Goal: Communication & Community: Answer question/provide support

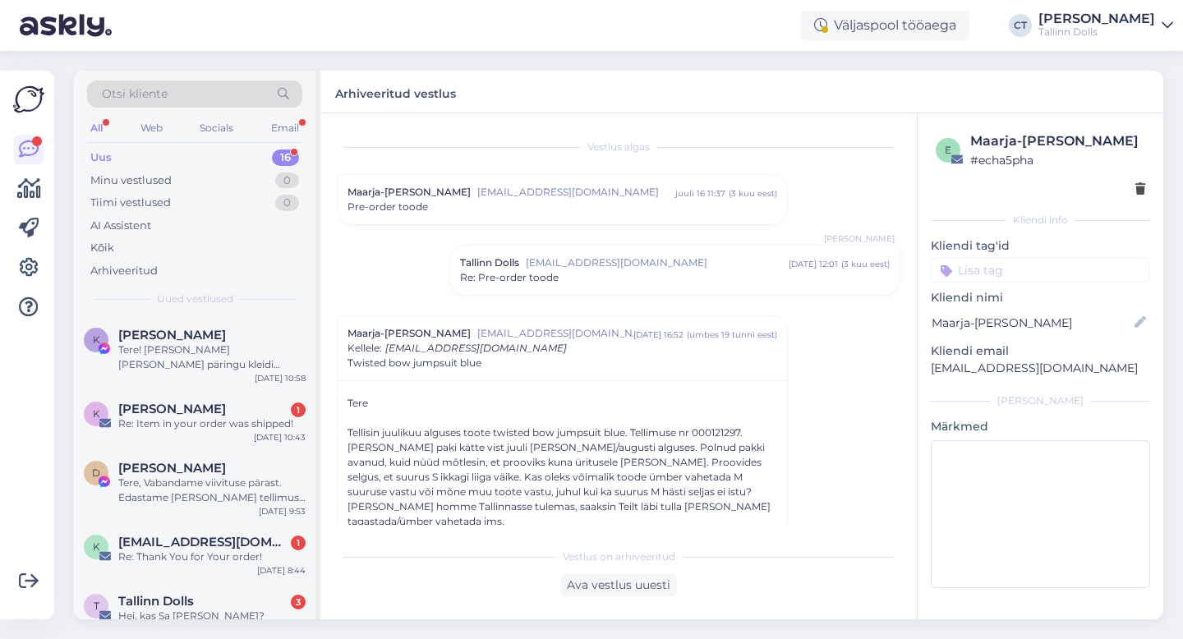
scroll to position [338, 0]
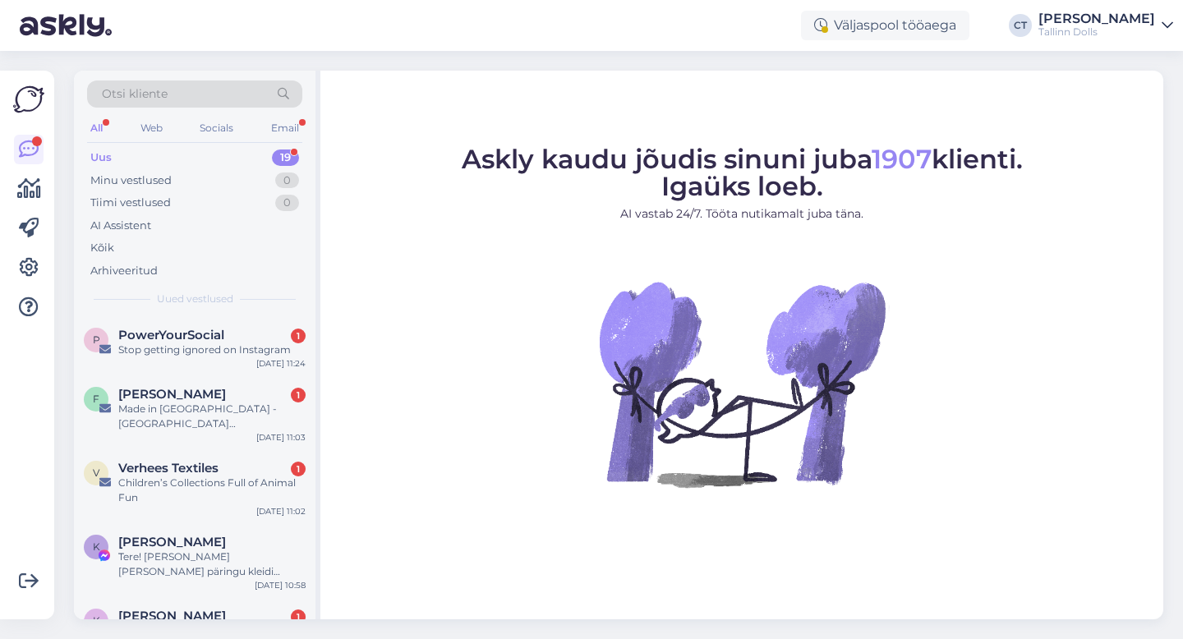
click at [209, 93] on div "Otsi kliente" at bounding box center [194, 93] width 215 height 27
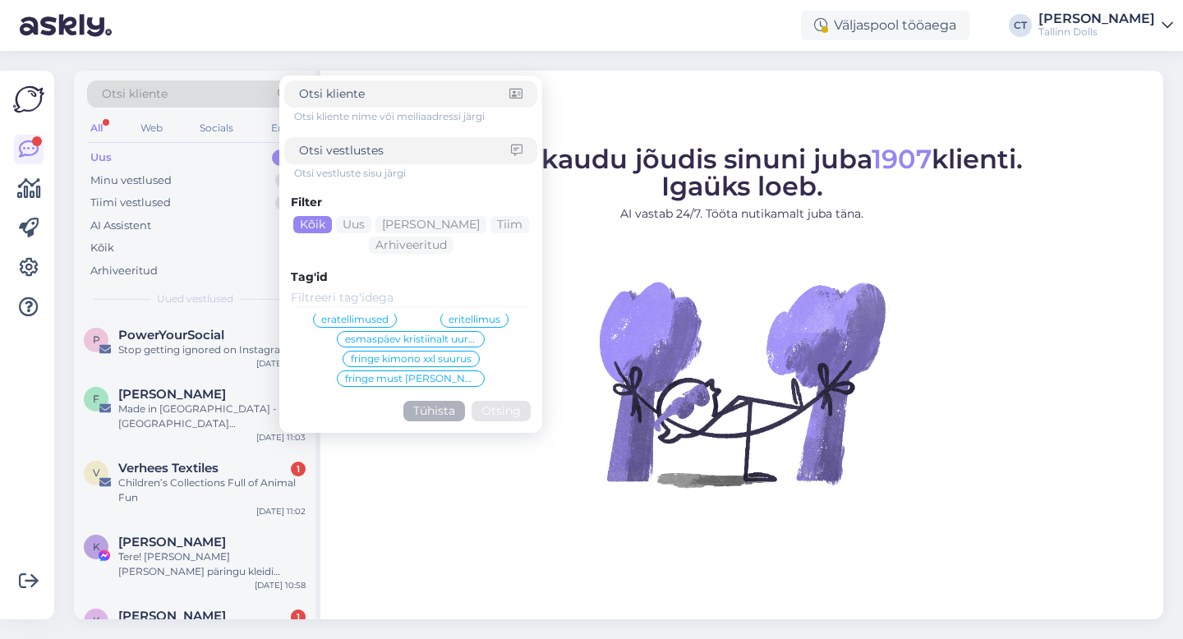
scroll to position [119, 0]
click at [396, 338] on span "esmaspäev kristiinalt uurida" at bounding box center [410, 343] width 131 height 10
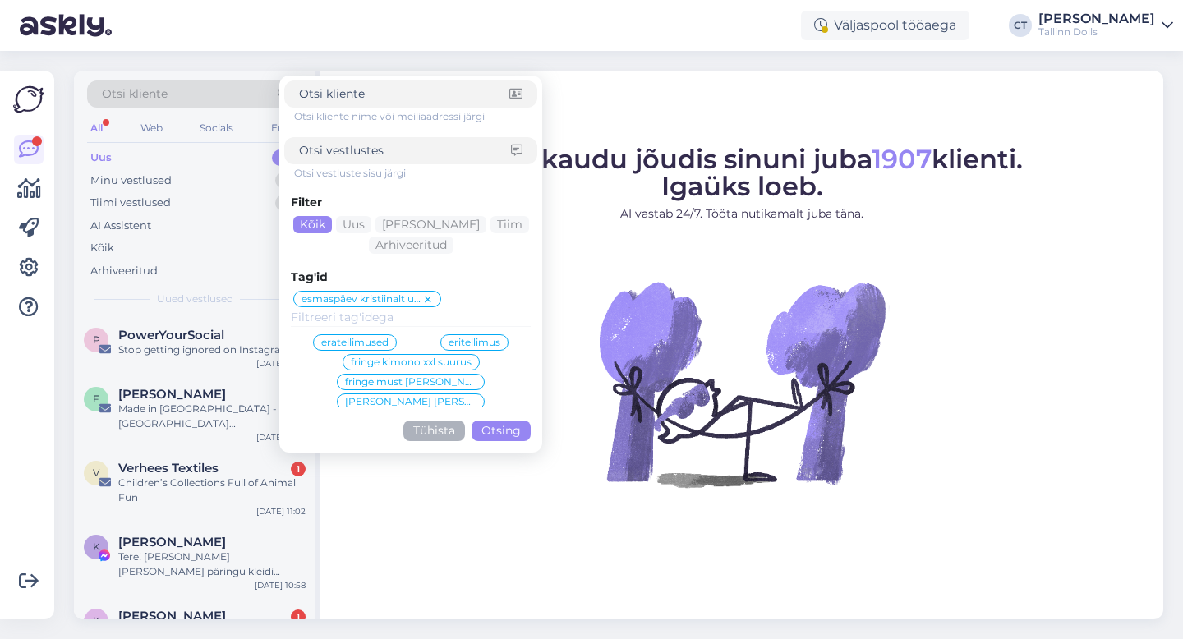
click at [506, 425] on button "Otsing" at bounding box center [500, 431] width 59 height 21
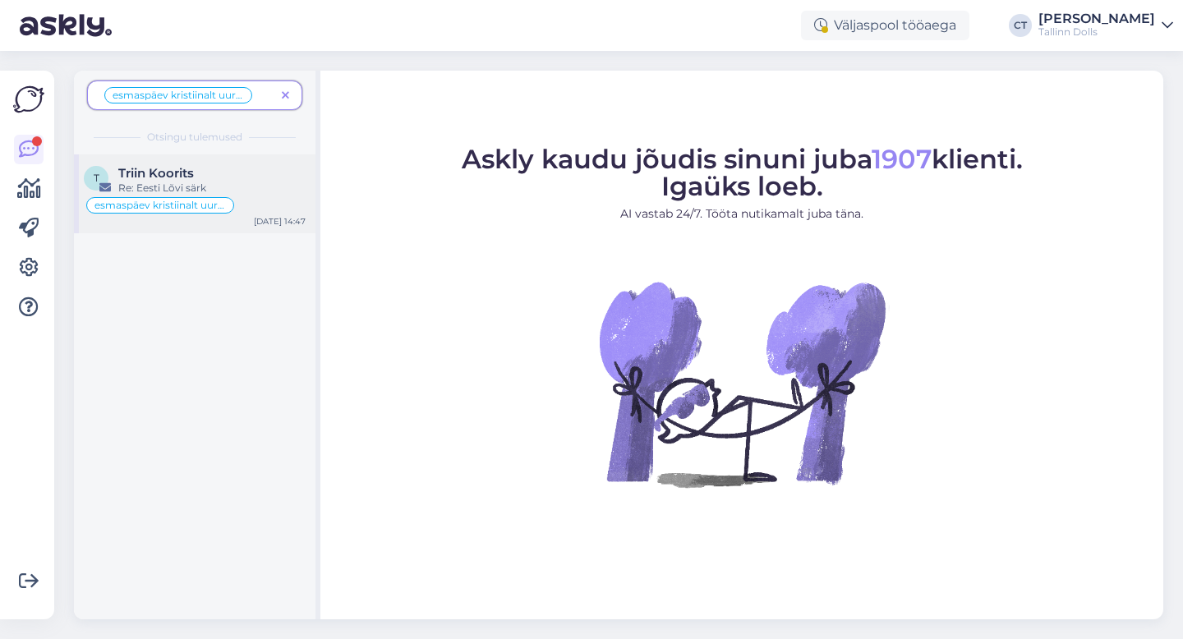
click at [202, 169] on div "Triin Koorits" at bounding box center [211, 173] width 187 height 15
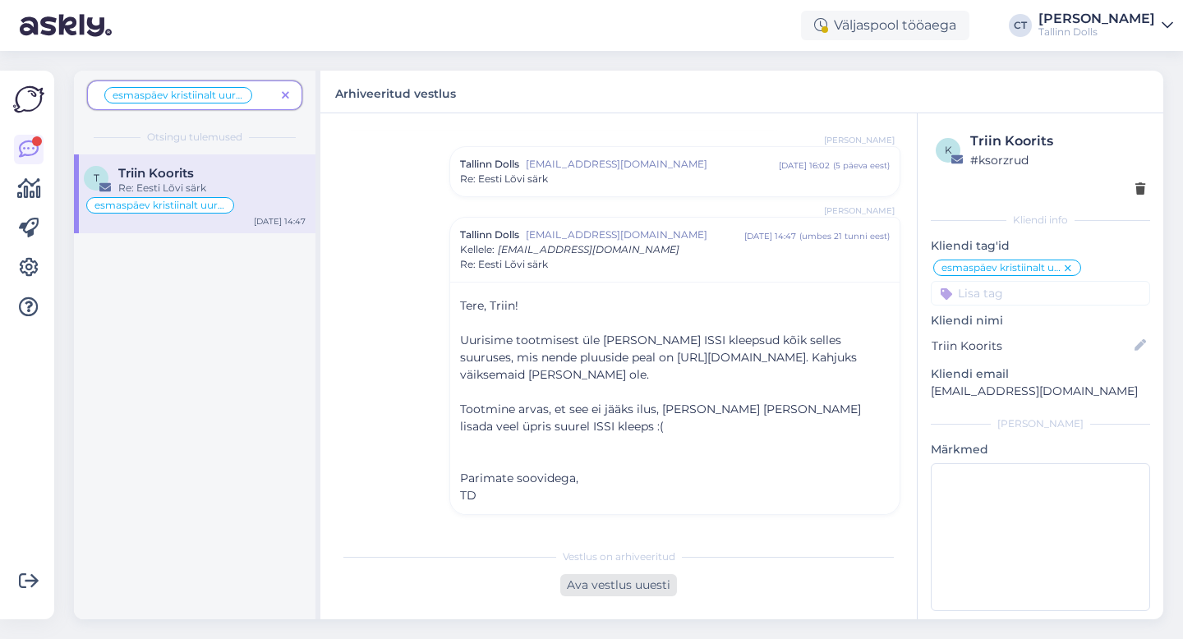
click at [625, 585] on div "Ava vestlus uuesti" at bounding box center [618, 585] width 117 height 22
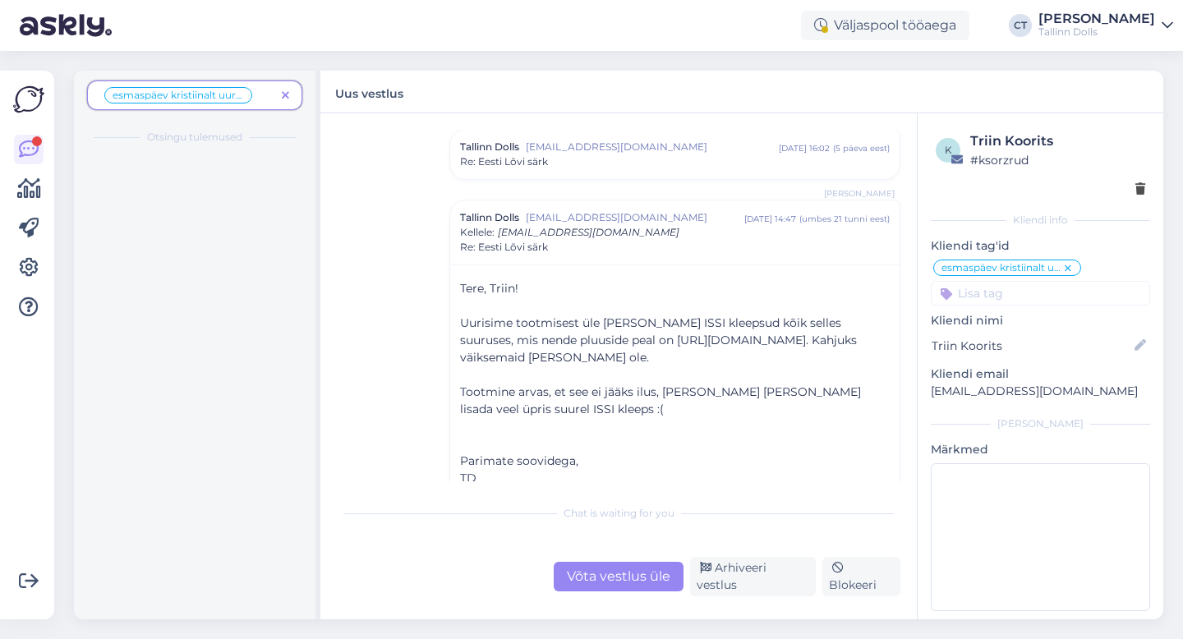
scroll to position [326, 0]
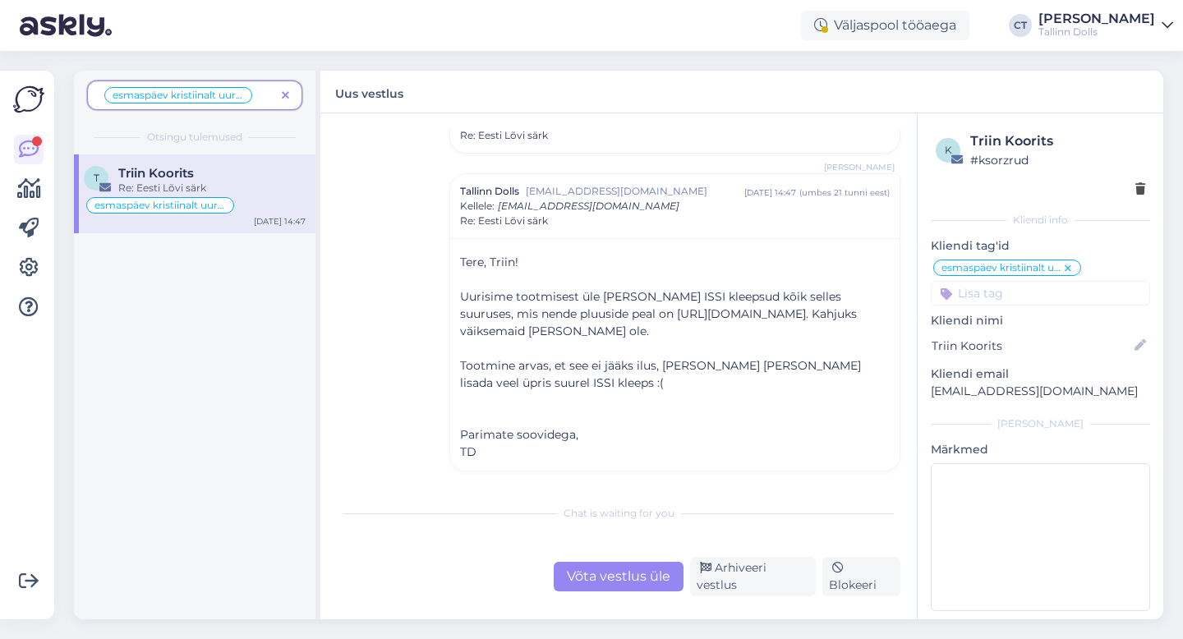
click at [619, 521] on div "Chat is waiting for you" at bounding box center [618, 513] width 563 height 15
click at [621, 577] on div "Võta vestlus üle" at bounding box center [619, 577] width 130 height 30
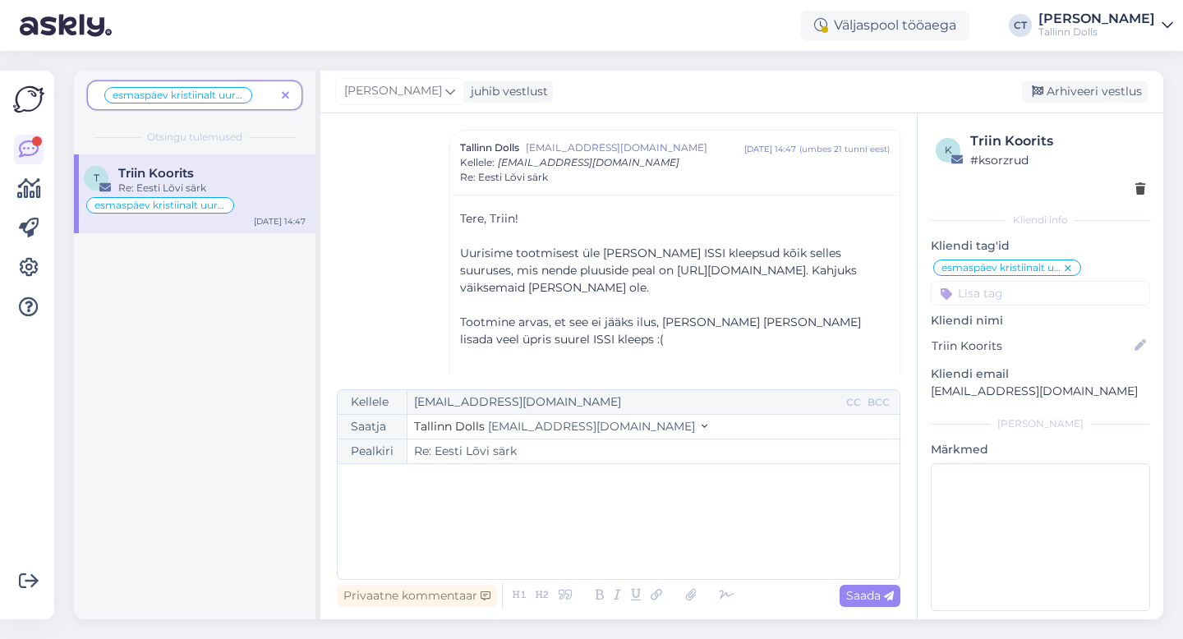
click at [621, 544] on div "﻿" at bounding box center [618, 521] width 545 height 99
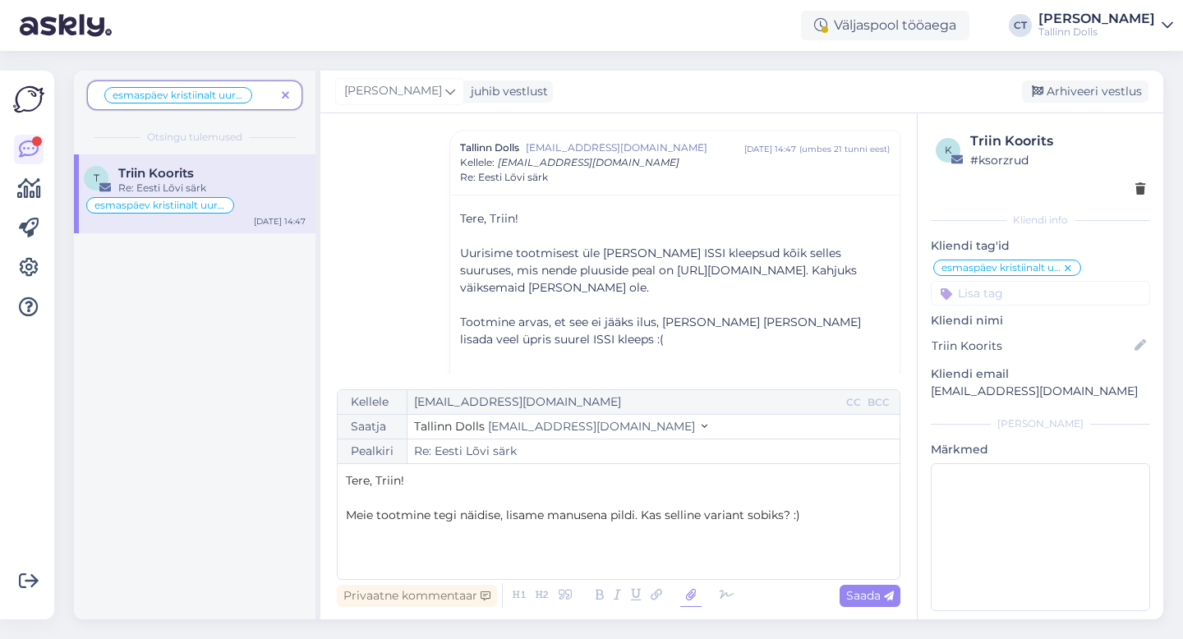
click at [690, 595] on icon at bounding box center [690, 595] width 21 height 23
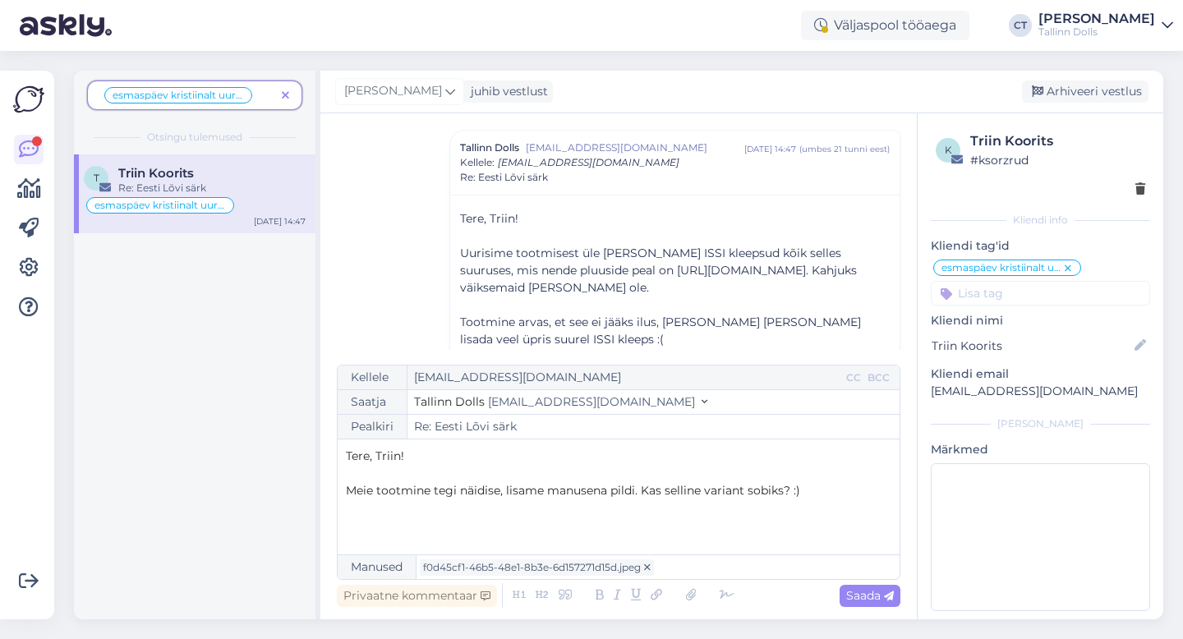
drag, startPoint x: 809, startPoint y: 495, endPoint x: 646, endPoint y: 485, distance: 163.8
click at [646, 485] on p "Meie tootmine tegi näidise, lisame manusena pildi. Kas selline variant sobiks? …" at bounding box center [618, 490] width 545 height 17
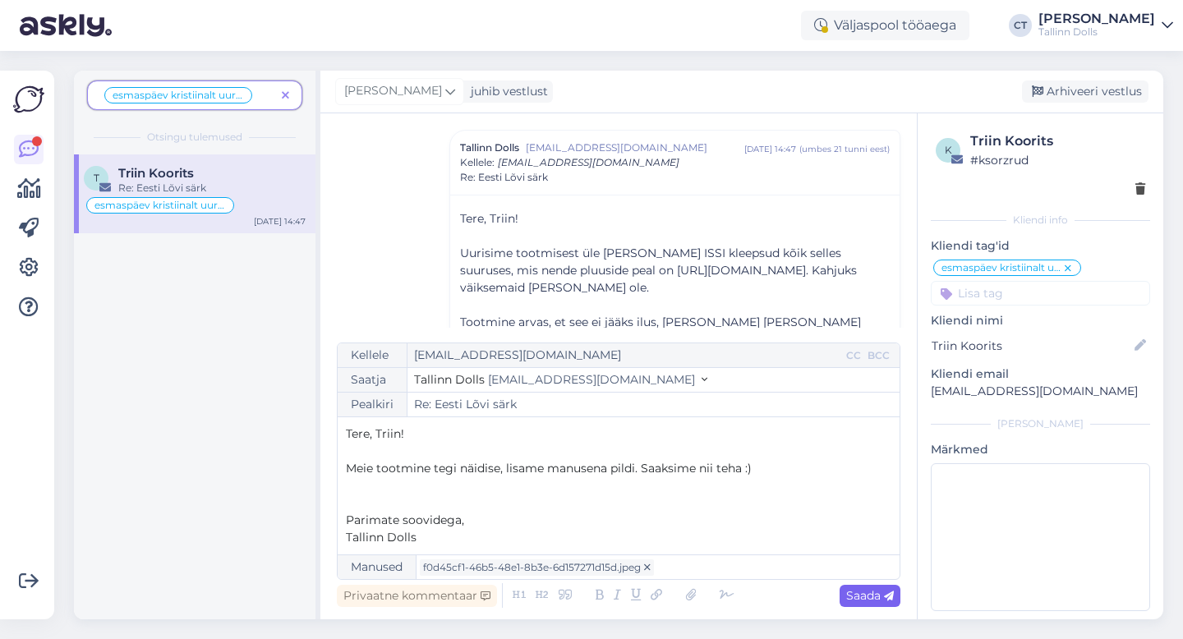
click at [865, 591] on span "Saada" at bounding box center [870, 595] width 48 height 15
type input "Re: Re: Eesti Lõvi särk"
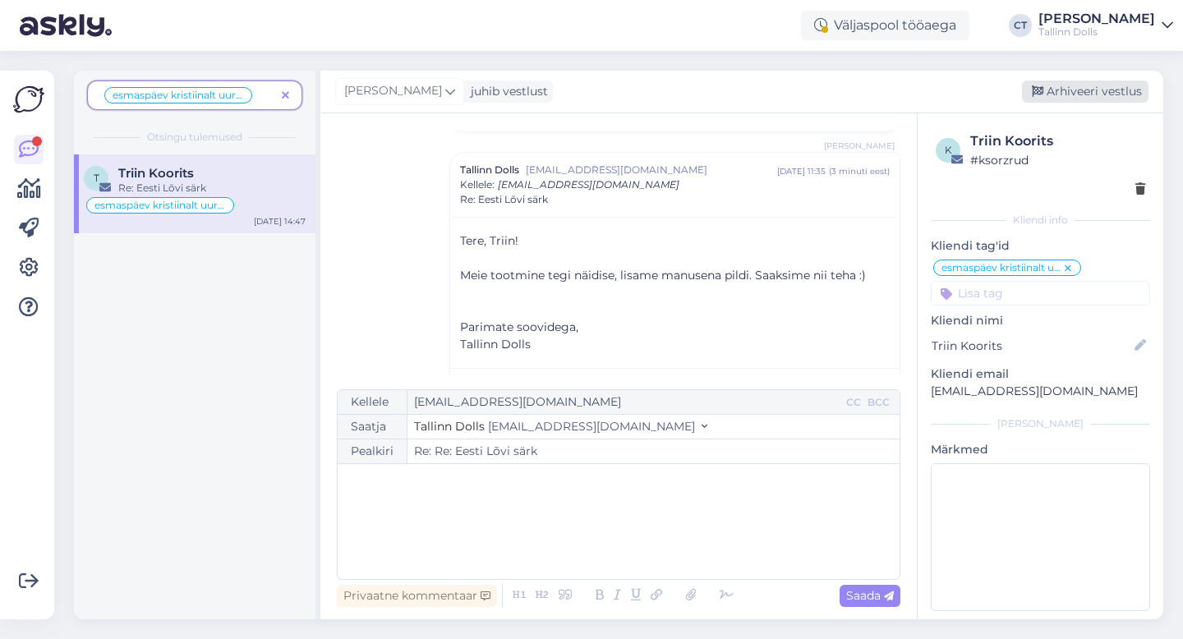
click at [1087, 86] on div "Arhiveeri vestlus" at bounding box center [1085, 91] width 126 height 22
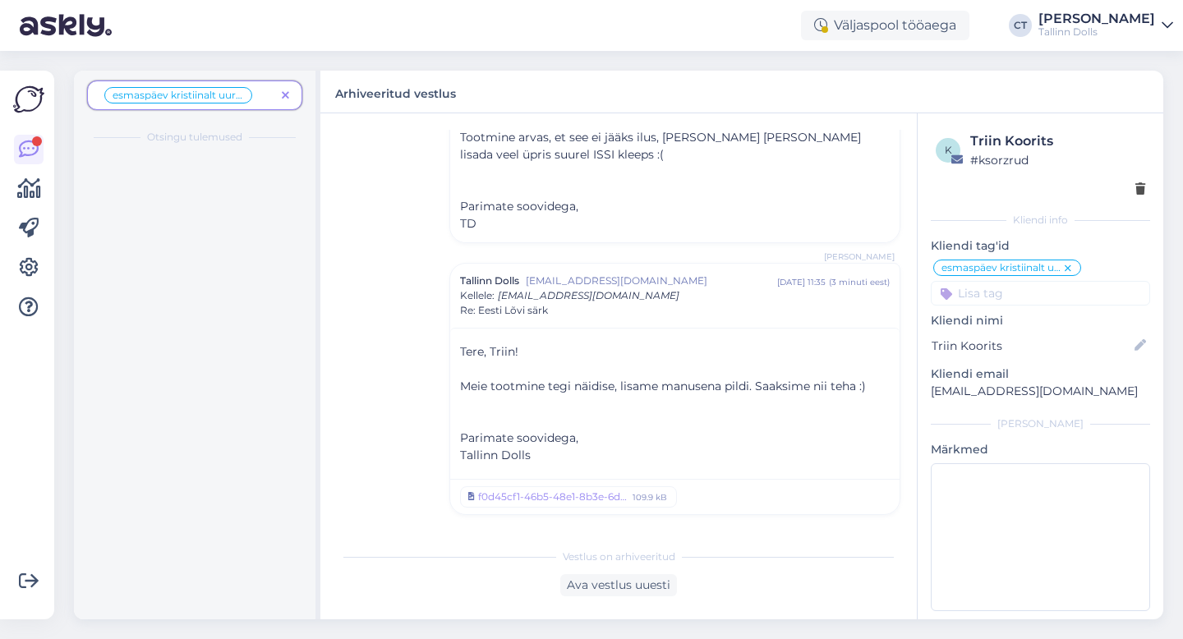
scroll to position [564, 0]
click at [283, 95] on icon at bounding box center [285, 95] width 7 height 11
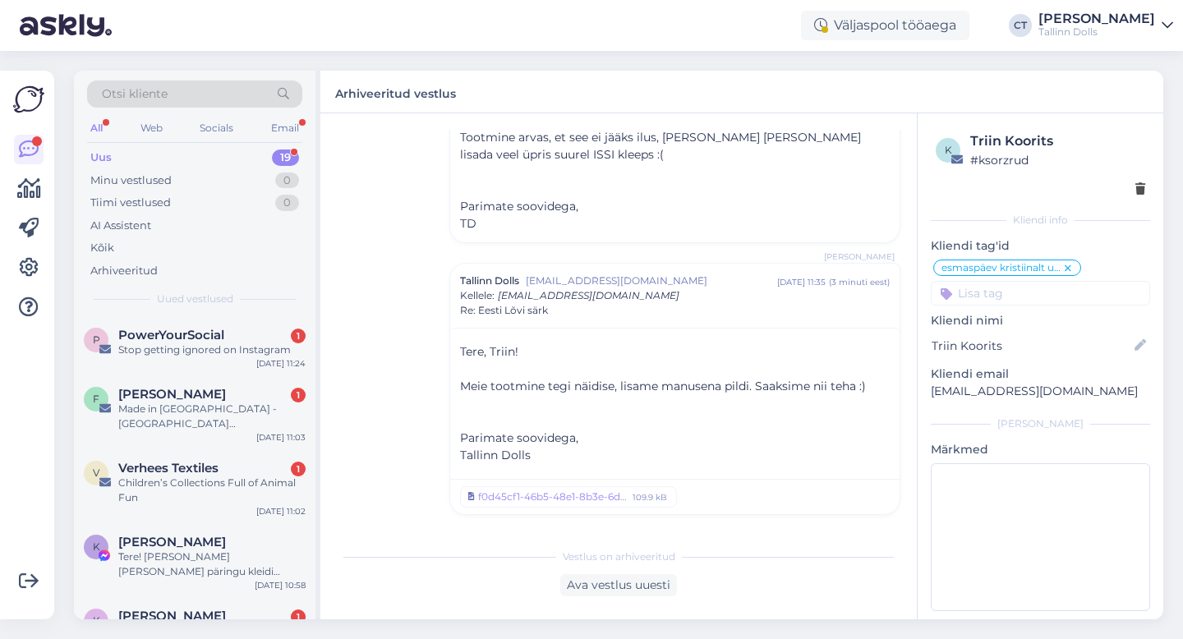
click at [182, 152] on div "Uus 19" at bounding box center [194, 157] width 215 height 23
click at [174, 348] on div "Stop getting ignored on Instagram" at bounding box center [211, 349] width 187 height 15
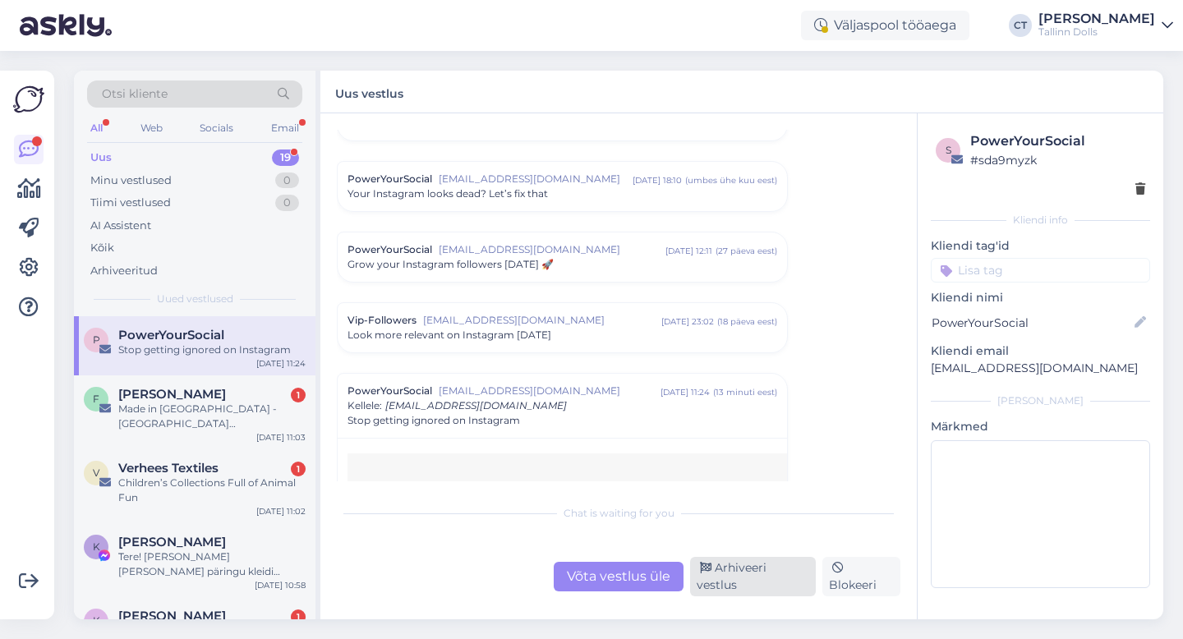
click at [732, 575] on div "Arhiveeri vestlus" at bounding box center [753, 576] width 126 height 39
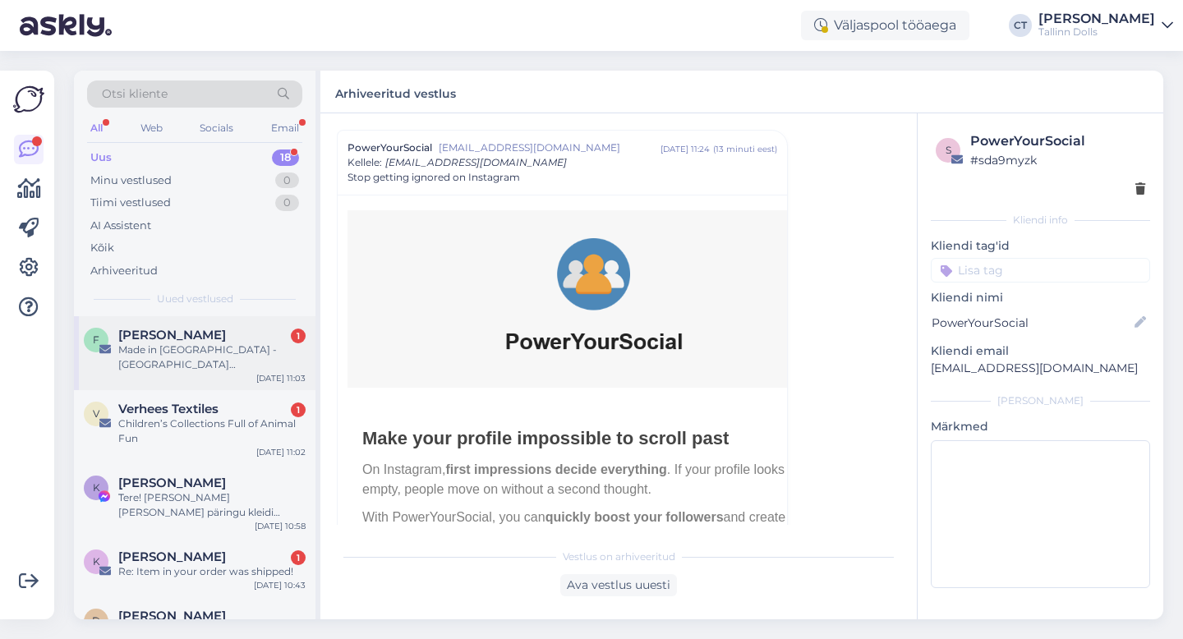
click at [251, 329] on div "[PERSON_NAME] 1" at bounding box center [211, 335] width 187 height 15
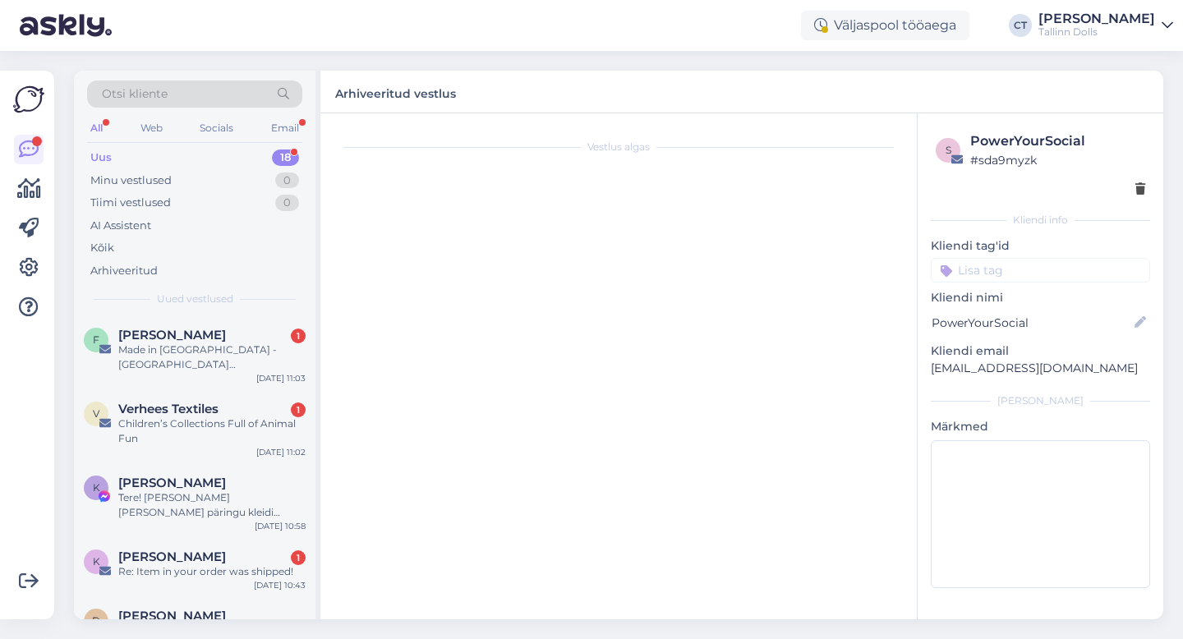
scroll to position [790, 0]
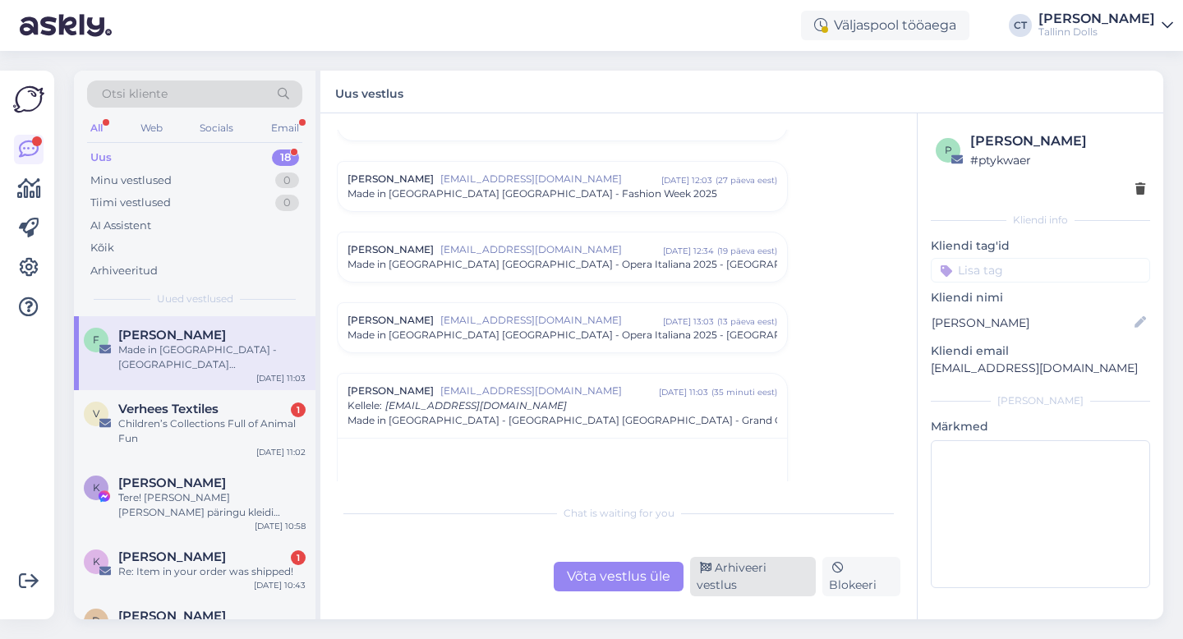
click at [743, 583] on div "Arhiveeri vestlus" at bounding box center [753, 576] width 126 height 39
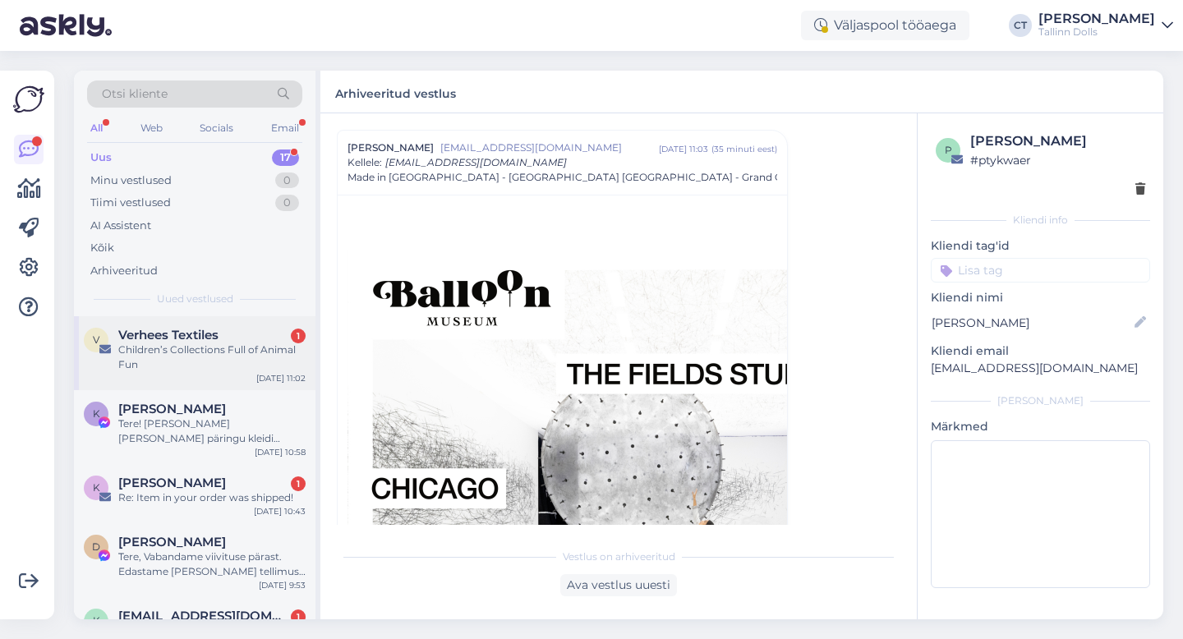
click at [264, 347] on div "Children’s Collections Full of Animal Fun" at bounding box center [211, 357] width 187 height 30
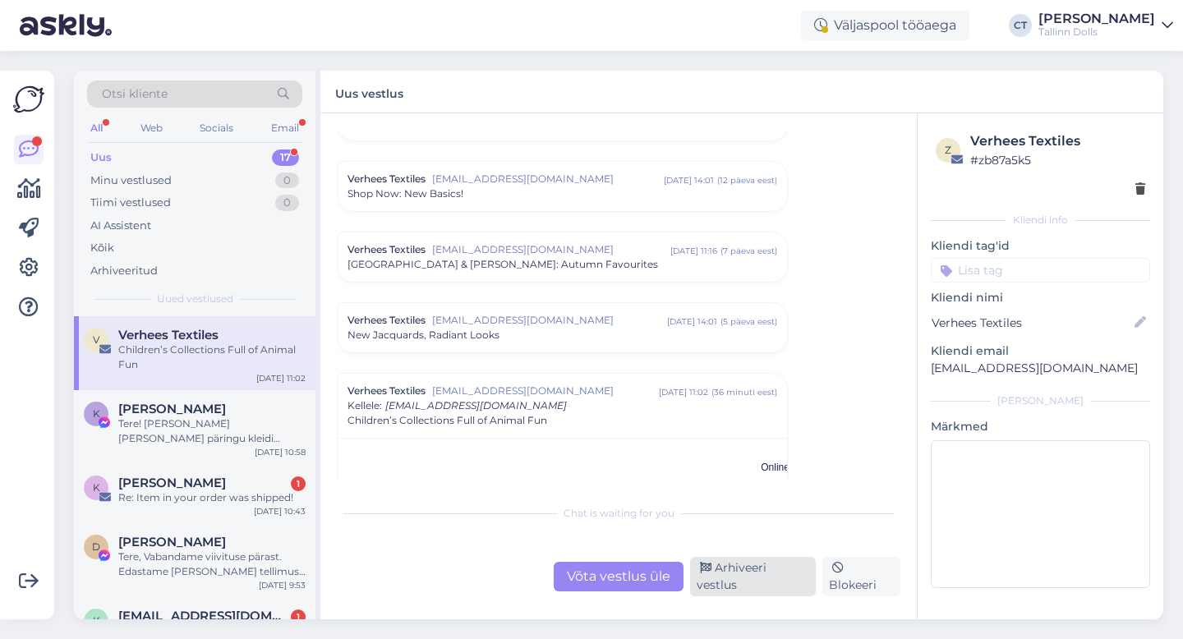
click at [736, 581] on div "Arhiveeri vestlus" at bounding box center [753, 576] width 126 height 39
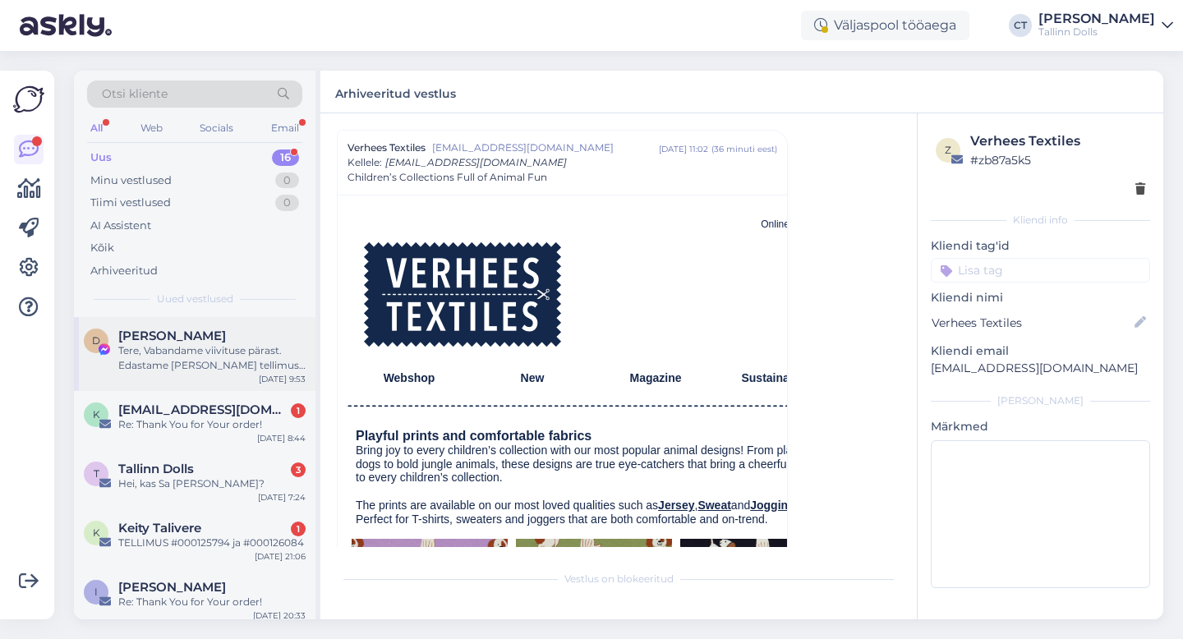
scroll to position [133, 0]
click at [184, 470] on span "Tallinn Dolls" at bounding box center [156, 468] width 76 height 15
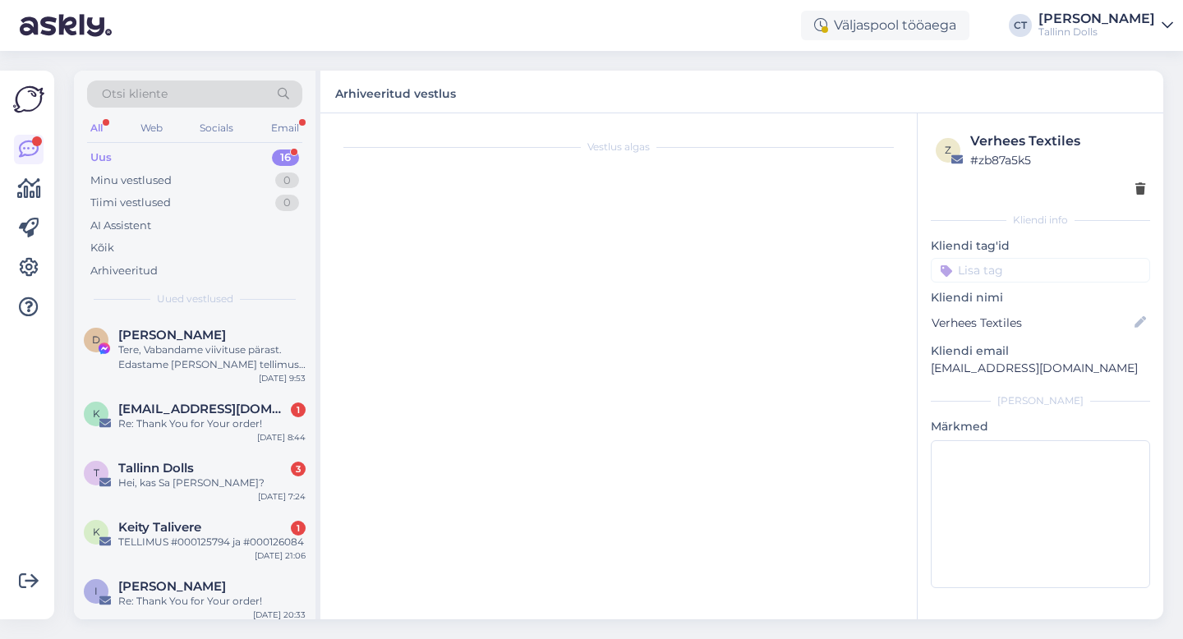
scroll to position [0, 0]
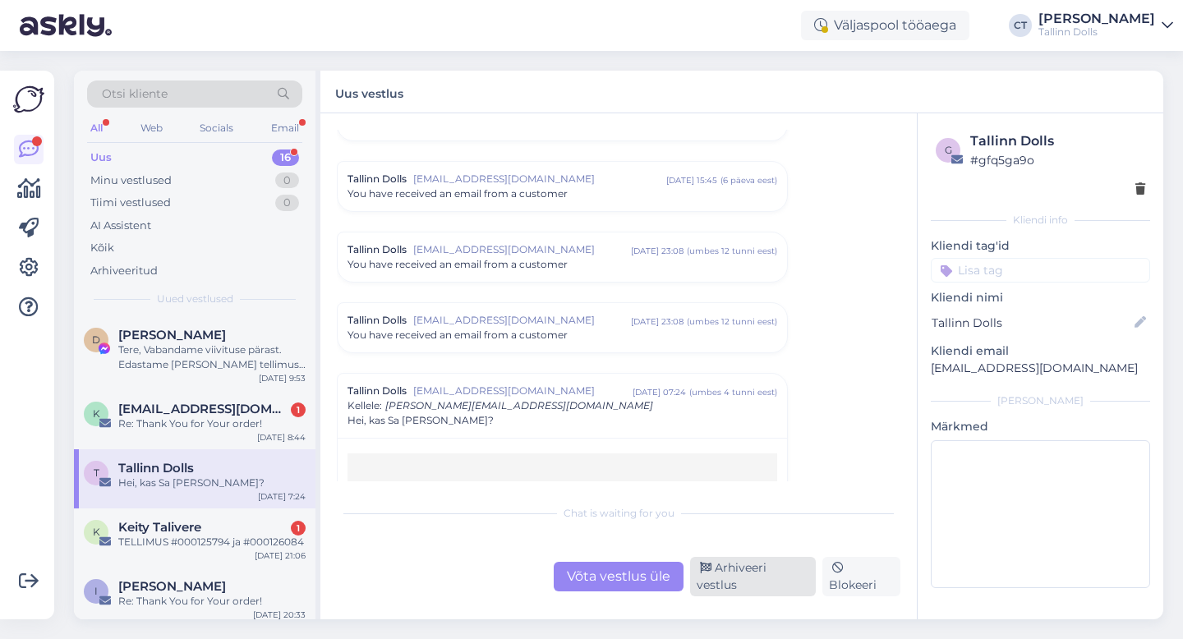
click at [756, 586] on div "Arhiveeri vestlus" at bounding box center [753, 576] width 126 height 39
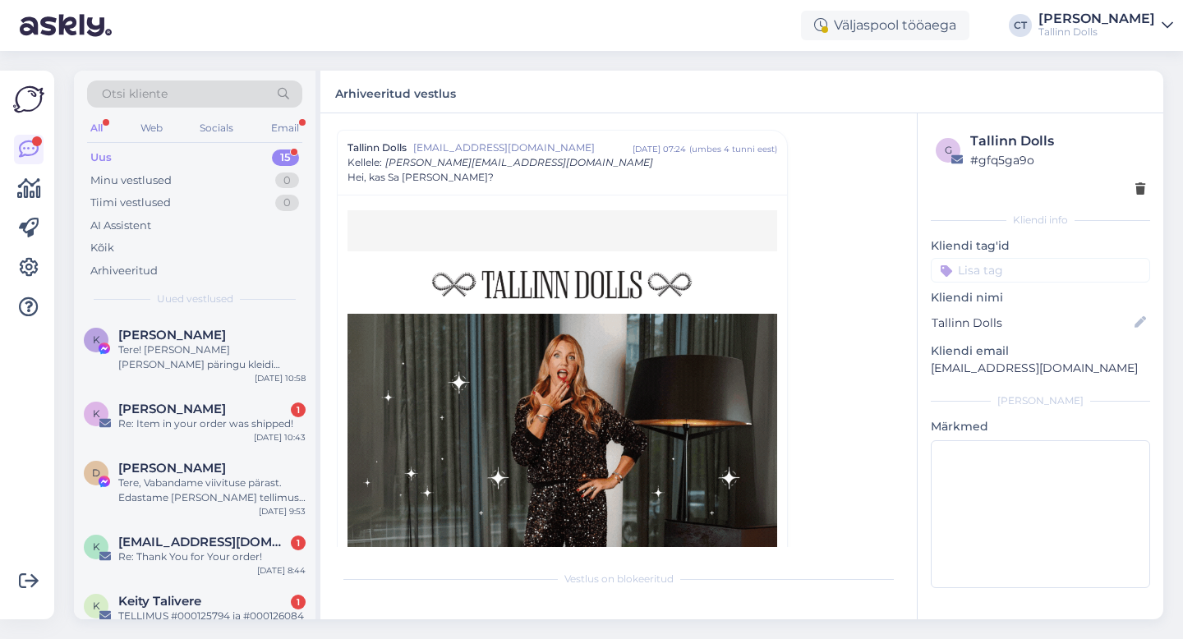
scroll to position [702, 0]
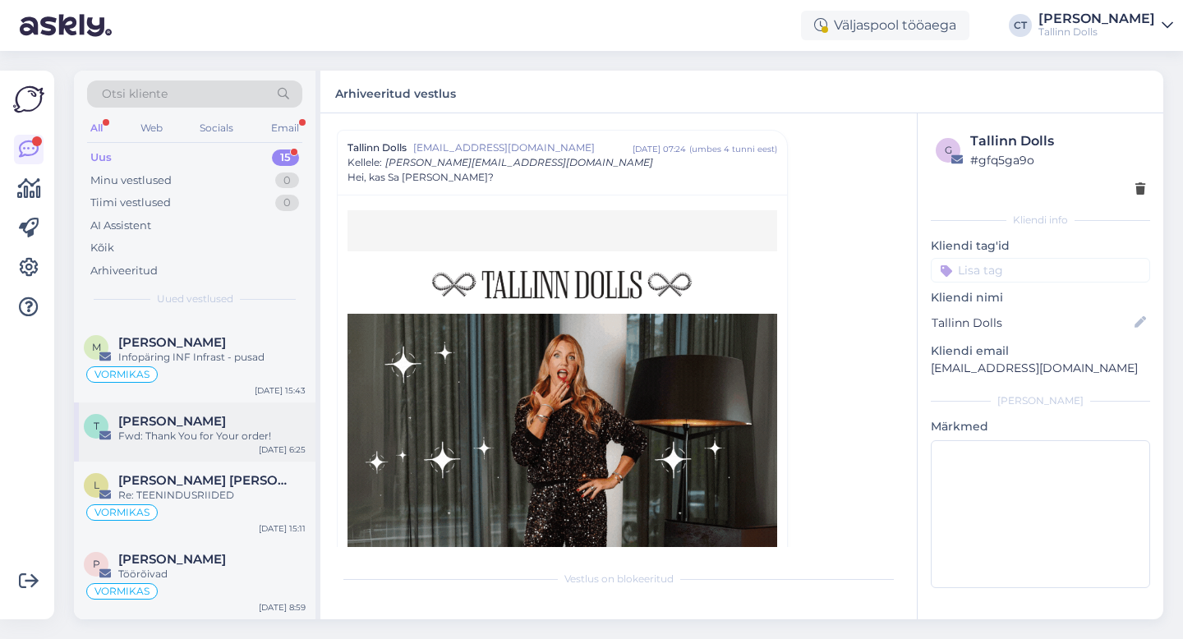
click at [214, 434] on div "Fwd: Thank You for Your order!" at bounding box center [211, 436] width 187 height 15
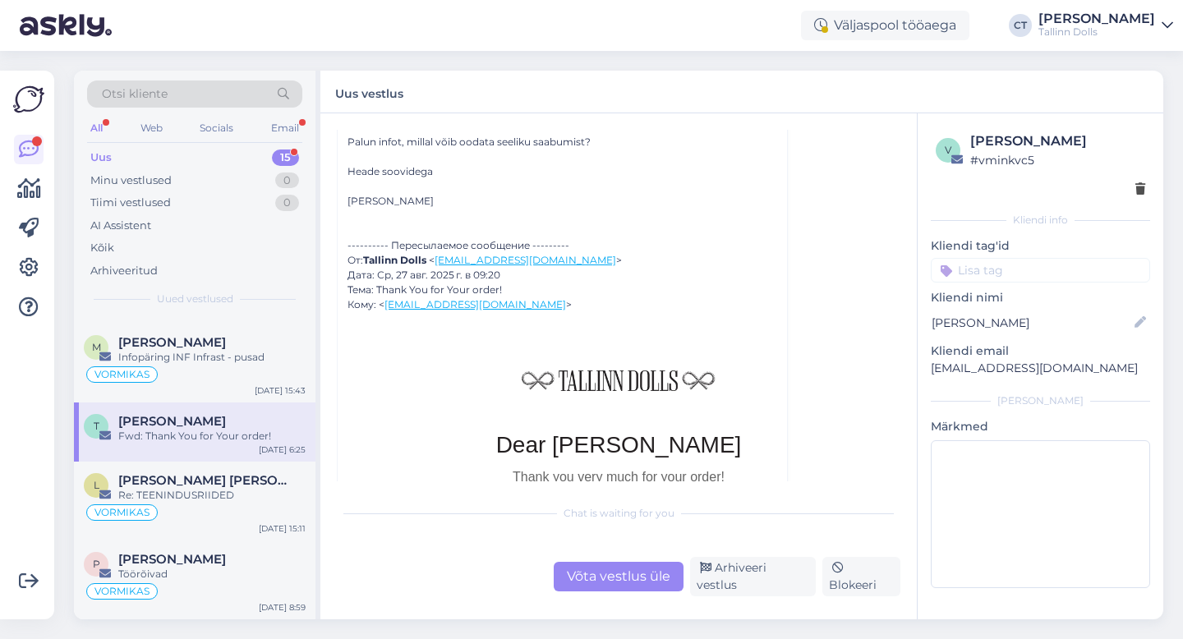
scroll to position [432, 0]
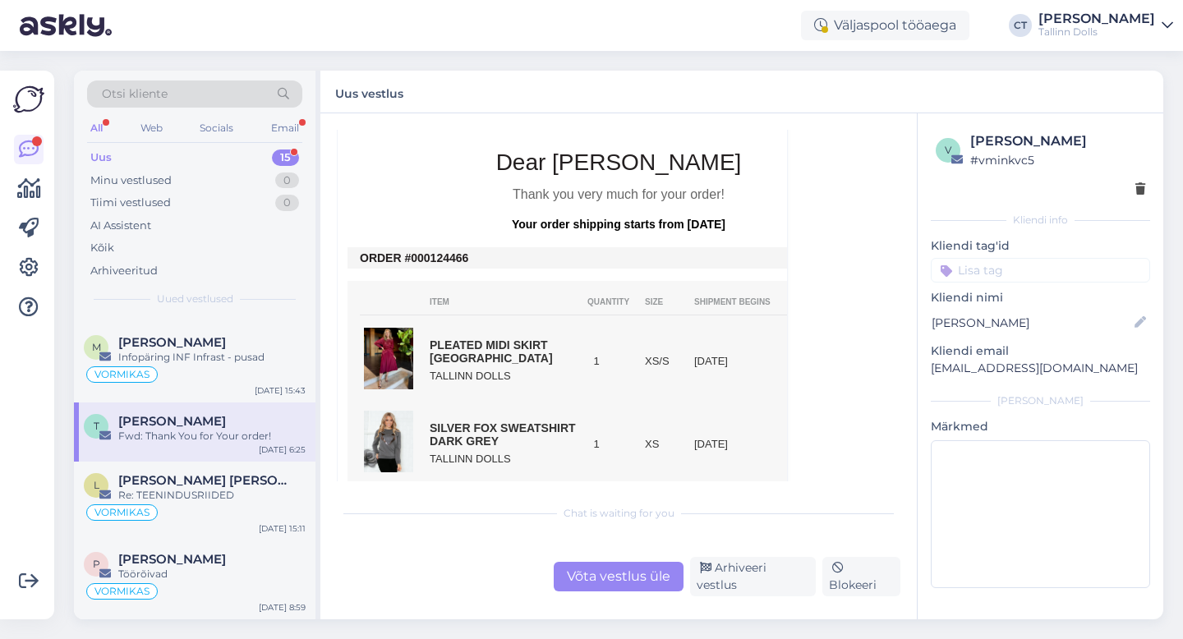
click at [200, 87] on div "Otsi kliente" at bounding box center [194, 93] width 215 height 27
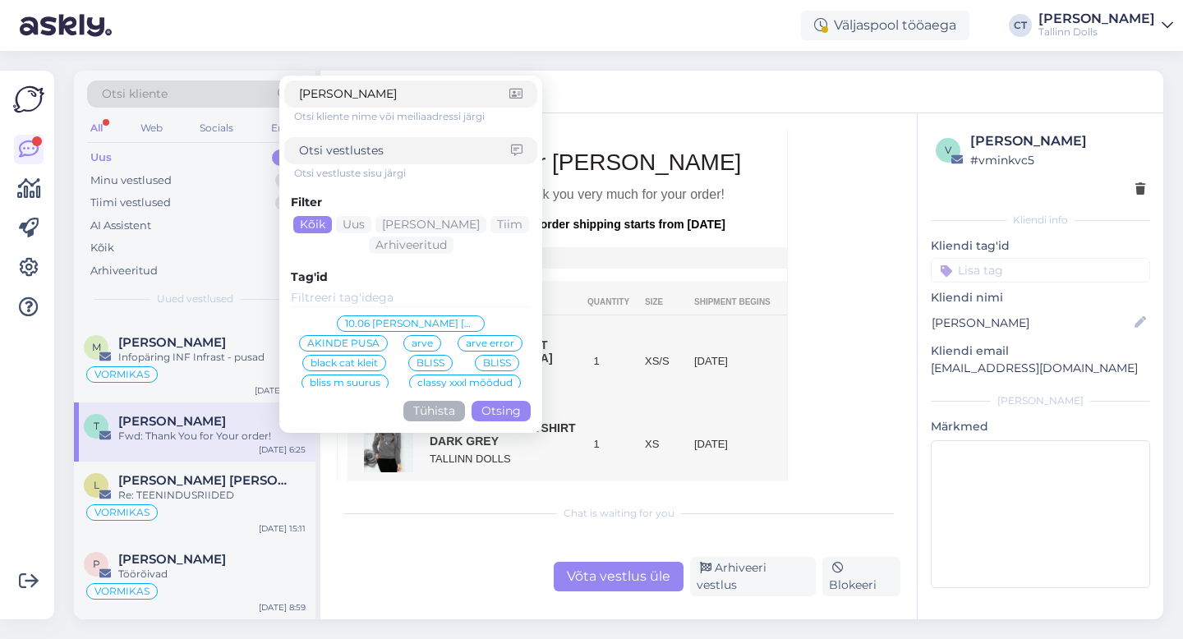
type input "[PERSON_NAME]"
click button "Otsing" at bounding box center [500, 411] width 59 height 21
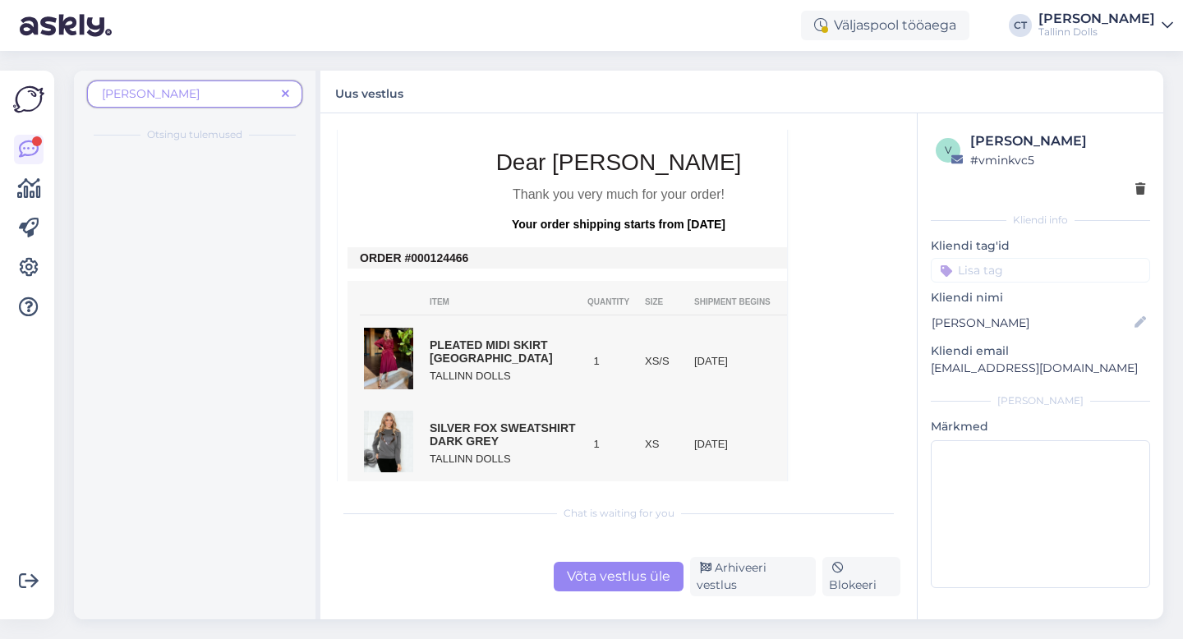
scroll to position [0, 0]
click at [150, 173] on span "[PERSON_NAME]" at bounding box center [172, 170] width 108 height 15
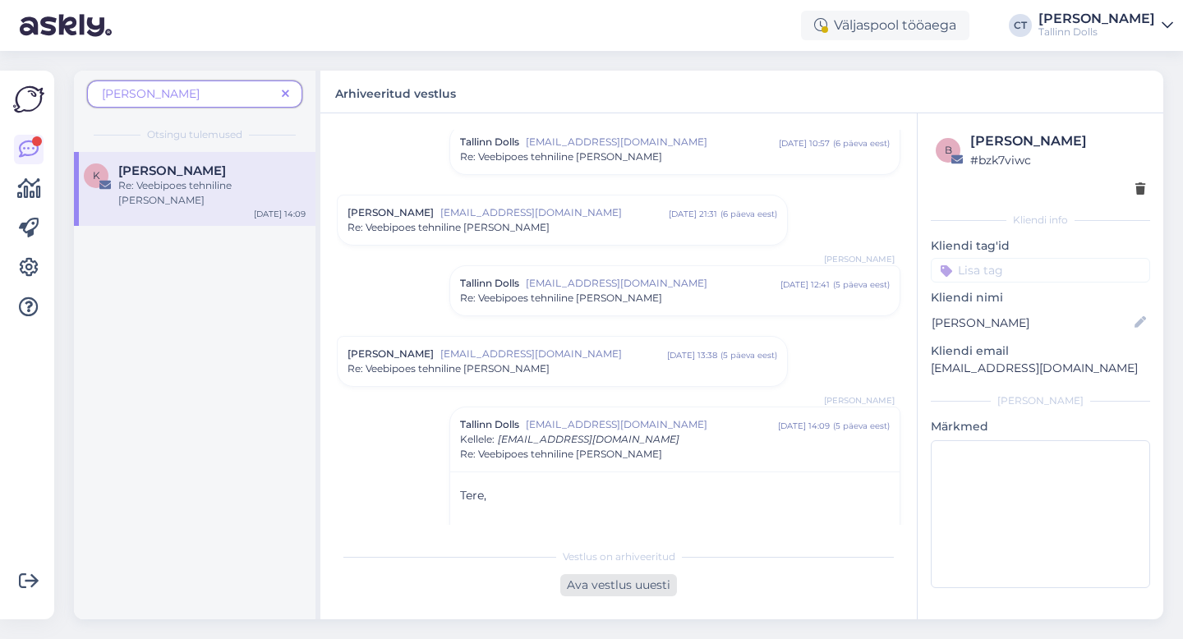
click at [646, 580] on div "Ava vestlus uuesti" at bounding box center [618, 585] width 117 height 22
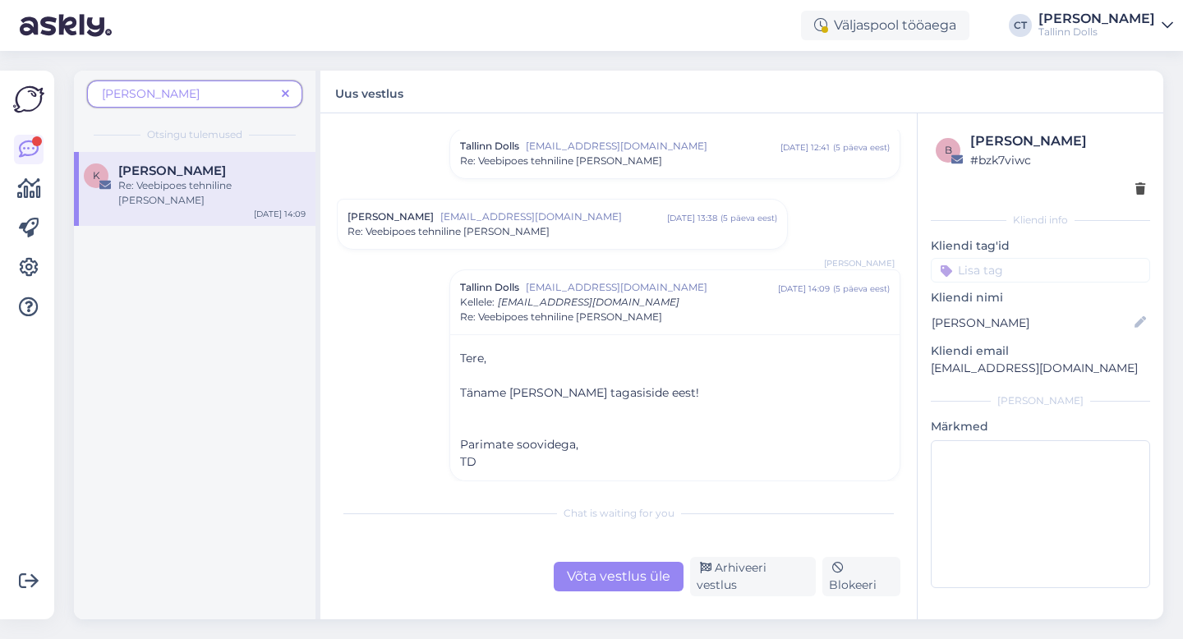
click at [641, 531] on div "Chat is waiting for you Võta vestlus üle Arhiveeri vestlus Blokeeri" at bounding box center [618, 546] width 563 height 100
click at [636, 586] on div "Võta vestlus üle" at bounding box center [619, 577] width 130 height 30
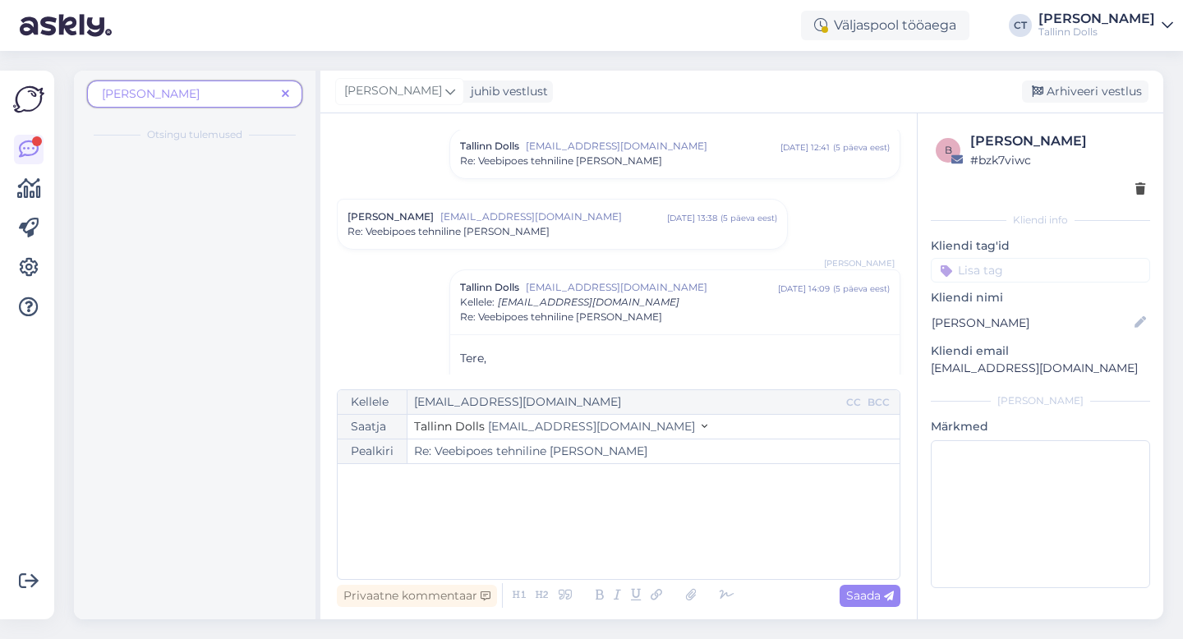
scroll to position [1187, 0]
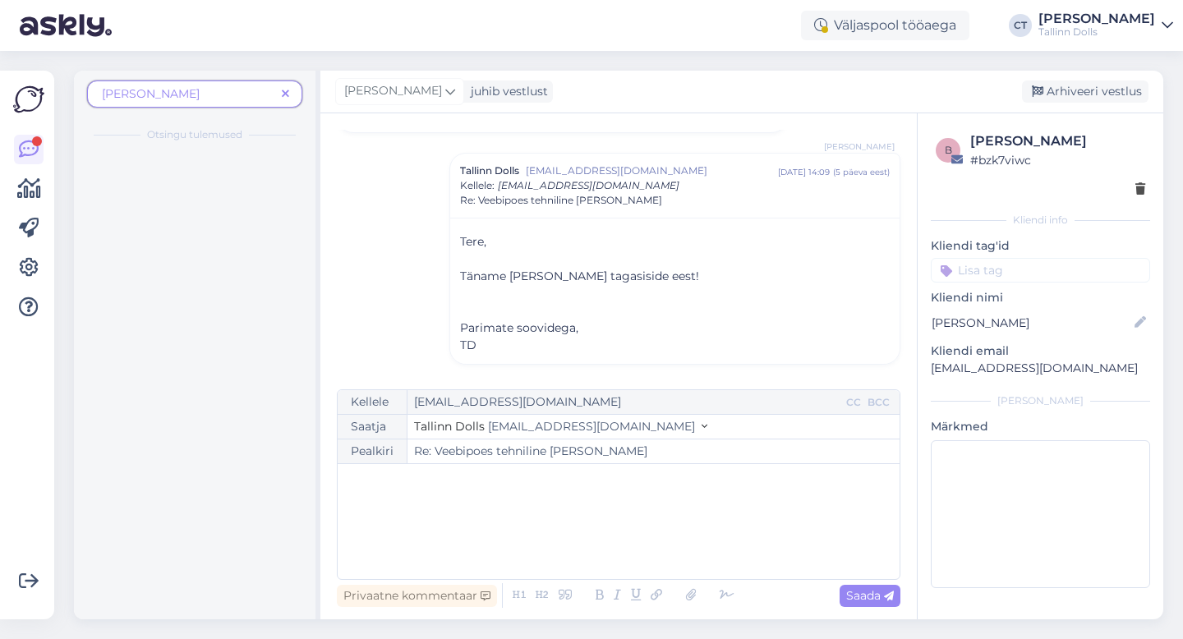
click at [637, 554] on div "﻿" at bounding box center [618, 521] width 545 height 99
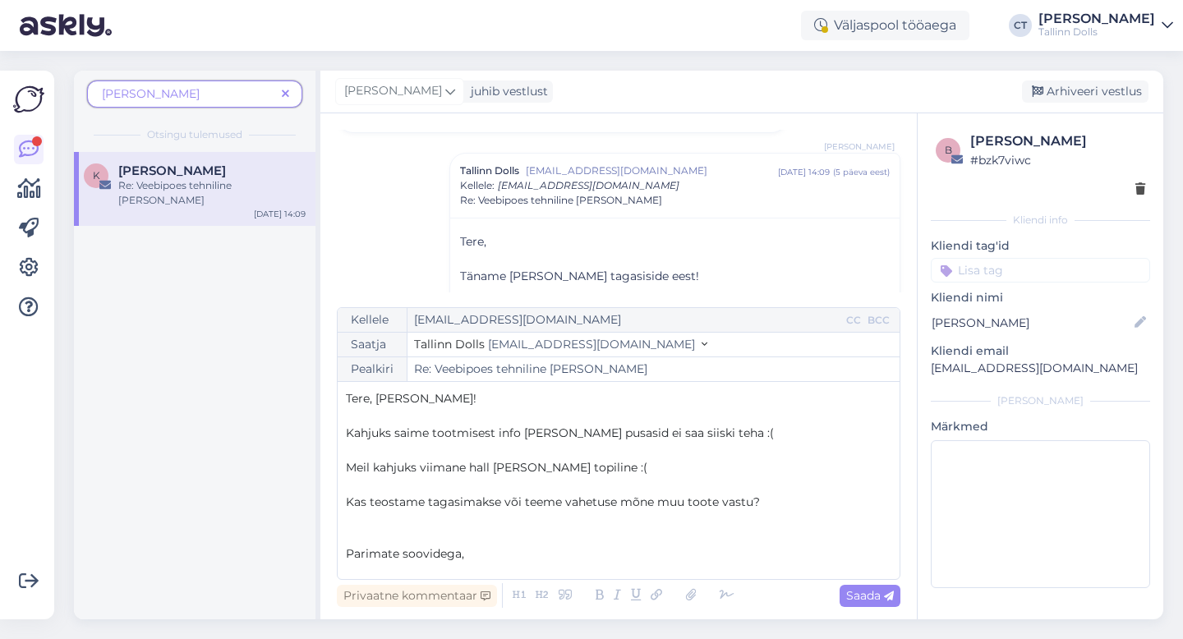
scroll to position [9, 0]
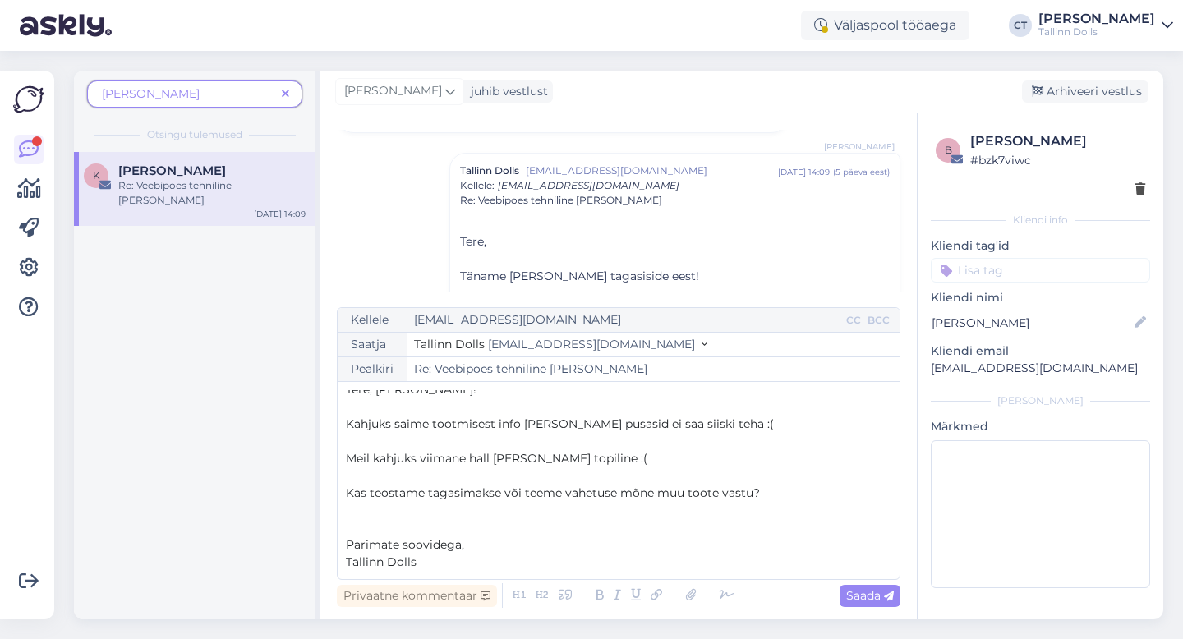
click at [690, 464] on p "Meil kahjuks viimane hall [PERSON_NAME] topiline :(" at bounding box center [618, 458] width 545 height 17
click at [885, 598] on icon at bounding box center [889, 596] width 10 height 10
type input "Re: Re: Veebipoes tehniline [PERSON_NAME]"
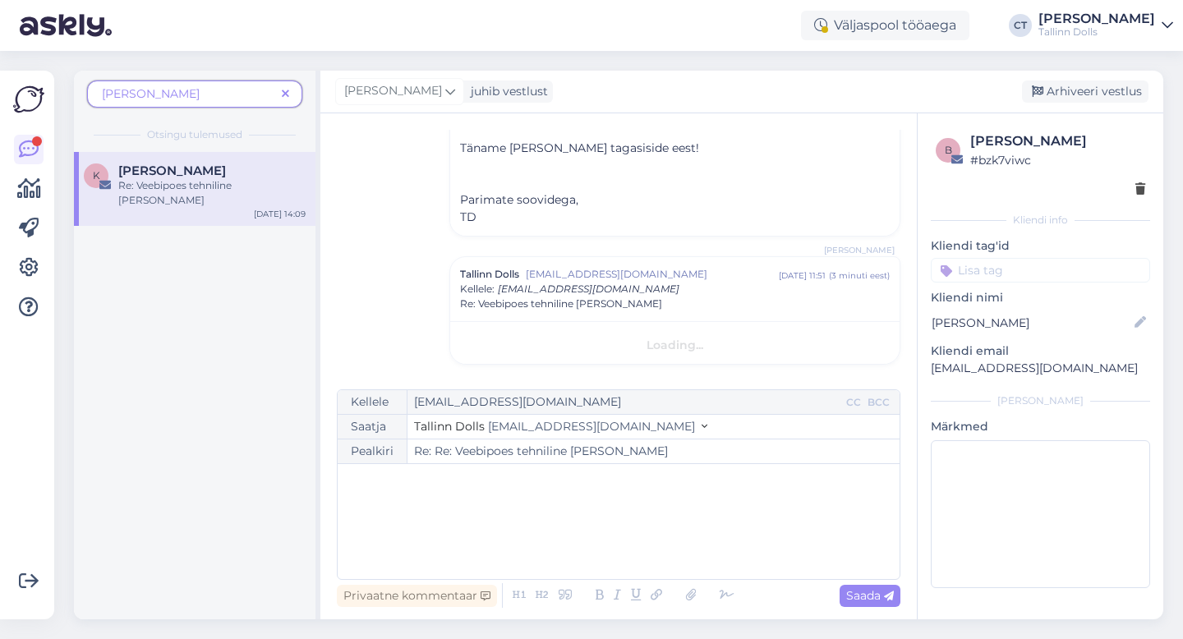
scroll to position [0, 0]
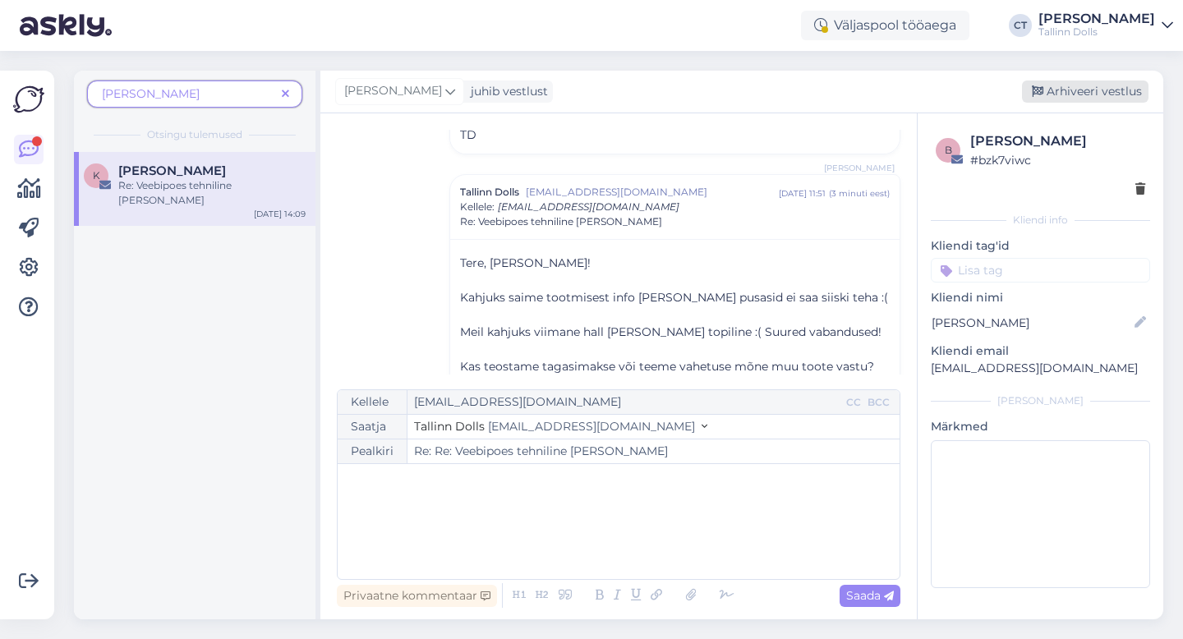
click at [1108, 84] on div "Arhiveeri vestlus" at bounding box center [1085, 91] width 126 height 22
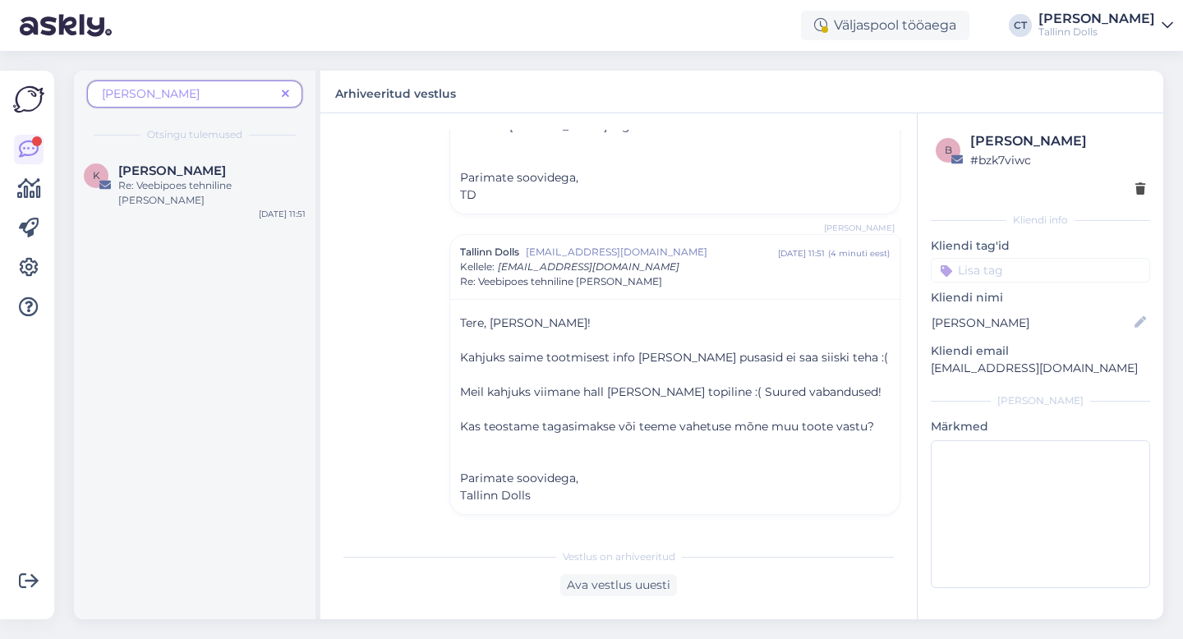
click at [292, 90] on span at bounding box center [285, 93] width 21 height 17
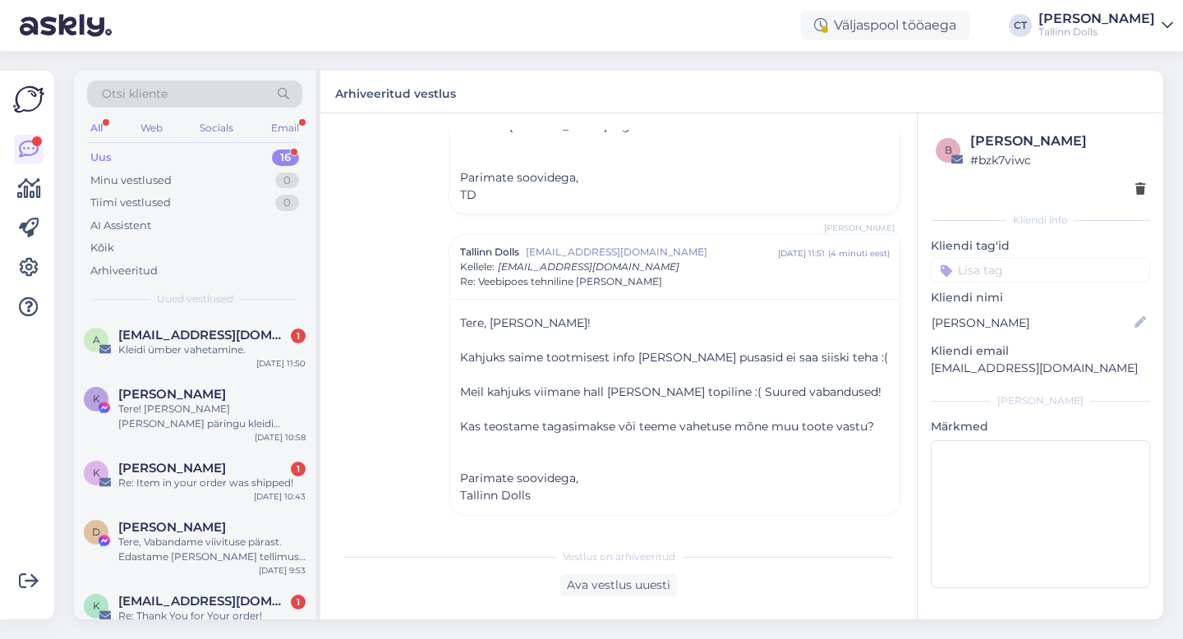
click at [188, 149] on div "Uus 16" at bounding box center [194, 157] width 215 height 23
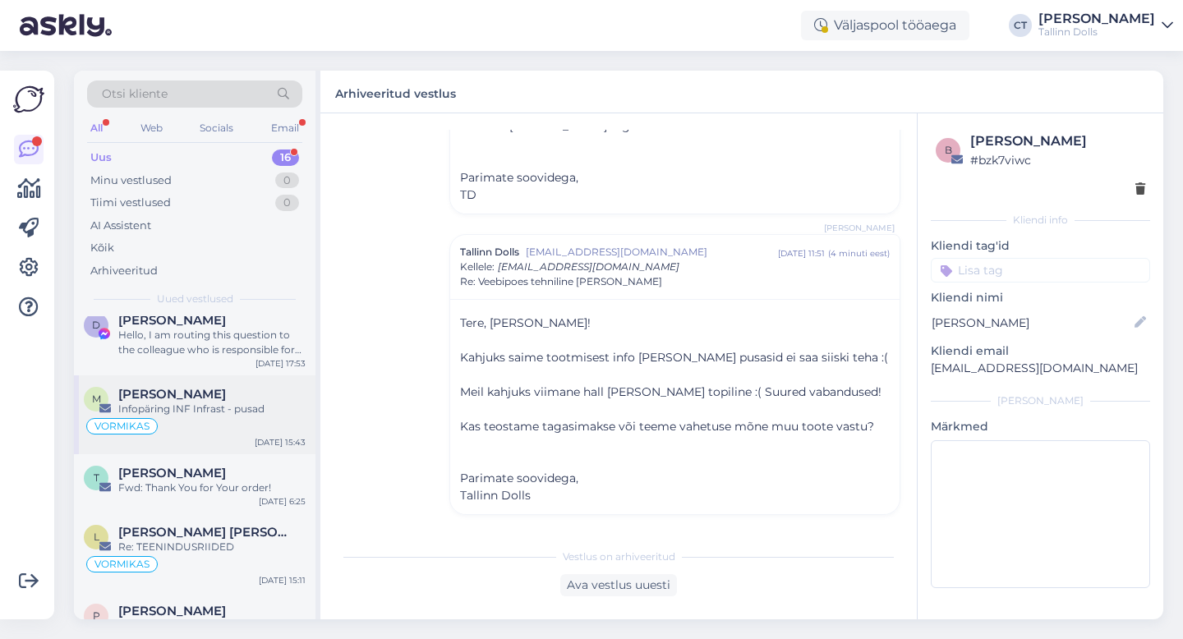
scroll to position [696, 0]
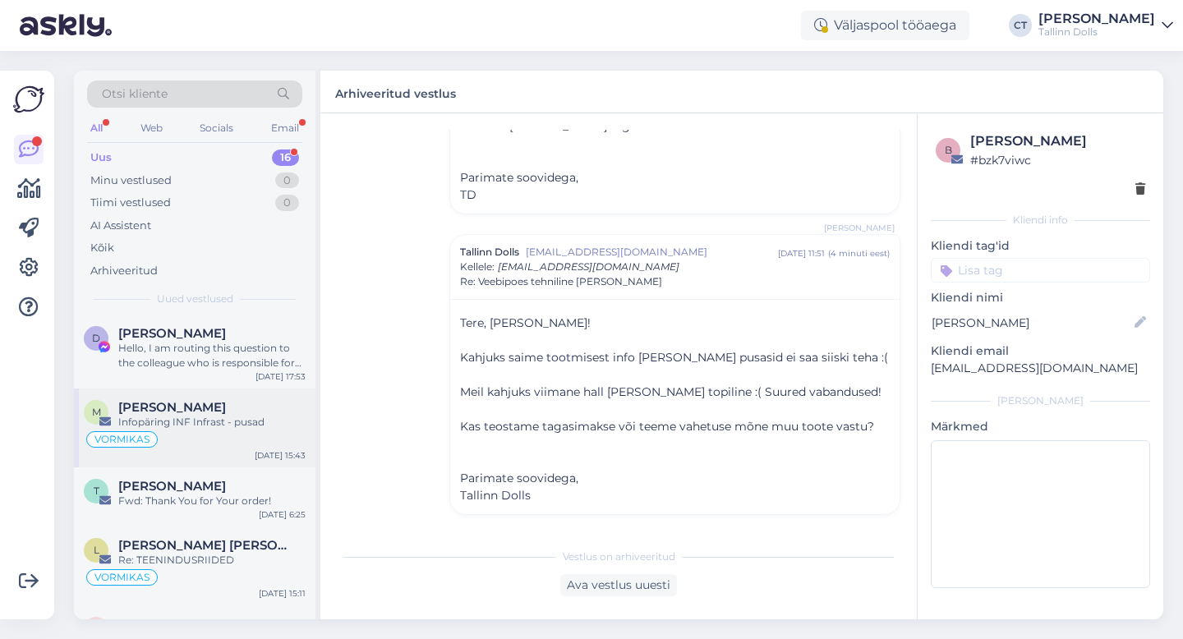
click at [206, 422] on div "Infopäring INF Infrast - pusad" at bounding box center [211, 422] width 187 height 15
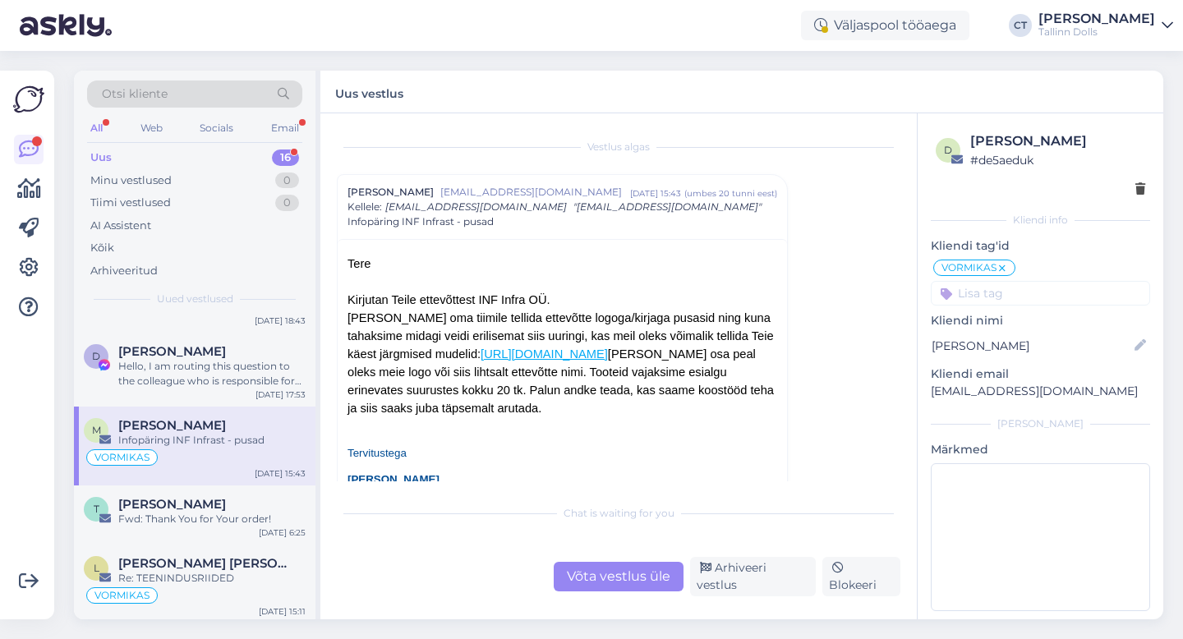
scroll to position [674, 0]
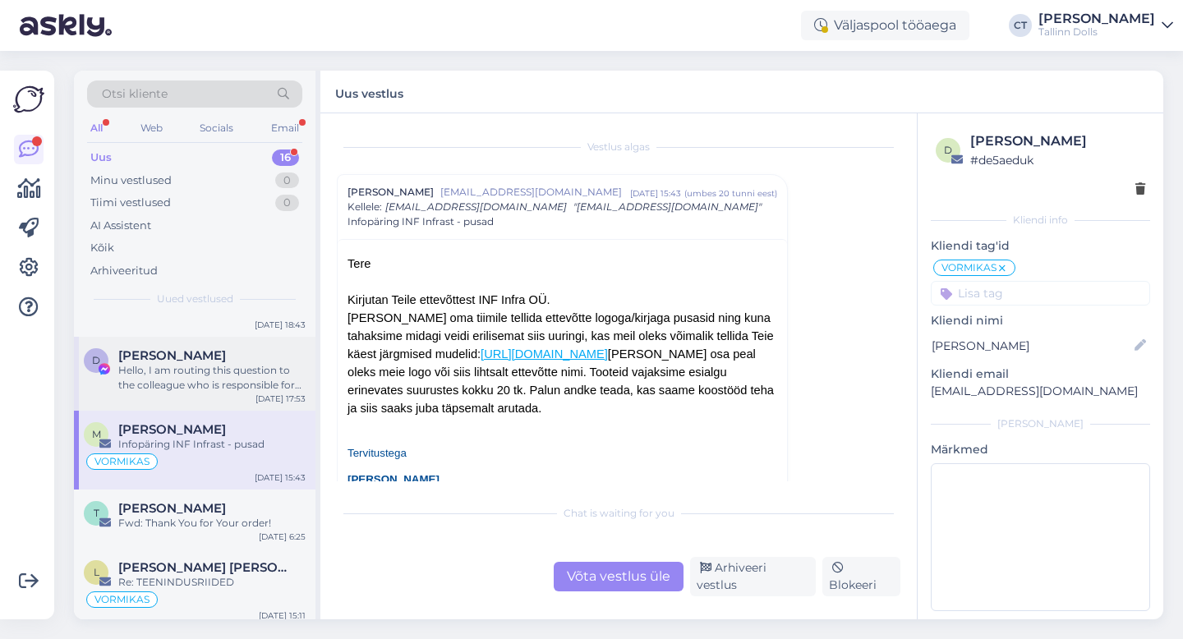
click at [226, 367] on div "Hello, I am routing this question to the colleague who is responsible for this …" at bounding box center [211, 378] width 187 height 30
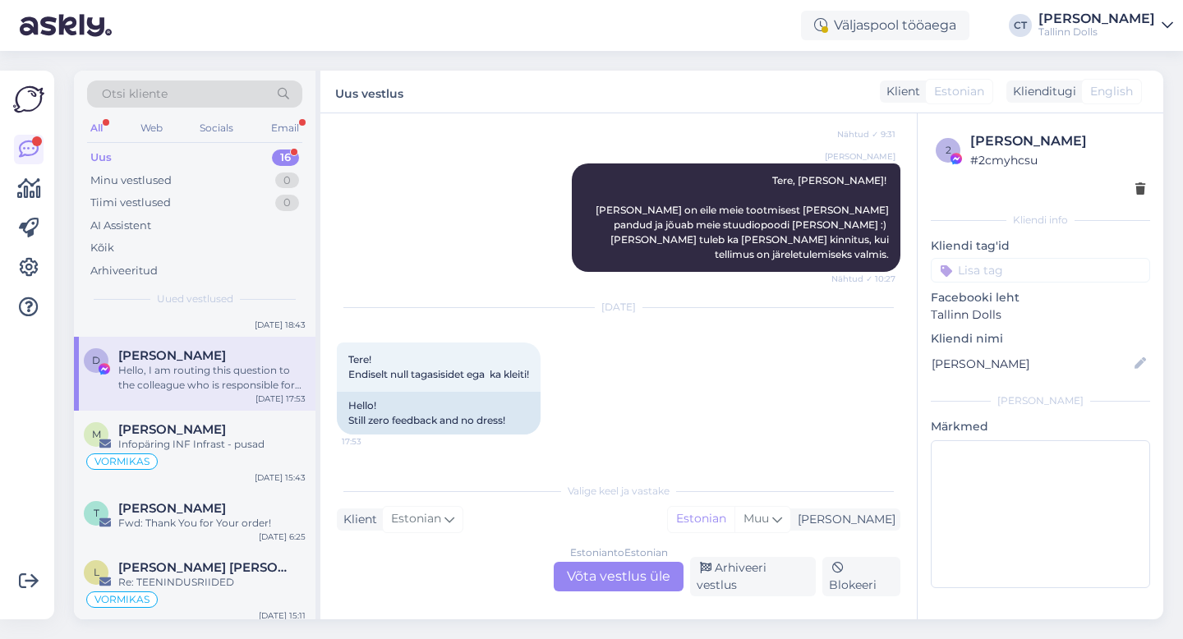
scroll to position [1439, 0]
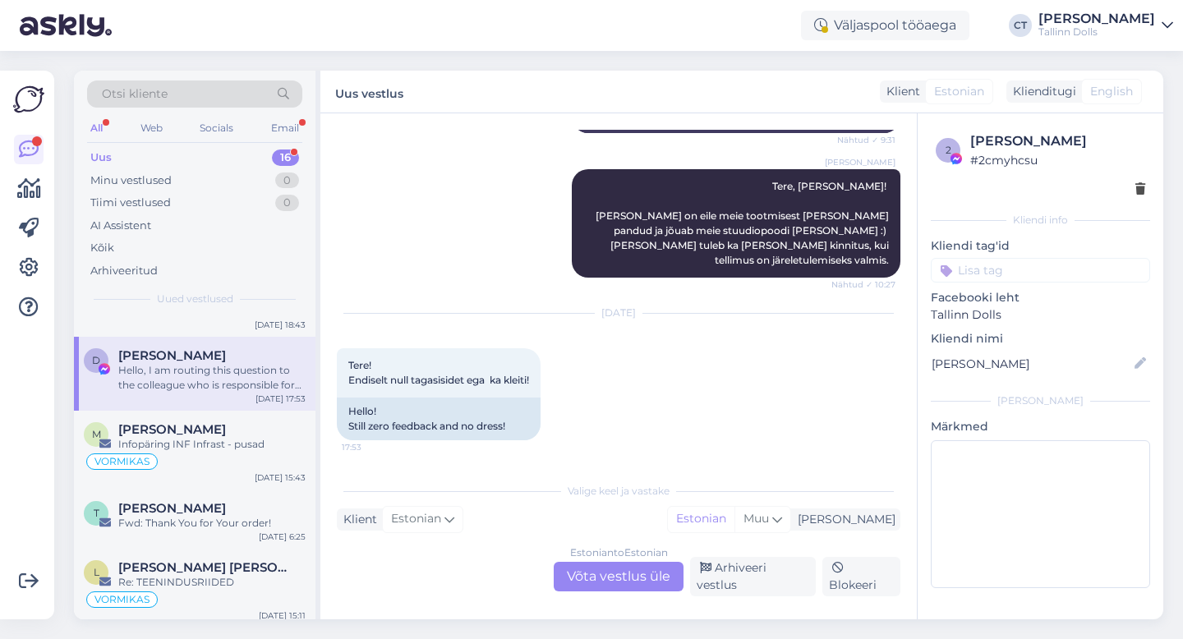
click at [610, 573] on div "Estonian to Estonian Võta vestlus üle" at bounding box center [619, 577] width 130 height 30
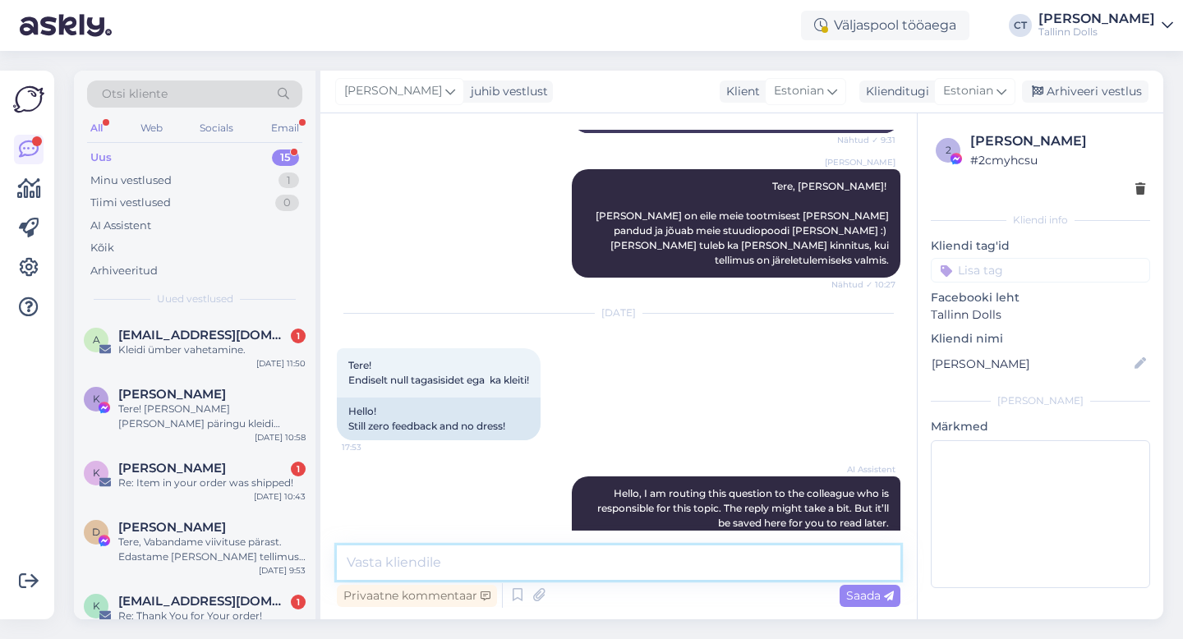
click at [614, 566] on textarea at bounding box center [618, 562] width 563 height 34
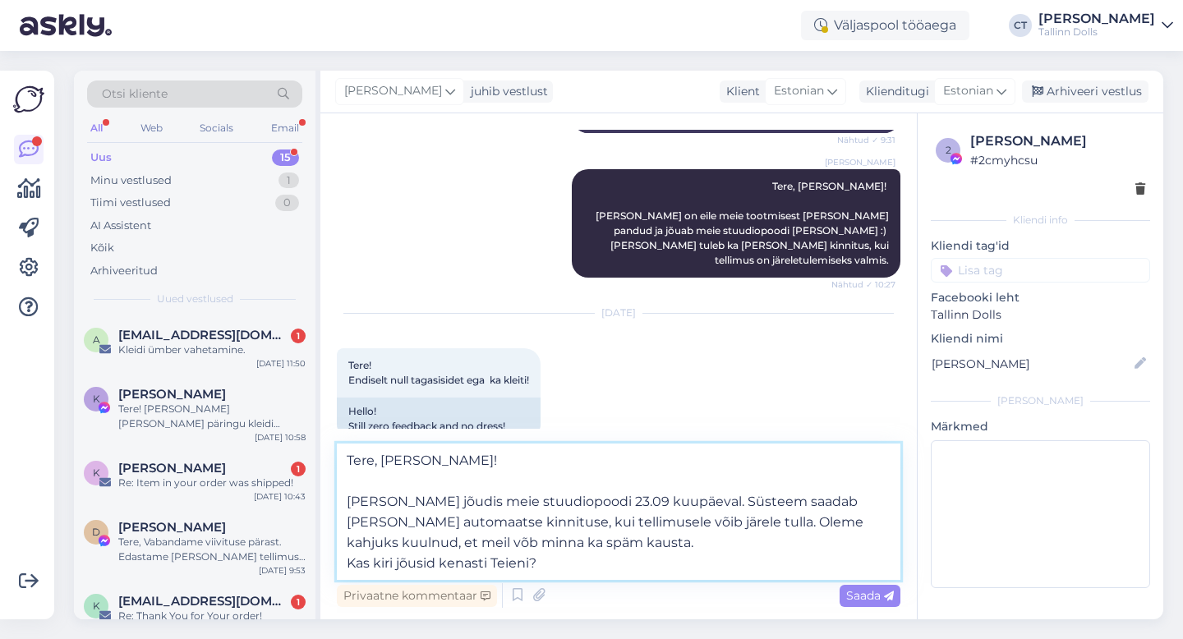
type textarea "Tere, [PERSON_NAME]! [PERSON_NAME] jõudis meie stuudiopoodi 23.09 kuupäeval. Sü…"
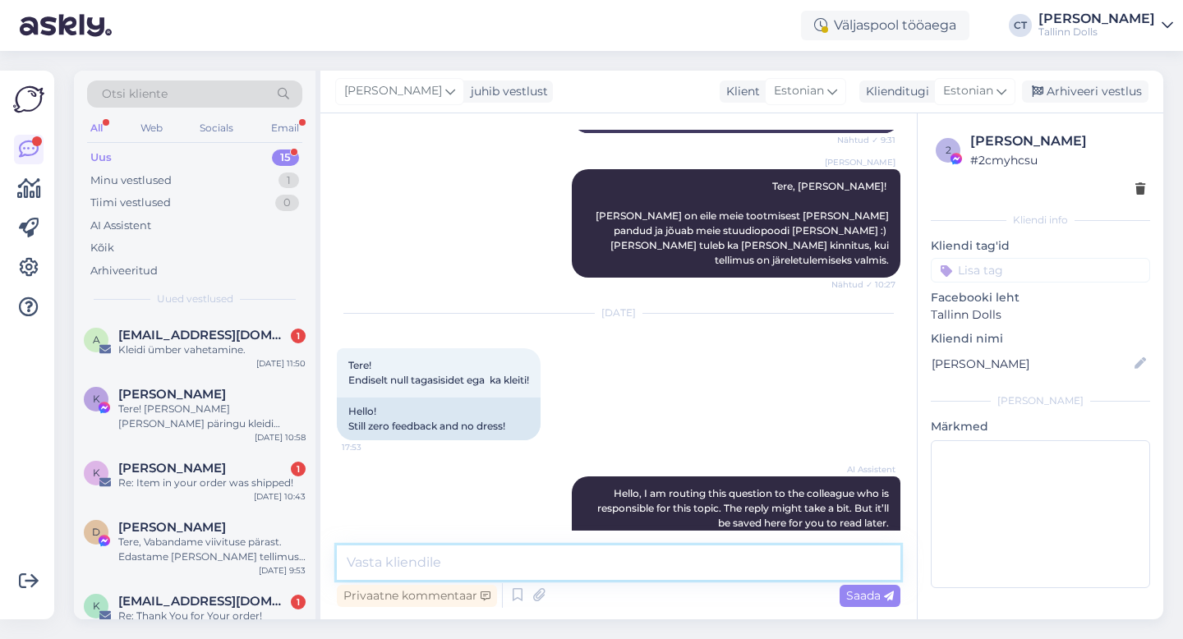
scroll to position [1703, 0]
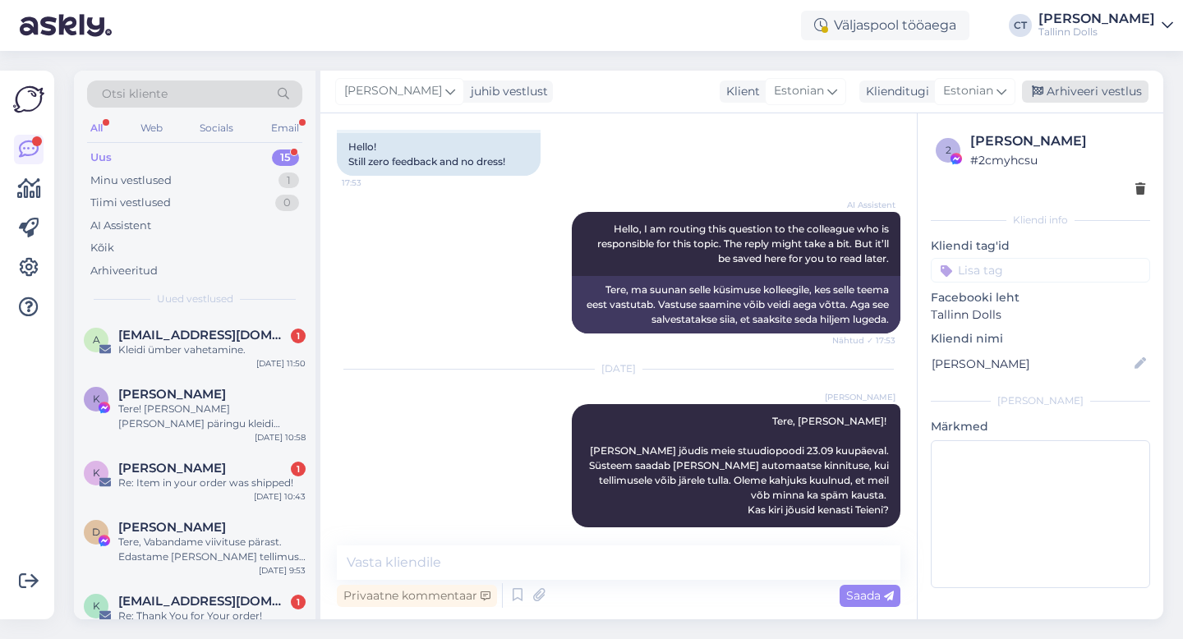
click at [1093, 92] on div "Arhiveeri vestlus" at bounding box center [1085, 91] width 126 height 22
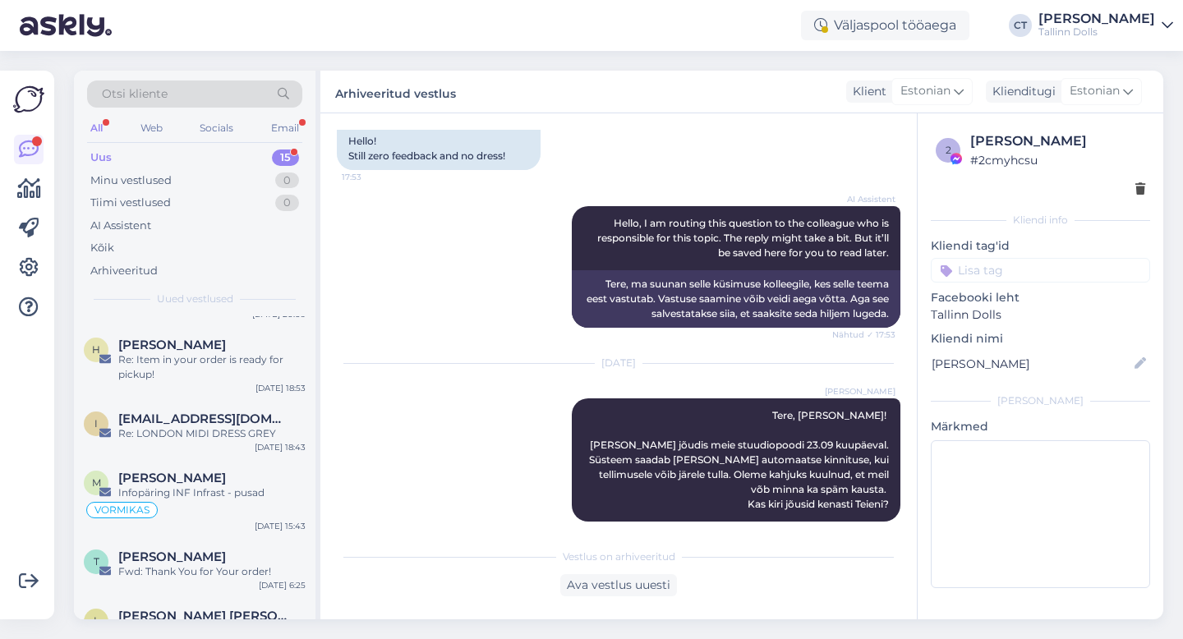
scroll to position [551, 0]
click at [238, 427] on div "Re: LONDON MIDI DRESS GREY" at bounding box center [211, 434] width 187 height 15
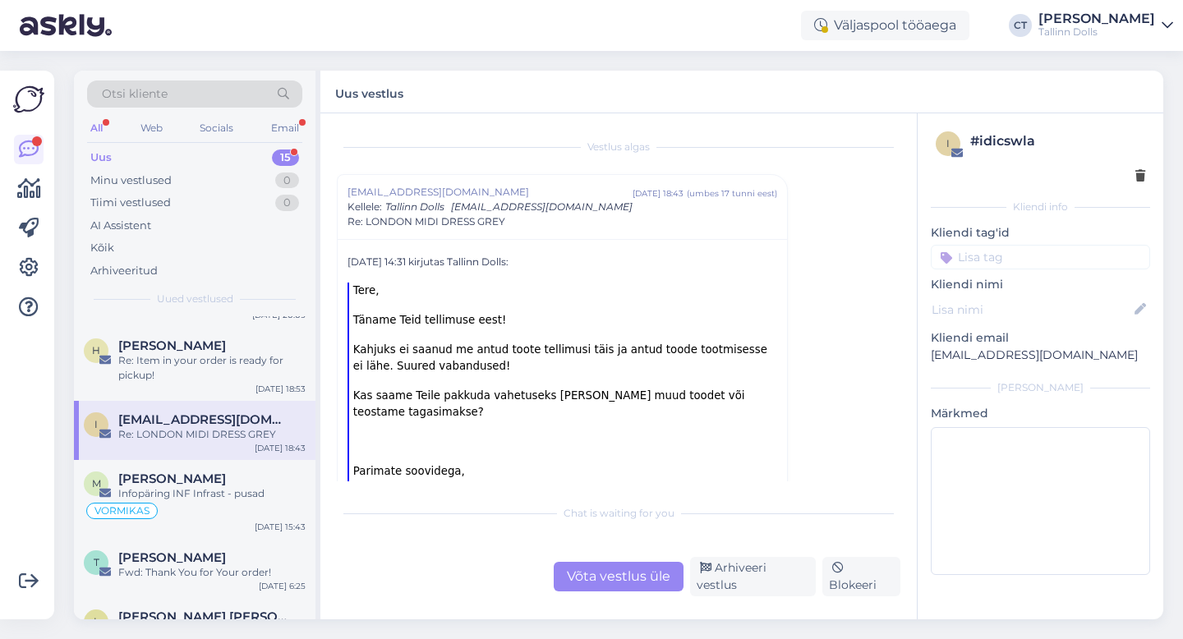
click at [616, 584] on div "Võta vestlus üle" at bounding box center [619, 577] width 130 height 30
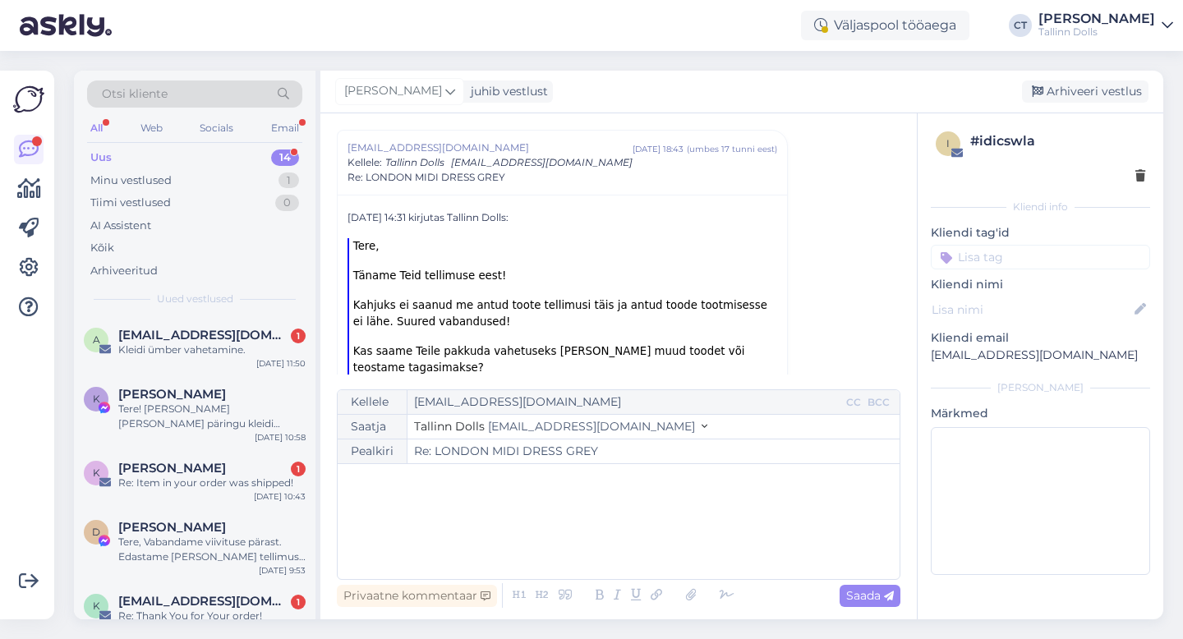
click at [618, 527] on div "﻿" at bounding box center [618, 521] width 545 height 99
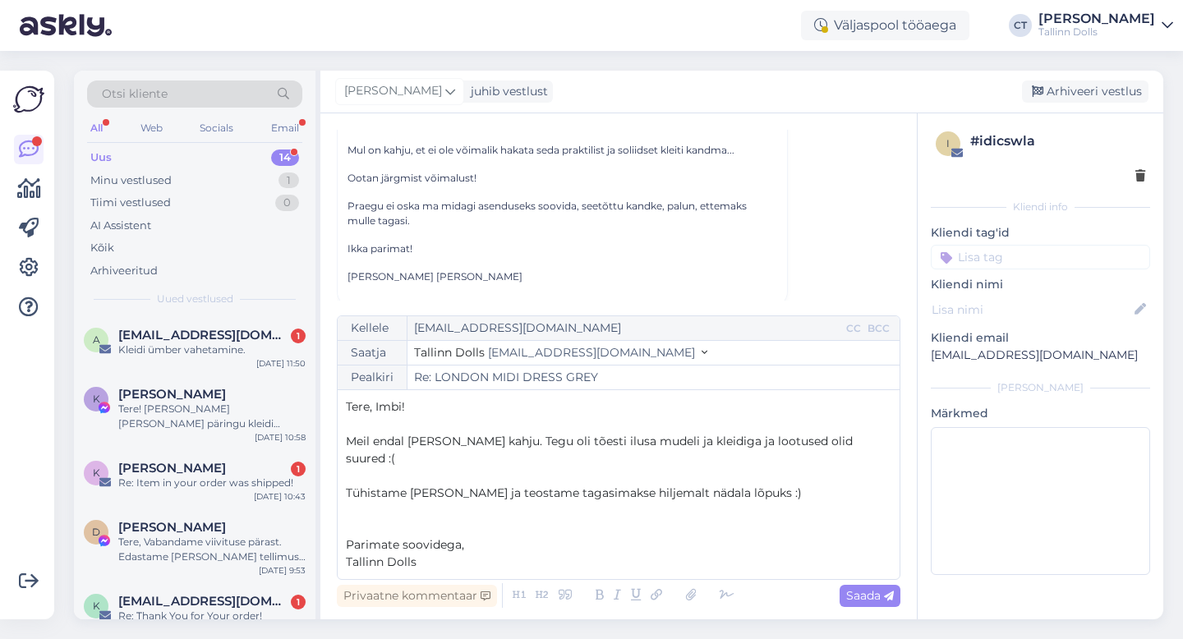
scroll to position [434, 0]
click at [876, 599] on span "Saada" at bounding box center [870, 595] width 48 height 15
type input "Re: Re: LONDON MIDI DRESS GREY"
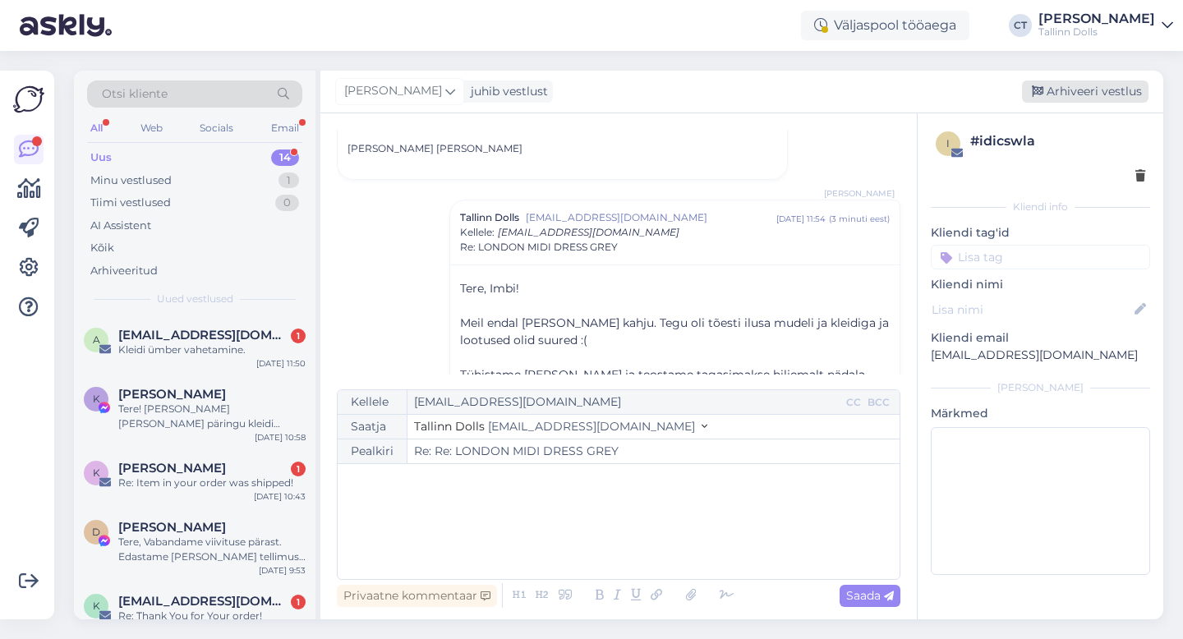
click at [1077, 88] on div "Arhiveeri vestlus" at bounding box center [1085, 91] width 126 height 22
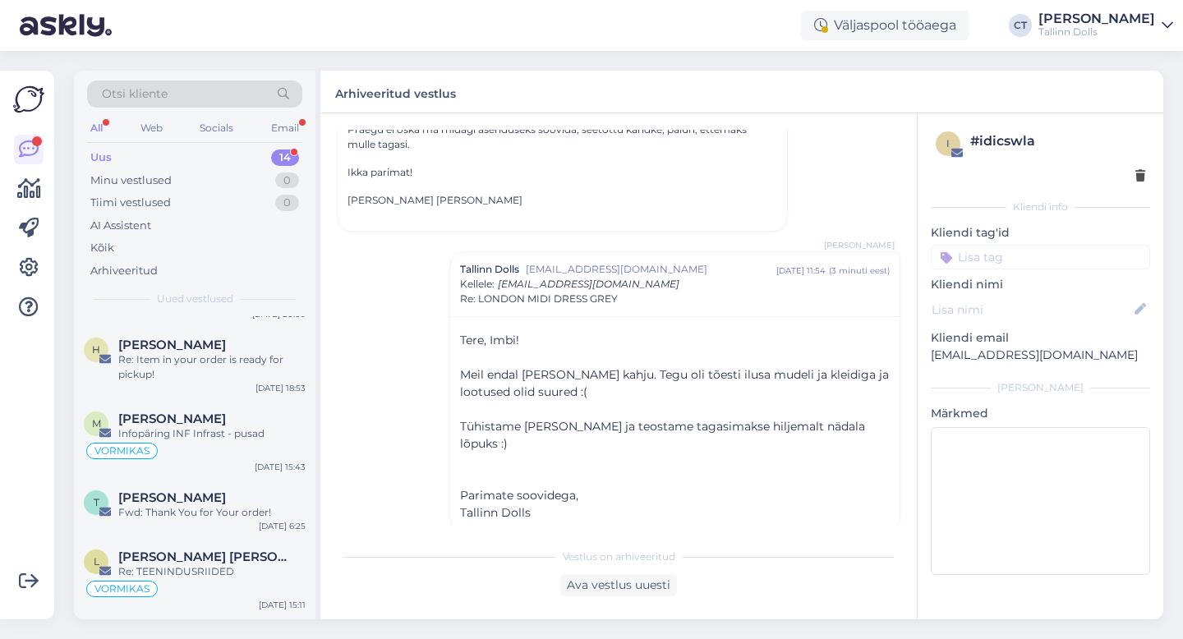
scroll to position [528, 0]
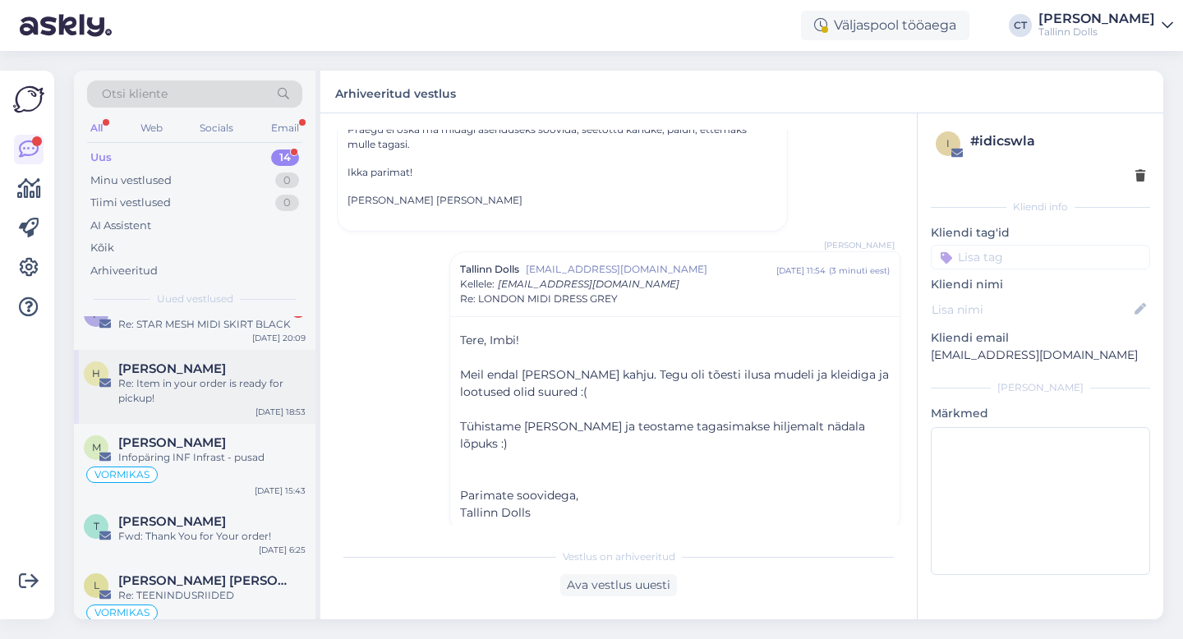
click at [237, 387] on div "Re: Item in your order is ready for pickup!" at bounding box center [211, 391] width 187 height 30
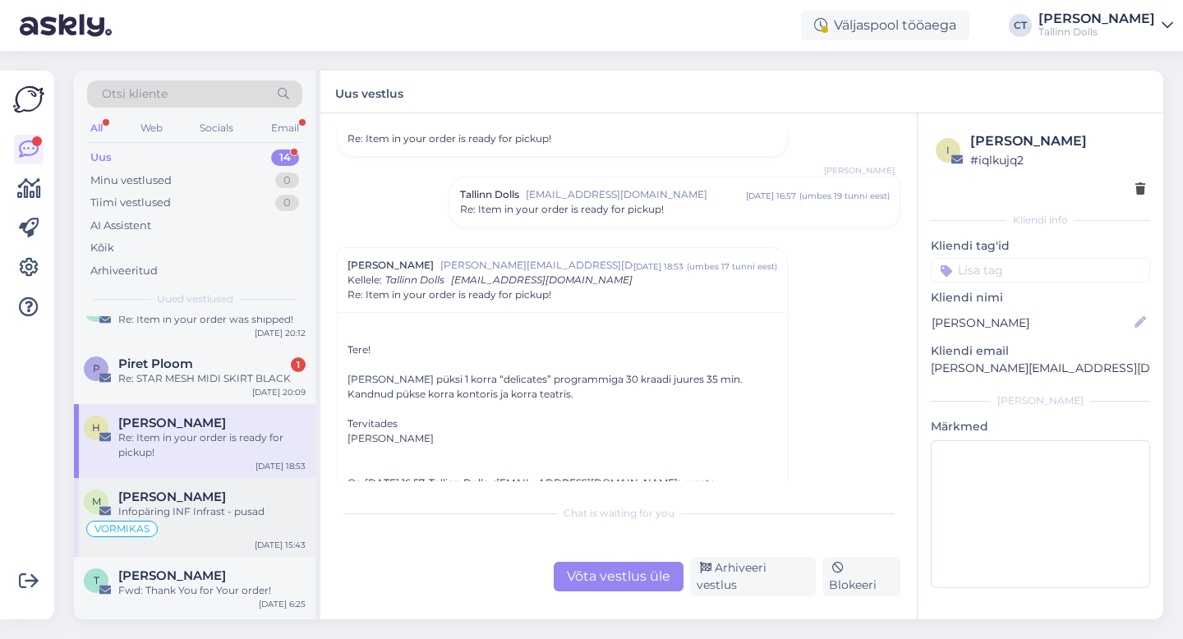
scroll to position [455, 0]
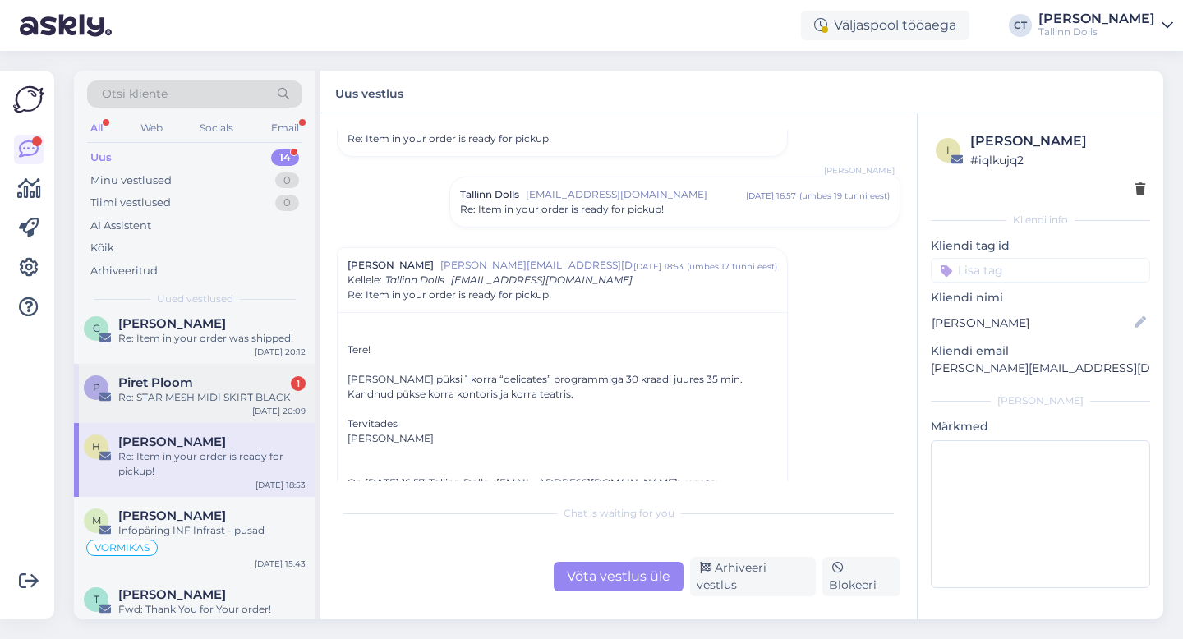
click at [240, 380] on div "Piret Ploom 1" at bounding box center [211, 382] width 187 height 15
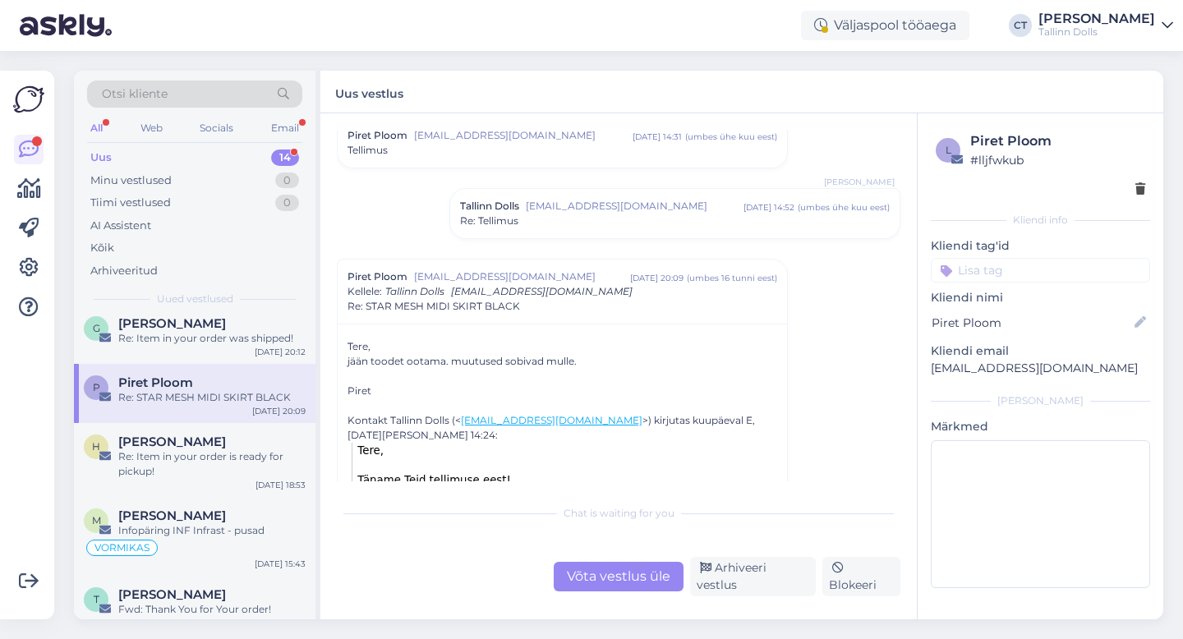
scroll to position [200, 0]
click at [593, 576] on div "Võta vestlus üle" at bounding box center [619, 577] width 130 height 30
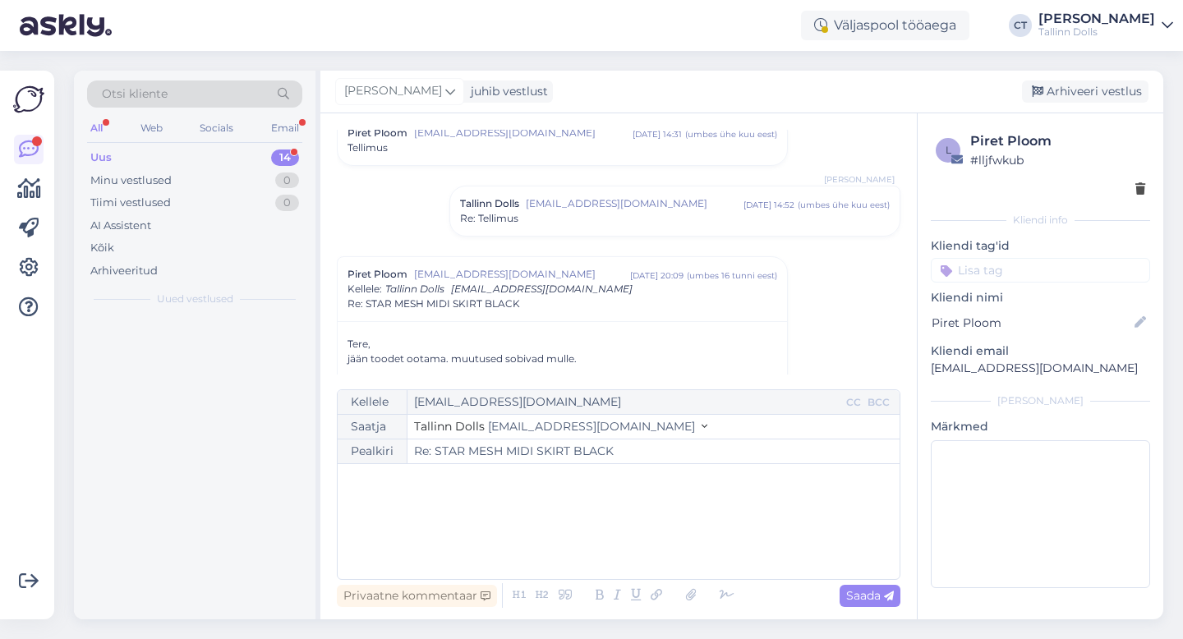
scroll to position [0, 0]
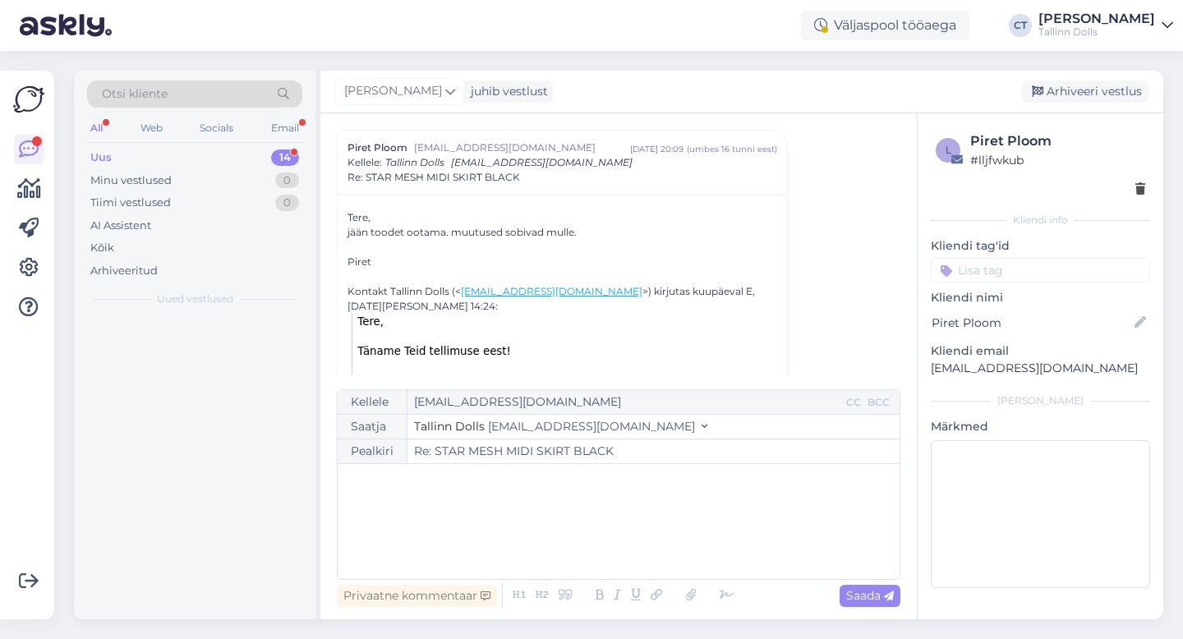
click at [595, 541] on div "﻿" at bounding box center [618, 521] width 545 height 99
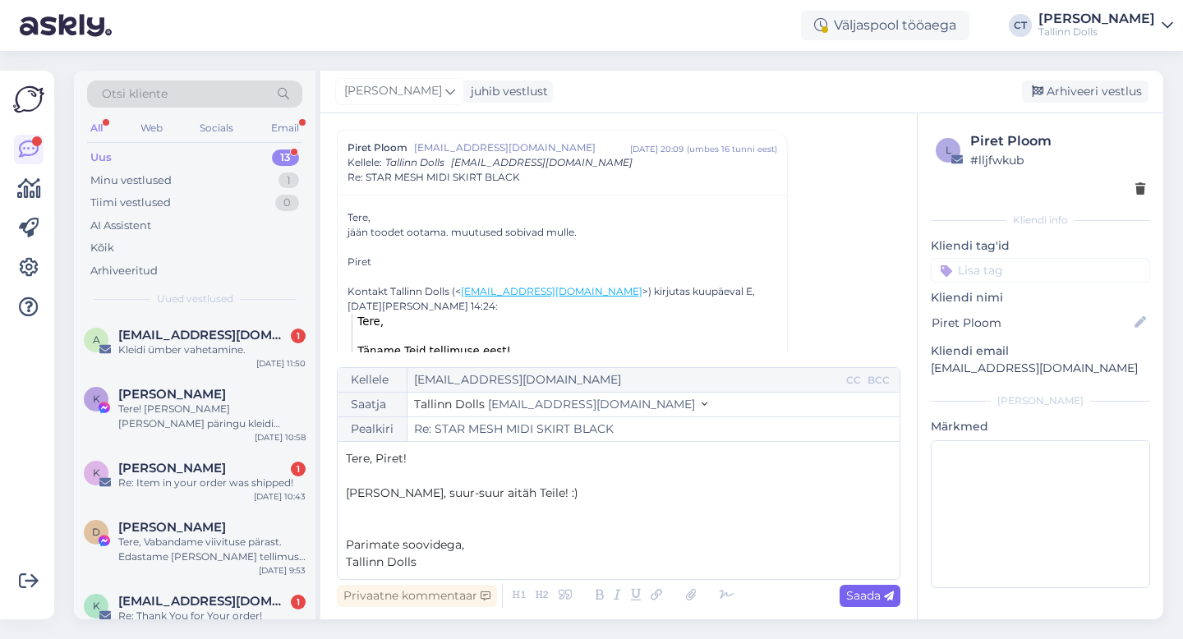
click at [864, 595] on span "Saada" at bounding box center [870, 595] width 48 height 15
type input "Re: Re: STAR MESH MIDI SKIRT BLACK"
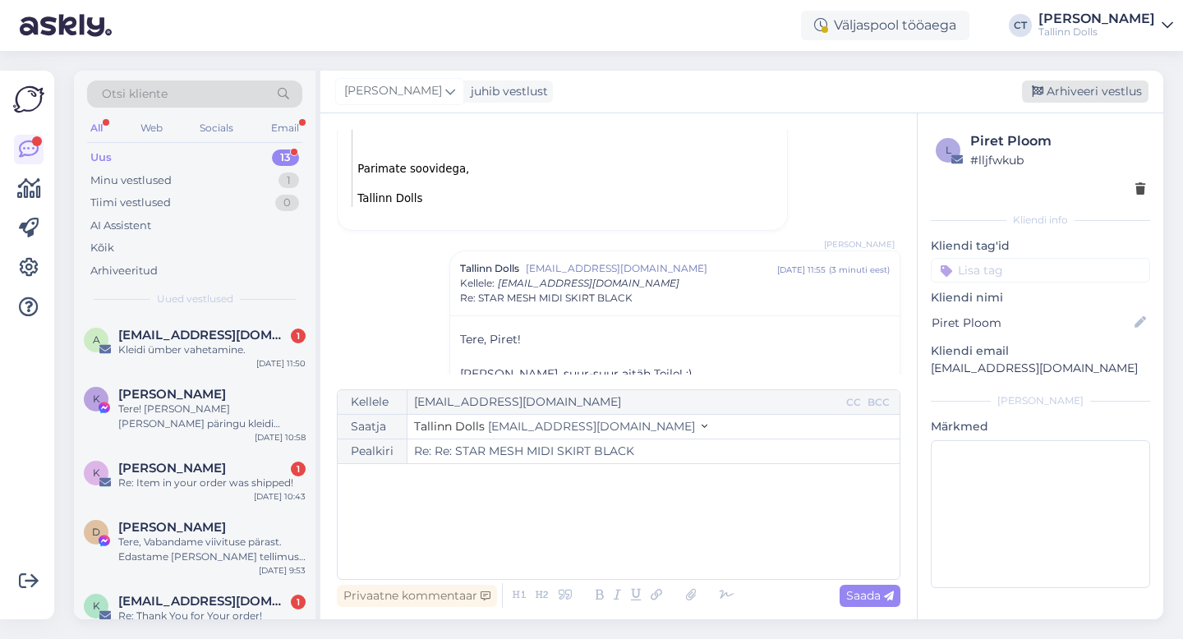
click at [1069, 92] on div "Arhiveeri vestlus" at bounding box center [1085, 91] width 126 height 22
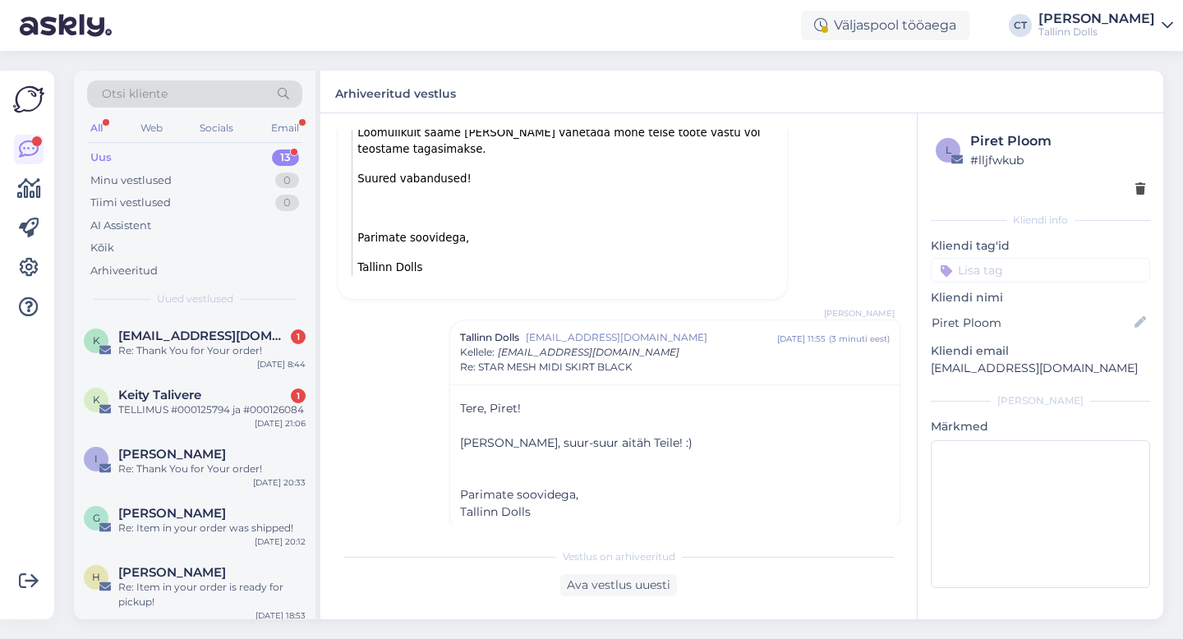
scroll to position [292, 0]
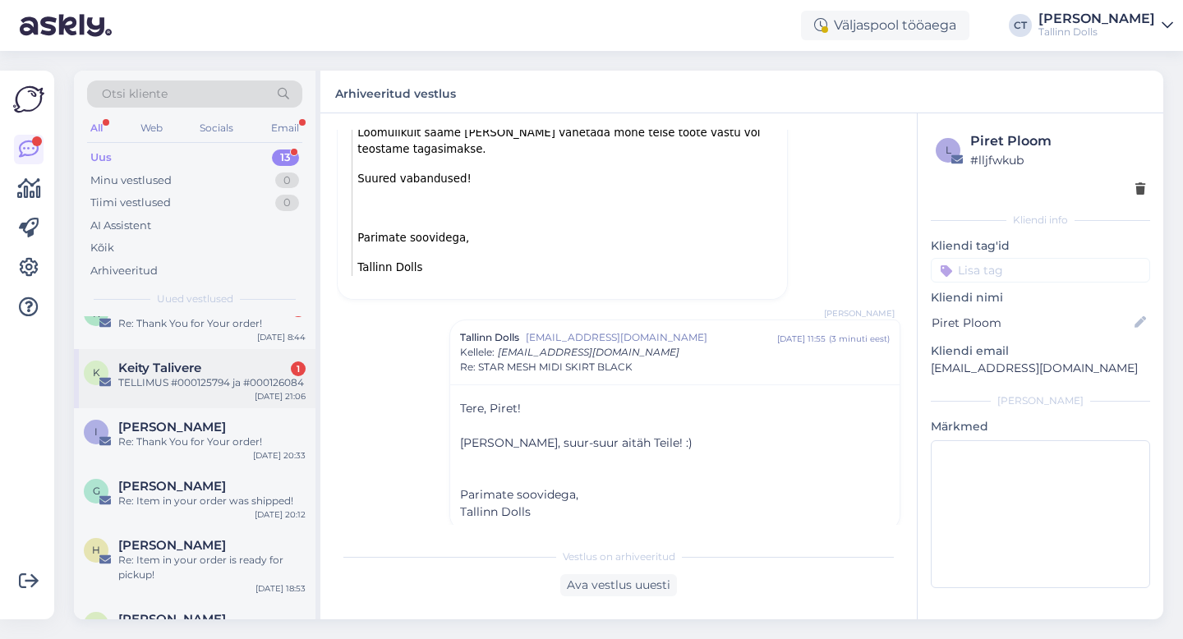
click at [273, 388] on div "TELLIMUS #000125794 ja #000126084" at bounding box center [211, 382] width 187 height 15
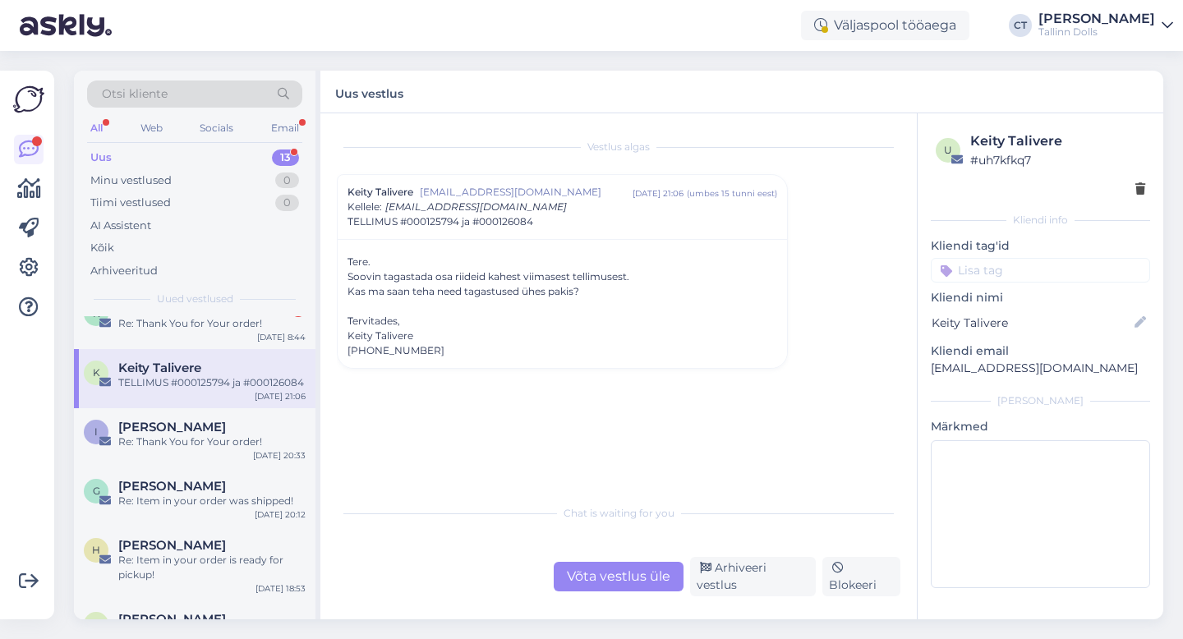
click at [616, 578] on div "Võta vestlus üle" at bounding box center [619, 577] width 130 height 30
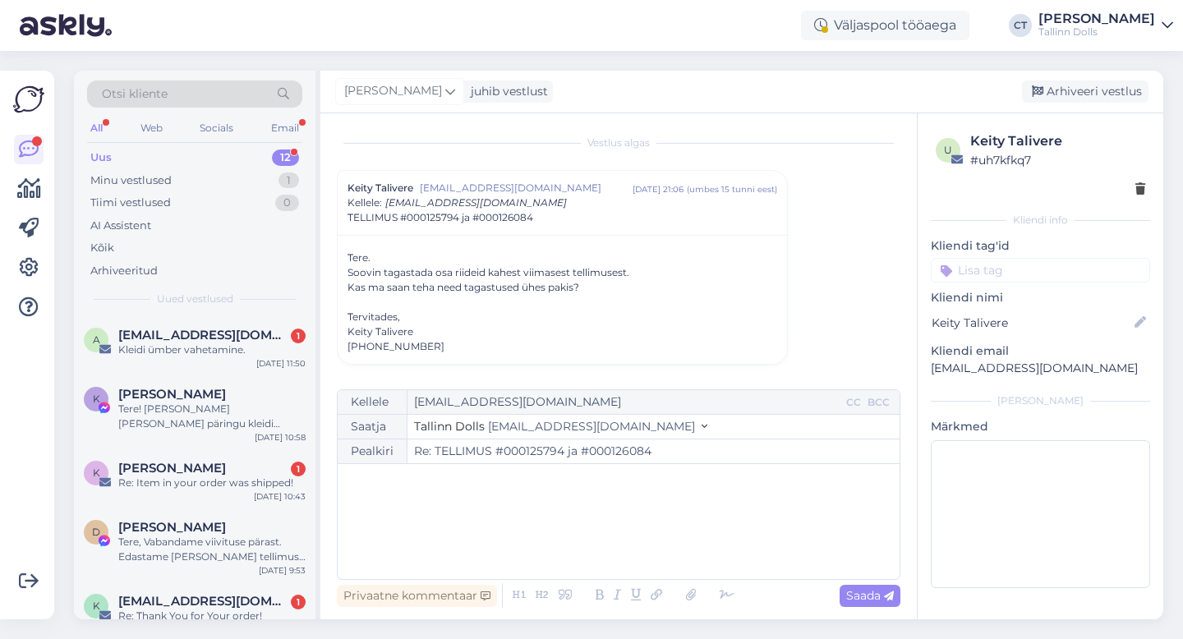
click at [618, 533] on div "﻿" at bounding box center [618, 521] width 545 height 99
click at [439, 535] on div "﻿" at bounding box center [618, 521] width 545 height 99
paste div
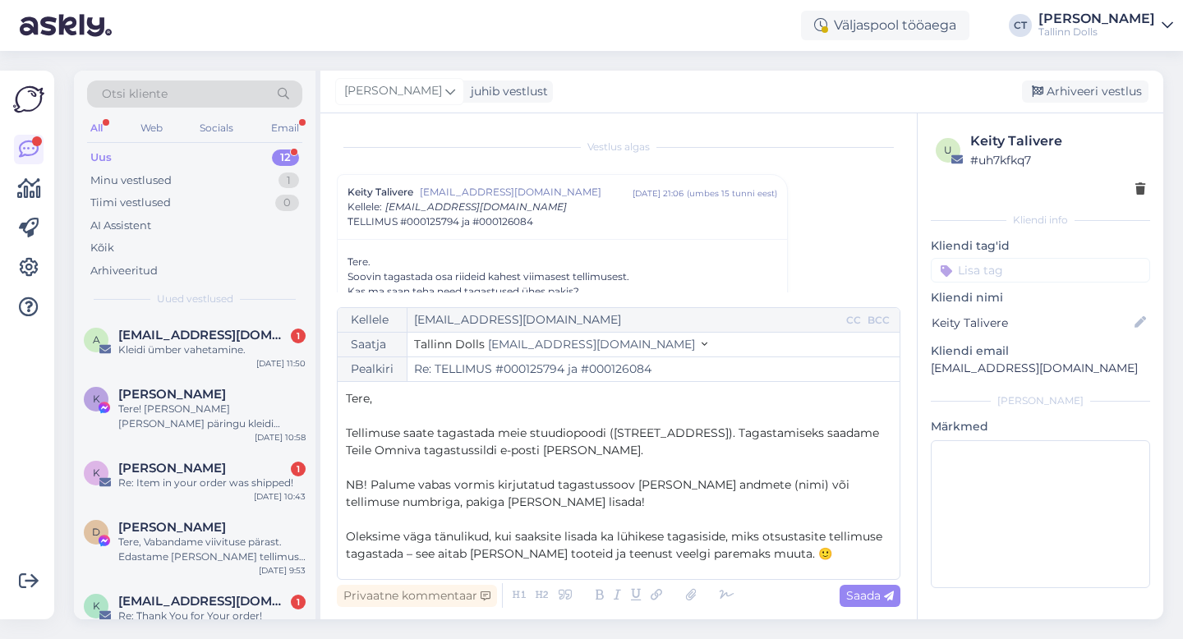
click at [428, 413] on p "﻿" at bounding box center [618, 415] width 545 height 17
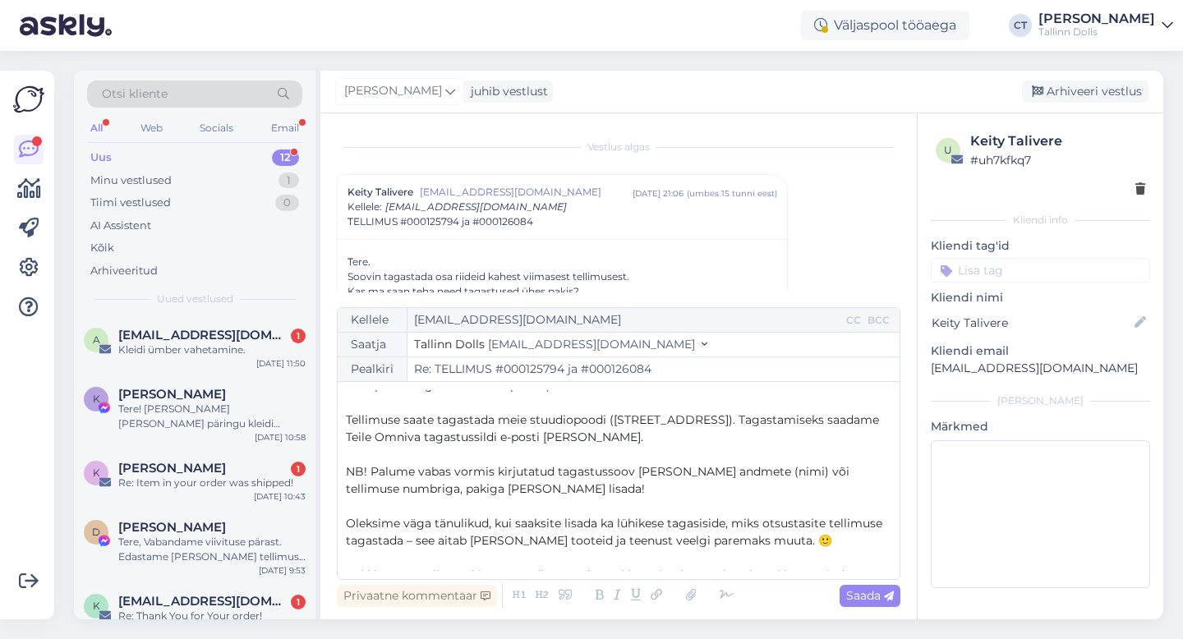
scroll to position [53, 0]
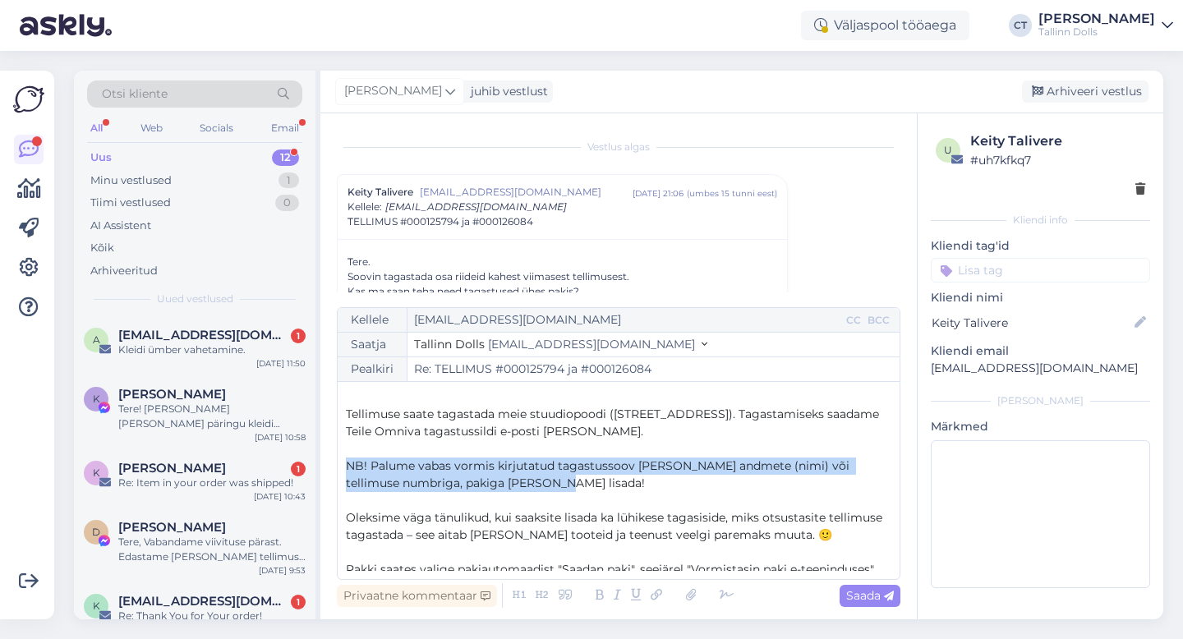
drag, startPoint x: 530, startPoint y: 484, endPoint x: 345, endPoint y: 450, distance: 187.8
click at [346, 450] on div "Tere, ﻿ Võib panna tagastused ühte pakki :) ﻿ Tellimuse saate tagastada meie st…" at bounding box center [618, 480] width 545 height 181
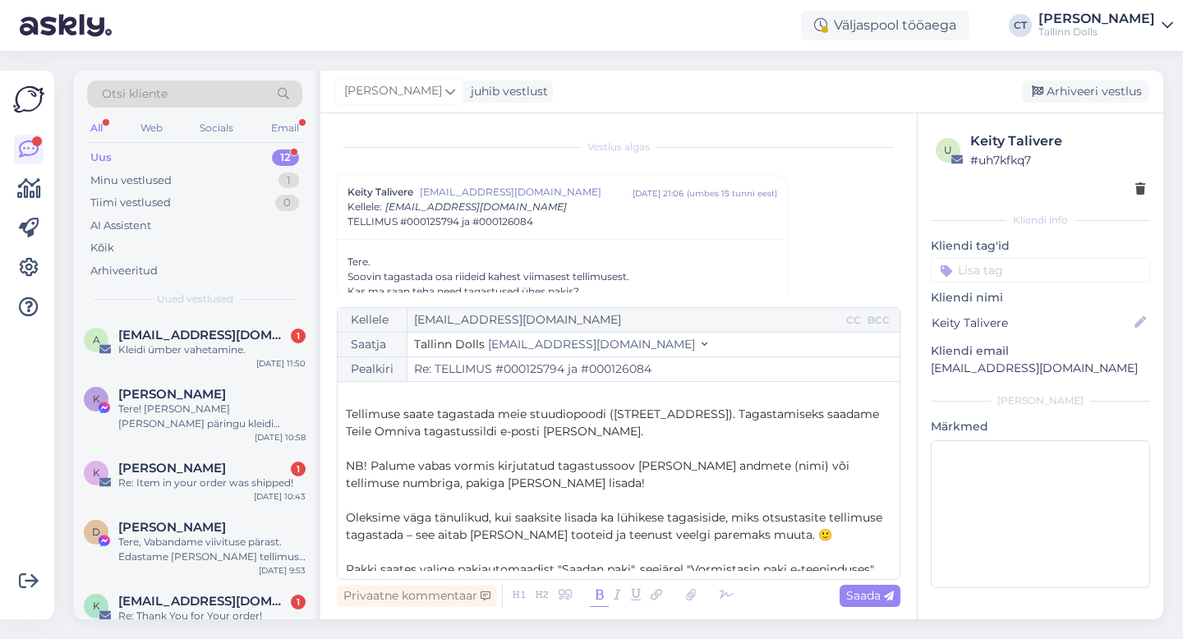
click at [591, 594] on icon at bounding box center [599, 595] width 19 height 23
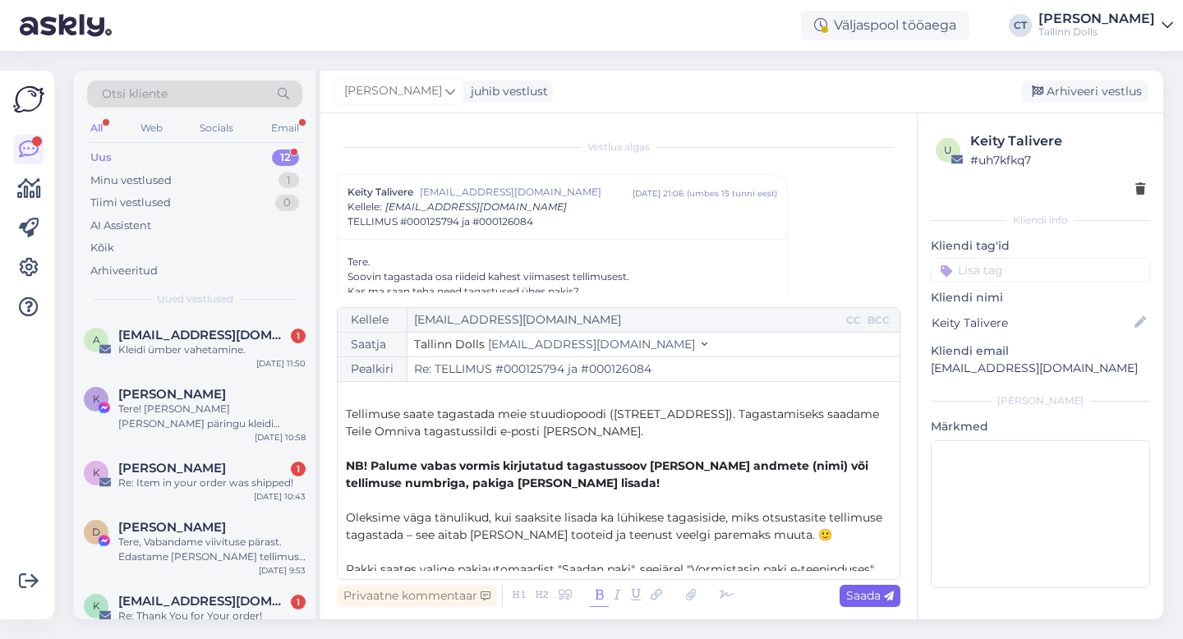
click at [870, 591] on span "Saada" at bounding box center [870, 595] width 48 height 15
type input "Re: Re: TELLIMUS #000125794 ja #000126084"
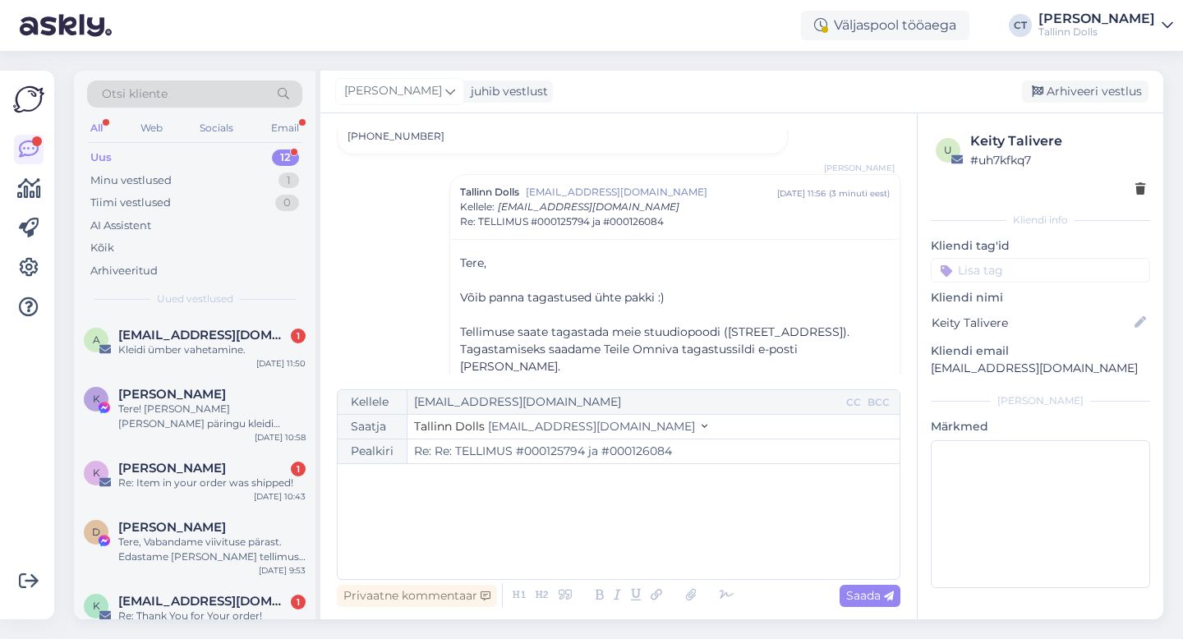
scroll to position [0, 0]
drag, startPoint x: 1082, startPoint y: 370, endPoint x: 922, endPoint y: 369, distance: 159.3
click at [922, 369] on div "u Keity Talivere # uh7kfkq7 Kliendi info Kliendi tag'id Kliendi nimi Keity Tali…" at bounding box center [1040, 362] width 246 height 499
copy p "[EMAIL_ADDRESS][DOMAIN_NAME]"
click at [1096, 72] on div "[PERSON_NAME] juhib vestlust [GEOGRAPHIC_DATA] vestlus" at bounding box center [741, 92] width 843 height 43
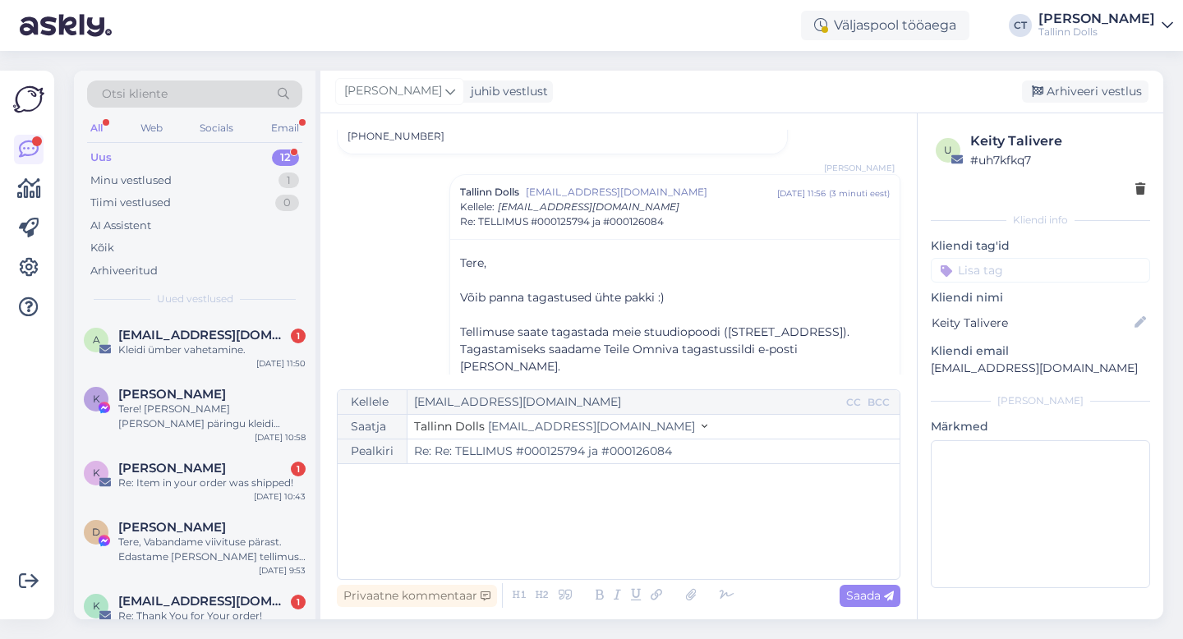
click at [1096, 105] on div "[PERSON_NAME] juhib vestlust [GEOGRAPHIC_DATA] vestlus" at bounding box center [741, 92] width 843 height 43
click at [1096, 90] on div "Arhiveeri vestlus" at bounding box center [1085, 91] width 126 height 22
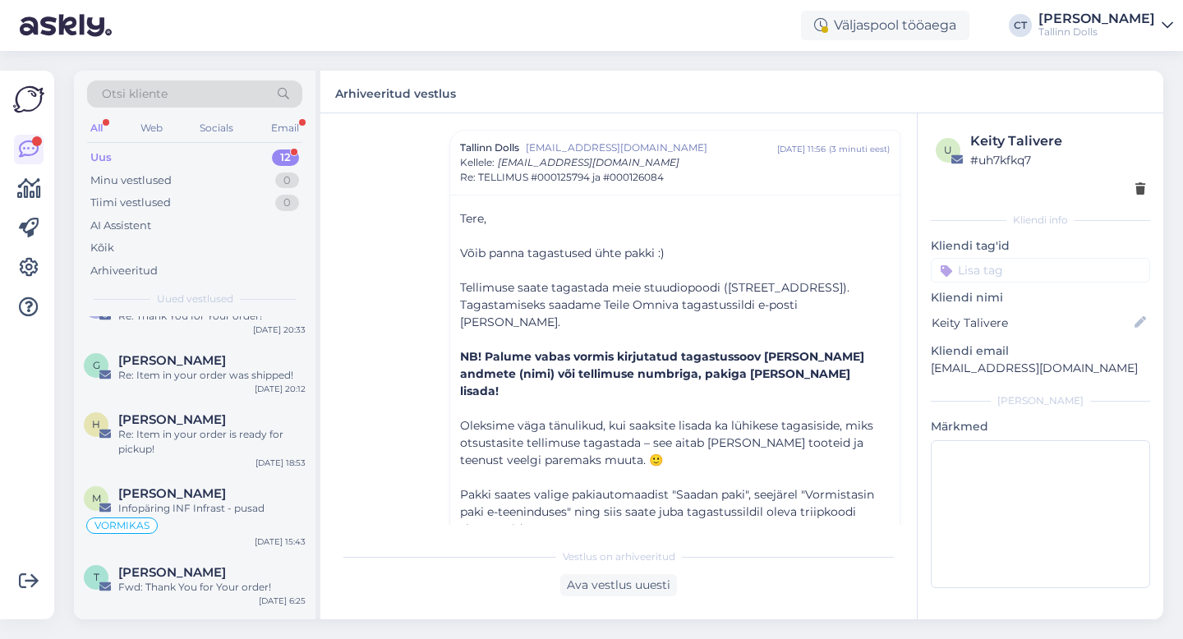
scroll to position [352, 0]
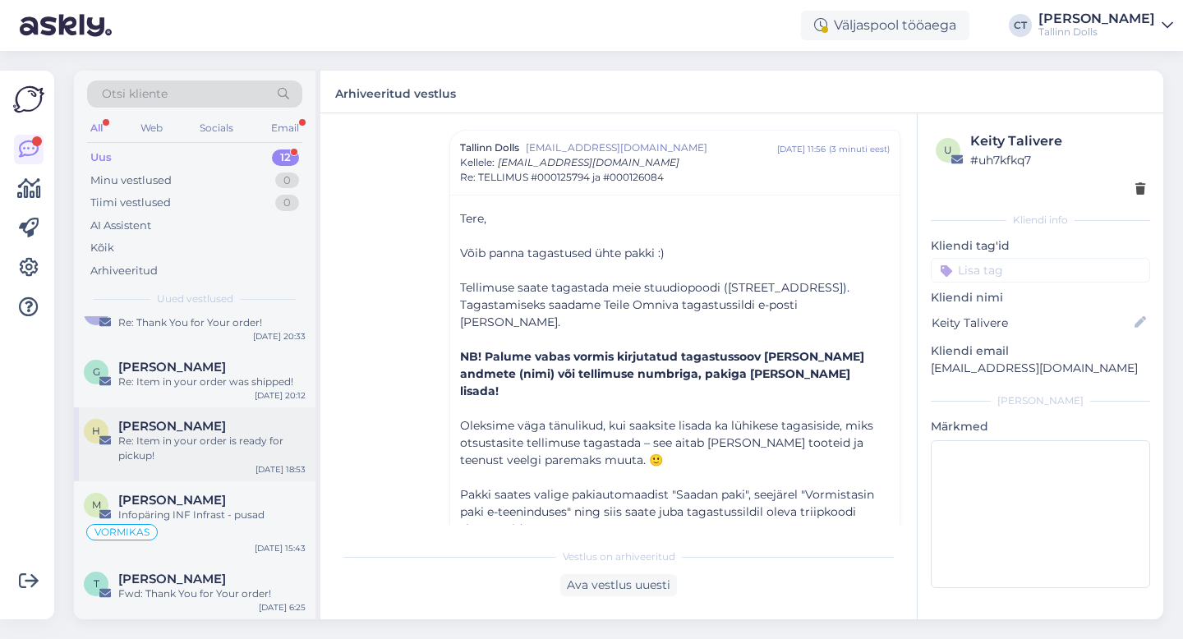
click at [217, 445] on div "Re: Item in your order is ready for pickup!" at bounding box center [211, 449] width 187 height 30
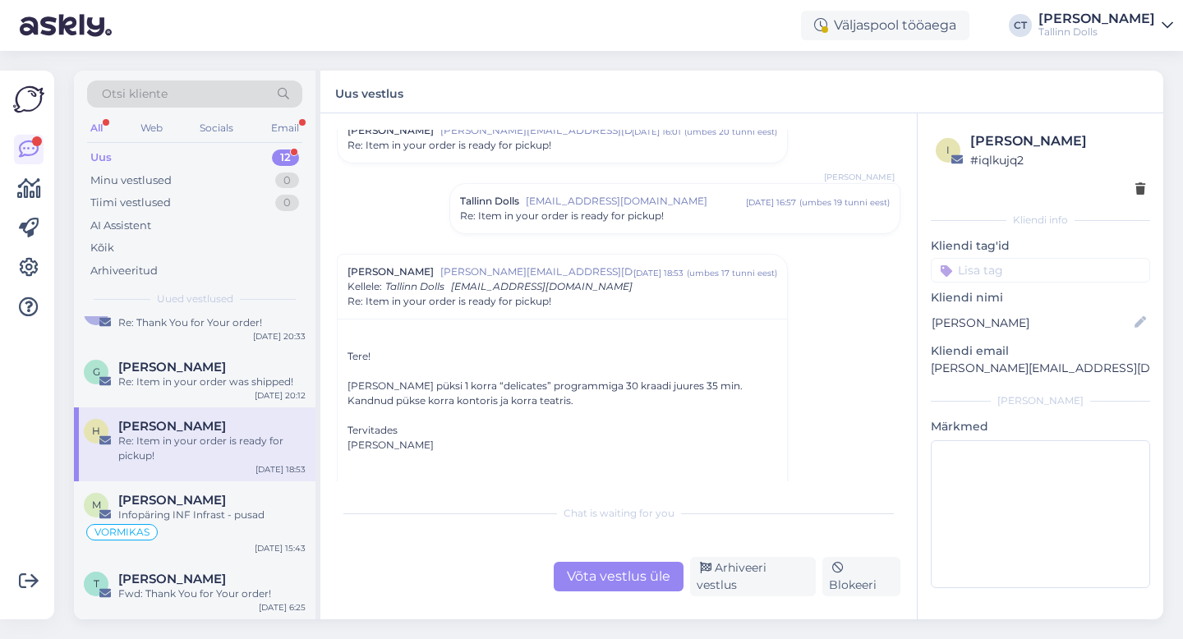
scroll to position [241, 0]
click at [217, 391] on div "G [PERSON_NAME] Re: Item in your order was shipped! [DATE] 20:12" at bounding box center [194, 377] width 241 height 59
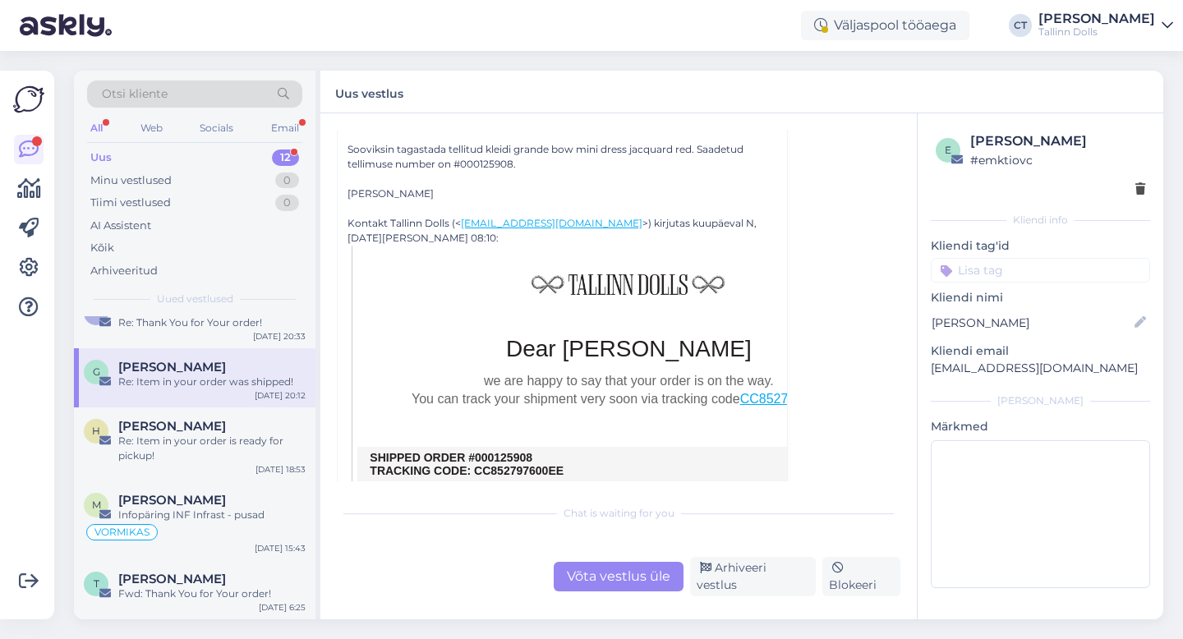
scroll to position [167, 0]
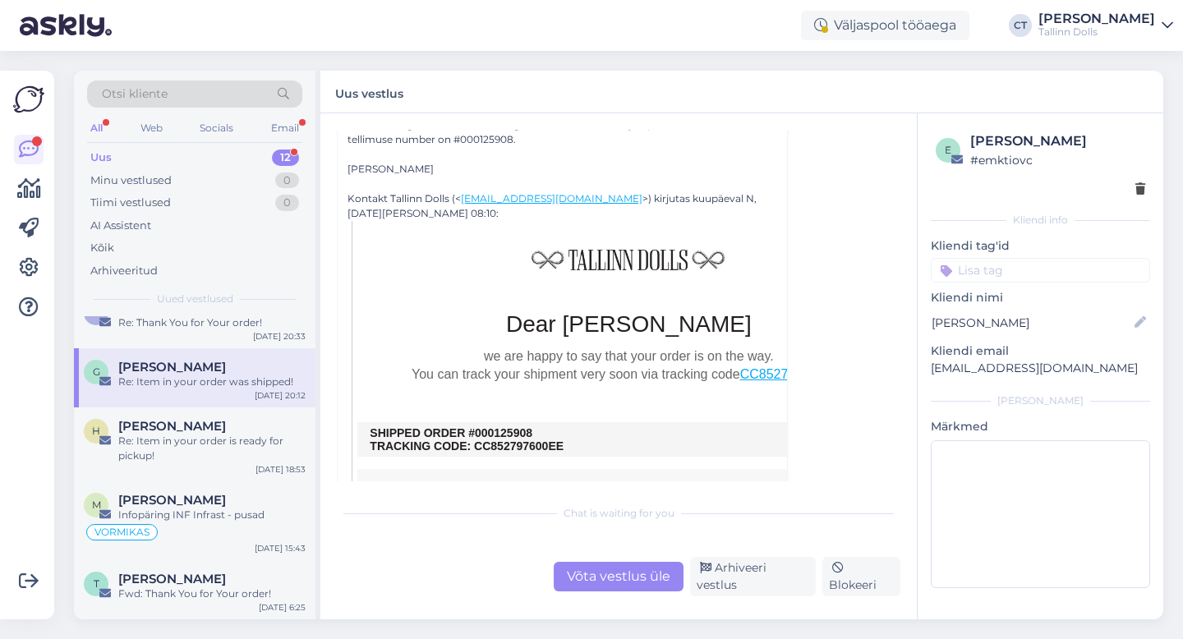
click at [612, 604] on div "Vestlus [PERSON_NAME] [PERSON_NAME][EMAIL_ADDRESS][DOMAIN_NAME] [DATE] 20:12 ( …" at bounding box center [618, 366] width 596 height 506
click at [612, 588] on div "Võta vestlus üle" at bounding box center [619, 577] width 130 height 30
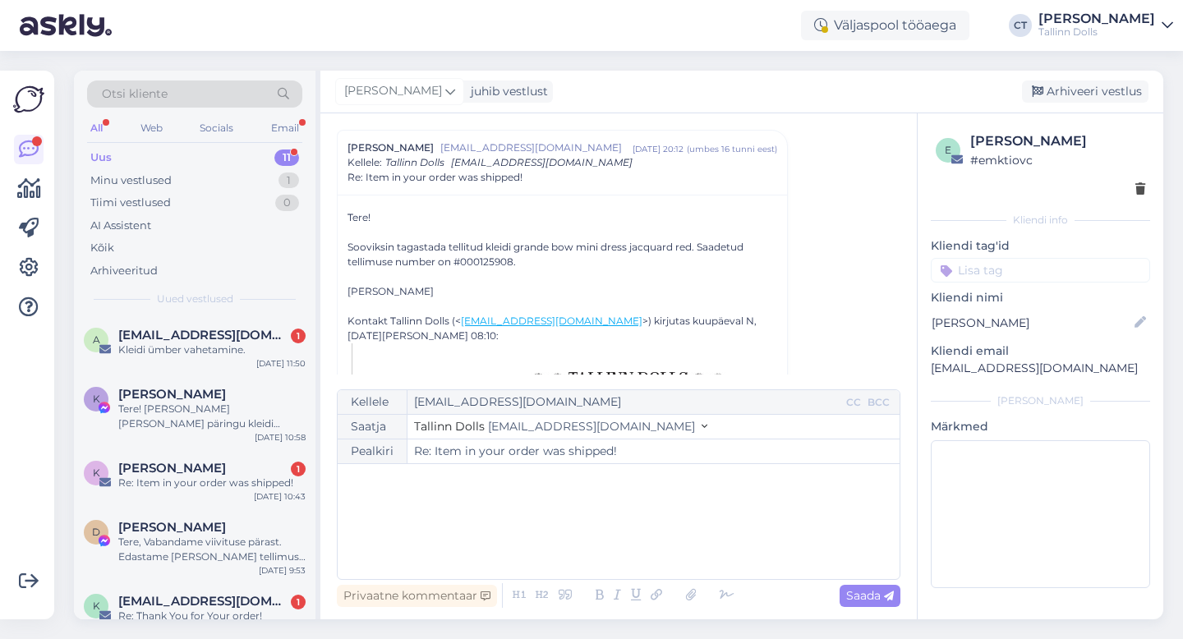
click at [612, 530] on div "﻿" at bounding box center [618, 521] width 545 height 99
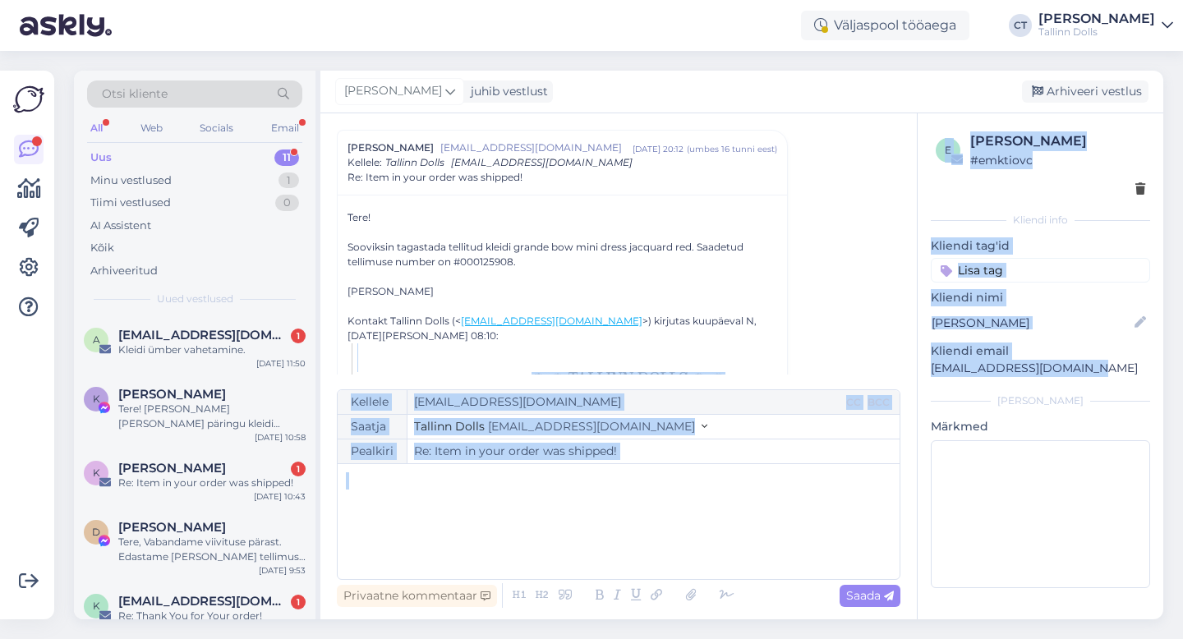
drag, startPoint x: 1100, startPoint y: 370, endPoint x: 908, endPoint y: 371, distance: 191.4
click at [908, 371] on div "Vestlus [PERSON_NAME] [PERSON_NAME][EMAIL_ADDRESS][DOMAIN_NAME] [DATE] 20:12 ( …" at bounding box center [741, 366] width 843 height 506
click at [947, 383] on div "e [PERSON_NAME] # emktiovc Kliendi info Kliendi tag'id Kliendi nimi [PERSON_NAM…" at bounding box center [1040, 362] width 246 height 499
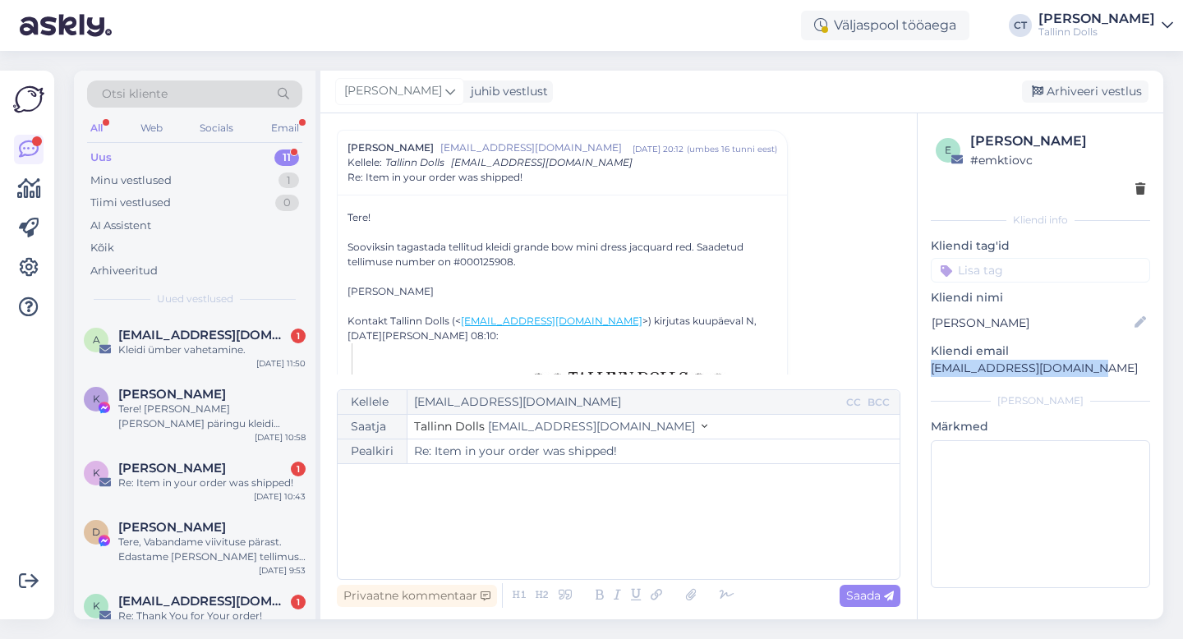
drag, startPoint x: 1108, startPoint y: 370, endPoint x: 932, endPoint y: 365, distance: 175.8
click at [932, 365] on p "[EMAIL_ADDRESS][DOMAIN_NAME]" at bounding box center [1040, 368] width 219 height 17
copy p "[EMAIL_ADDRESS][DOMAIN_NAME]"
click at [582, 513] on div "﻿" at bounding box center [618, 521] width 545 height 99
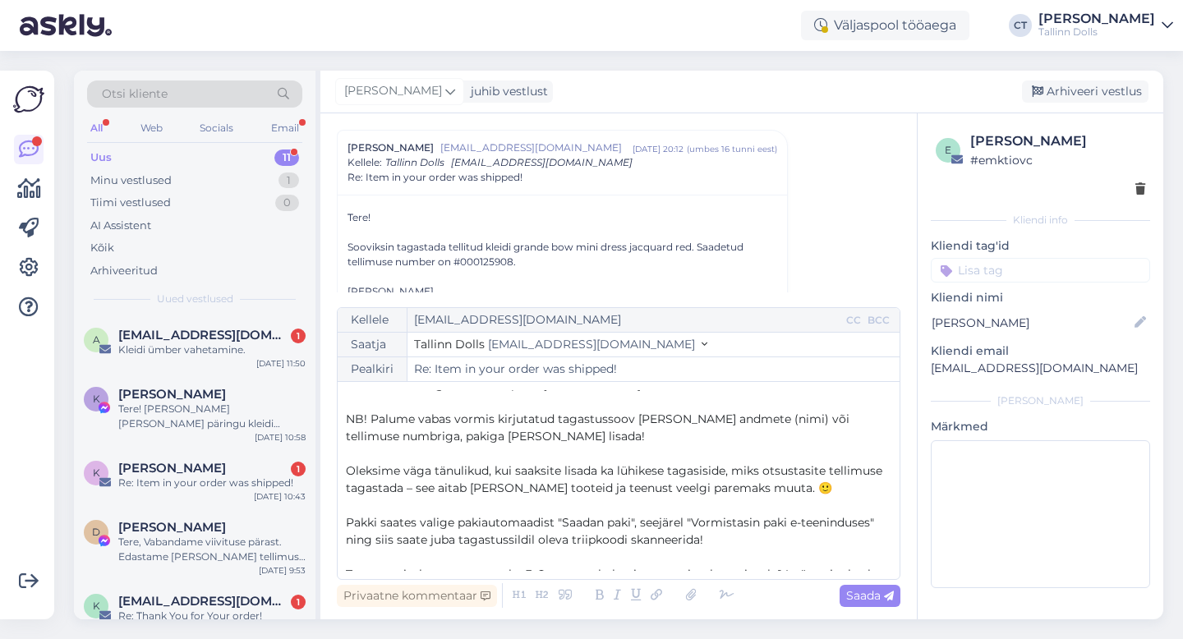
scroll to position [64, 0]
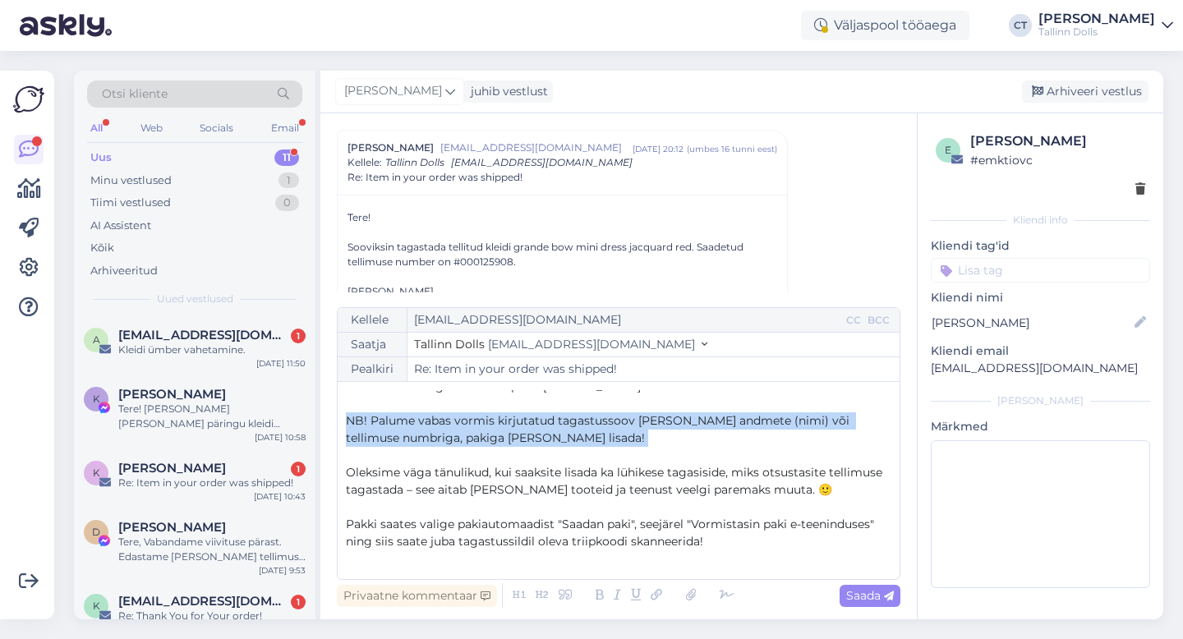
drag, startPoint x: 575, startPoint y: 448, endPoint x: 341, endPoint y: 417, distance: 236.1
click at [341, 417] on div "Kellele [EMAIL_ADDRESS][DOMAIN_NAME] CC BCC Saatja Tallinn Dolls [EMAIL_ADDRESS…" at bounding box center [618, 443] width 563 height 273
click at [591, 589] on icon at bounding box center [599, 595] width 19 height 23
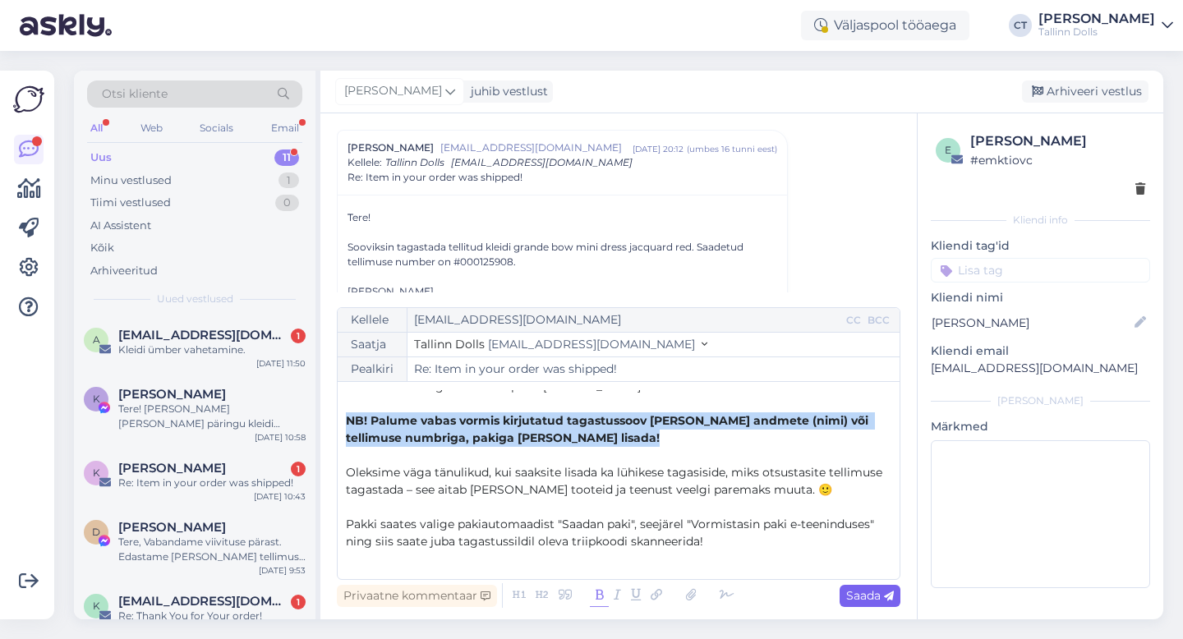
click at [877, 592] on span "Saada" at bounding box center [870, 595] width 48 height 15
type input "Re: Re: Item in your order was shipped!"
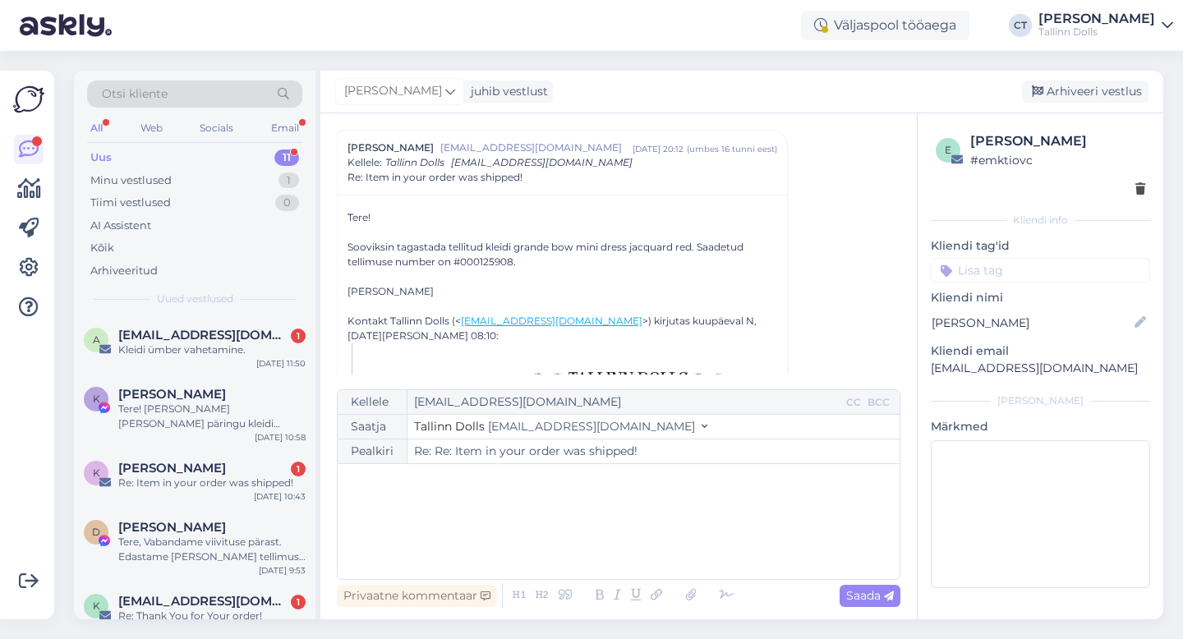
scroll to position [0, 0]
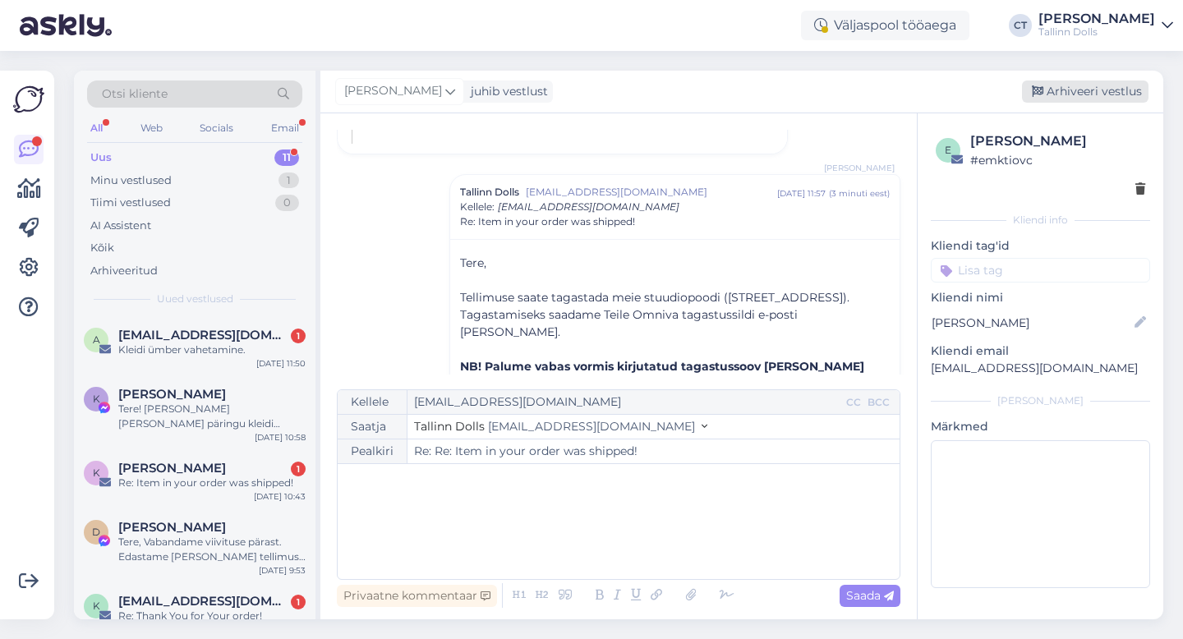
click at [1123, 94] on div "Arhiveeri vestlus" at bounding box center [1085, 91] width 126 height 22
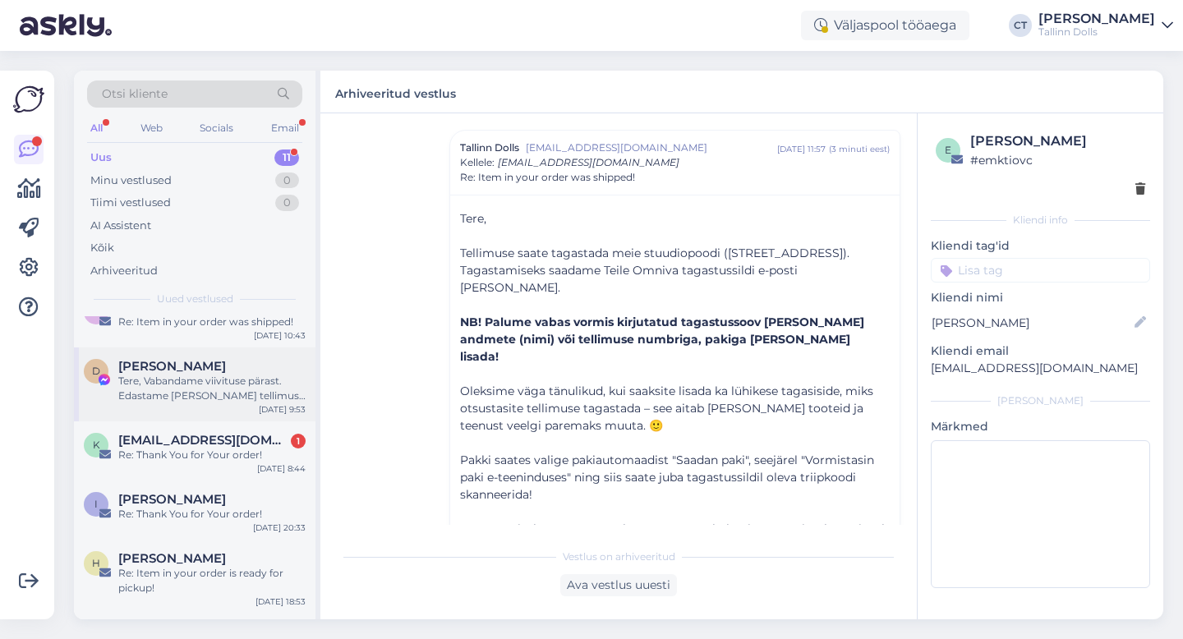
scroll to position [218, 0]
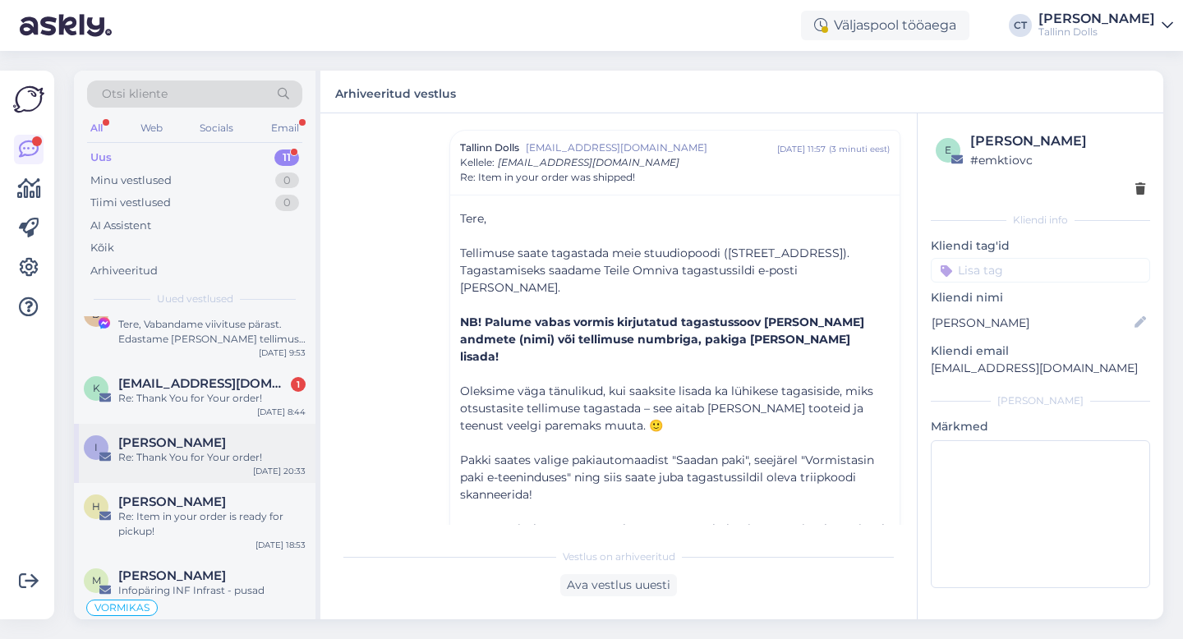
click at [216, 456] on div "Re: Thank You for Your order!" at bounding box center [211, 457] width 187 height 15
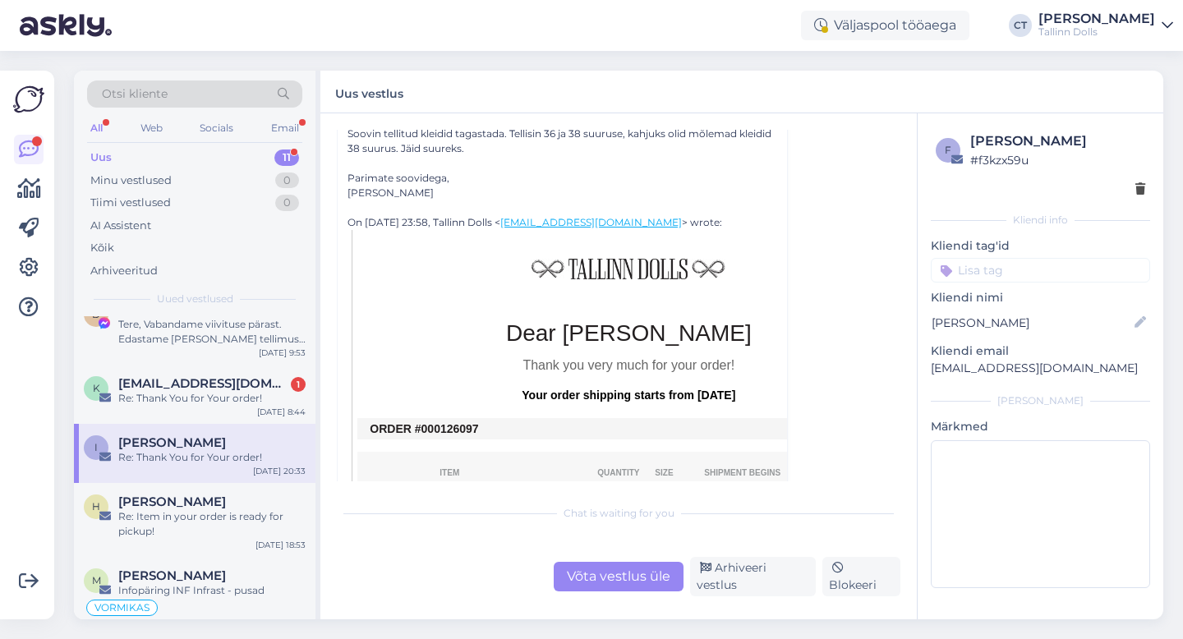
scroll to position [166, 0]
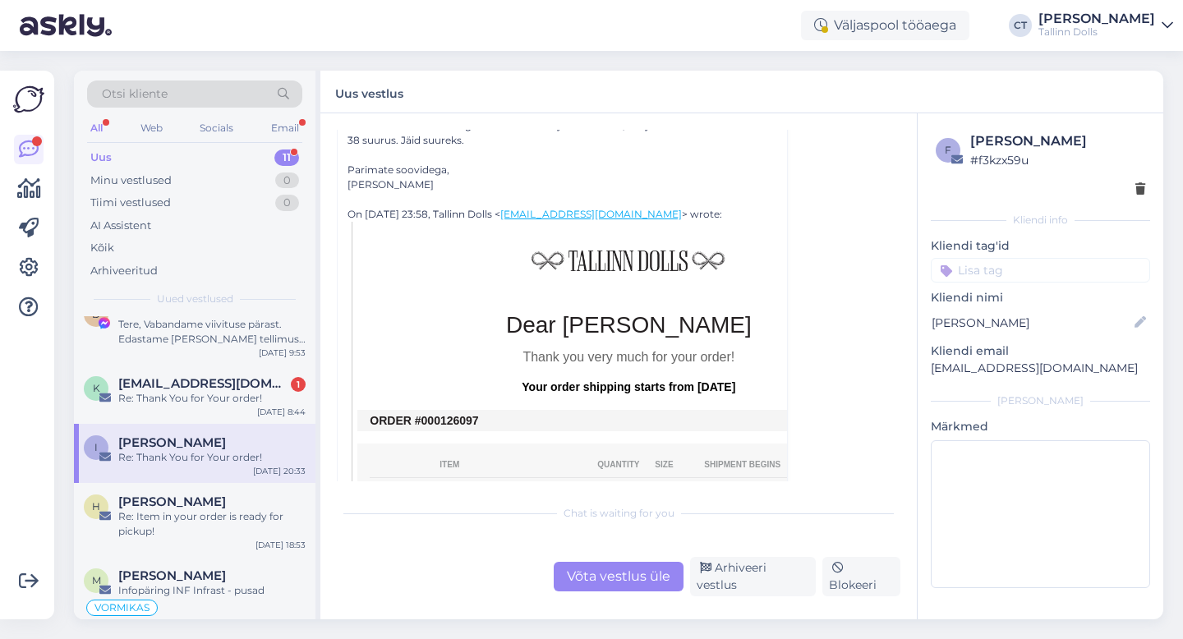
click at [580, 570] on div "Võta vestlus üle" at bounding box center [619, 577] width 130 height 30
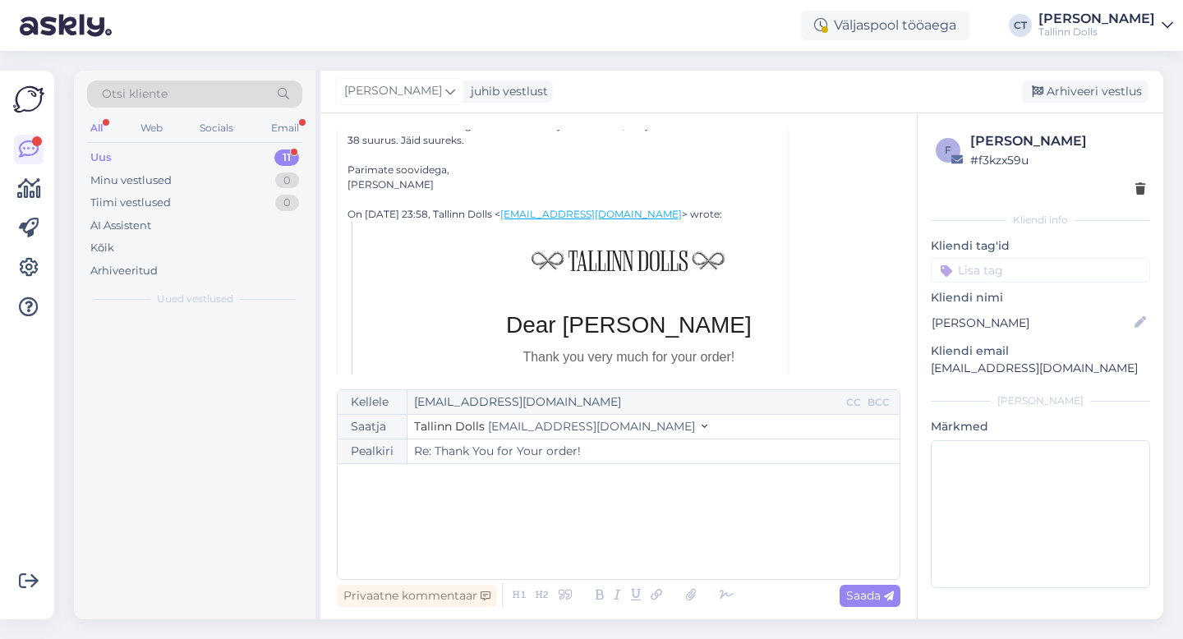
scroll to position [0, 0]
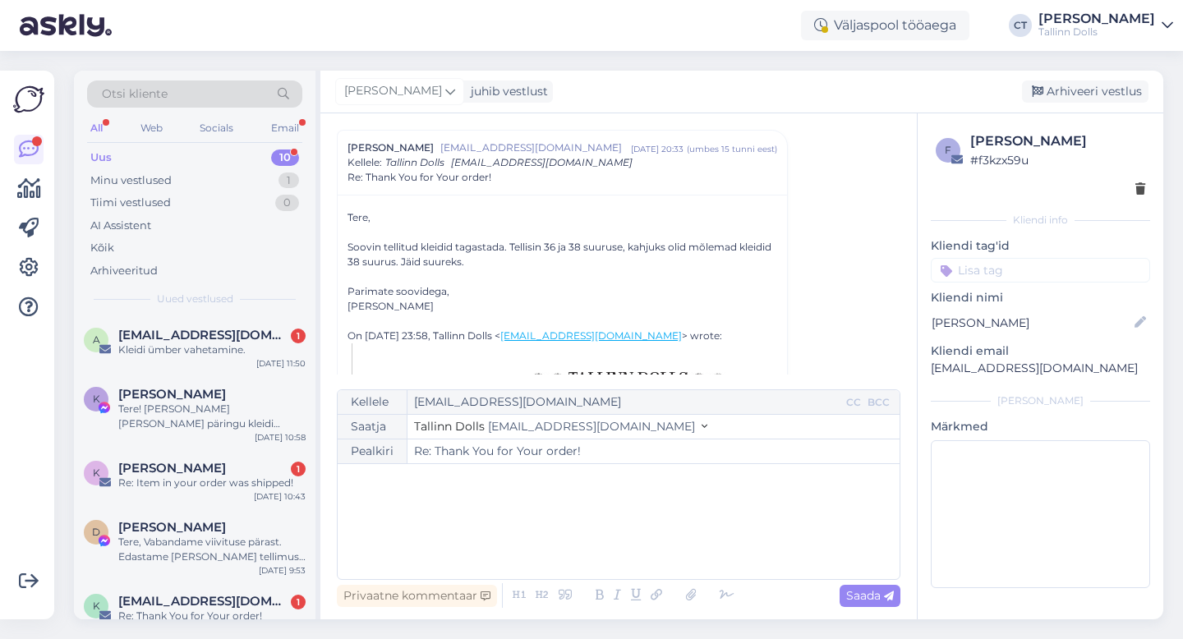
click at [574, 523] on div "﻿" at bounding box center [618, 521] width 545 height 99
click at [441, 539] on div "﻿" at bounding box center [618, 521] width 545 height 99
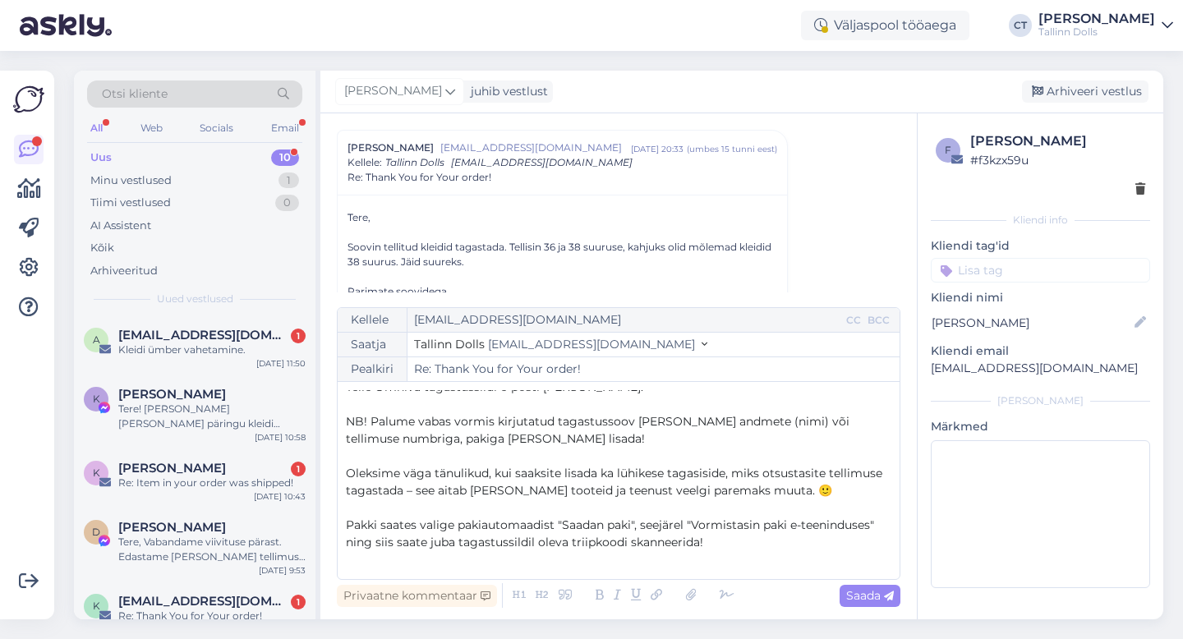
scroll to position [54, 0]
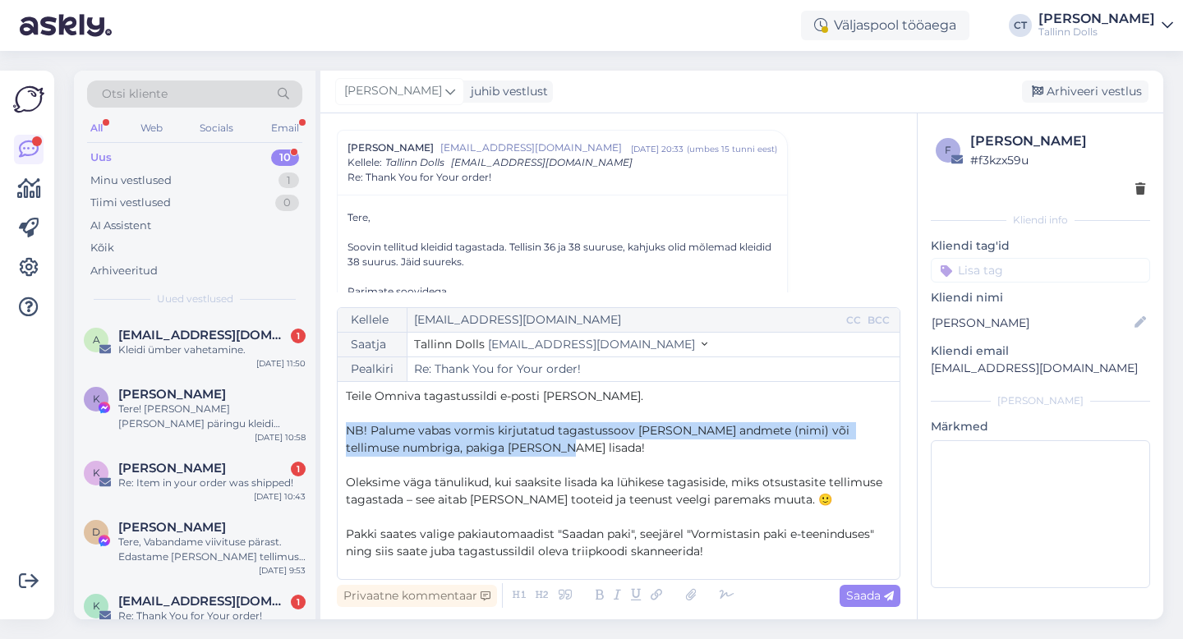
drag, startPoint x: 536, startPoint y: 439, endPoint x: 356, endPoint y: 421, distance: 181.7
click at [356, 421] on div "Tere, ﻿ Tellimuse saate tagastada meie stuudiopoodi ([STREET_ADDRESS]). Tagasta…" at bounding box center [618, 480] width 545 height 181
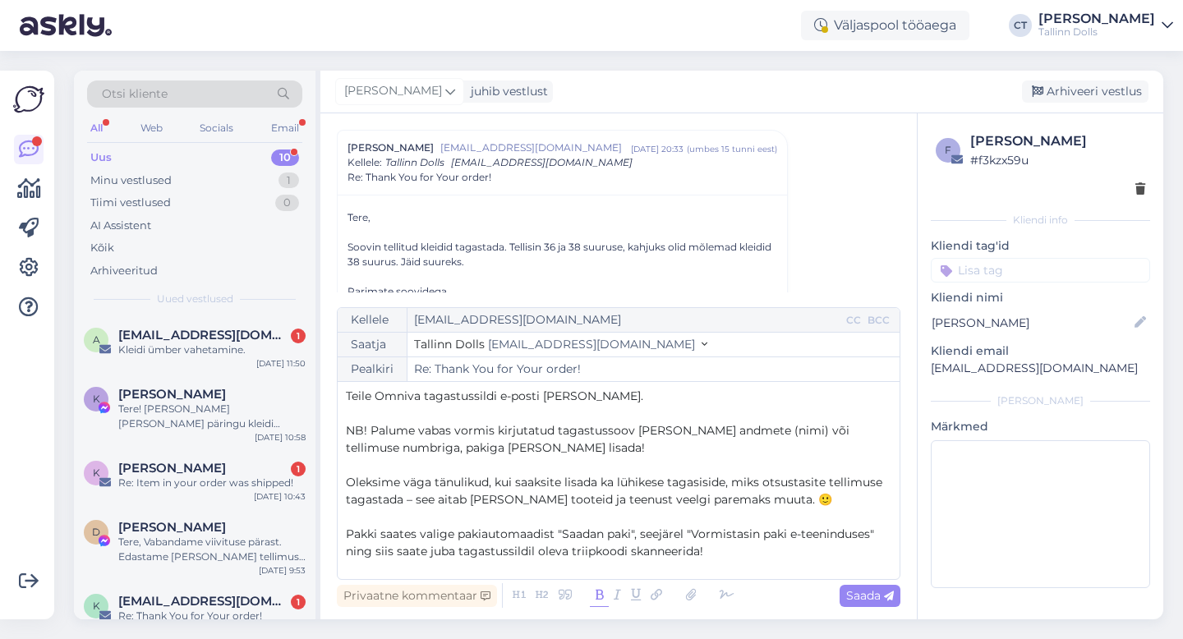
click at [595, 590] on icon at bounding box center [599, 595] width 19 height 23
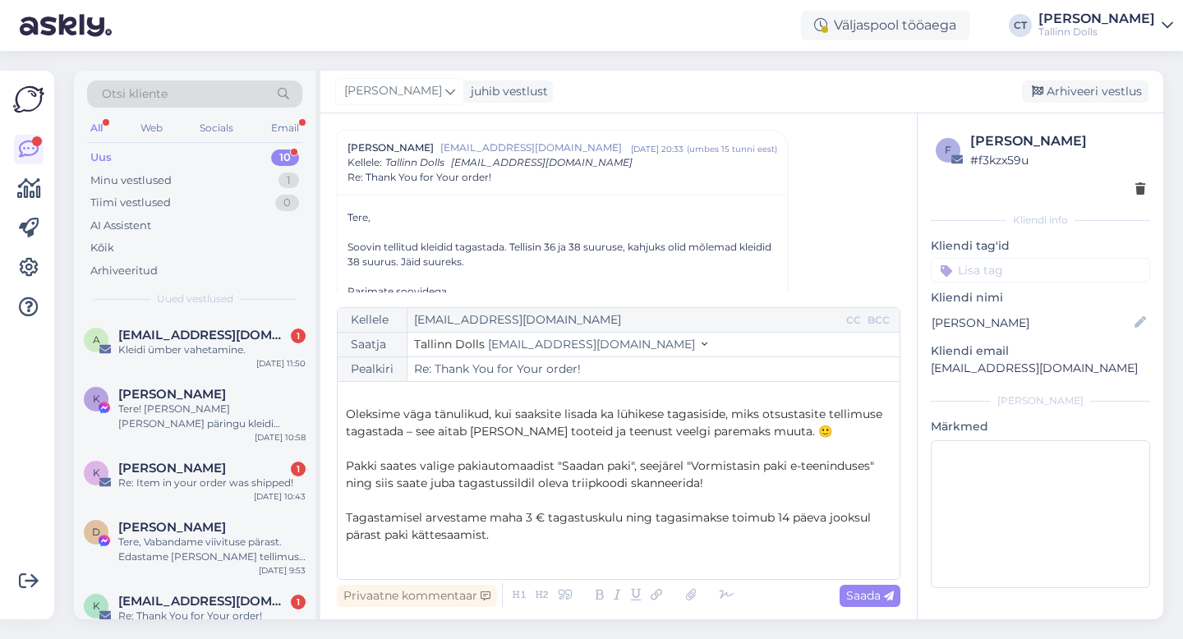
scroll to position [143, 0]
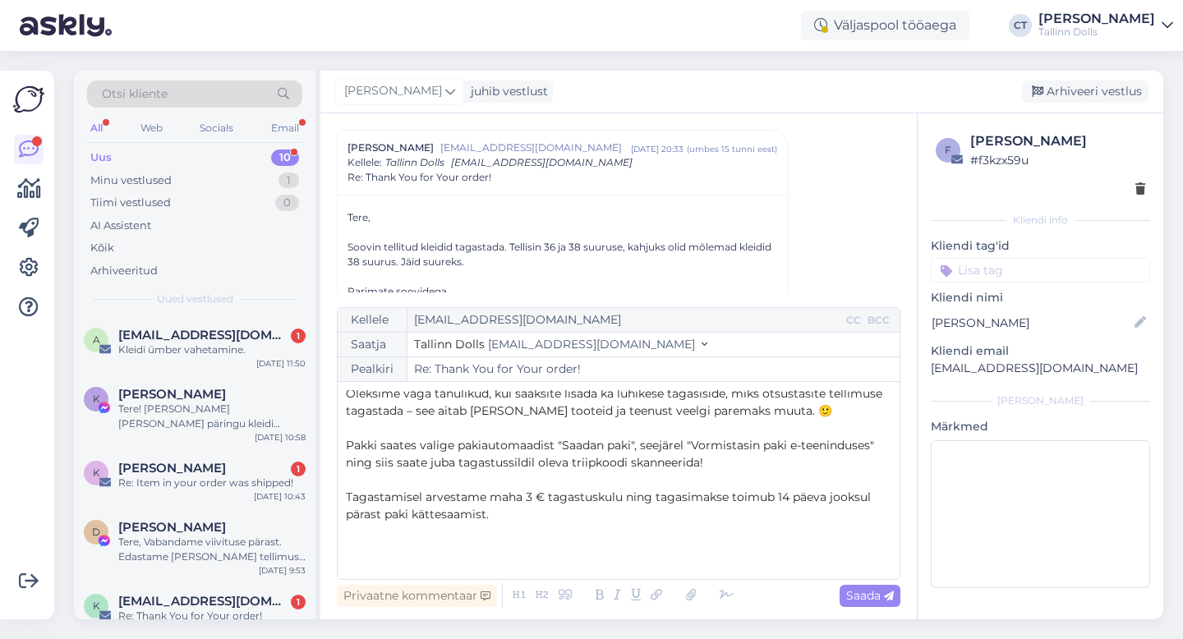
click at [593, 508] on p "Tagastamisel arvestame maha 3 € tagastuskulu ning tagasimakse toimub 14 päeva j…" at bounding box center [618, 506] width 545 height 34
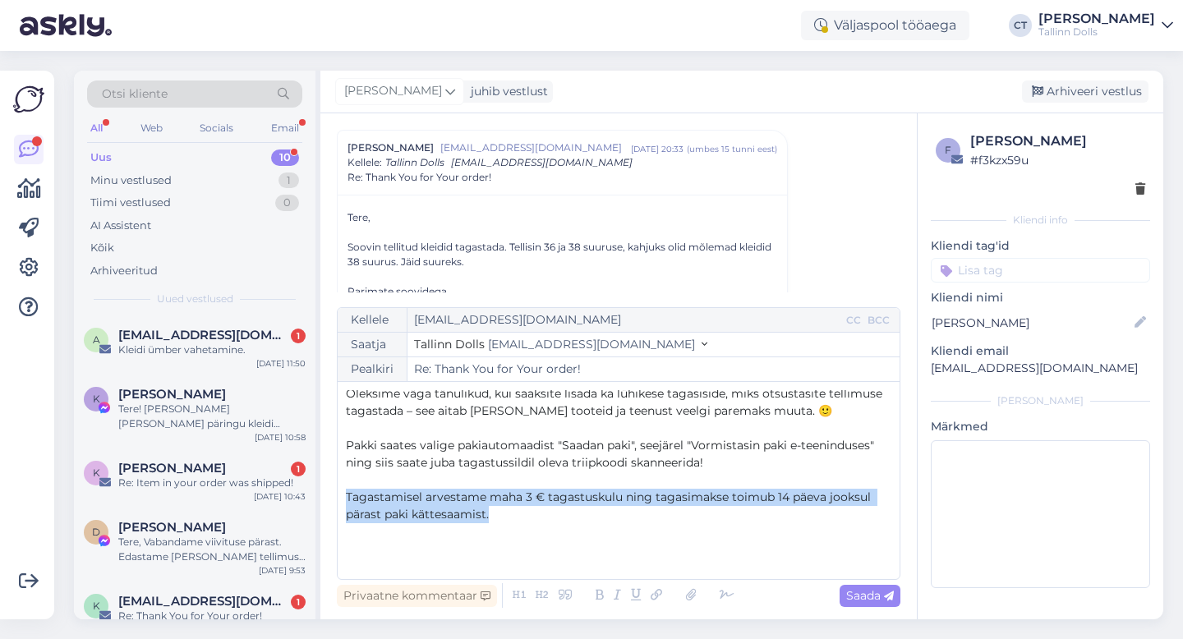
drag, startPoint x: 545, startPoint y: 511, endPoint x: 338, endPoint y: 498, distance: 207.4
click at [338, 498] on div "Kellele [EMAIL_ADDRESS][DOMAIN_NAME] CC BCC Saatja Tallinn Dolls [EMAIL_ADDRESS…" at bounding box center [618, 443] width 563 height 273
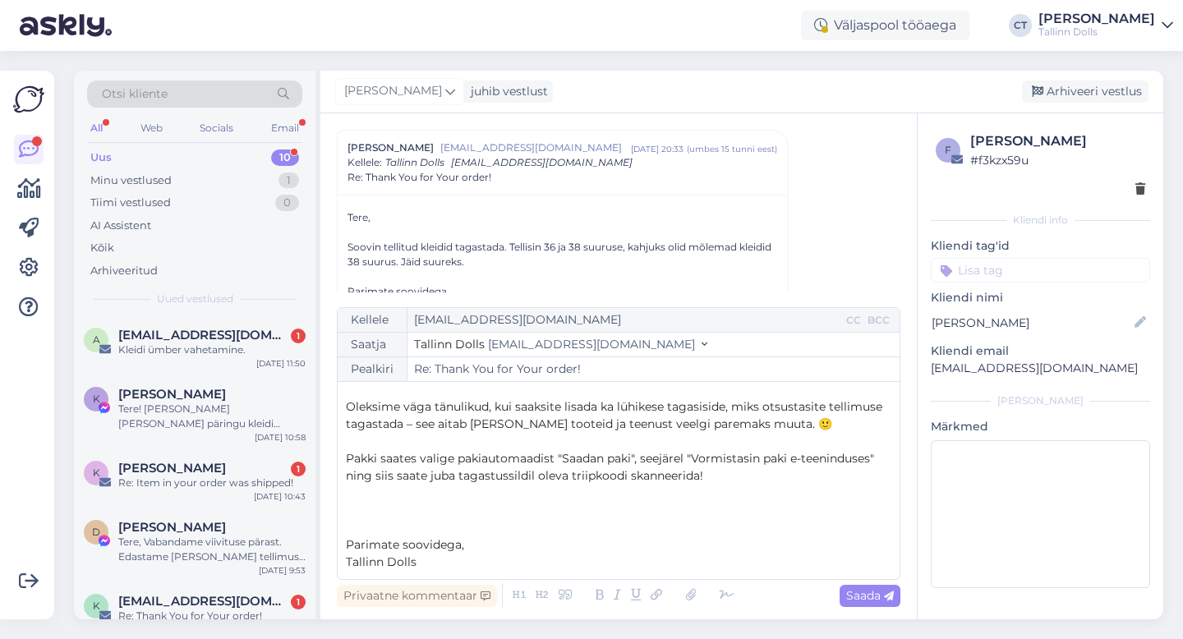
scroll to position [0, 0]
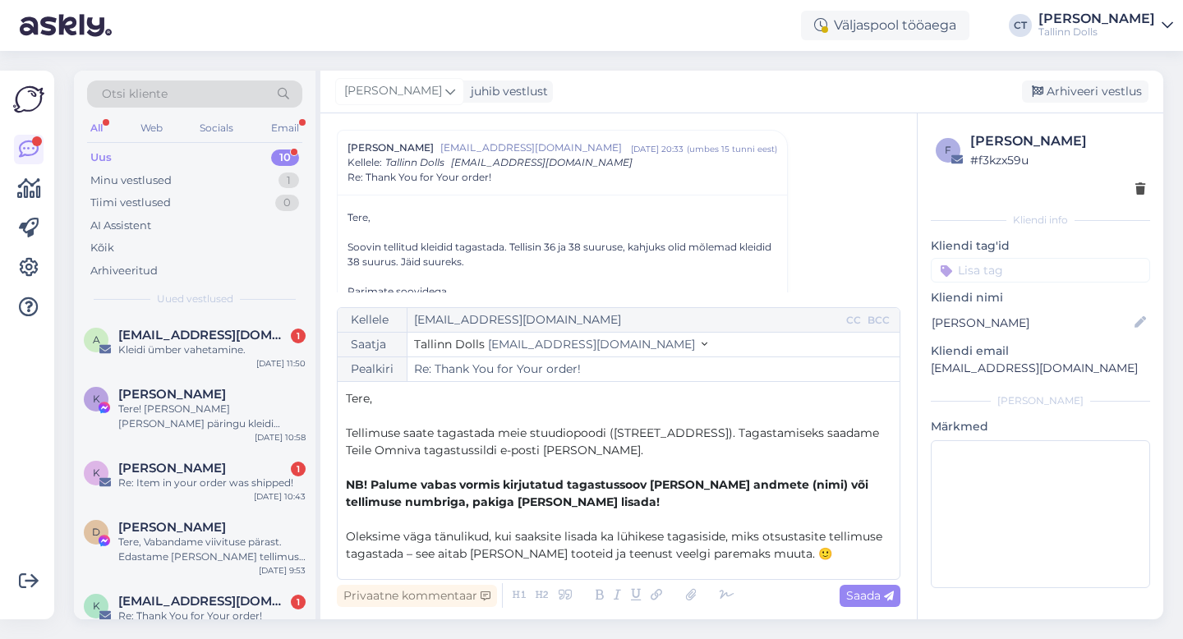
click at [442, 416] on p "﻿" at bounding box center [618, 415] width 545 height 17
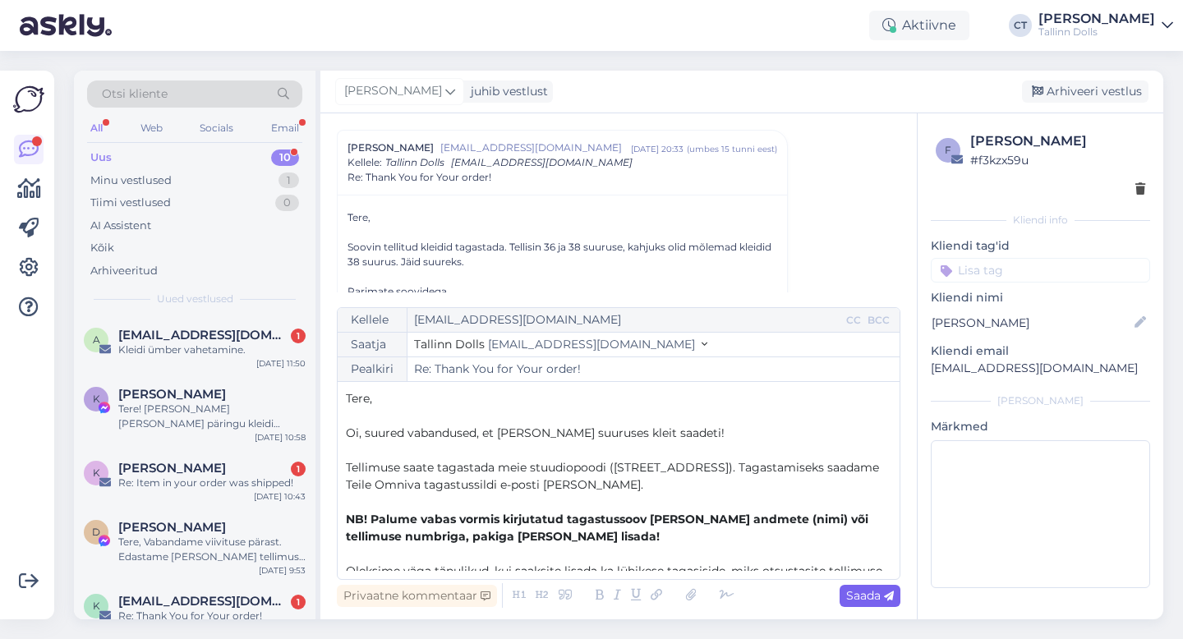
click at [877, 596] on span "Saada" at bounding box center [870, 595] width 48 height 15
type input "Re: Re: Thank You for Your order!"
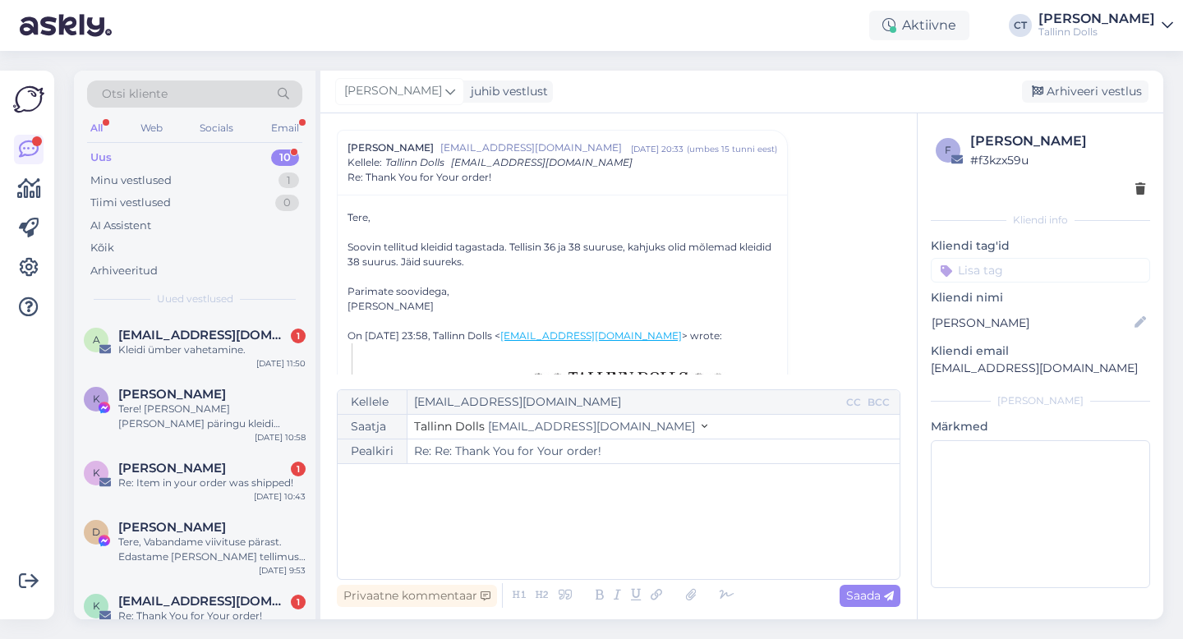
scroll to position [1107, 0]
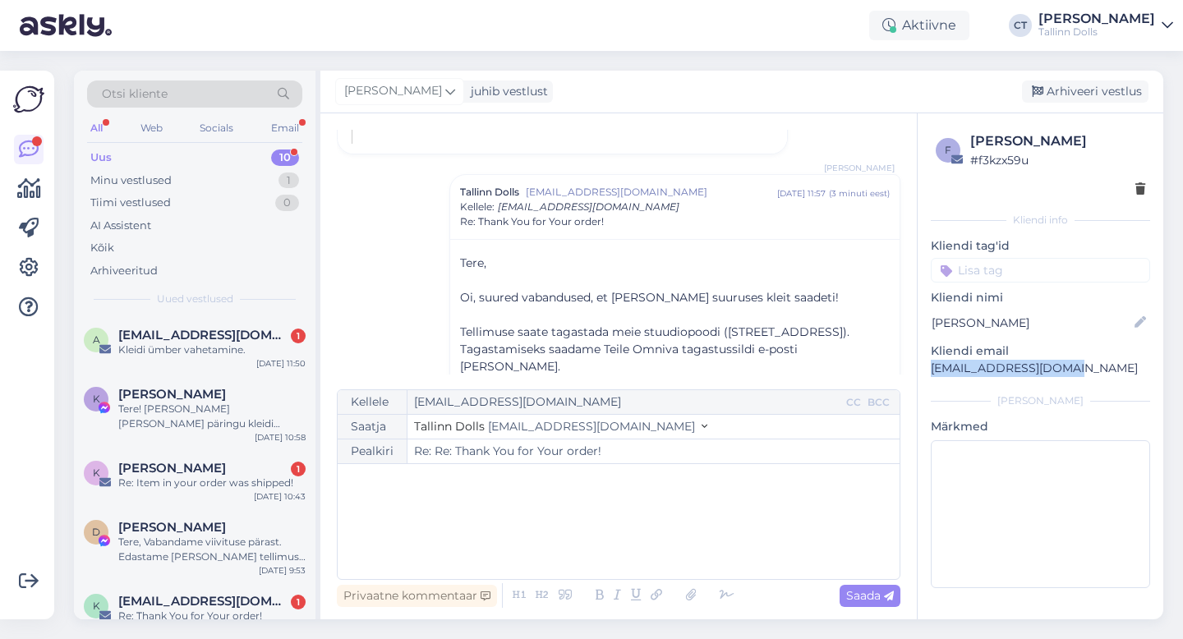
drag, startPoint x: 1081, startPoint y: 372, endPoint x: 928, endPoint y: 367, distance: 152.8
click at [929, 367] on div "f [PERSON_NAME] # f3kzx59u Kliendi info Kliendi tag'id Kliendi nimi [PERSON_NAM…" at bounding box center [1040, 362] width 246 height 499
copy p "[EMAIL_ADDRESS][DOMAIN_NAME]"
click at [1092, 91] on div "Arhiveeri vestlus" at bounding box center [1085, 91] width 126 height 22
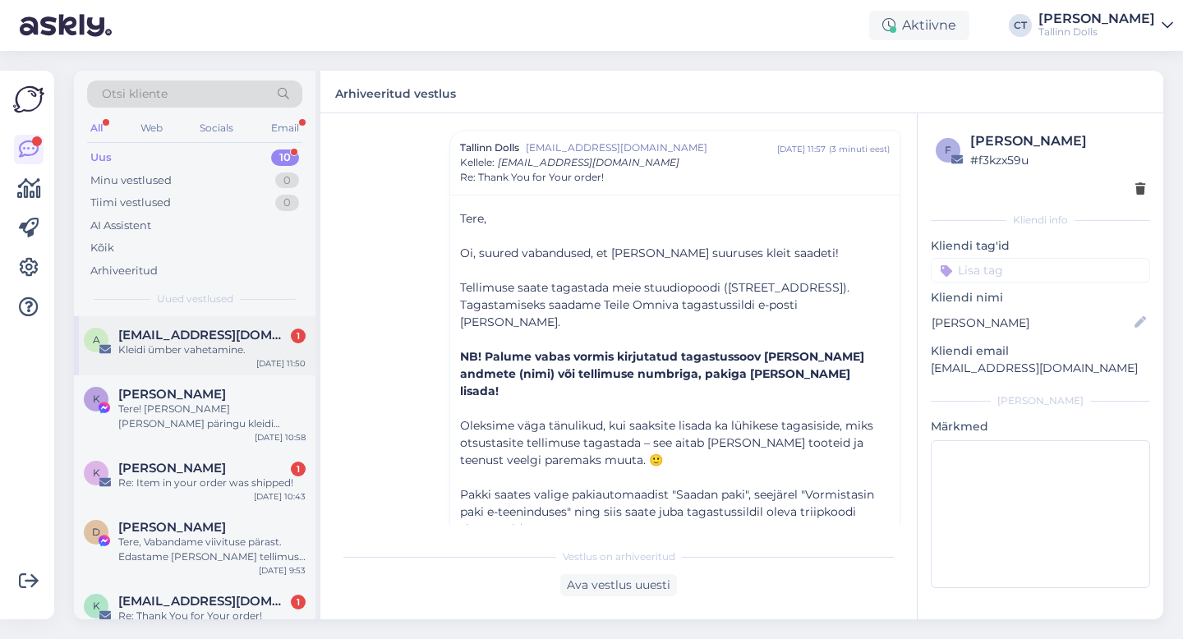
click at [232, 338] on span "[EMAIL_ADDRESS][DOMAIN_NAME]" at bounding box center [203, 335] width 171 height 15
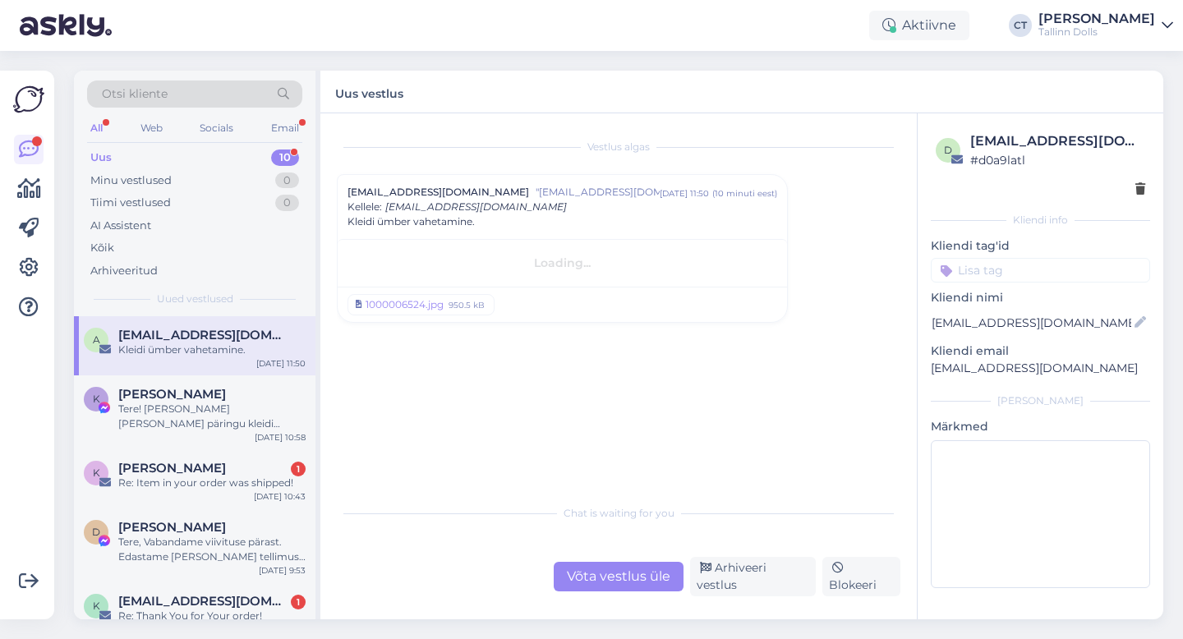
scroll to position [0, 0]
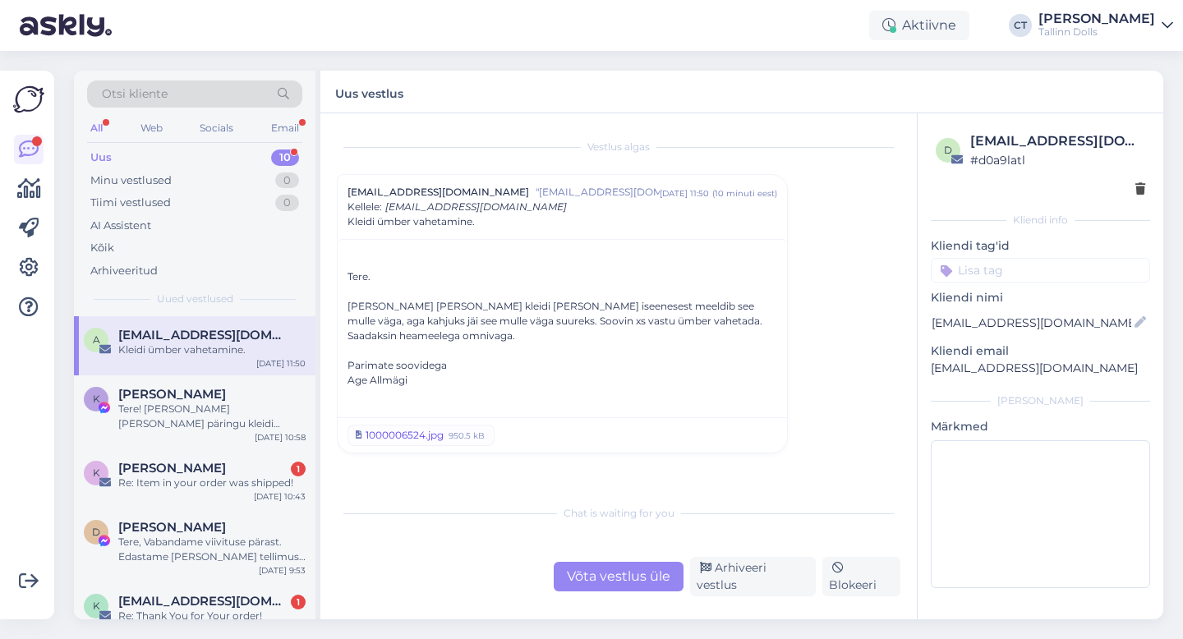
click at [417, 432] on div "1000006524.jpg" at bounding box center [404, 435] width 78 height 15
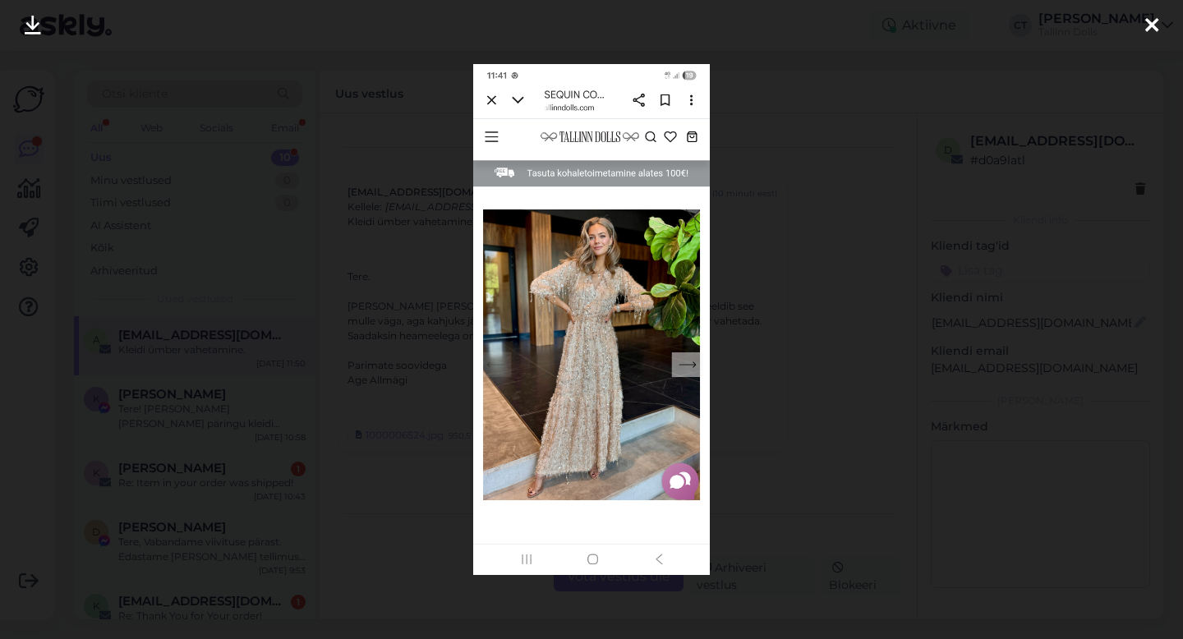
click at [962, 212] on div at bounding box center [591, 319] width 1183 height 639
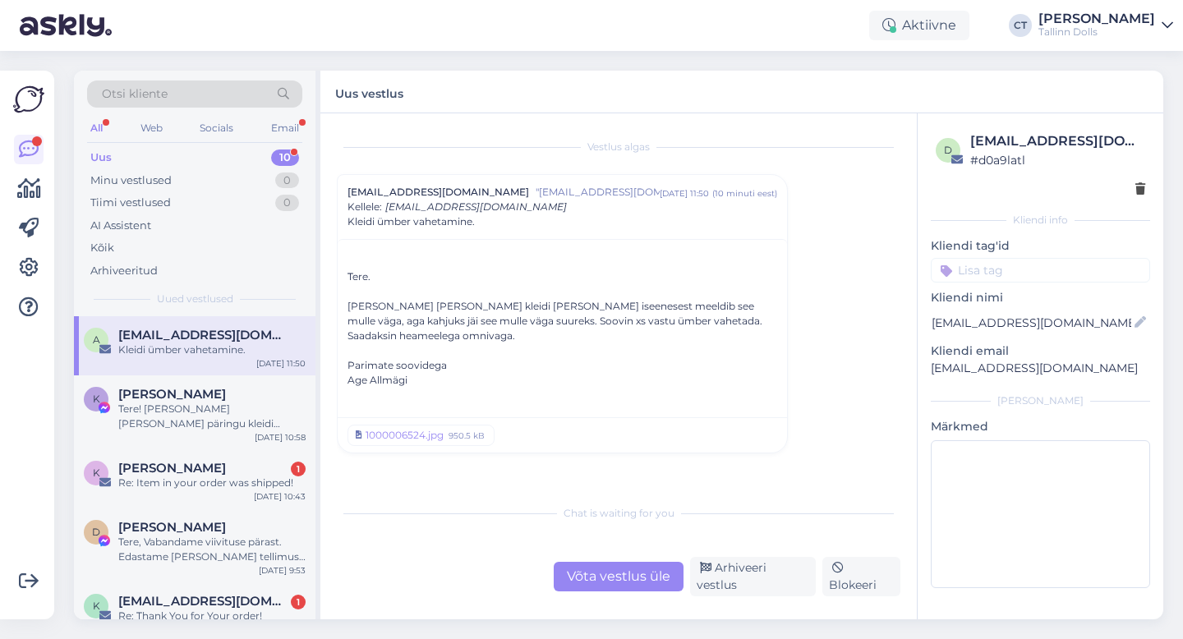
click at [640, 582] on div "Võta vestlus üle" at bounding box center [619, 577] width 130 height 30
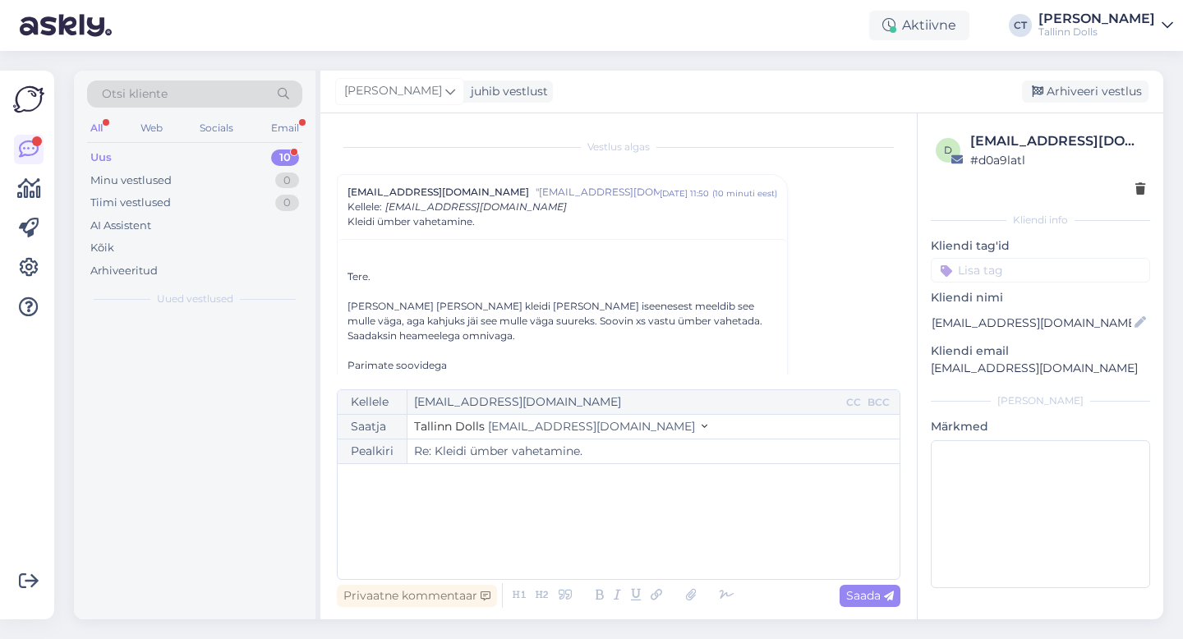
scroll to position [44, 0]
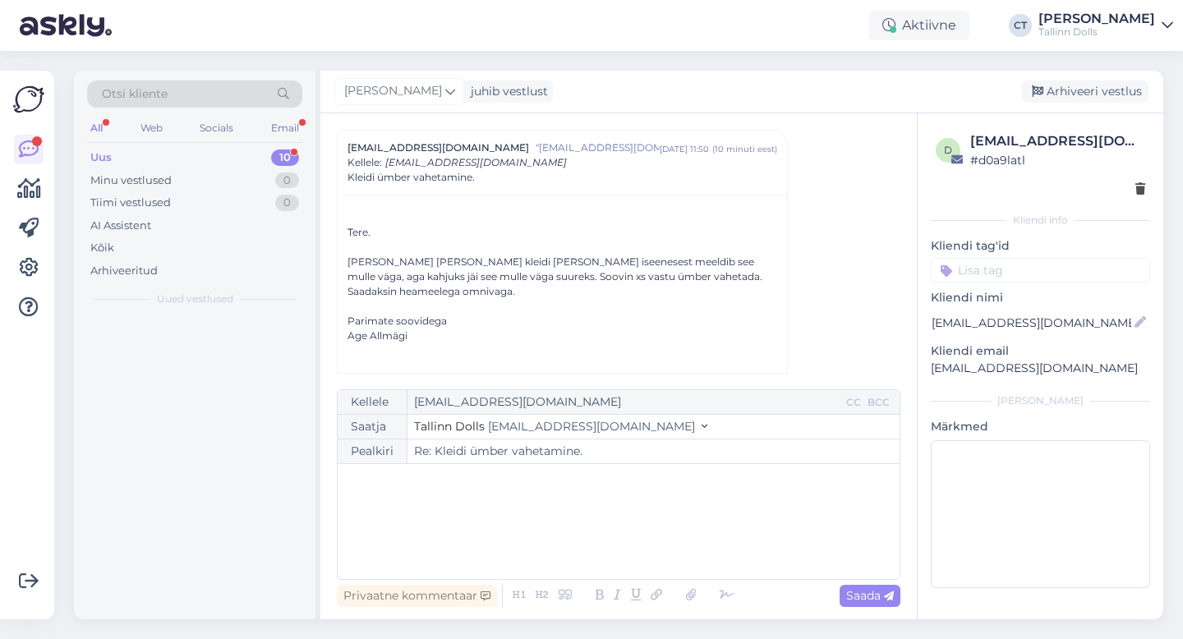
click at [613, 524] on div "﻿" at bounding box center [618, 521] width 545 height 99
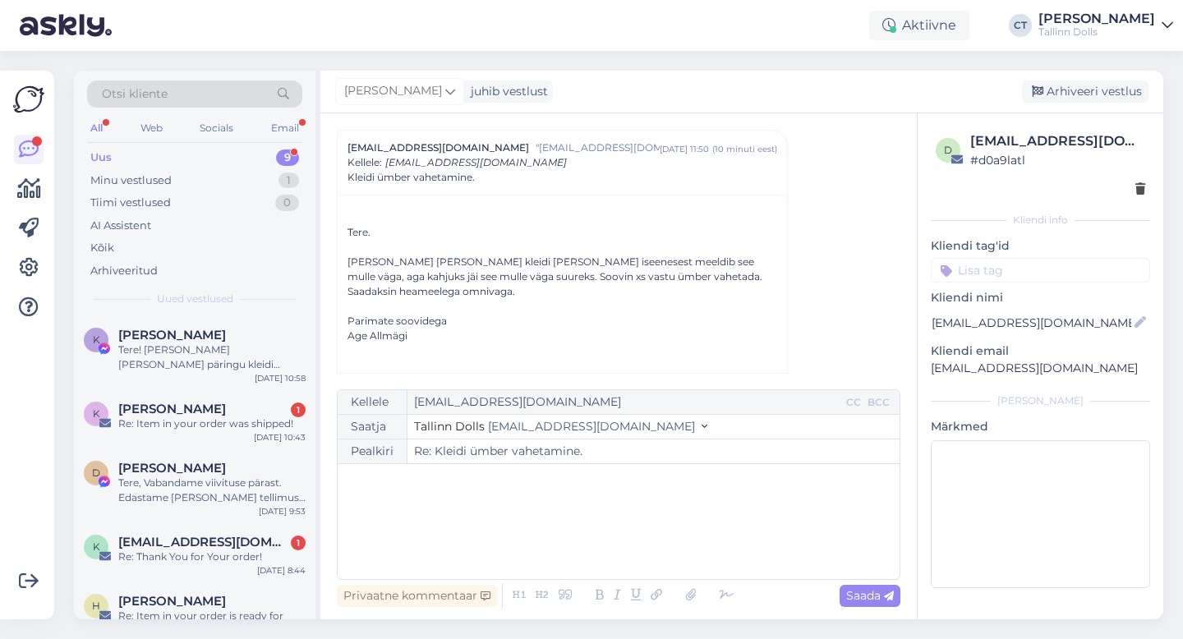
click at [445, 544] on div "﻿" at bounding box center [618, 521] width 545 height 99
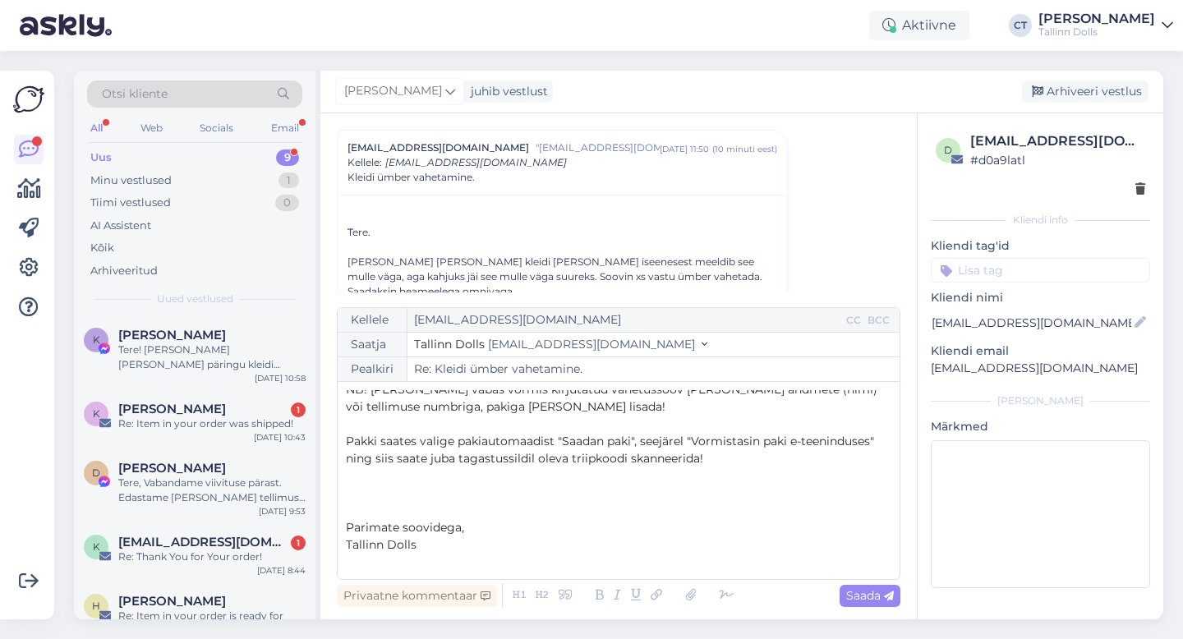
scroll to position [22, 0]
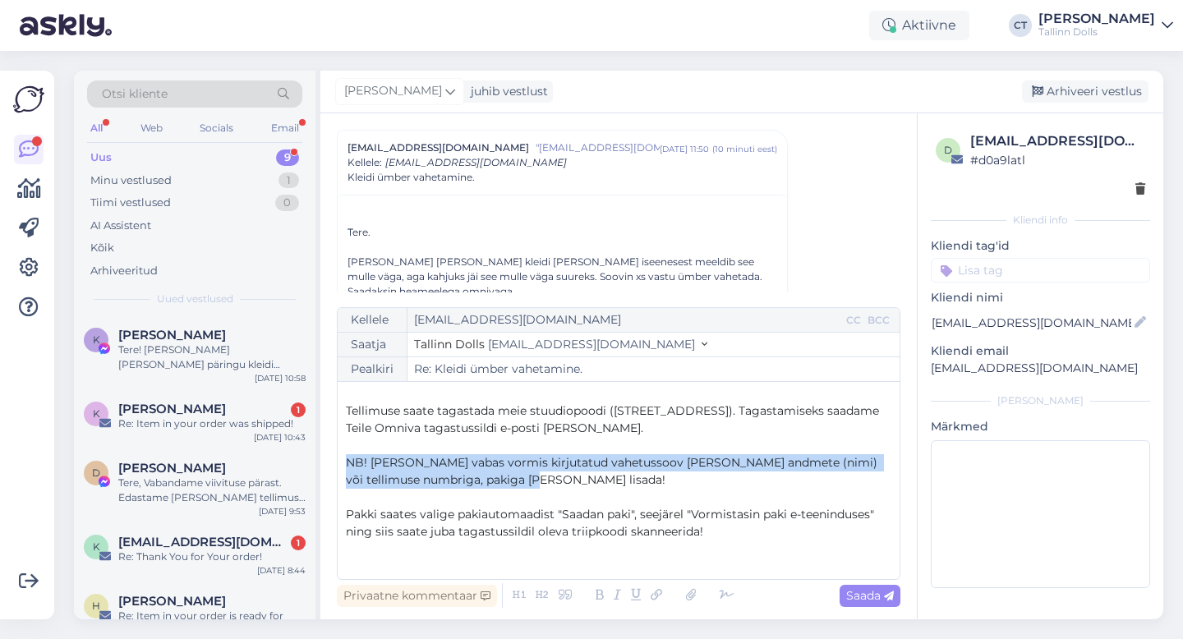
drag, startPoint x: 528, startPoint y: 480, endPoint x: 333, endPoint y: 455, distance: 196.2
click at [333, 455] on div "Vestlus algas [EMAIL_ADDRESS][DOMAIN_NAME] "[DOMAIN_NAME][EMAIL_ADDRESS][DOMAIN…" at bounding box center [618, 366] width 596 height 506
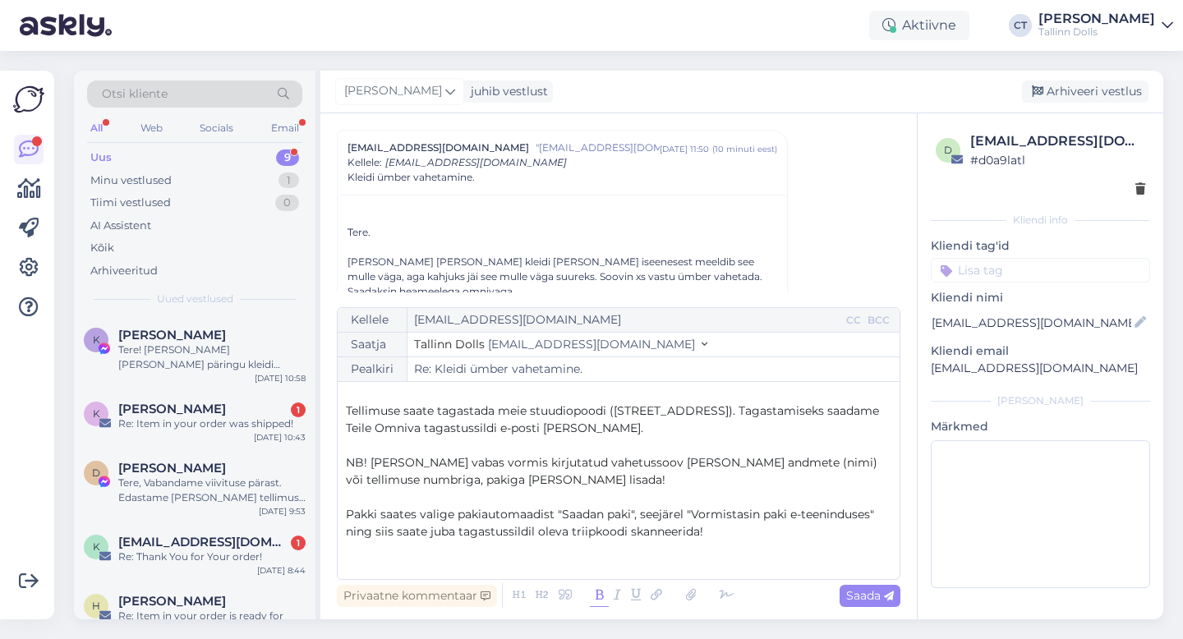
click at [595, 594] on icon at bounding box center [599, 595] width 19 height 23
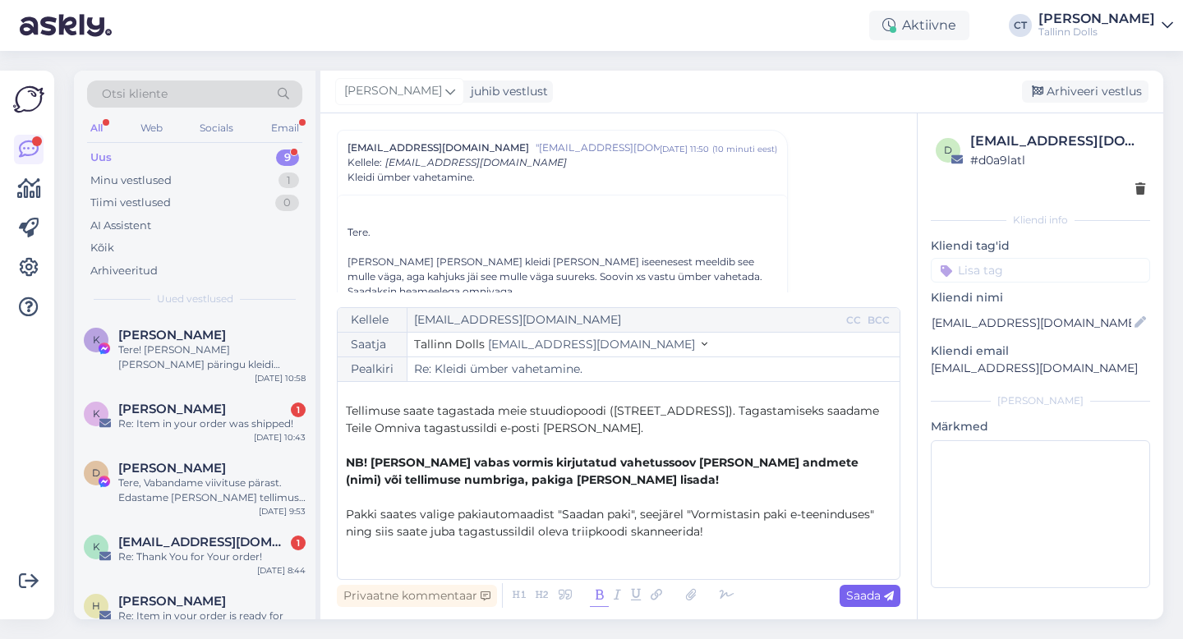
click at [872, 593] on span "Saada" at bounding box center [870, 595] width 48 height 15
type input "Re: Re: Kleidi ümber vahetamine."
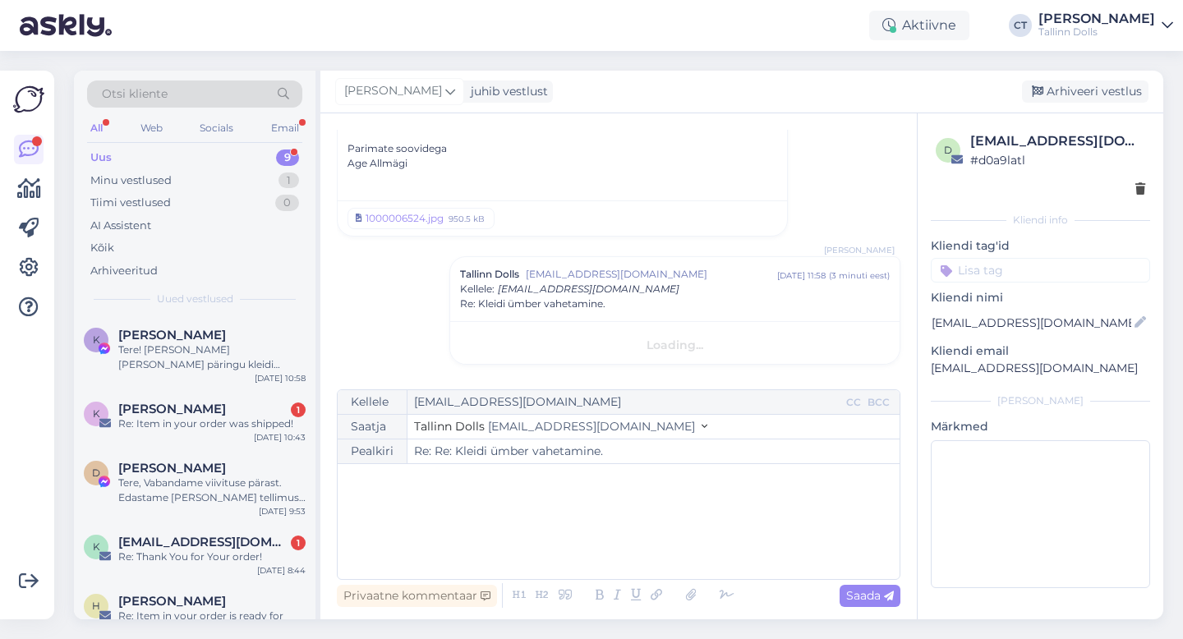
scroll to position [0, 0]
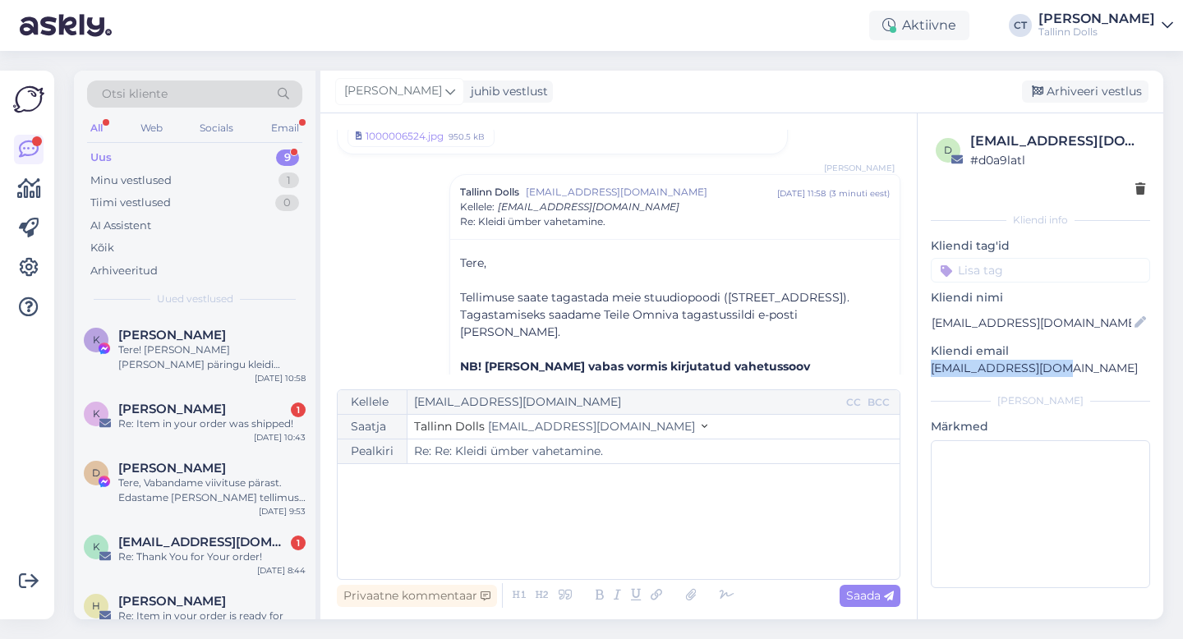
drag, startPoint x: 1065, startPoint y: 373, endPoint x: 920, endPoint y: 365, distance: 145.6
click at [920, 365] on div "d [EMAIL_ADDRESS][DOMAIN_NAME] # d0a9latl Kliendi info Kliendi tag'id Kliendi n…" at bounding box center [1040, 362] width 246 height 499
copy p "[EMAIL_ADDRESS][DOMAIN_NAME]"
click at [1118, 98] on div "Arhiveeri vestlus" at bounding box center [1085, 91] width 126 height 22
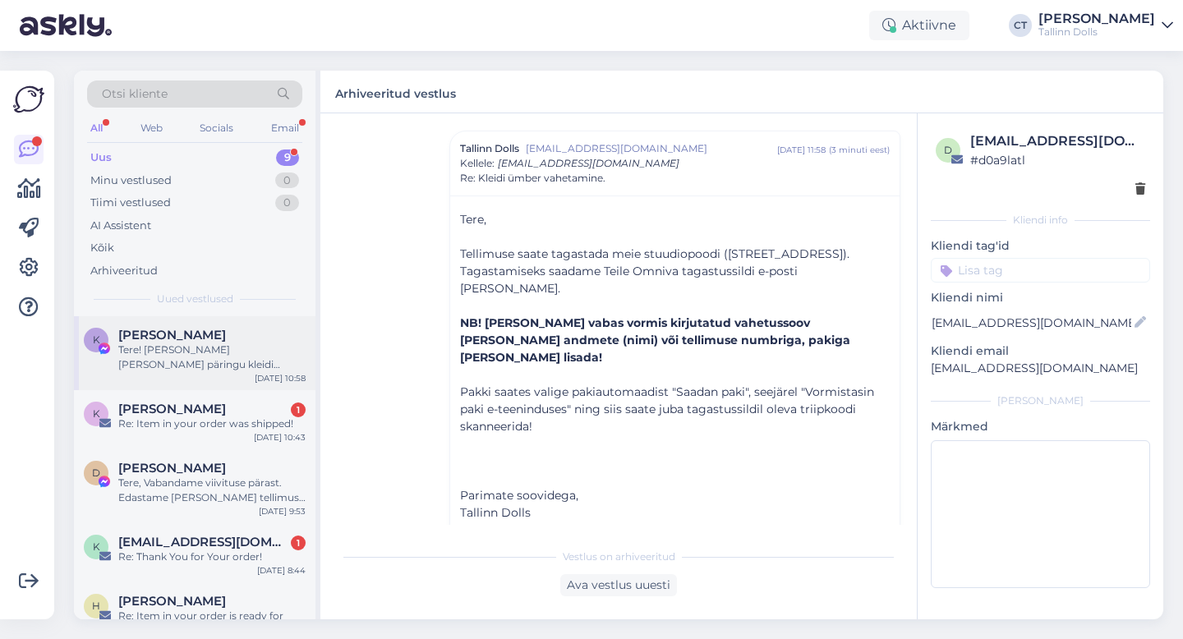
click at [205, 361] on div "Tere! [PERSON_NAME] [PERSON_NAME] päringu kleidi tagastamise, uue toote reserve…" at bounding box center [211, 357] width 187 height 30
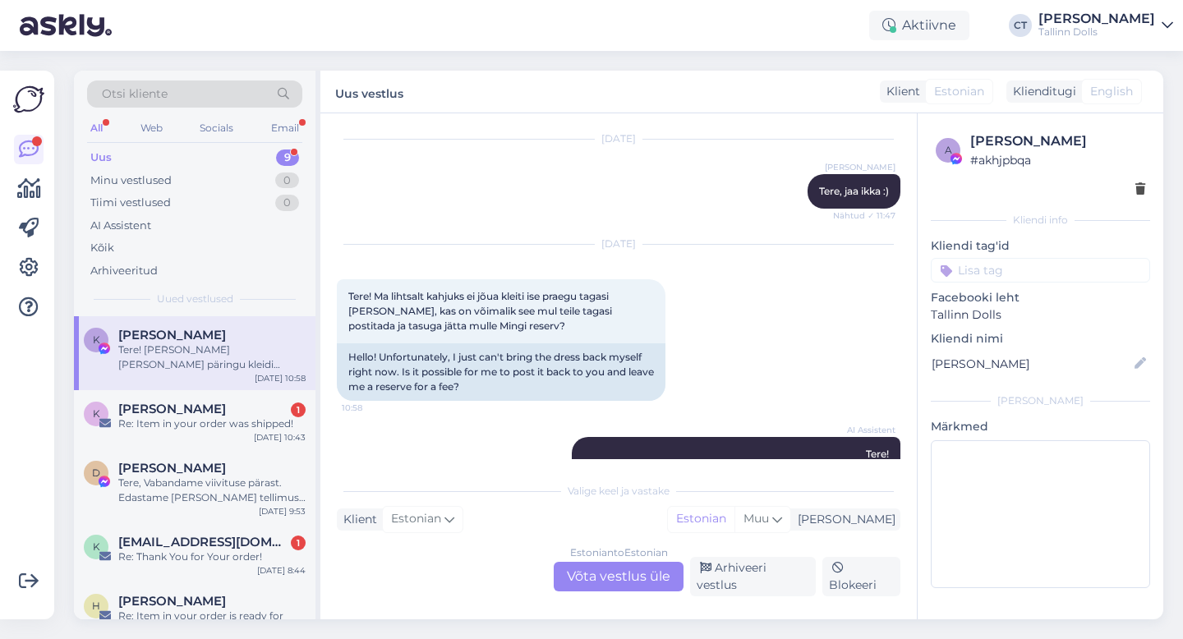
scroll to position [4237, 0]
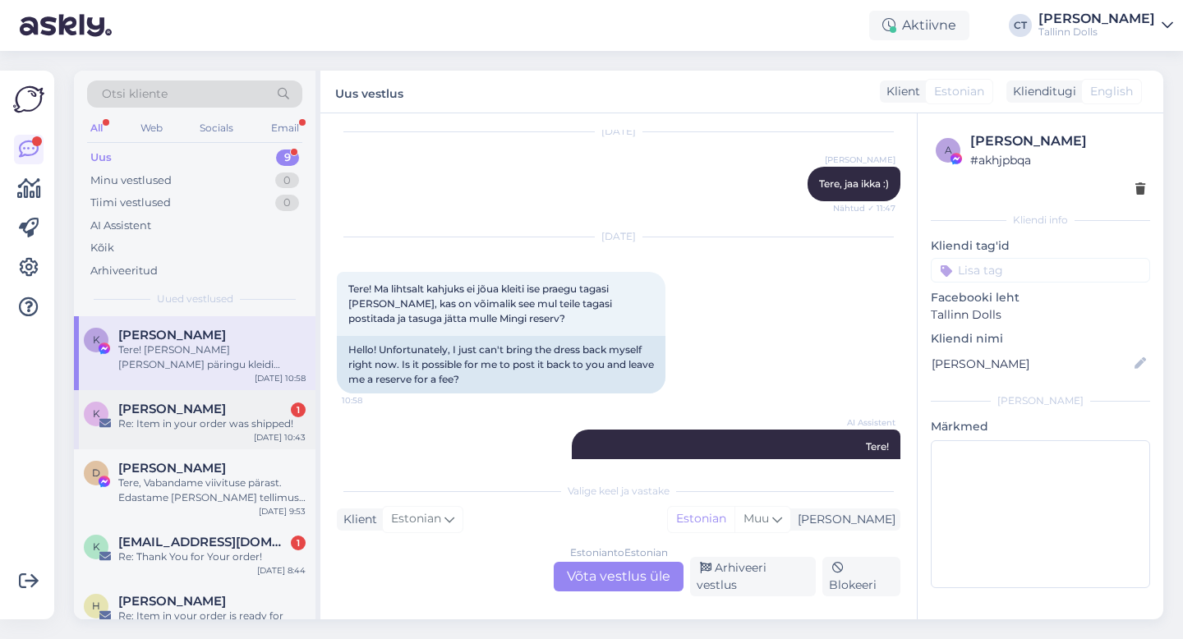
click at [247, 413] on div "[PERSON_NAME] 1" at bounding box center [211, 409] width 187 height 15
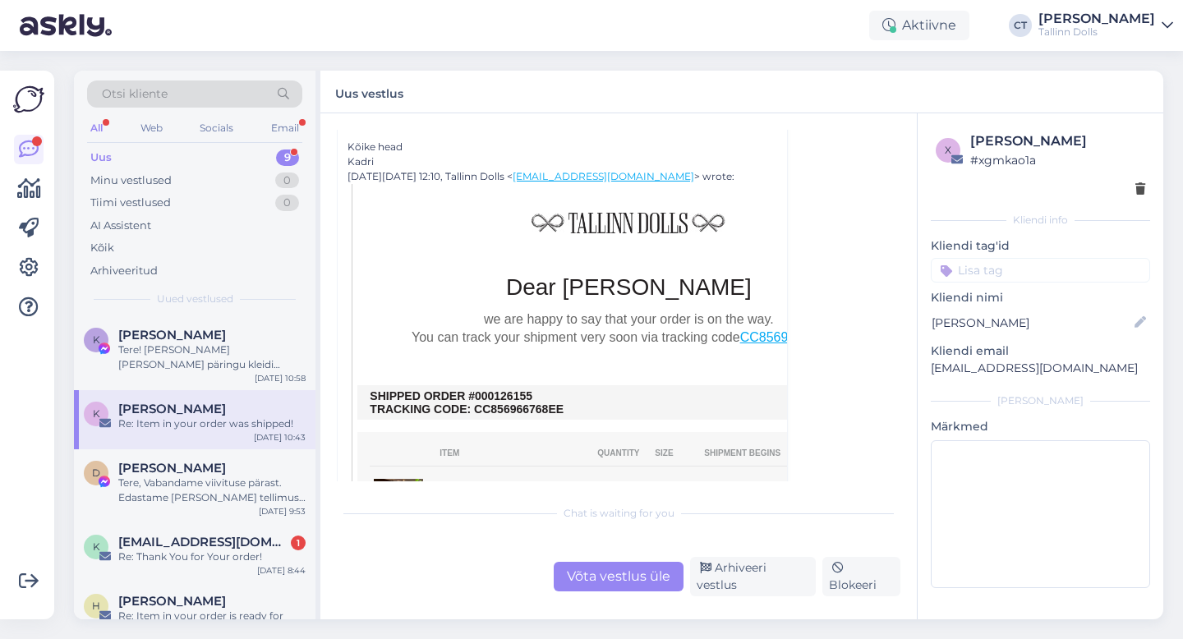
scroll to position [2599, 0]
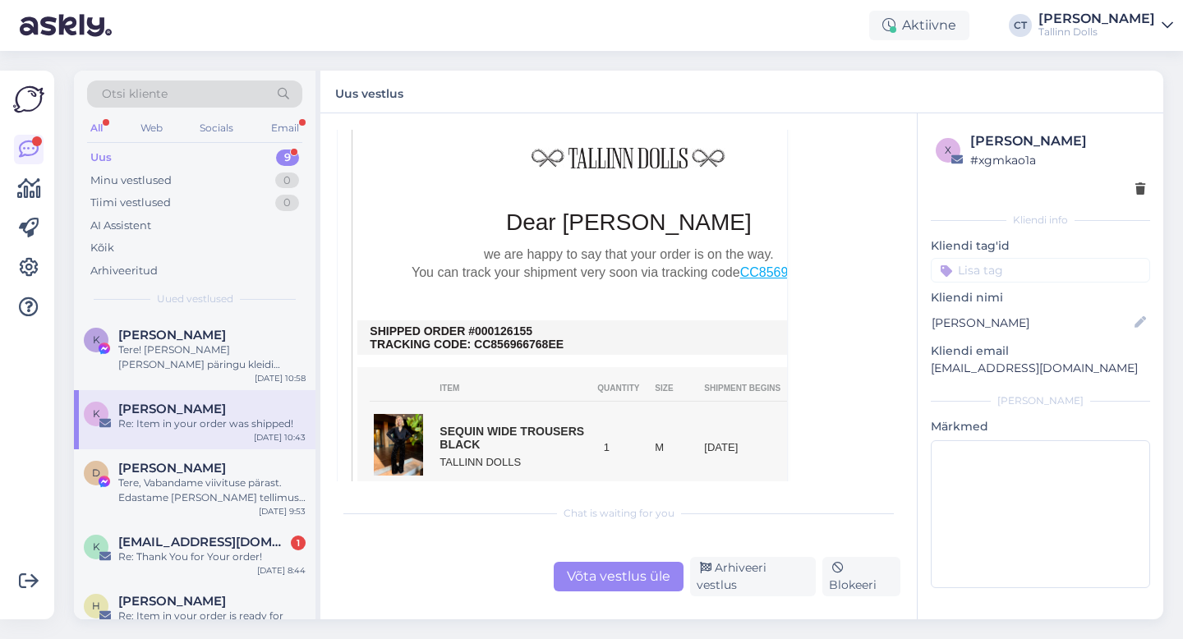
click at [584, 580] on div "Võta vestlus üle" at bounding box center [619, 577] width 130 height 30
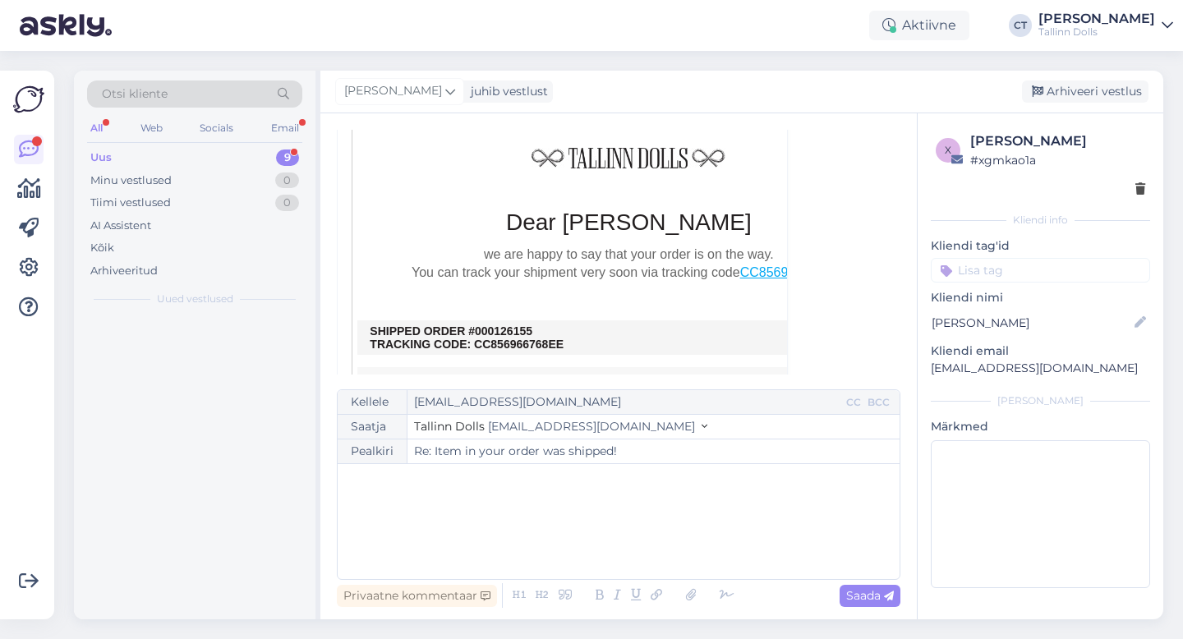
scroll to position [2375, 0]
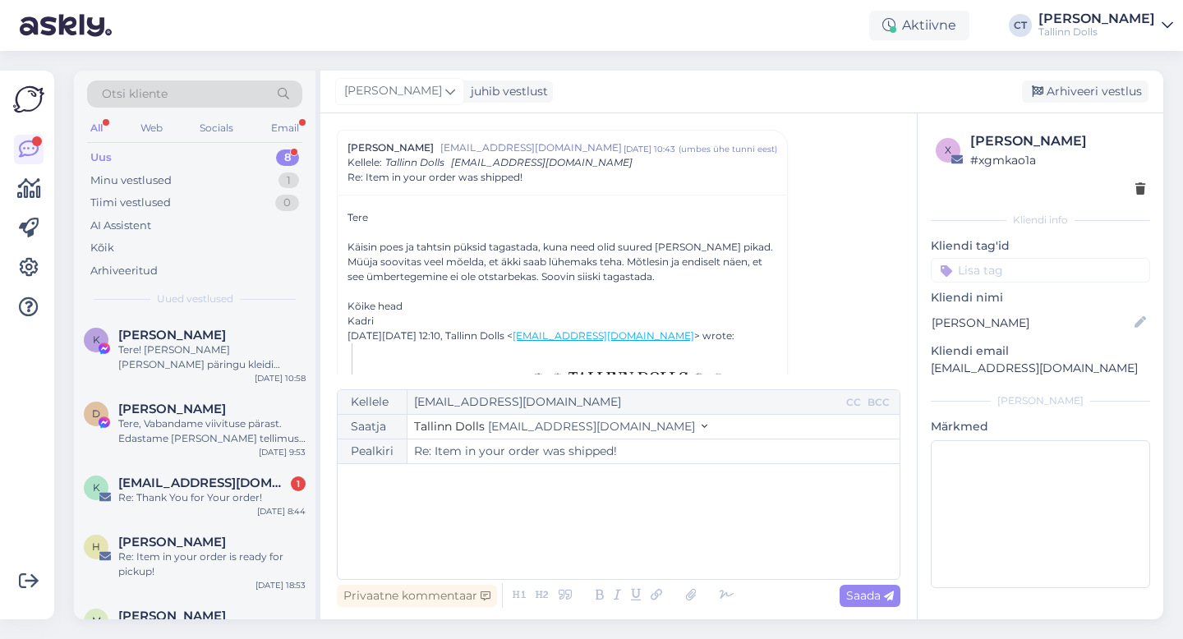
click at [578, 525] on div "﻿" at bounding box center [618, 521] width 545 height 99
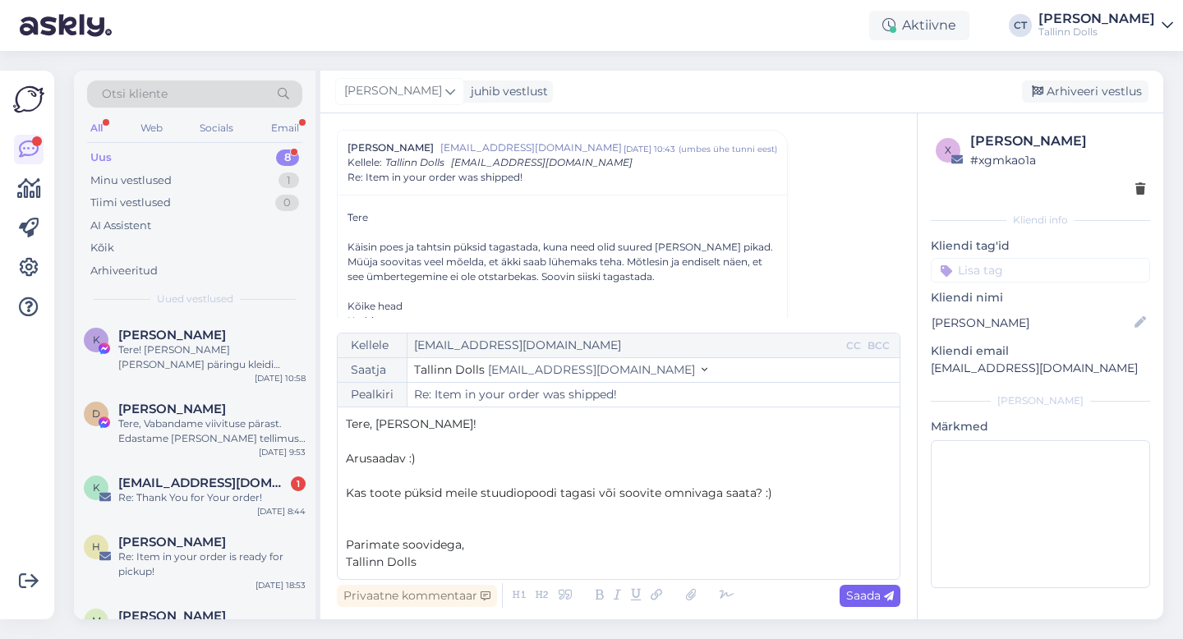
click at [879, 604] on div "Saada" at bounding box center [869, 596] width 61 height 22
type input "Re: Re: Item in your order was shipped!"
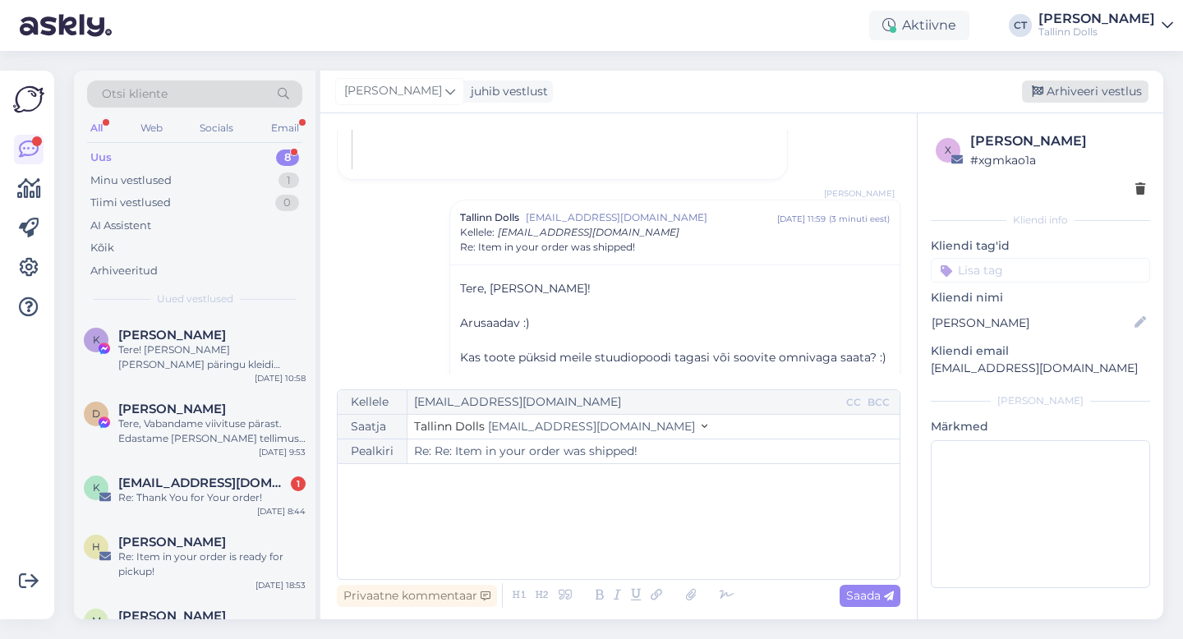
click at [1065, 96] on div "Arhiveeri vestlus" at bounding box center [1085, 91] width 126 height 22
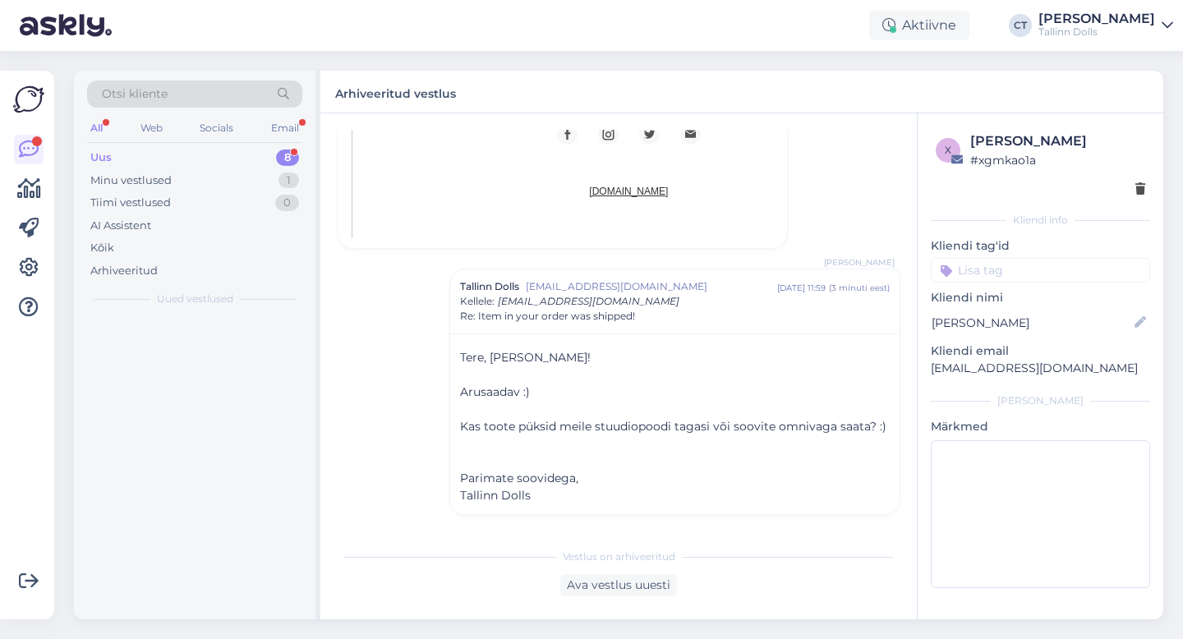
scroll to position [3287, 0]
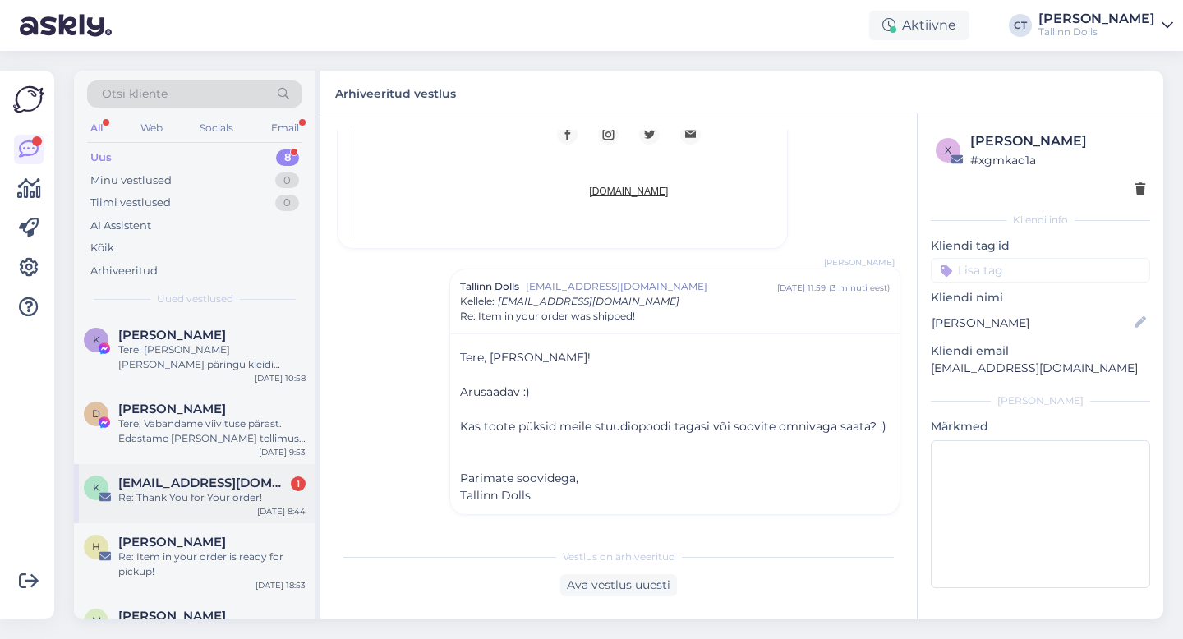
click at [198, 471] on div "k [EMAIL_ADDRESS][DOMAIN_NAME] 1 Re: Thank You for Your order! [DATE] 8:44" at bounding box center [194, 493] width 241 height 59
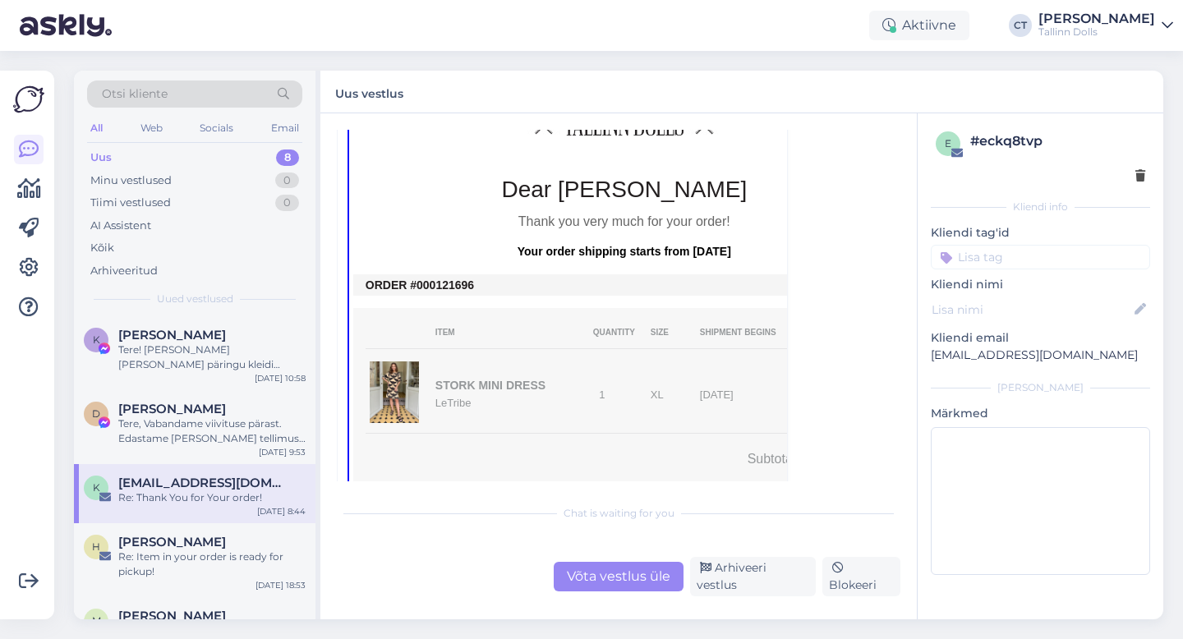
scroll to position [189, 0]
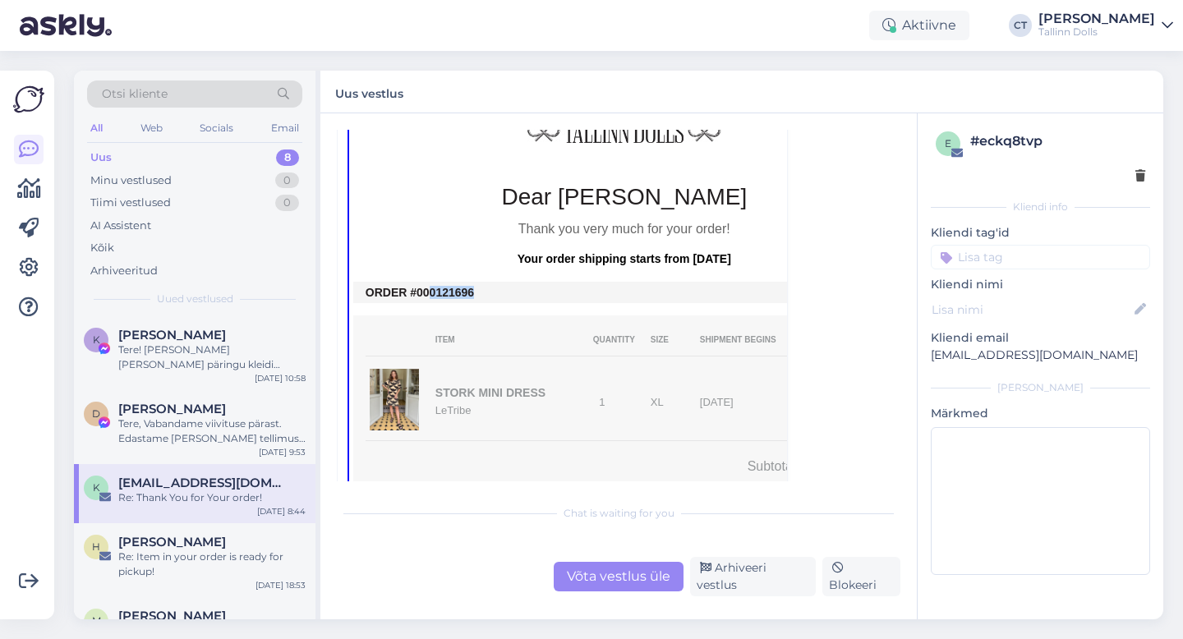
drag, startPoint x: 485, startPoint y: 291, endPoint x: 431, endPoint y: 289, distance: 54.2
click at [431, 289] on td "ORDER #000121696" at bounding box center [623, 292] width 517 height 13
copy td "0121696"
click at [604, 587] on div "Võta vestlus üle" at bounding box center [619, 577] width 130 height 30
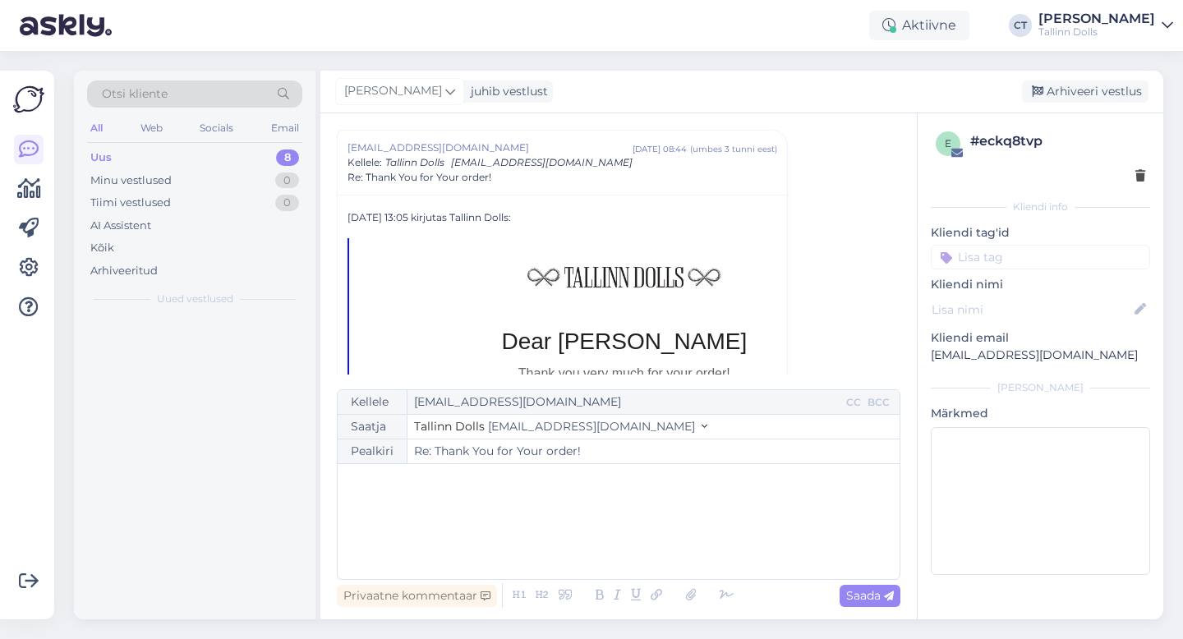
click at [609, 546] on div "﻿" at bounding box center [618, 521] width 545 height 99
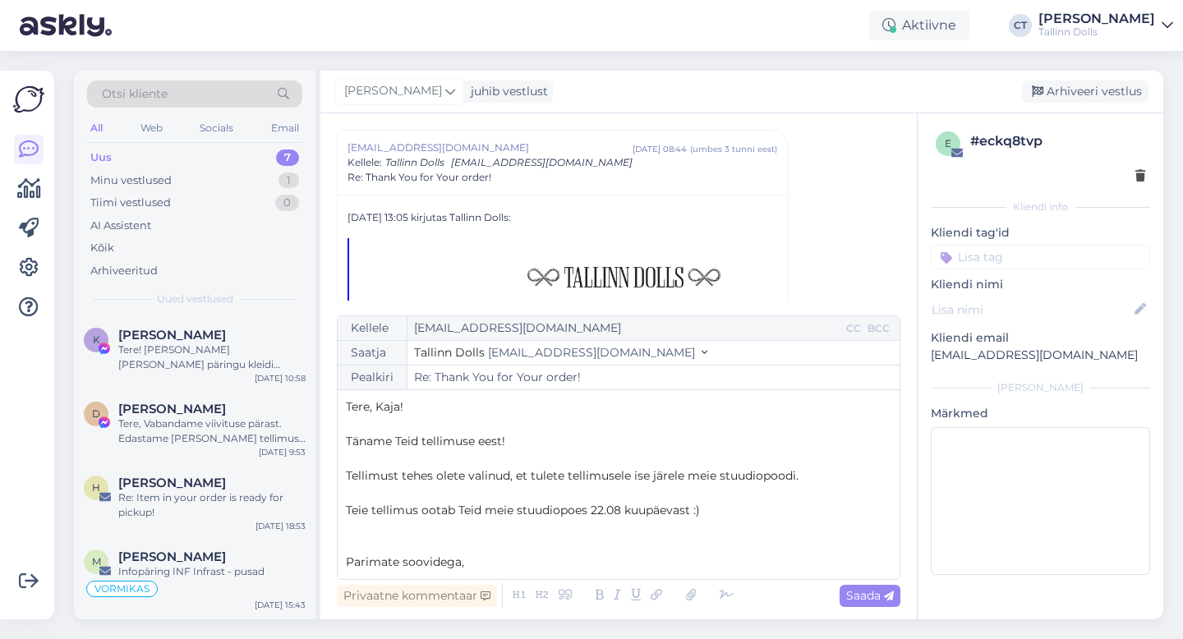
scroll to position [9, 0]
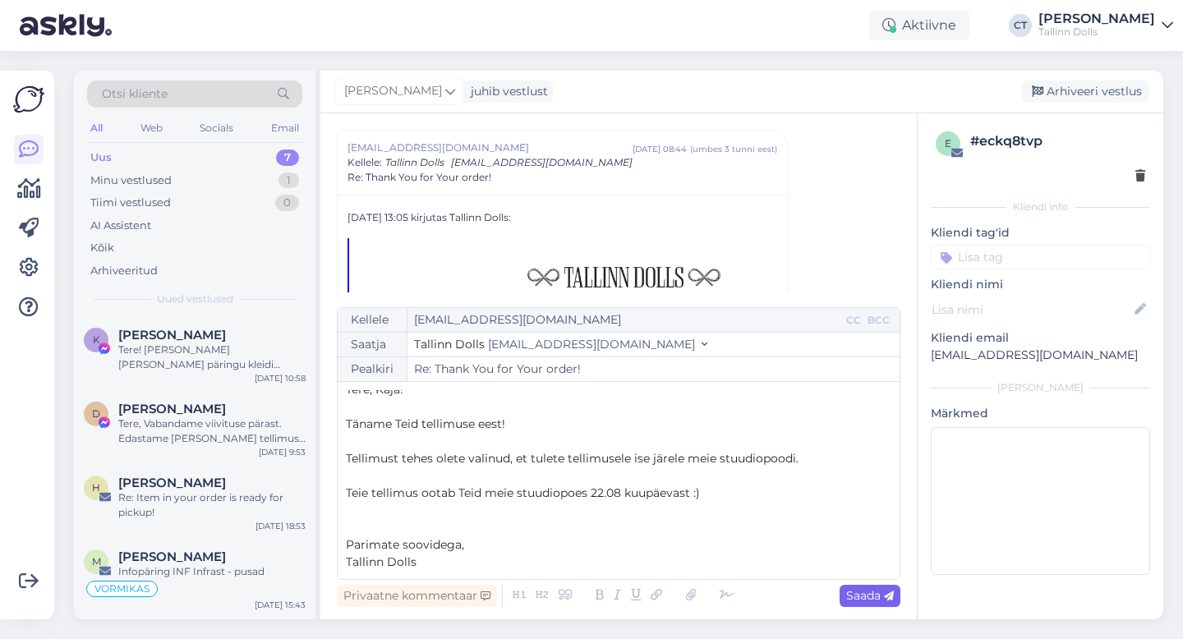
click at [876, 591] on span "Saada" at bounding box center [870, 595] width 48 height 15
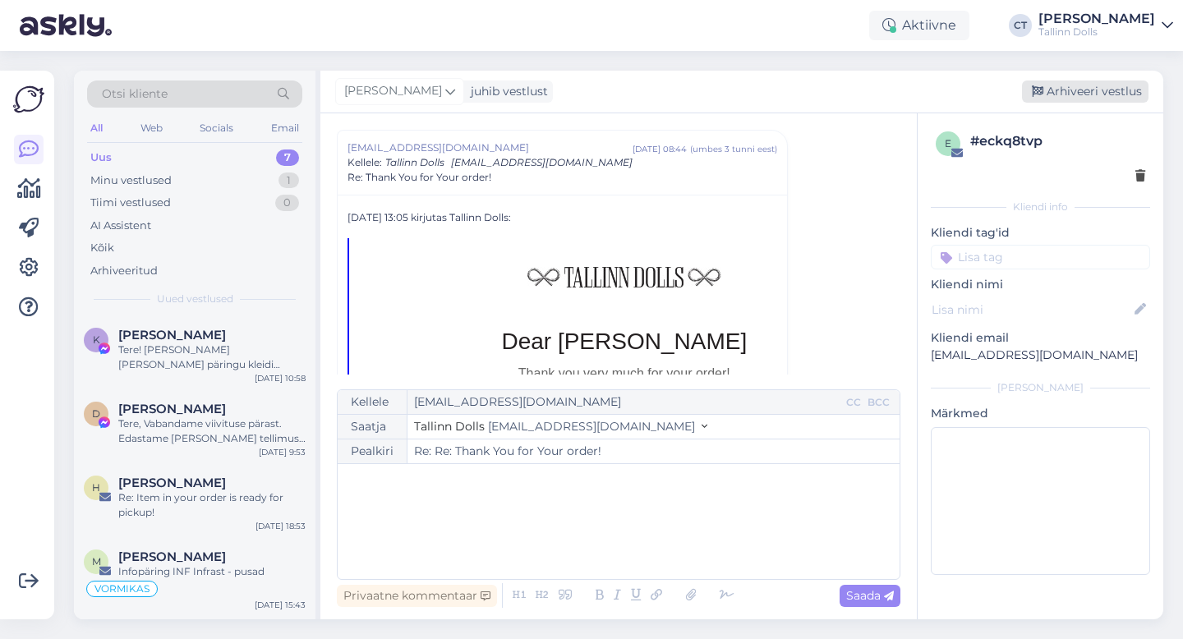
type input "Re: Thank You for Your order!"
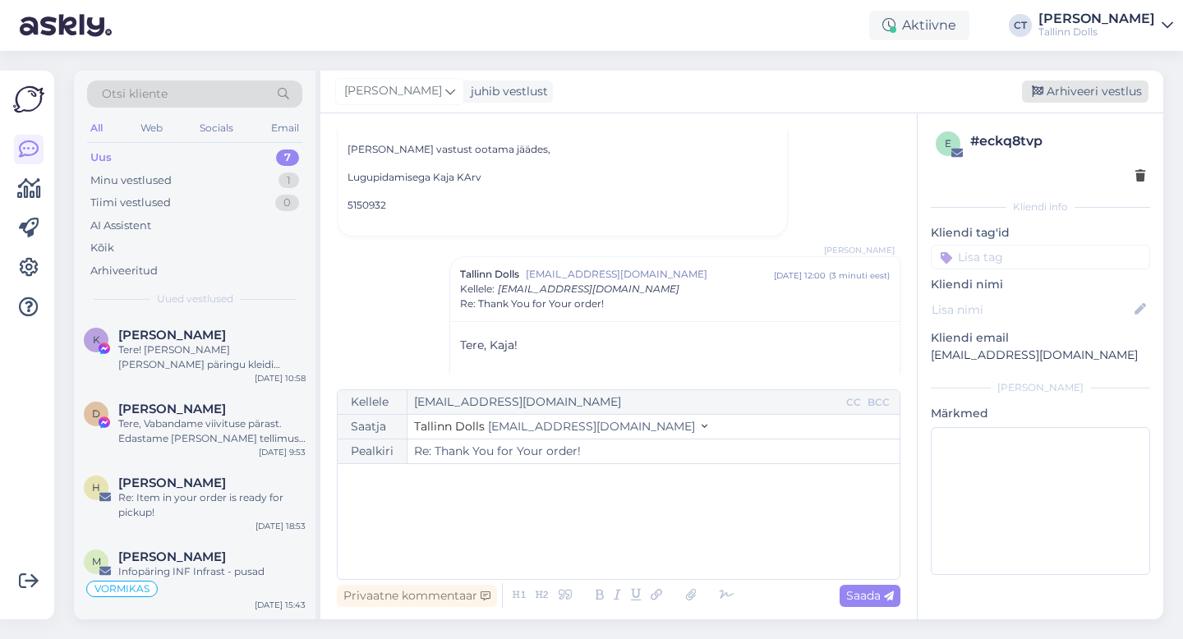
click at [1066, 93] on div "Arhiveeri vestlus" at bounding box center [1085, 91] width 126 height 22
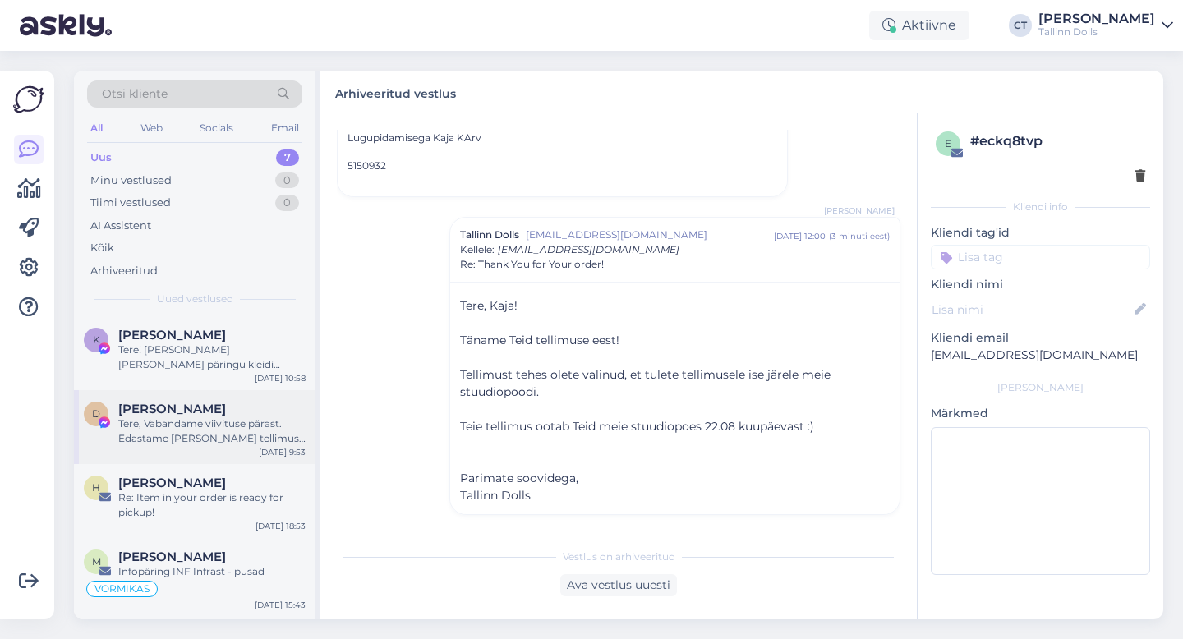
click at [209, 421] on div "Tere, Vabandame viivituse pärast. Edastame [PERSON_NAME] tellimuse ja sünnipäev…" at bounding box center [211, 431] width 187 height 30
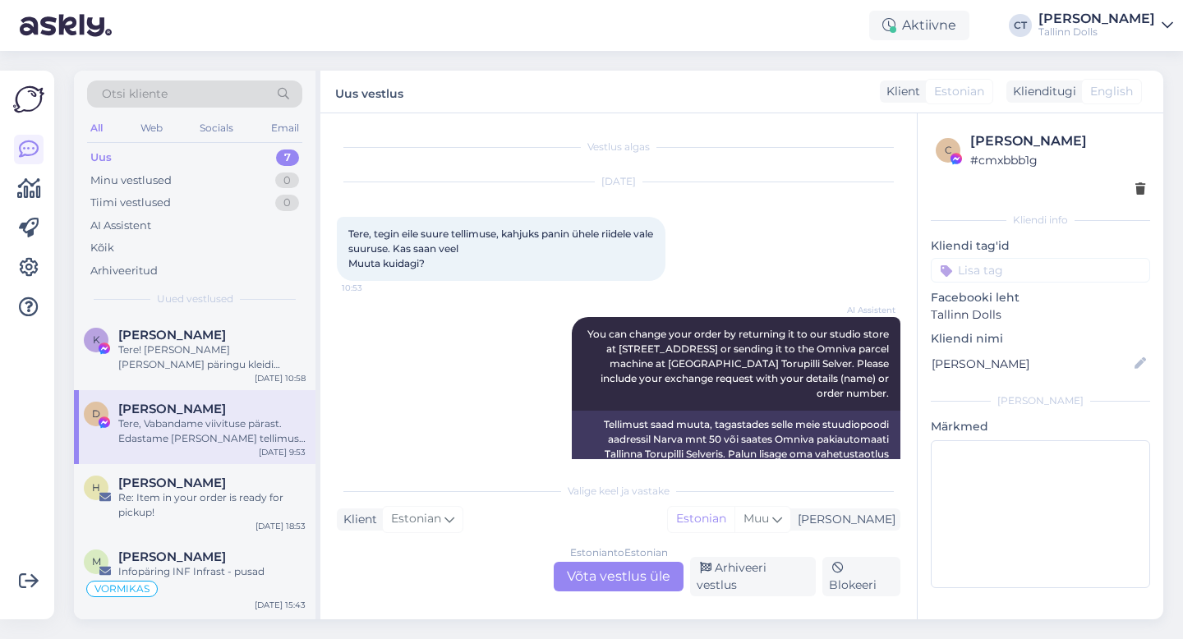
scroll to position [5453, 0]
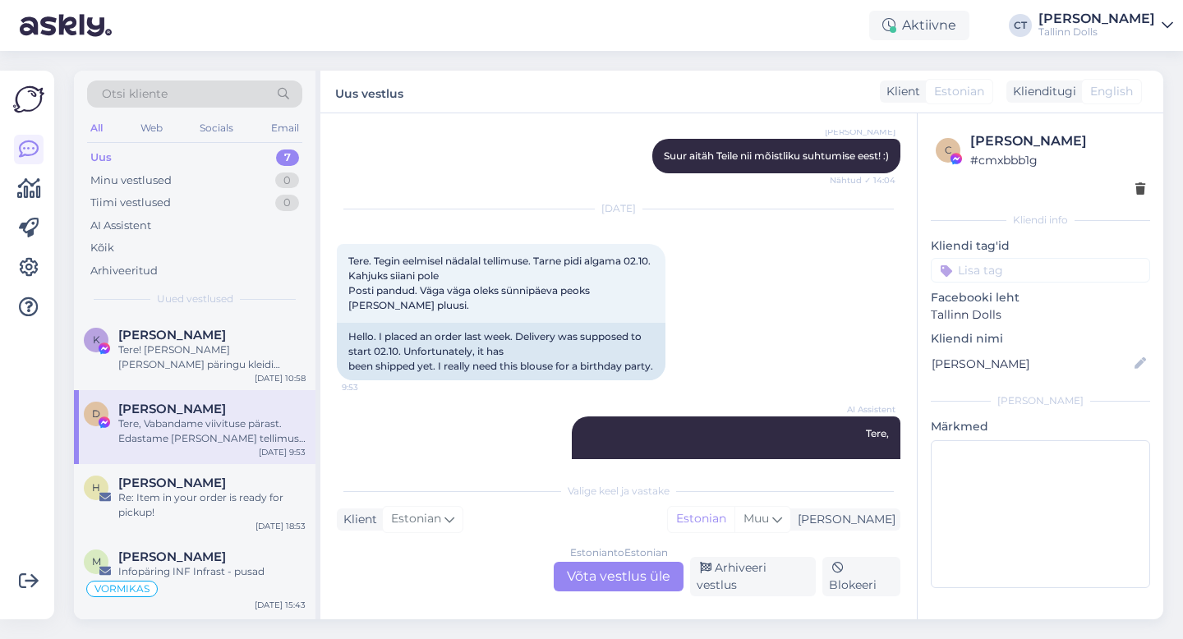
click at [590, 575] on div "Estonian to Estonian Võta vestlus üle" at bounding box center [619, 577] width 130 height 30
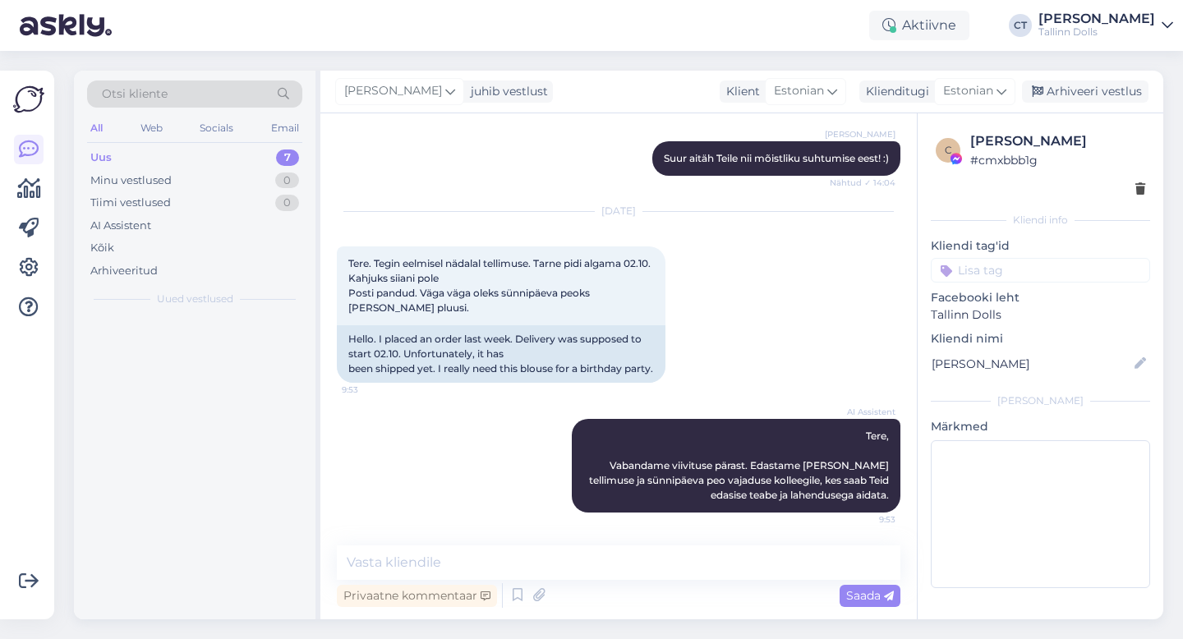
scroll to position [5391, 0]
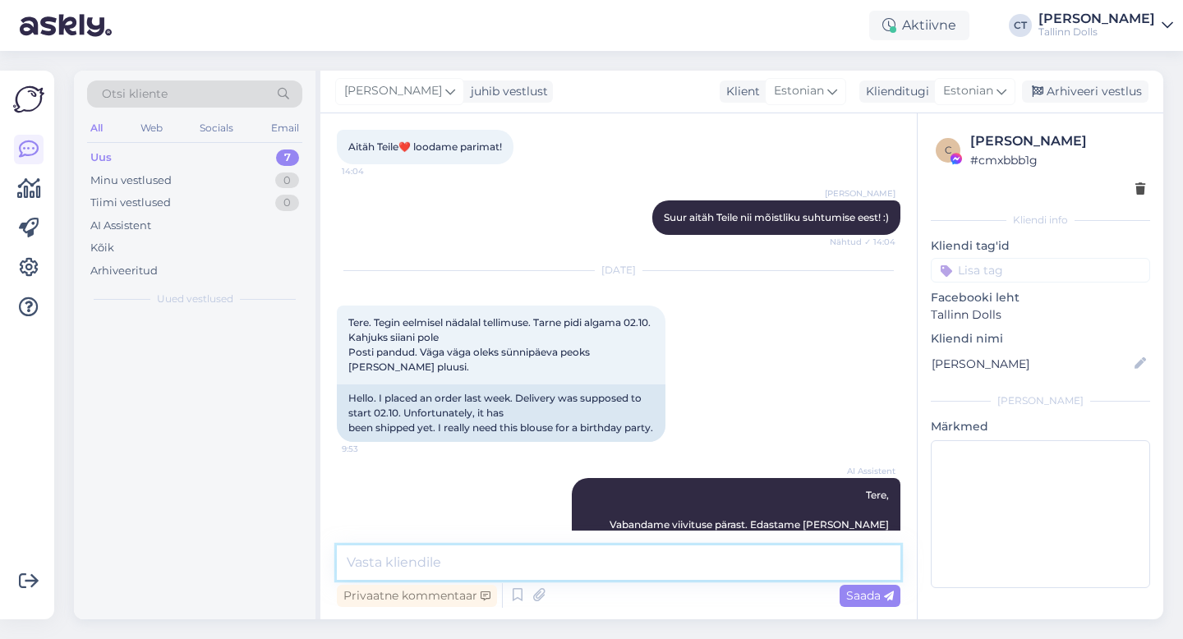
click at [597, 563] on textarea at bounding box center [618, 562] width 563 height 34
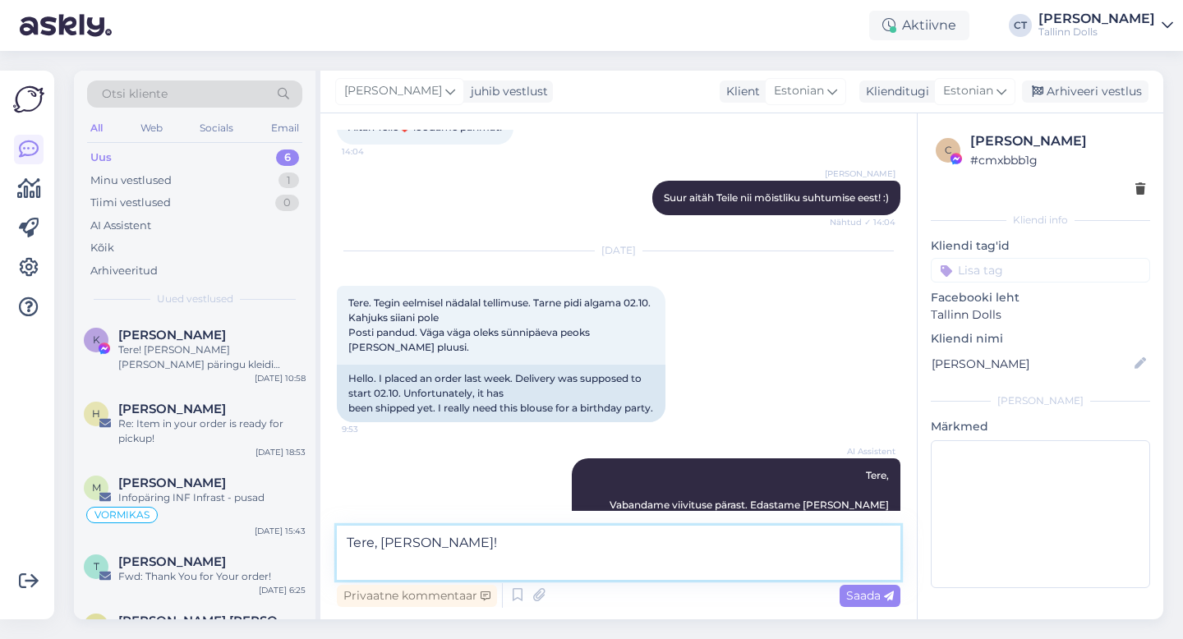
scroll to position [5431, 0]
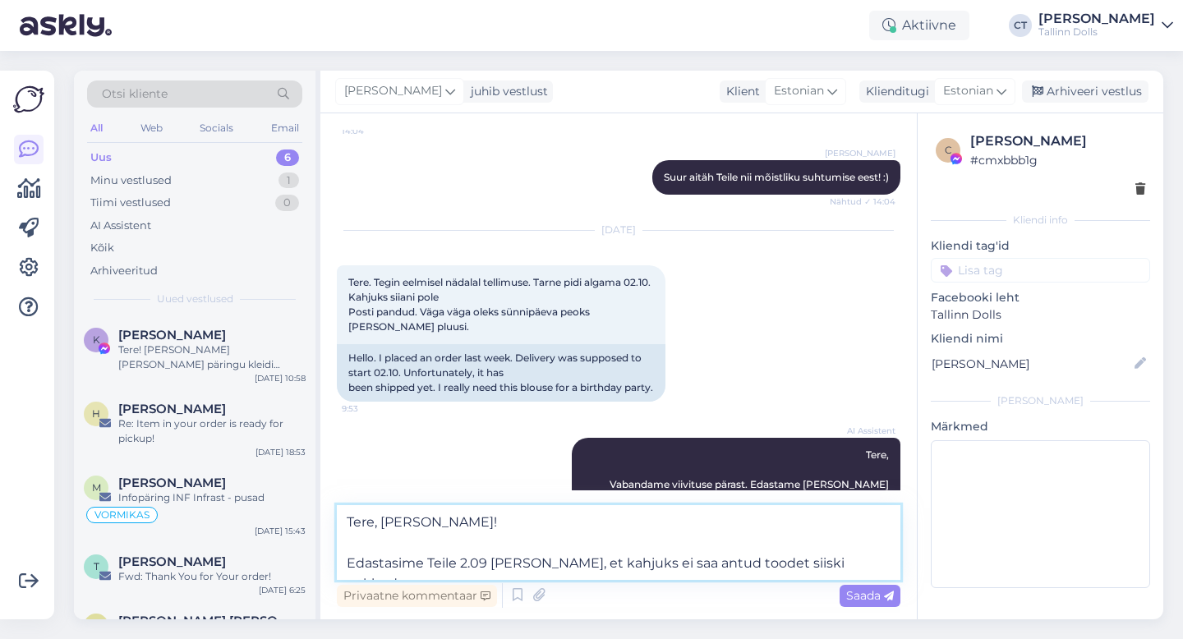
type textarea "Tere, [PERSON_NAME]! Edastasime Teile 2.09 [PERSON_NAME], et kahjuks ei saa ant…"
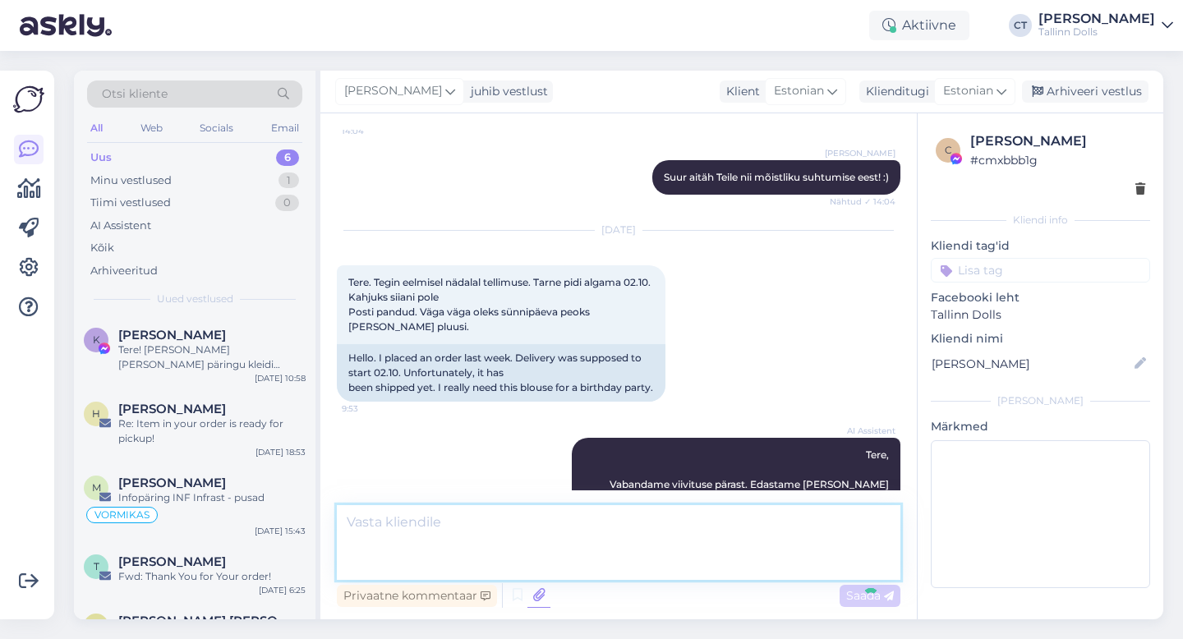
scroll to position [5506, 0]
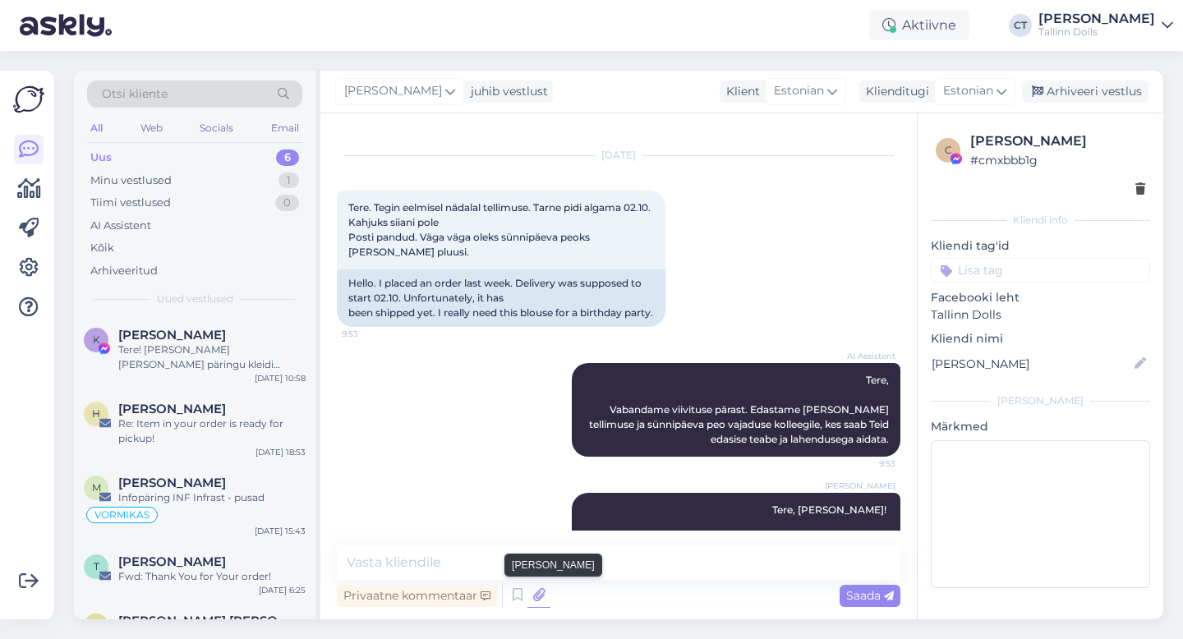
click at [540, 594] on icon at bounding box center [538, 595] width 23 height 25
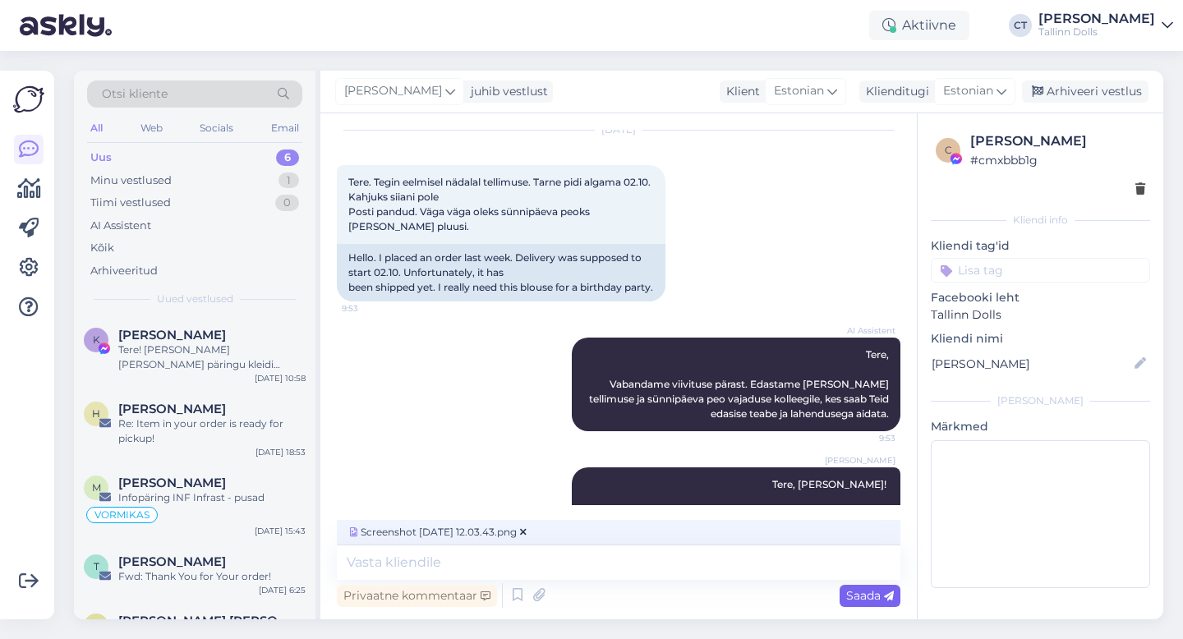
click at [862, 586] on div "Saada" at bounding box center [869, 596] width 61 height 22
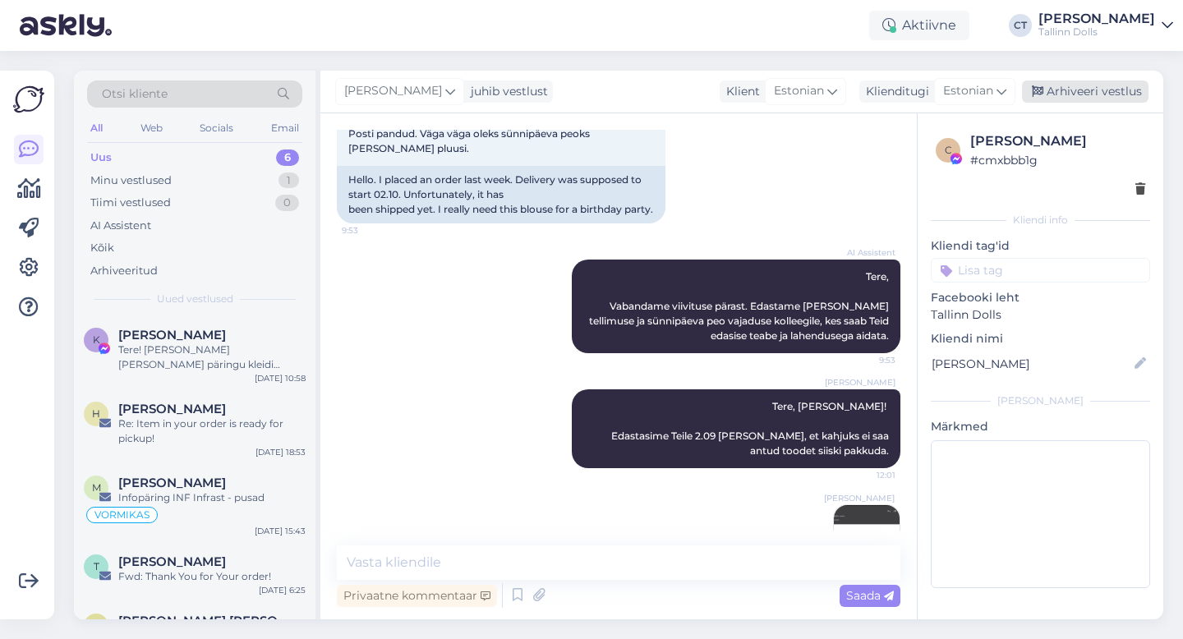
click at [1089, 90] on div "Arhiveeri vestlus" at bounding box center [1085, 91] width 126 height 22
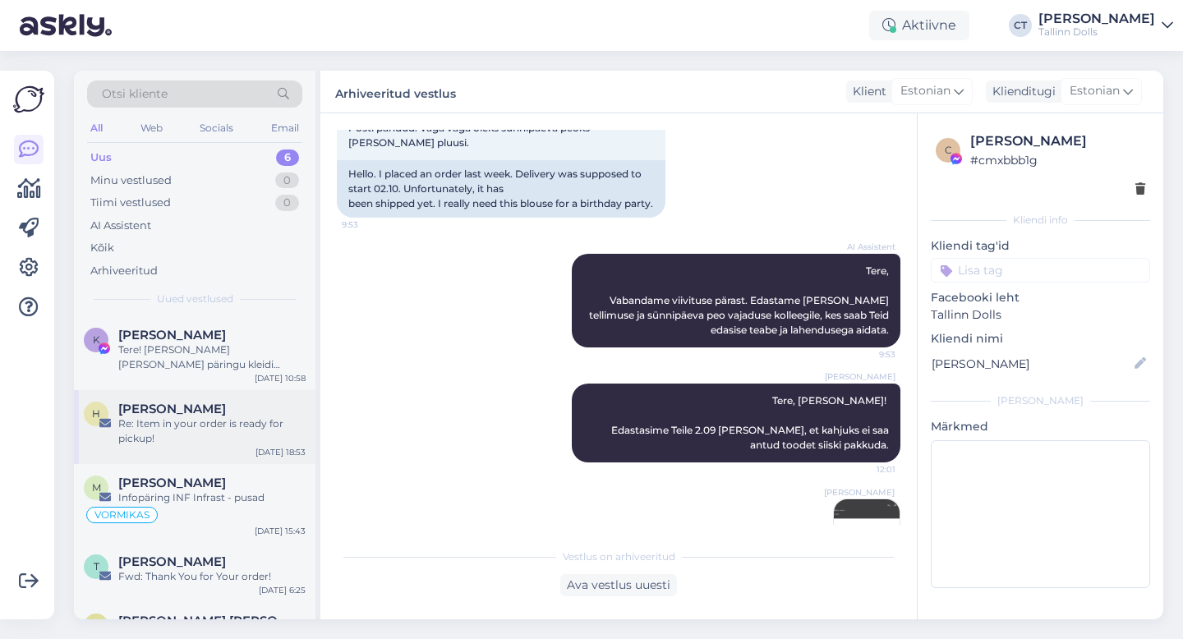
click at [198, 422] on div "Re: Item in your order is ready for pickup!" at bounding box center [211, 431] width 187 height 30
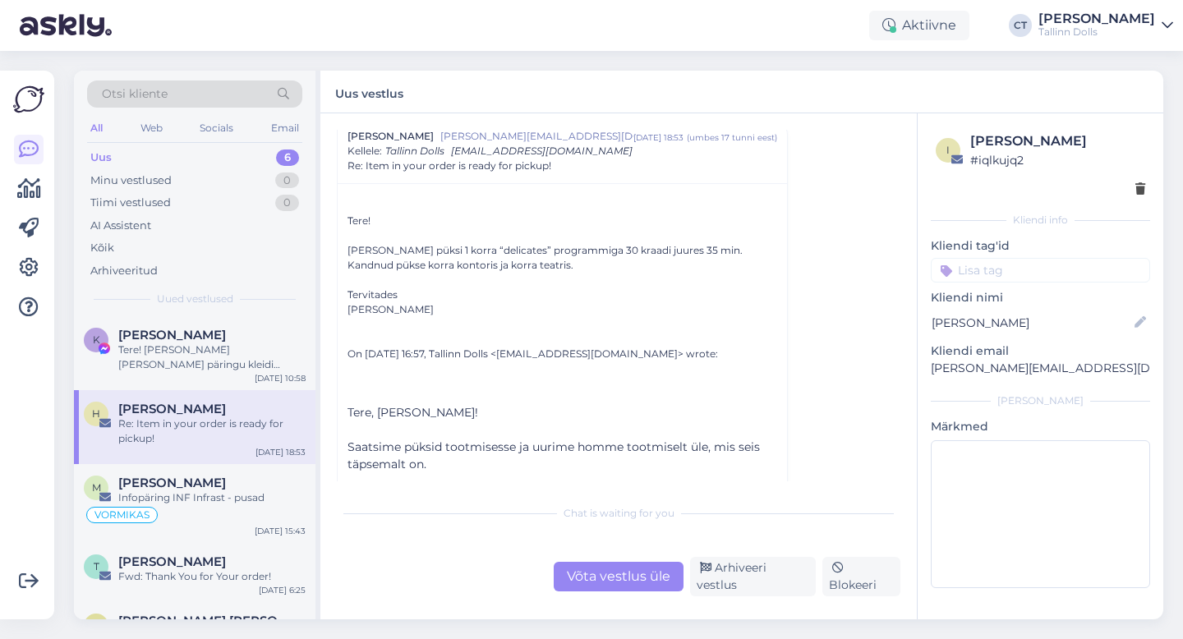
scroll to position [396, 0]
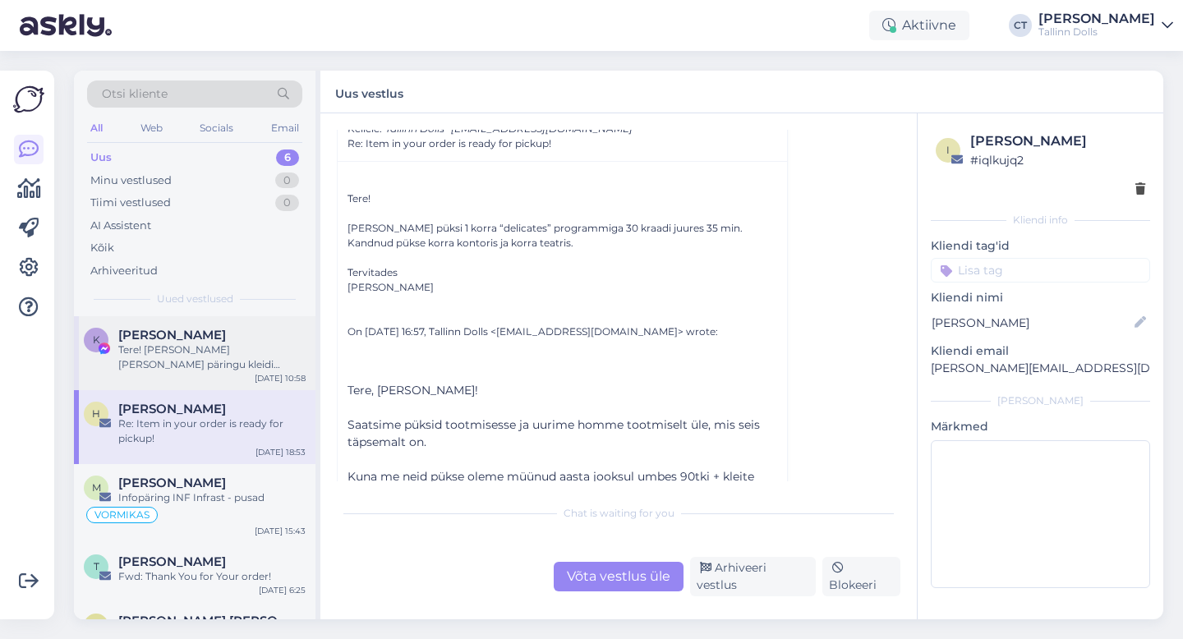
click at [213, 349] on div "Tere! [PERSON_NAME] [PERSON_NAME] päringu kleidi tagastamise, uue toote reserve…" at bounding box center [211, 357] width 187 height 30
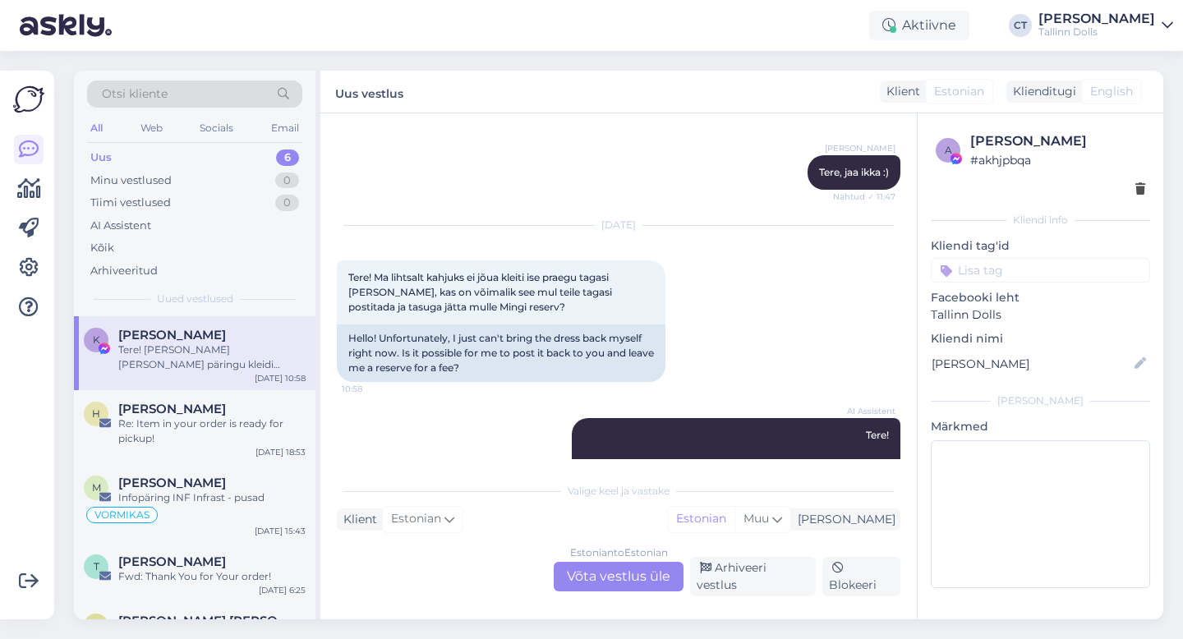
scroll to position [4265, 0]
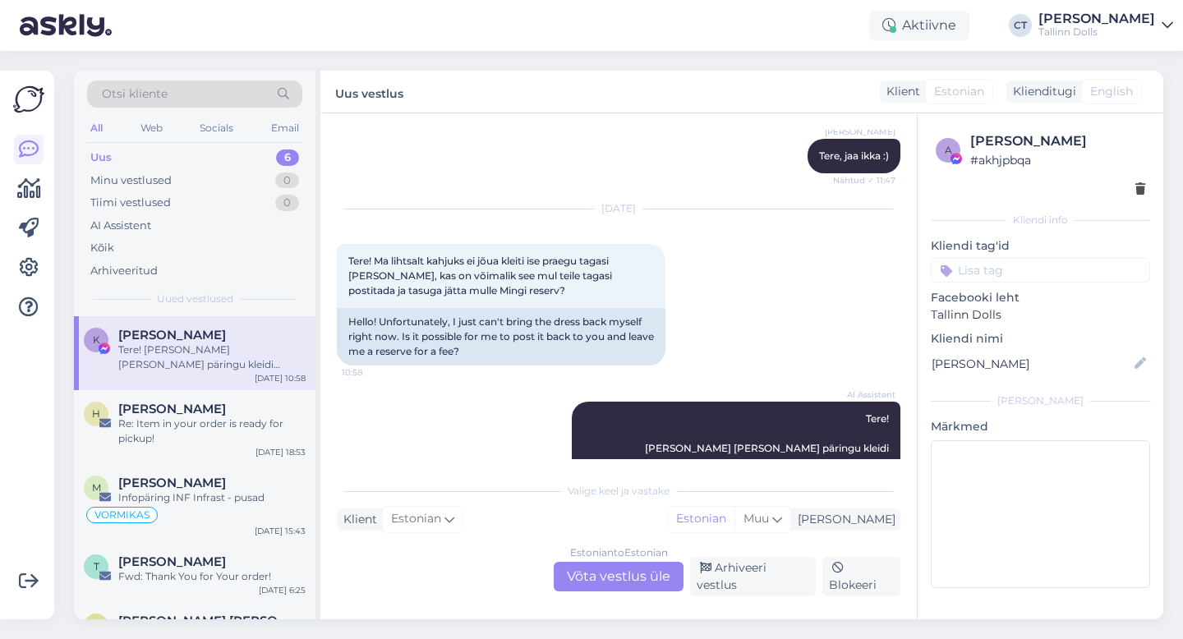
click at [612, 584] on div "Estonian to Estonian Võta vestlus üle" at bounding box center [619, 577] width 130 height 30
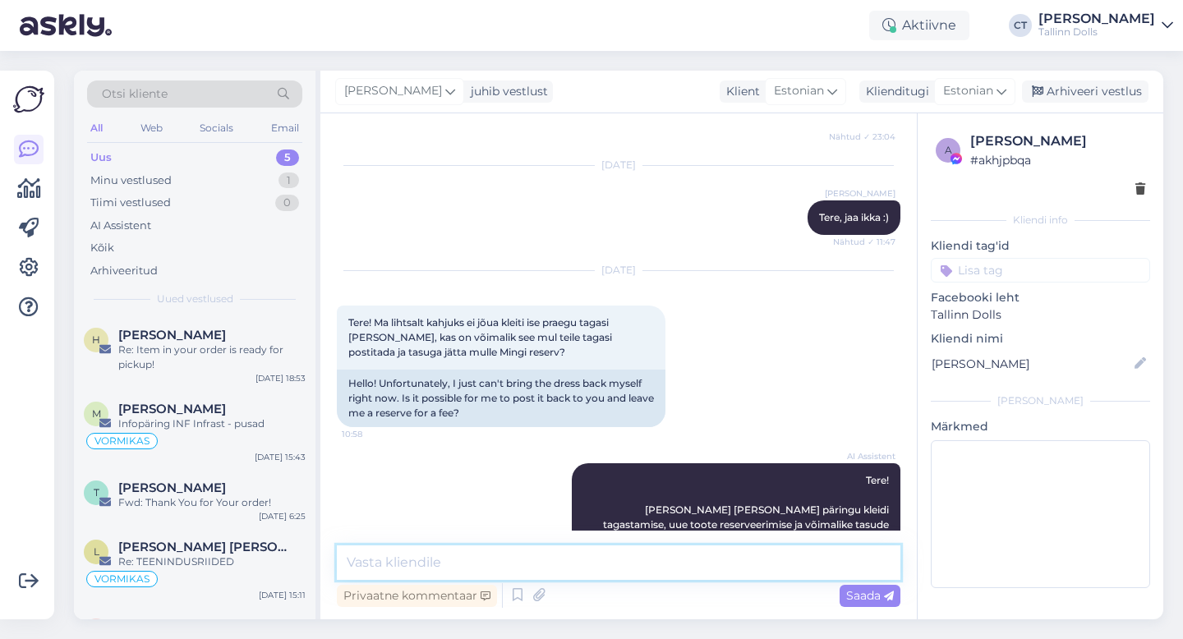
click at [614, 564] on textarea at bounding box center [618, 562] width 563 height 34
click at [598, 559] on textarea at bounding box center [618, 562] width 563 height 34
type textarea "Tere, [PERSON_NAME]! I"
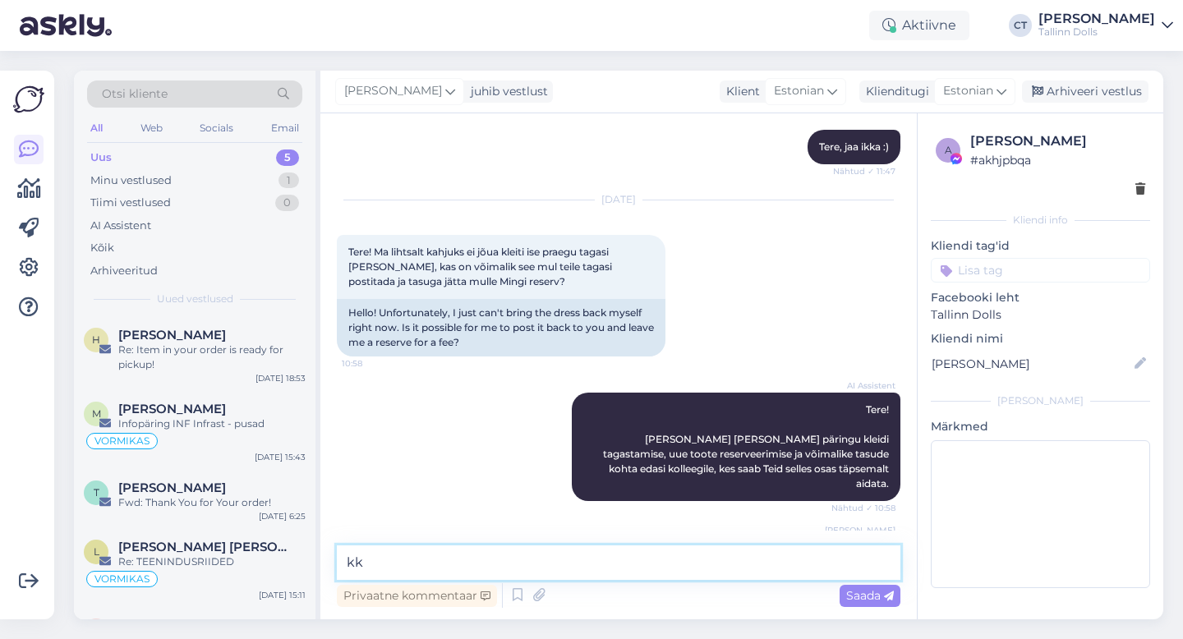
type textarea "k"
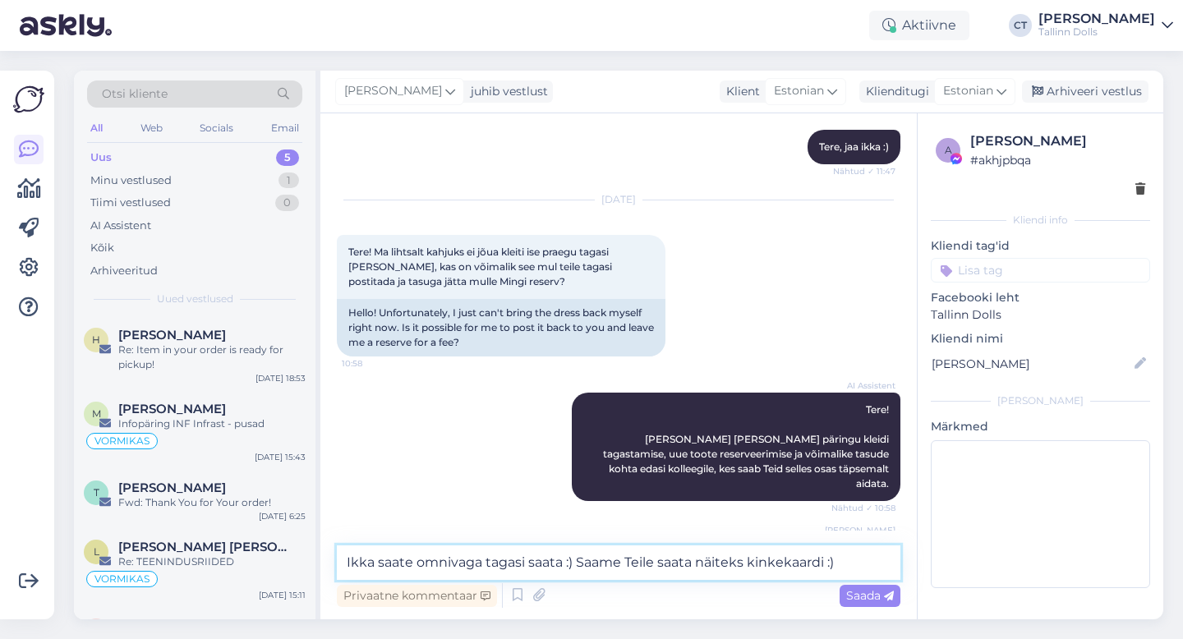
type textarea "Ikka saate omnivaga tagasi saata :) Saame Teile saata näiteks kinkekaardi :)"
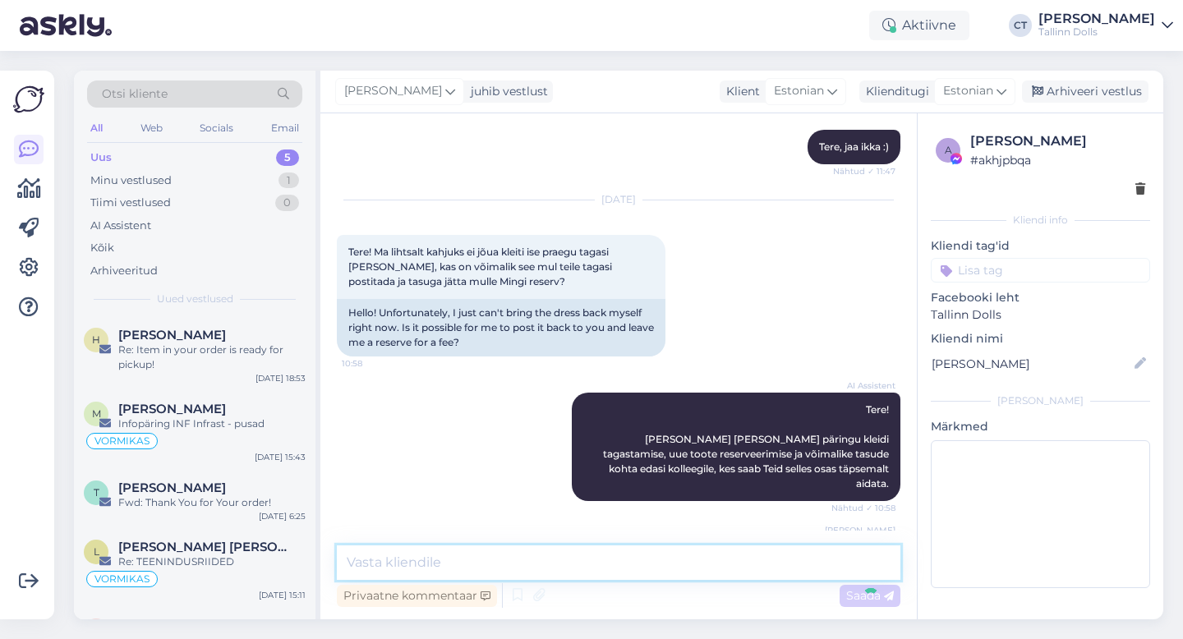
scroll to position [4360, 0]
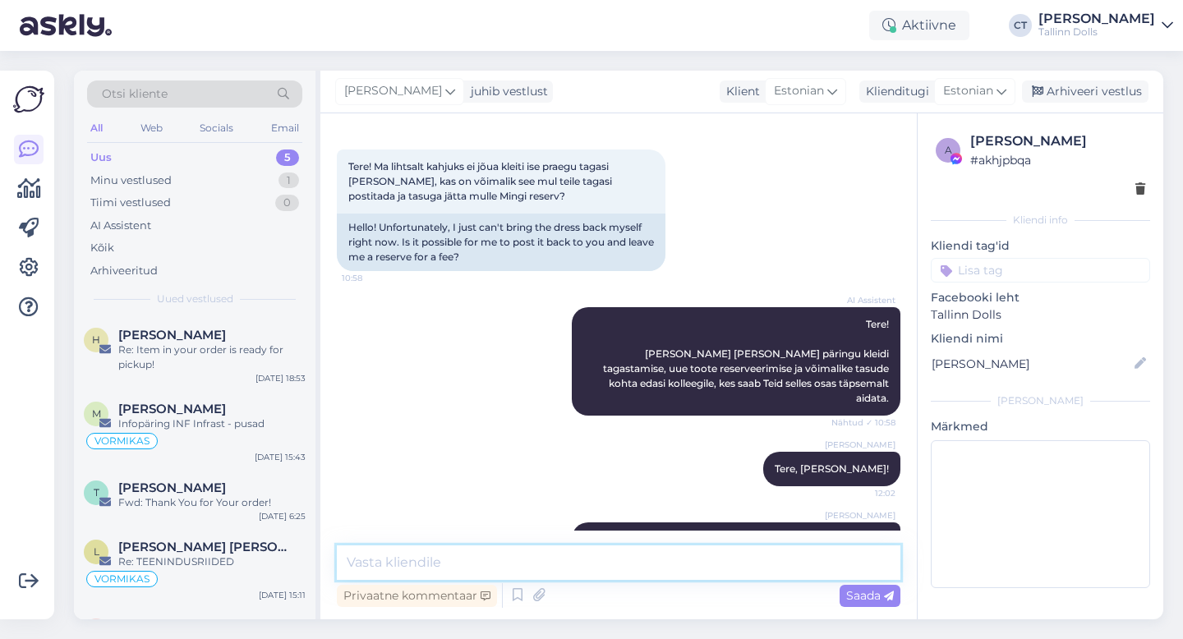
click at [484, 568] on textarea at bounding box center [618, 562] width 563 height 34
paste textarea "Tellimuse saate tagastada meie stuudiopoodi ([STREET_ADDRESS]). Tagastamiseks s…"
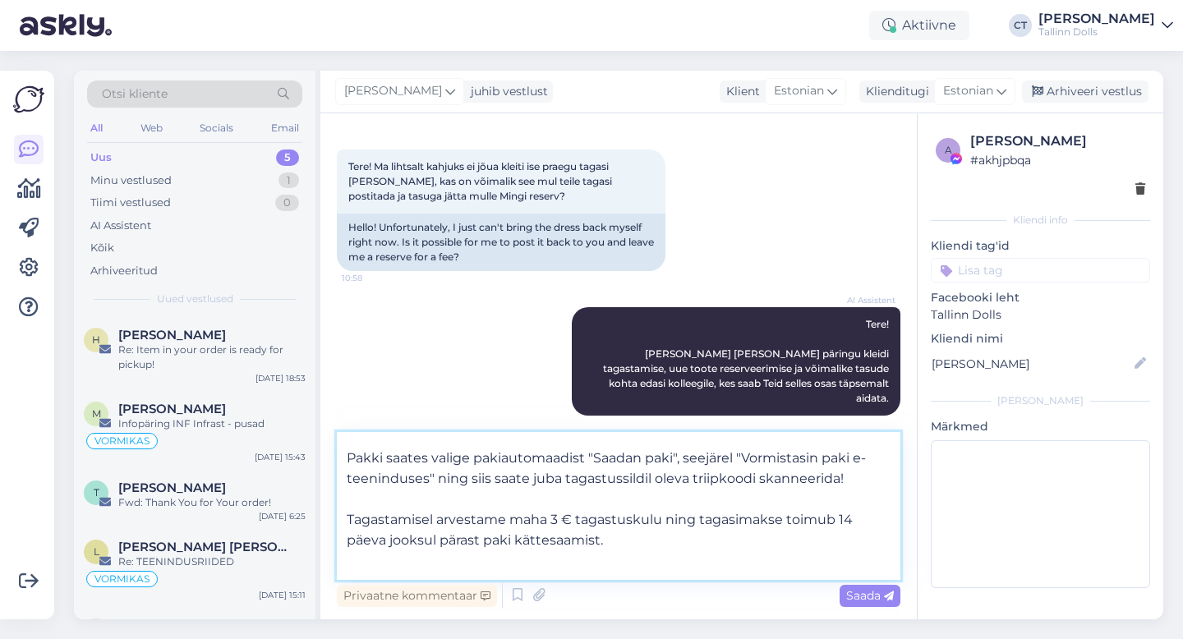
scroll to position [195, 0]
drag, startPoint x: 630, startPoint y: 544, endPoint x: 340, endPoint y: 519, distance: 291.0
click at [340, 519] on textarea "Tellimuse saate tagastada meie stuudiopoodi ([STREET_ADDRESS]). Tagastamiseks s…" at bounding box center [618, 506] width 563 height 148
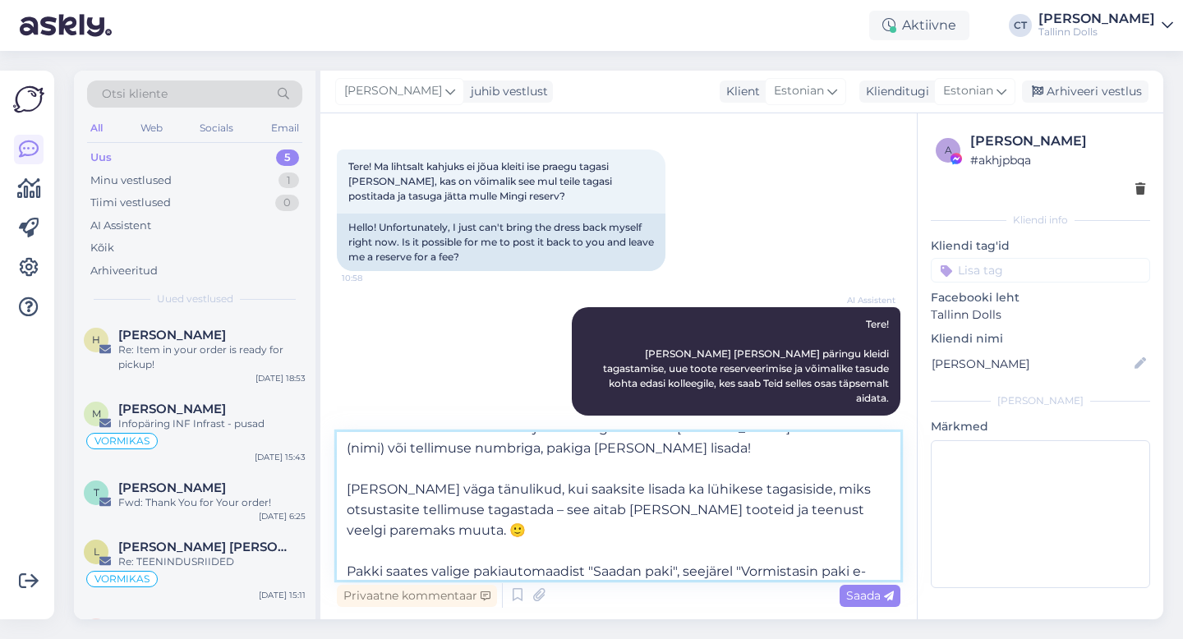
scroll to position [0, 0]
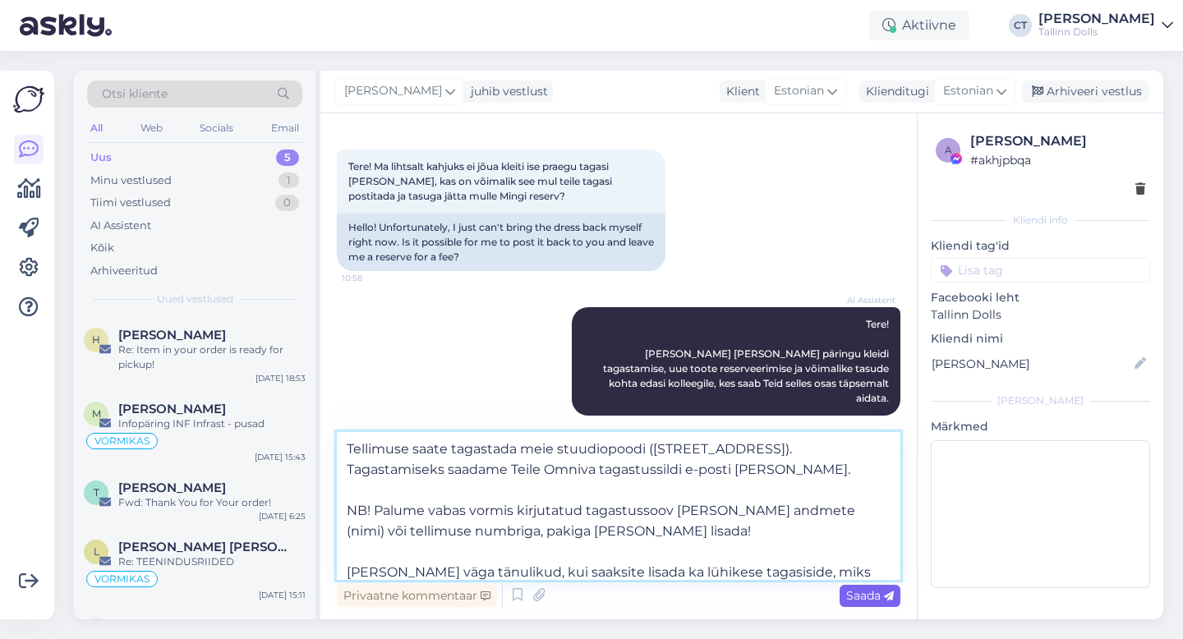
type textarea "Tellimuse saate tagastada meie stuudiopoodi ([STREET_ADDRESS]). Tagastamiseks s…"
click at [862, 594] on span "Saada" at bounding box center [870, 595] width 48 height 15
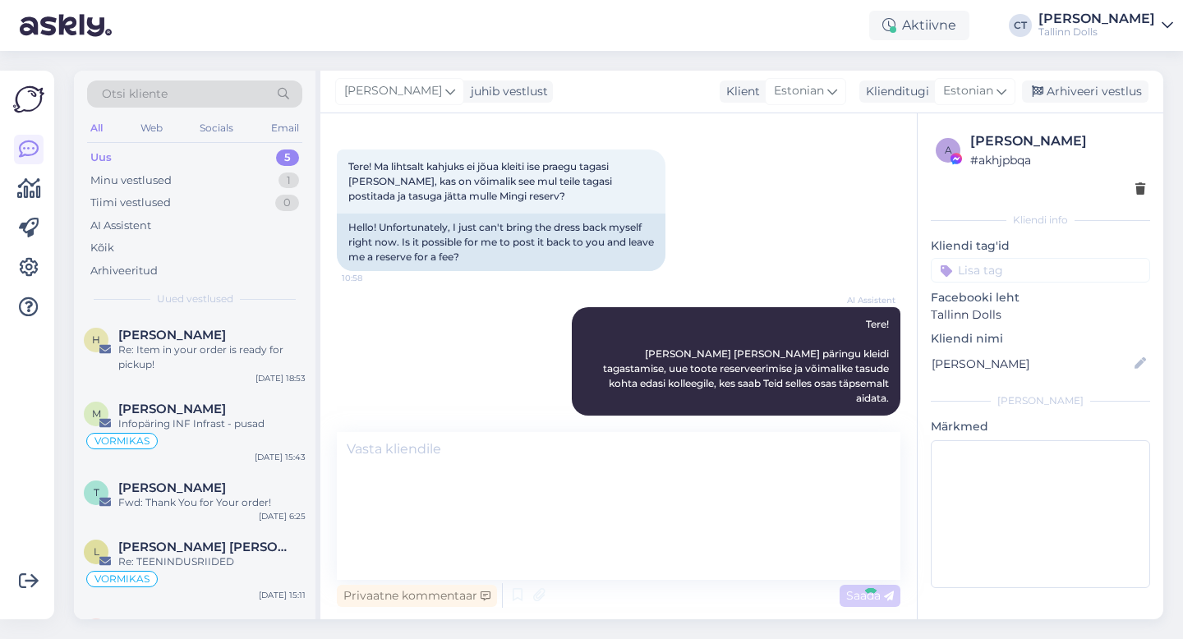
scroll to position [4696, 0]
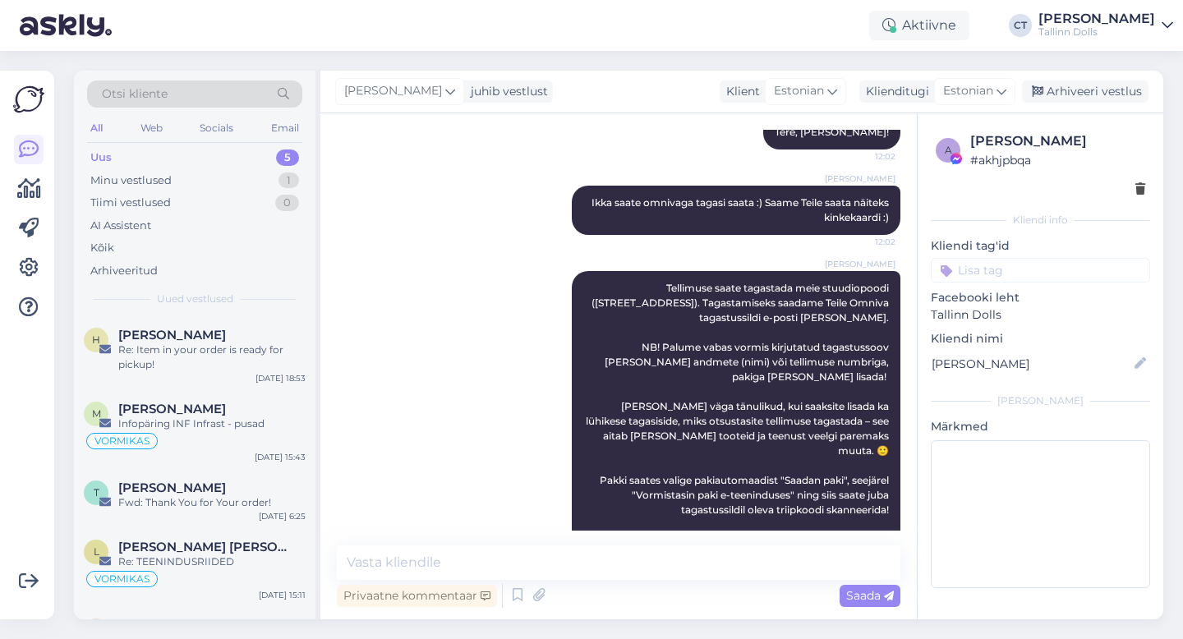
click at [499, 360] on div "[PERSON_NAME] Tellimuse saate tagastada meie stuudiopoodi ([STREET_ADDRESS]). T…" at bounding box center [618, 436] width 563 height 366
click at [1083, 93] on div "Arhiveeri vestlus" at bounding box center [1085, 91] width 126 height 22
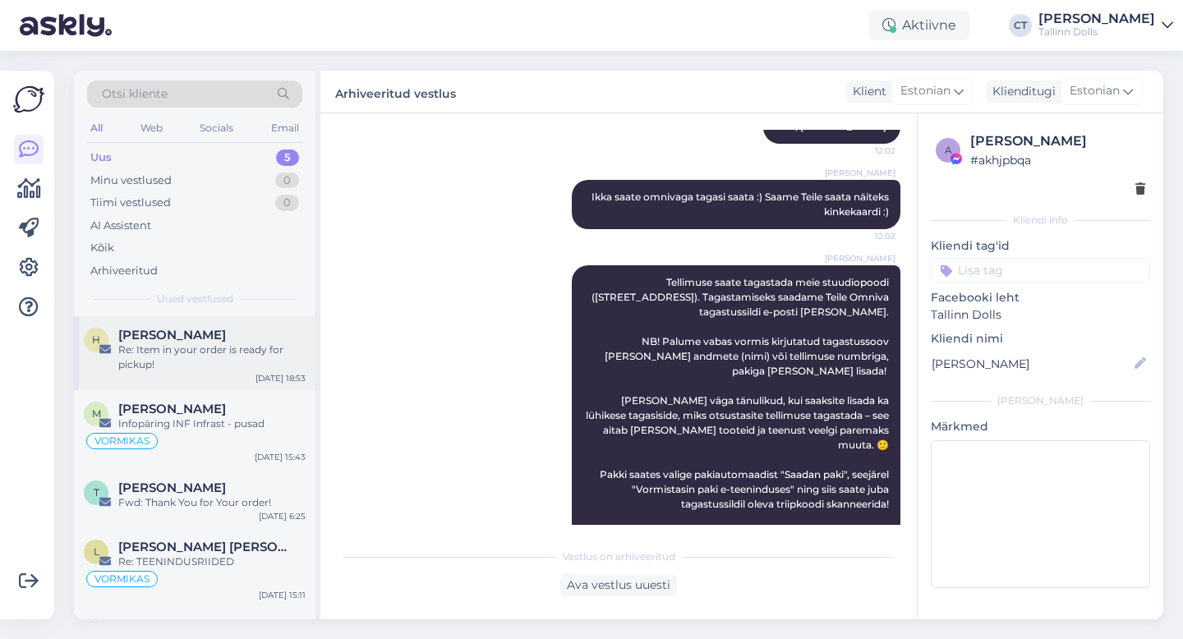
click at [114, 371] on div "H [PERSON_NAME] Re: Item in your order is ready for pickup!" at bounding box center [195, 350] width 222 height 44
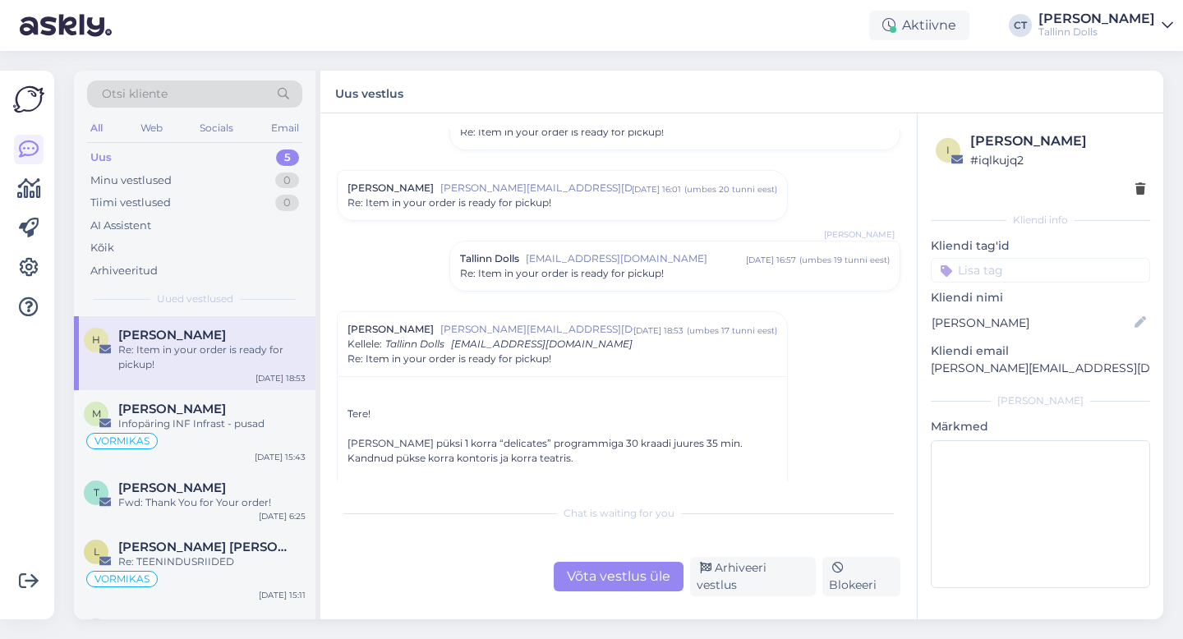
scroll to position [182, 0]
click at [246, 443] on div "VORMIKAS" at bounding box center [195, 441] width 222 height 20
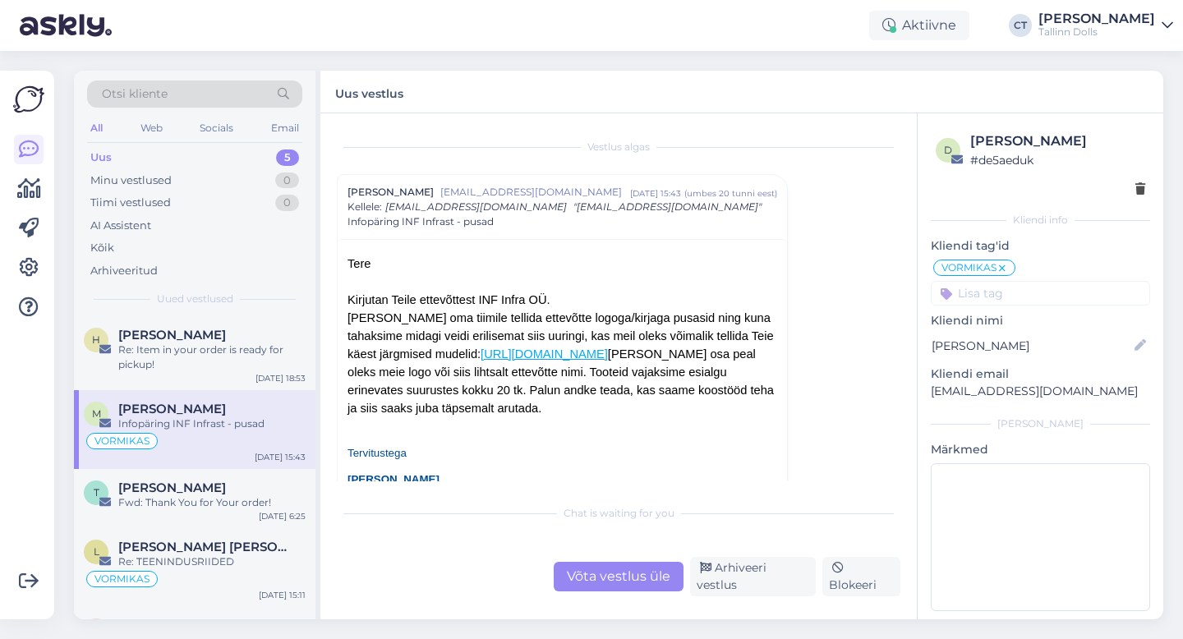
scroll to position [67, 0]
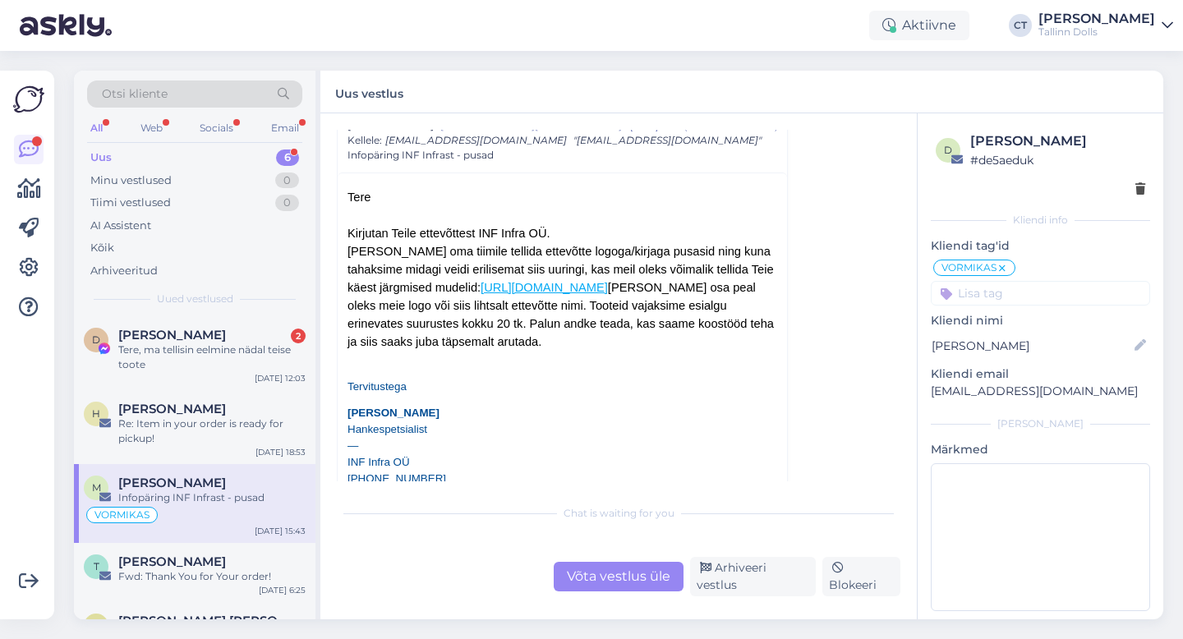
click at [146, 149] on div "Uus 6" at bounding box center [194, 157] width 215 height 23
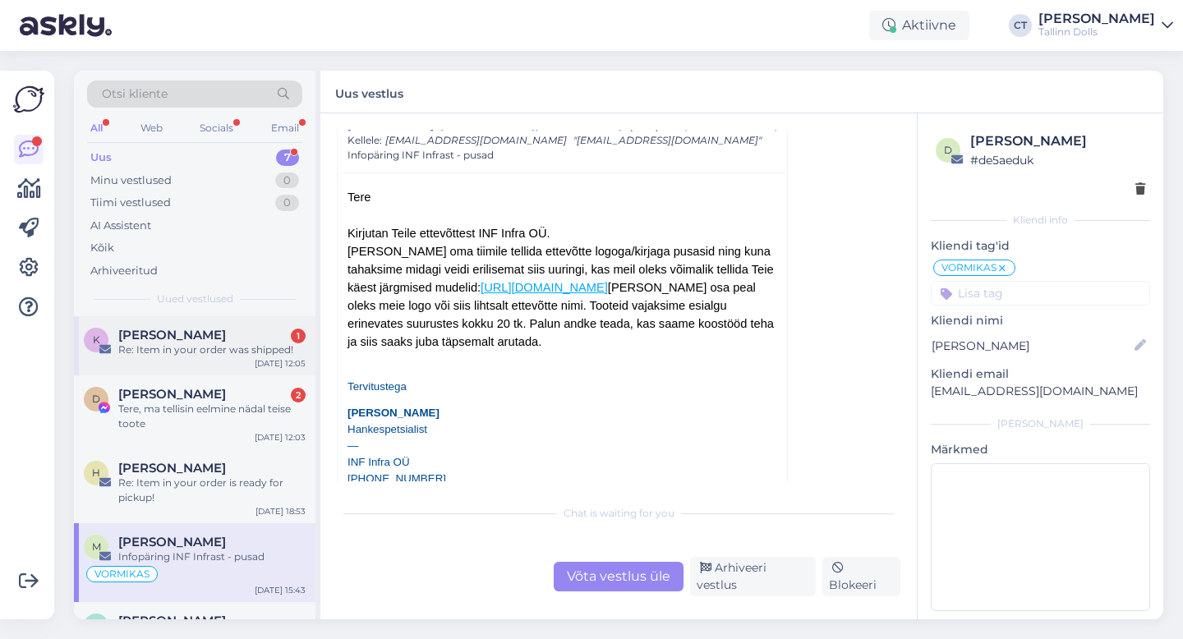
click at [142, 326] on div "K [PERSON_NAME] 1 Re: Item in your order was shipped! [DATE] 12:05" at bounding box center [194, 345] width 241 height 59
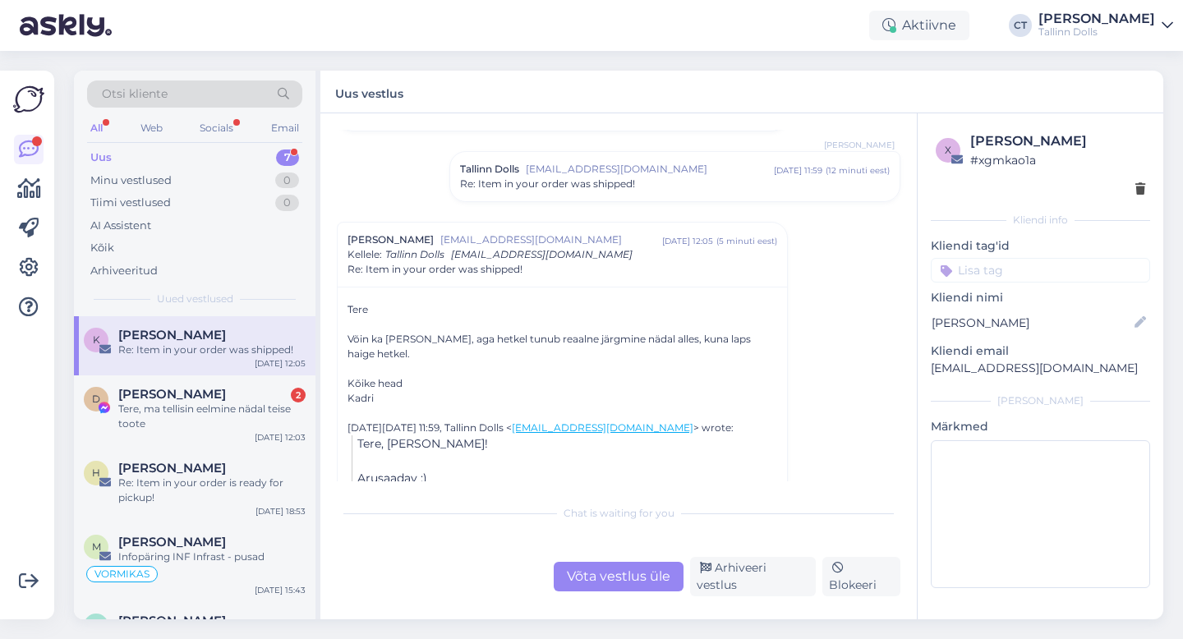
scroll to position [2428, 0]
click at [598, 590] on div "Võta vestlus üle" at bounding box center [619, 577] width 130 height 30
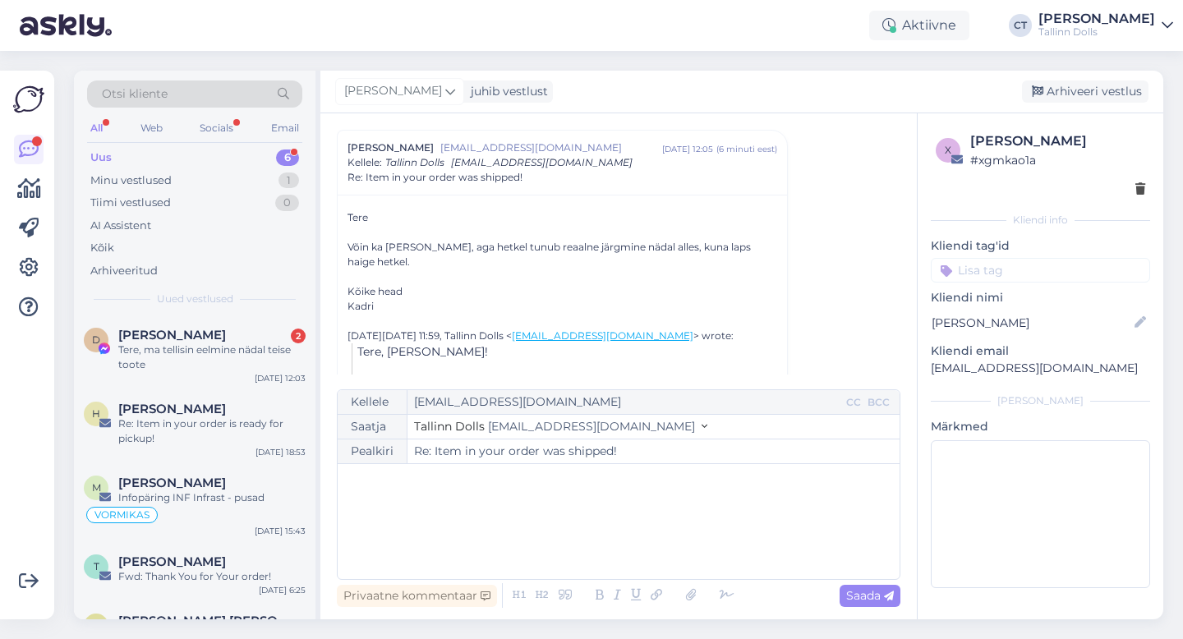
click at [599, 533] on div "﻿" at bounding box center [618, 521] width 545 height 99
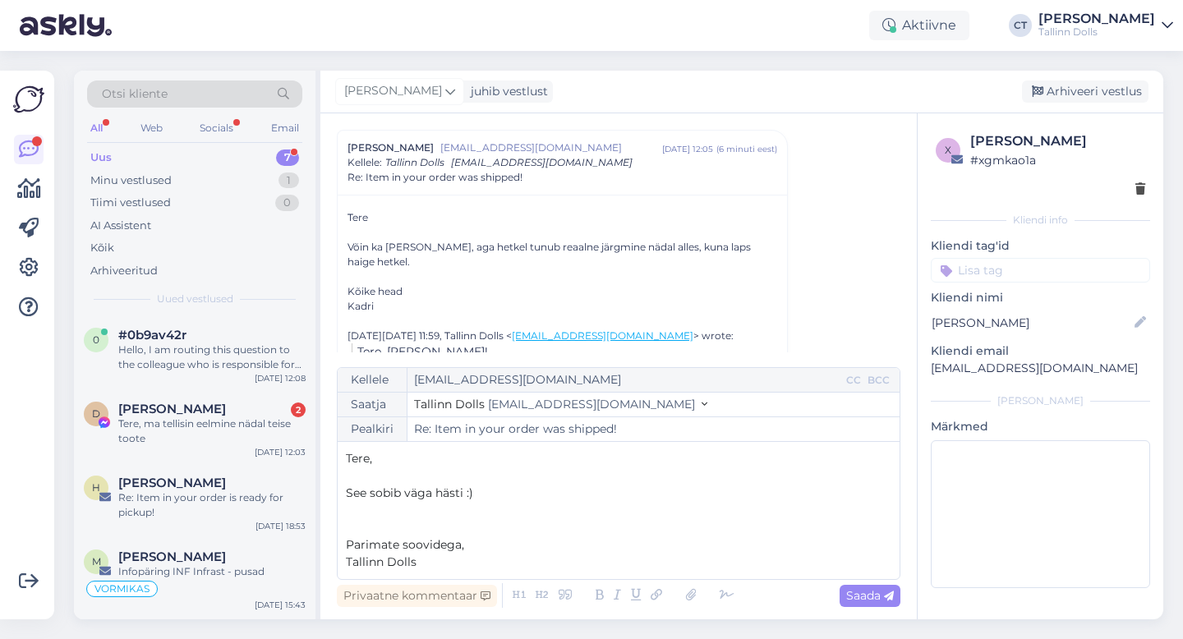
click at [543, 487] on p "See sobib väga hästi :)" at bounding box center [618, 493] width 545 height 17
click at [835, 588] on div "Privaatne kommentaar Saada" at bounding box center [618, 595] width 563 height 31
click at [862, 592] on span "Saada" at bounding box center [870, 595] width 48 height 15
type input "Re: Re: Item in your order was shipped!"
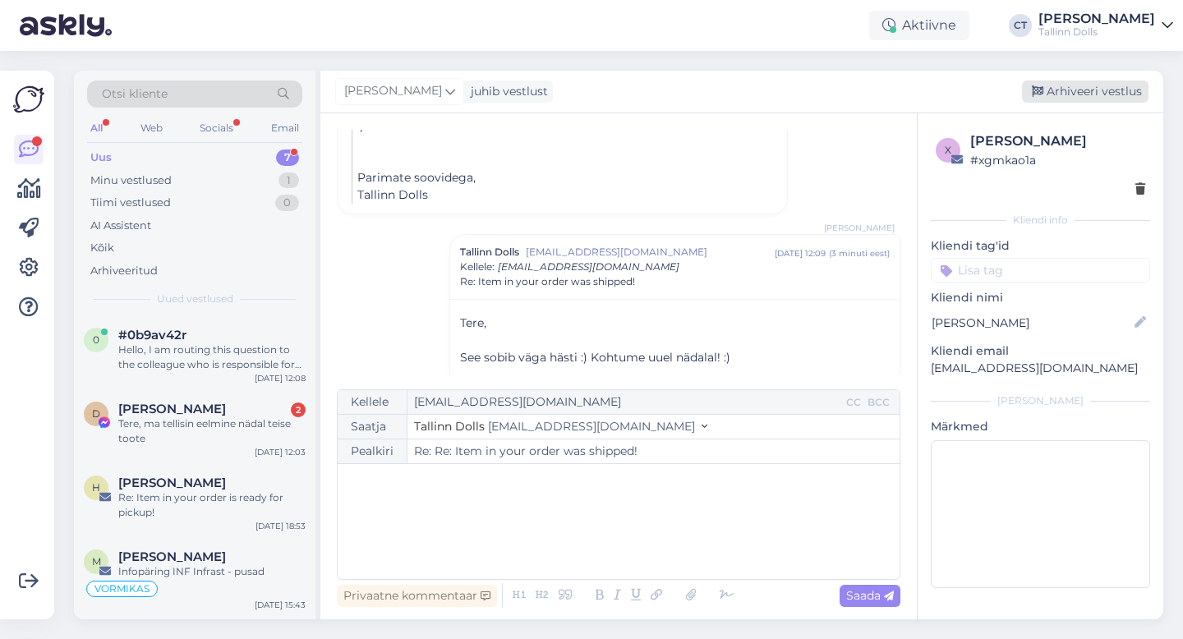
click at [1078, 95] on div "Arhiveeri vestlus" at bounding box center [1085, 91] width 126 height 22
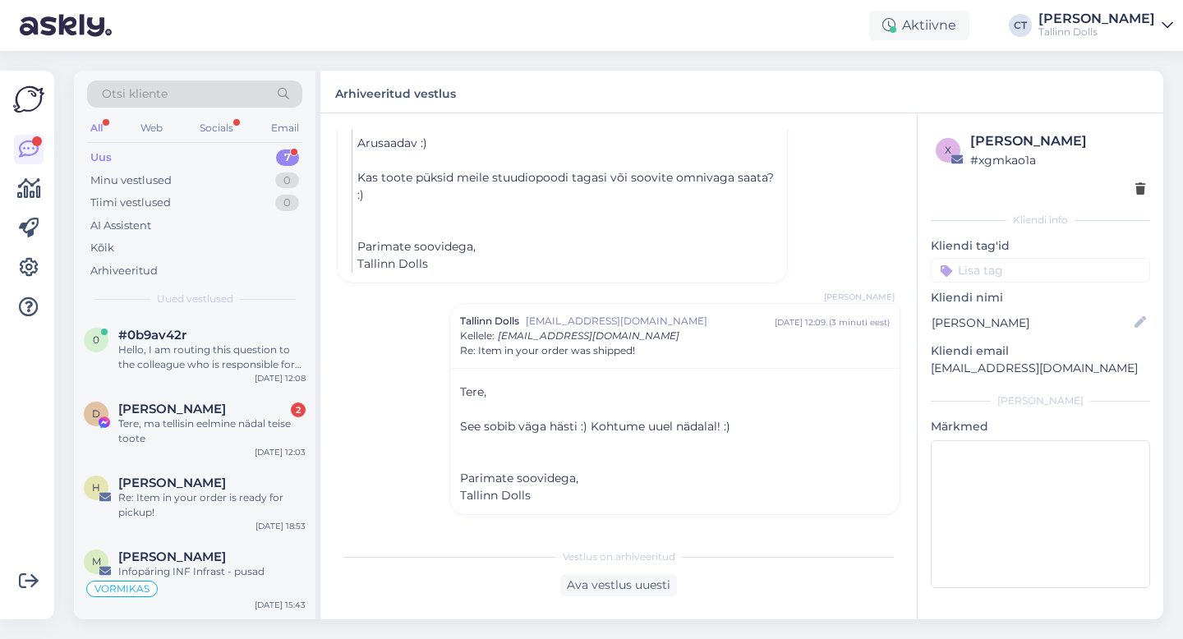
click at [228, 337] on div "#0b9av42r" at bounding box center [211, 335] width 187 height 15
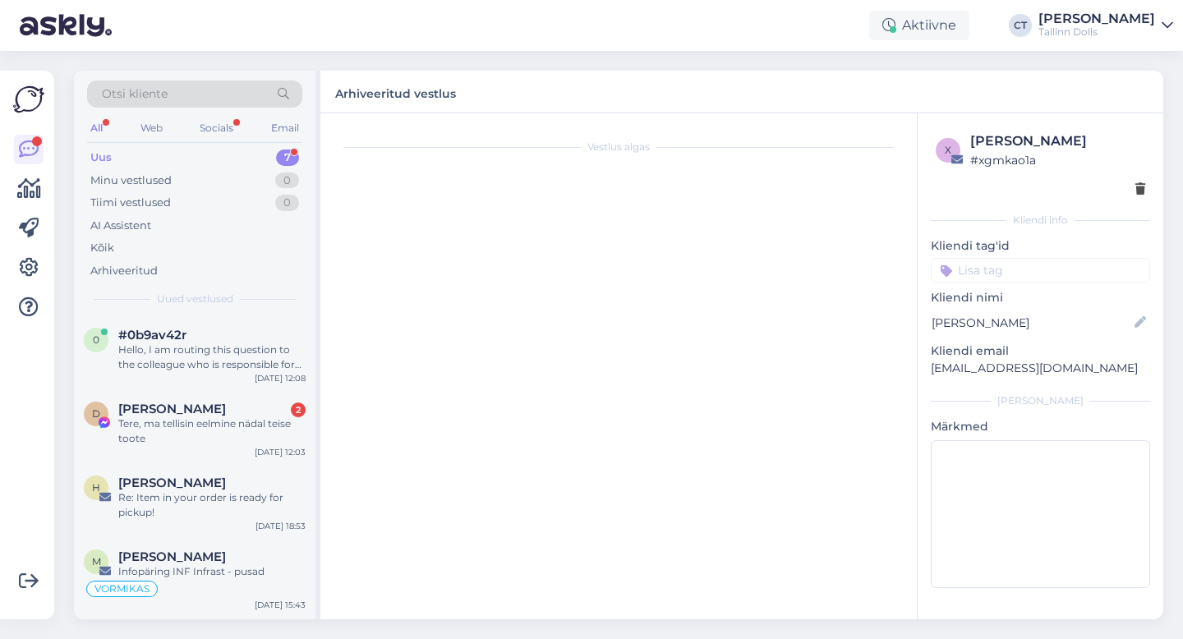
scroll to position [1, 0]
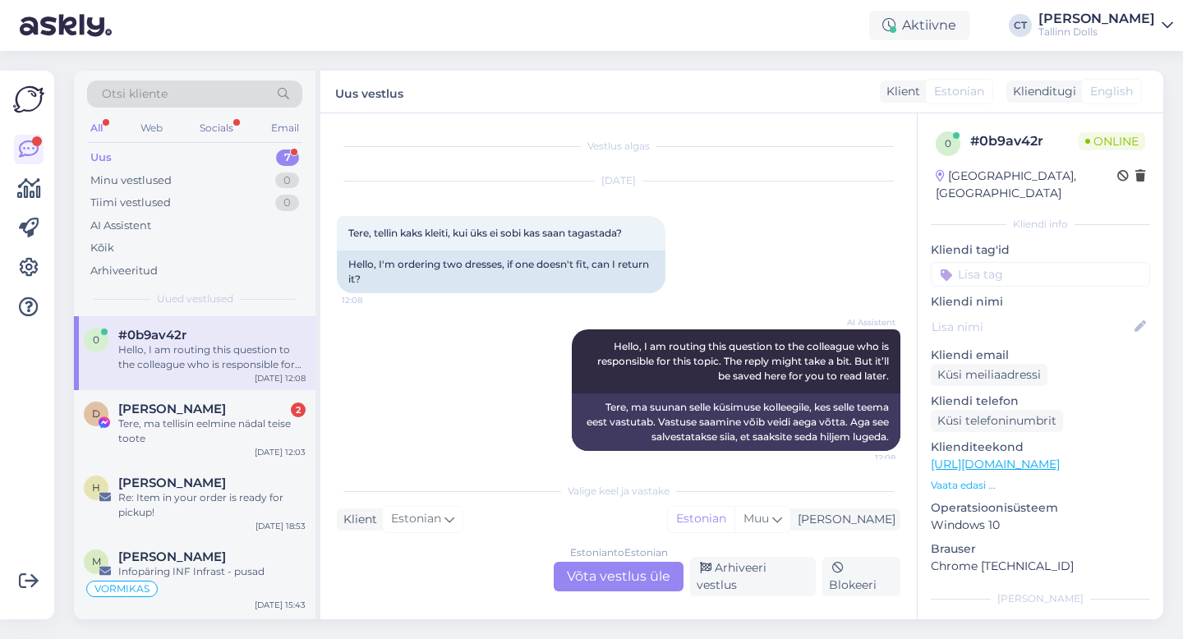
click at [584, 587] on div "Estonian to Estonian Võta vestlus üle" at bounding box center [619, 577] width 130 height 30
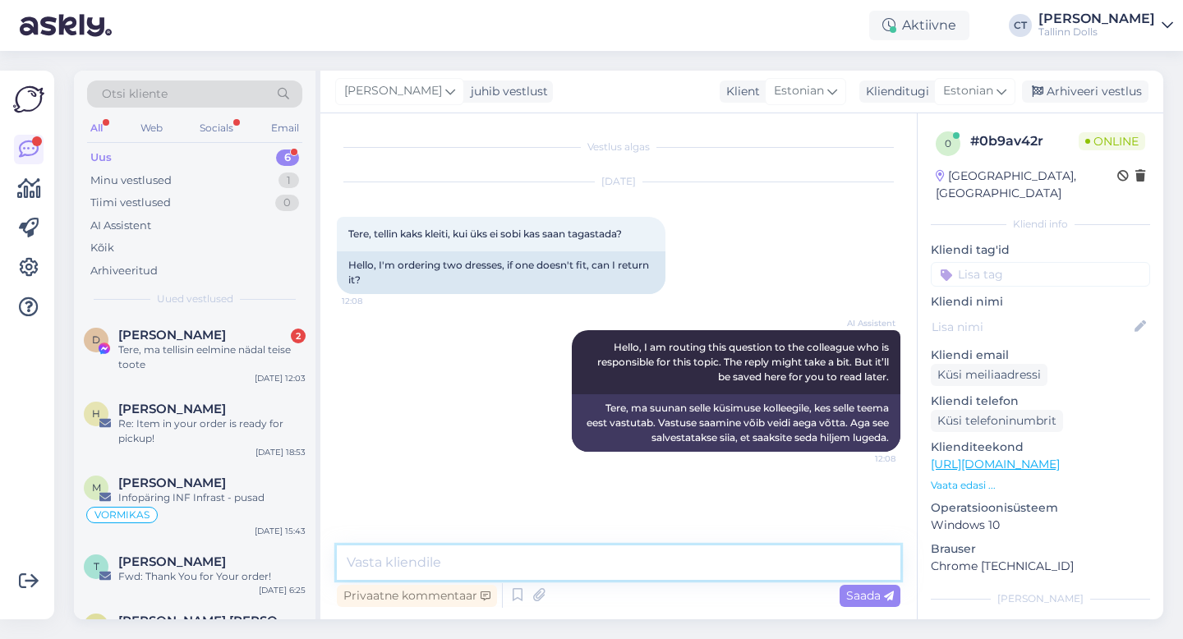
click at [587, 575] on textarea at bounding box center [618, 562] width 563 height 34
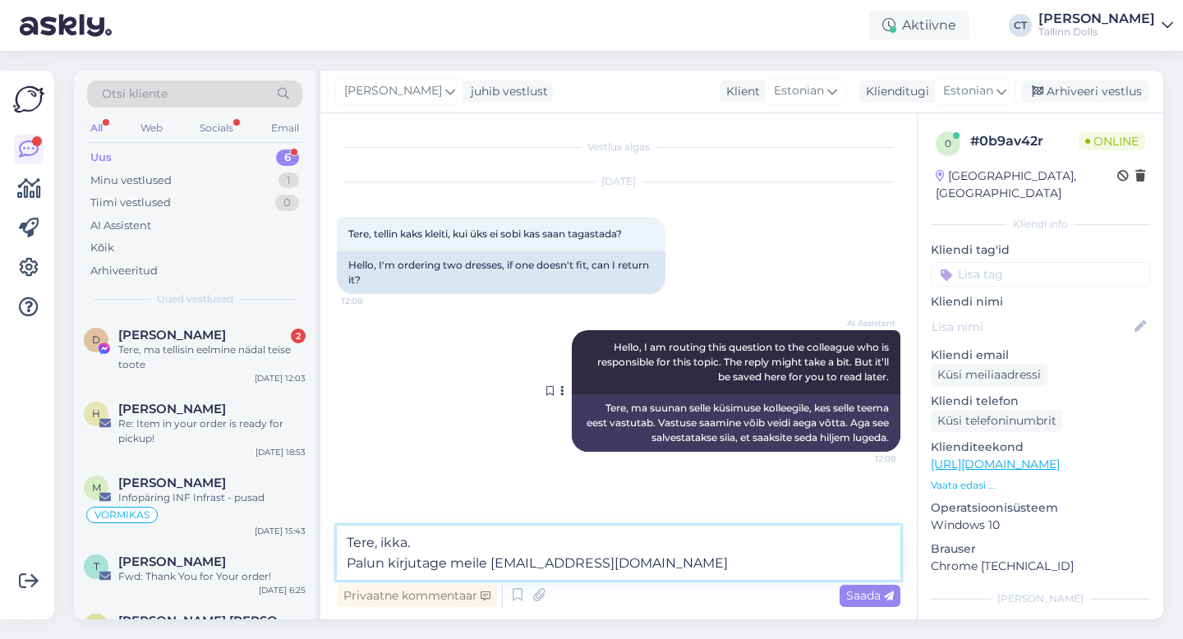
type textarea "Tere, ikka. Palun kirjutage meile [EMAIL_ADDRESS][DOMAIN_NAME]"
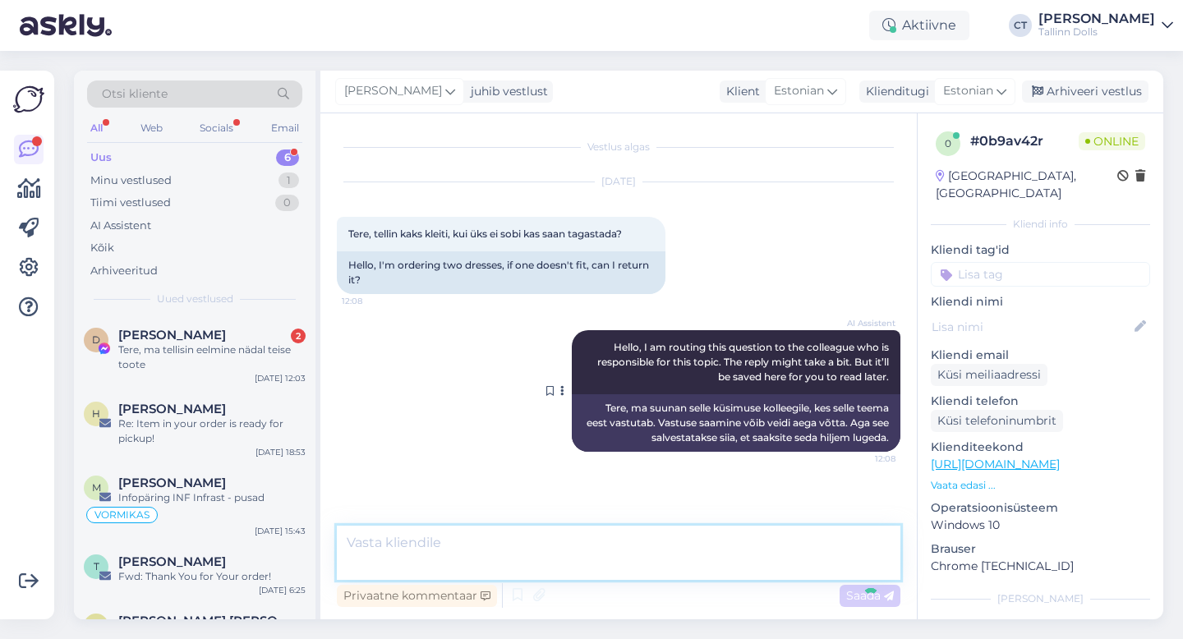
scroll to position [25, 0]
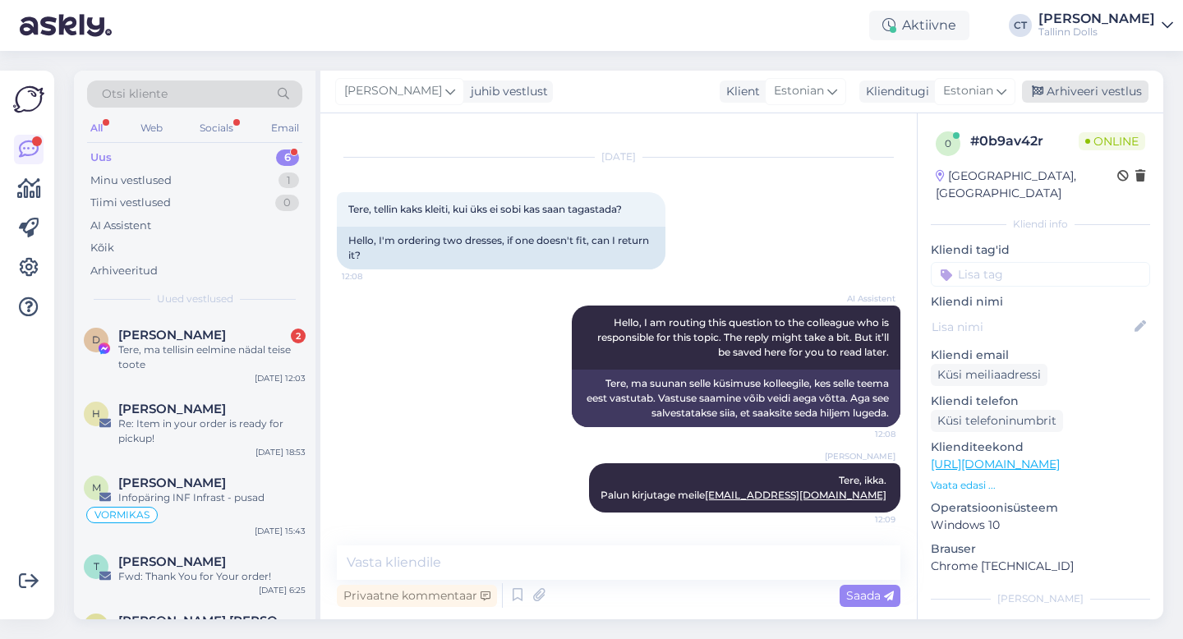
click at [1064, 90] on div "Arhiveeri vestlus" at bounding box center [1085, 91] width 126 height 22
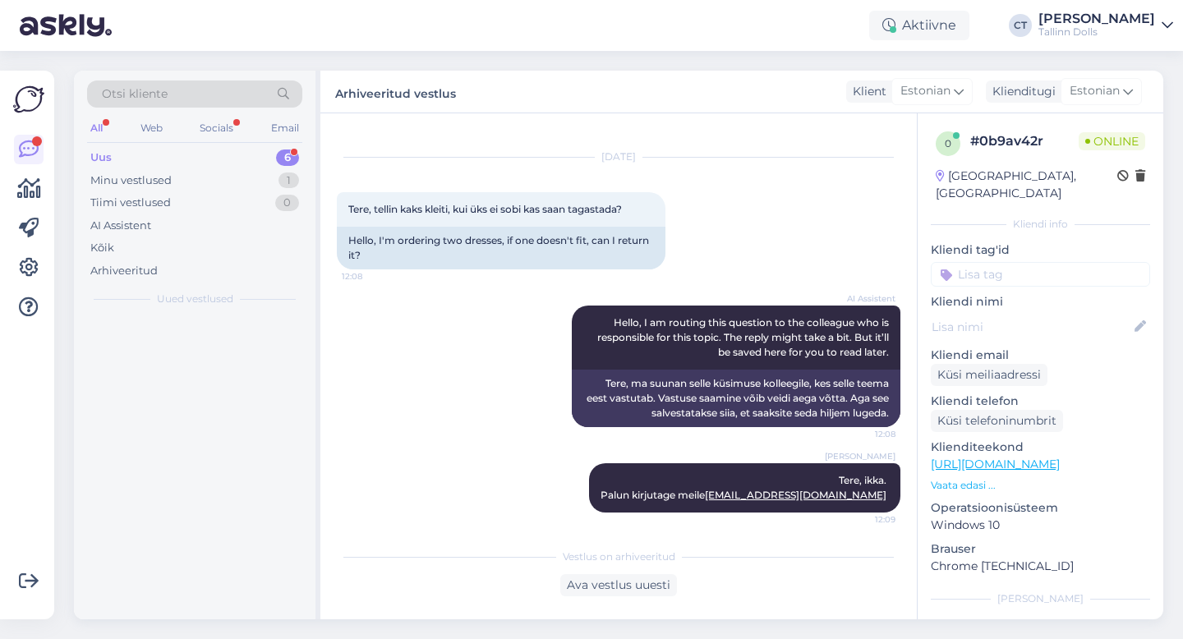
scroll to position [30, 0]
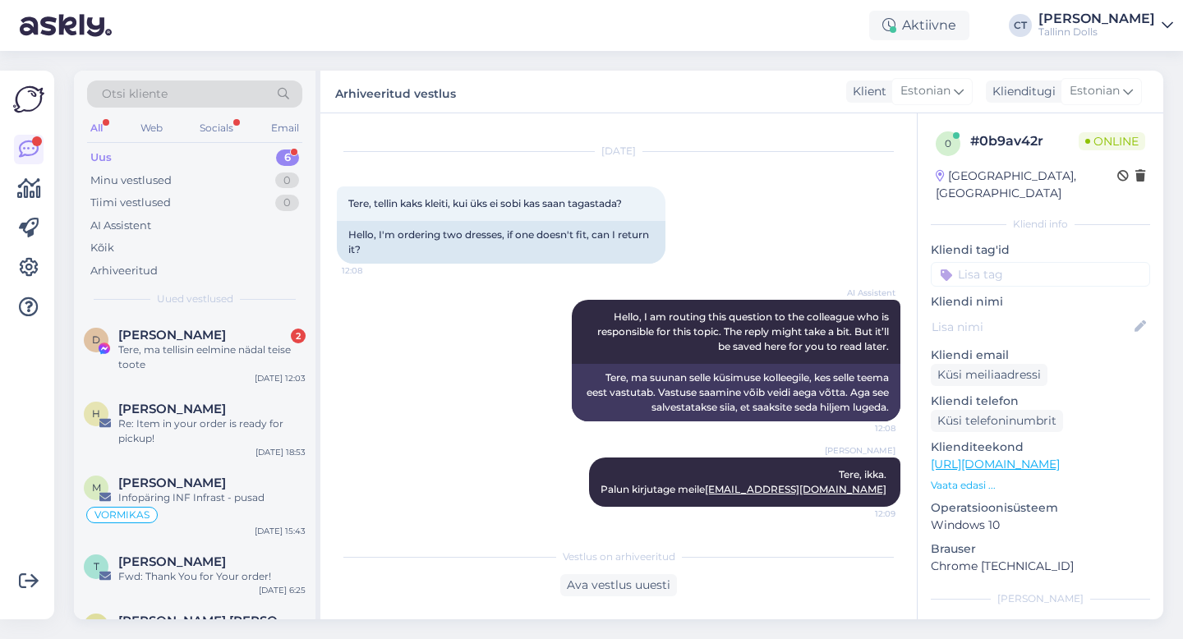
click at [200, 368] on div "Tere, ma tellisin eelmine nädal teise toote" at bounding box center [211, 357] width 187 height 30
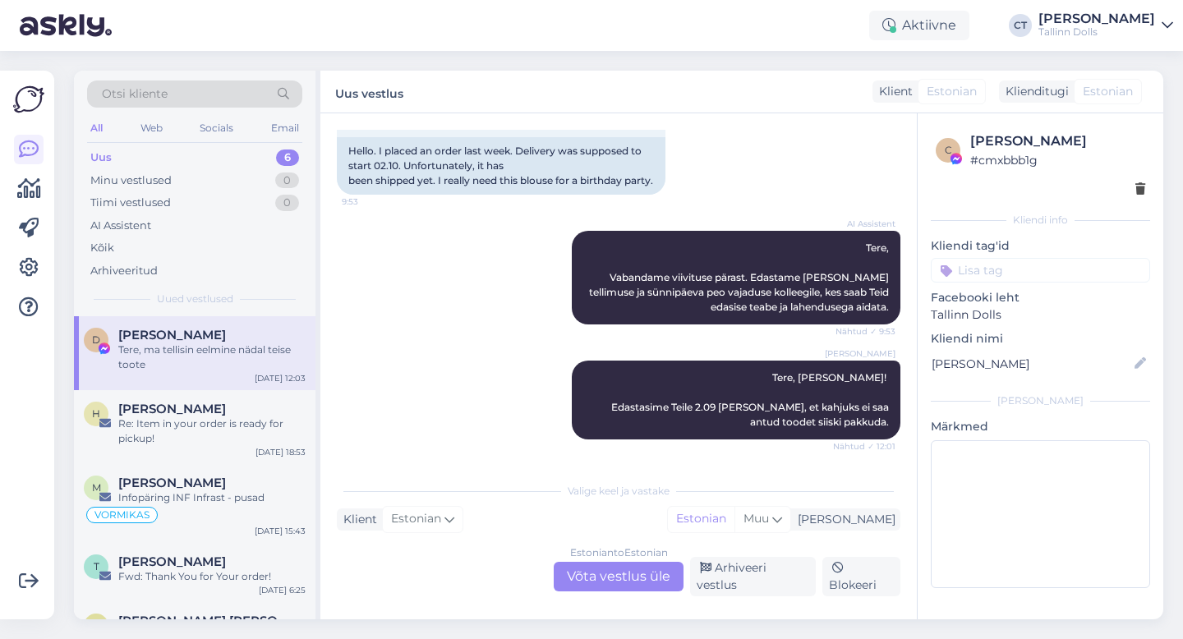
click at [655, 576] on div "Estonian to Estonian Võta vestlus üle" at bounding box center [619, 577] width 130 height 30
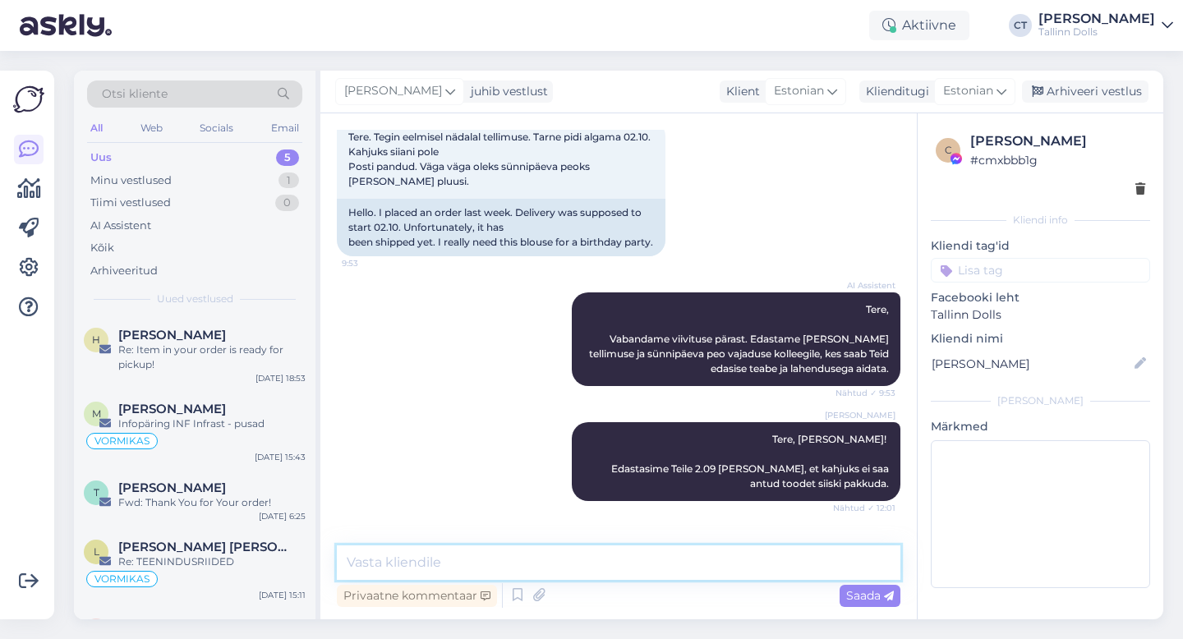
click at [627, 558] on textarea at bounding box center [618, 562] width 563 height 34
click at [146, 158] on div "Uus 5" at bounding box center [194, 157] width 215 height 23
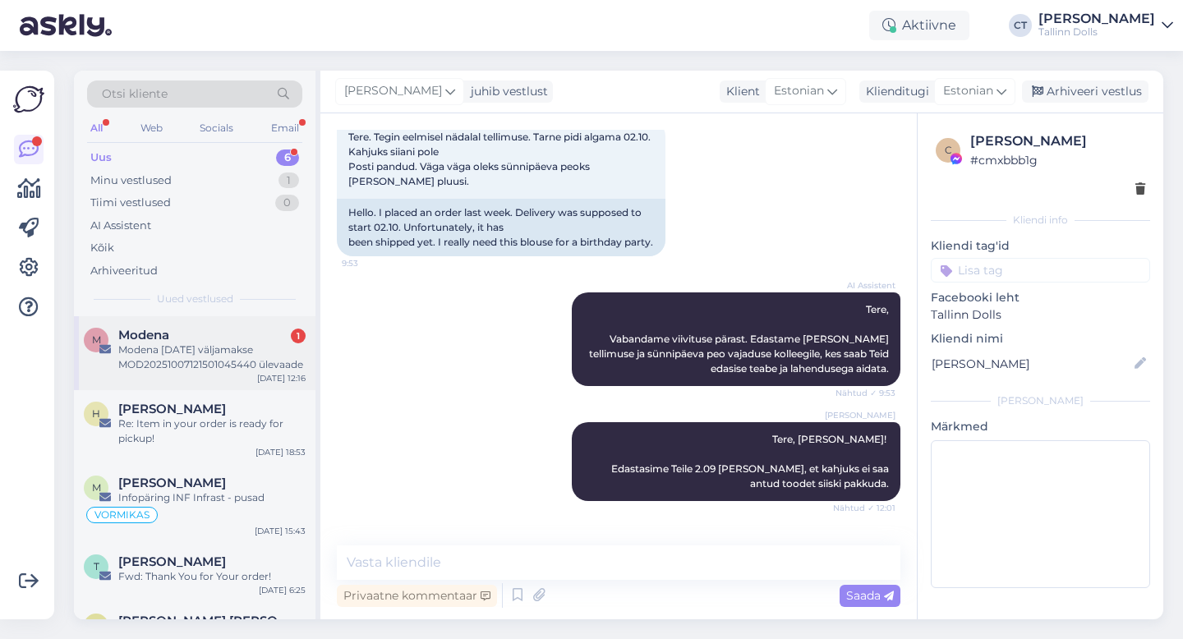
click at [141, 369] on div "Modena [DATE] väljamakse MOD20251007121501045440 ülevaade" at bounding box center [211, 357] width 187 height 30
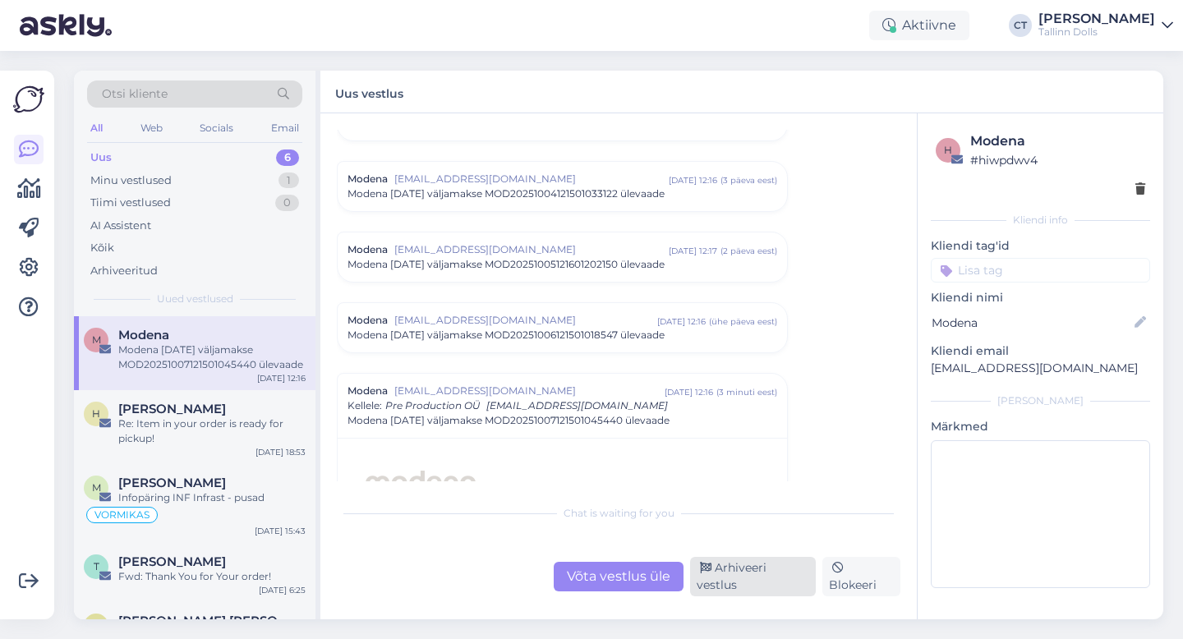
click at [744, 576] on div "Arhiveeri vestlus" at bounding box center [753, 576] width 126 height 39
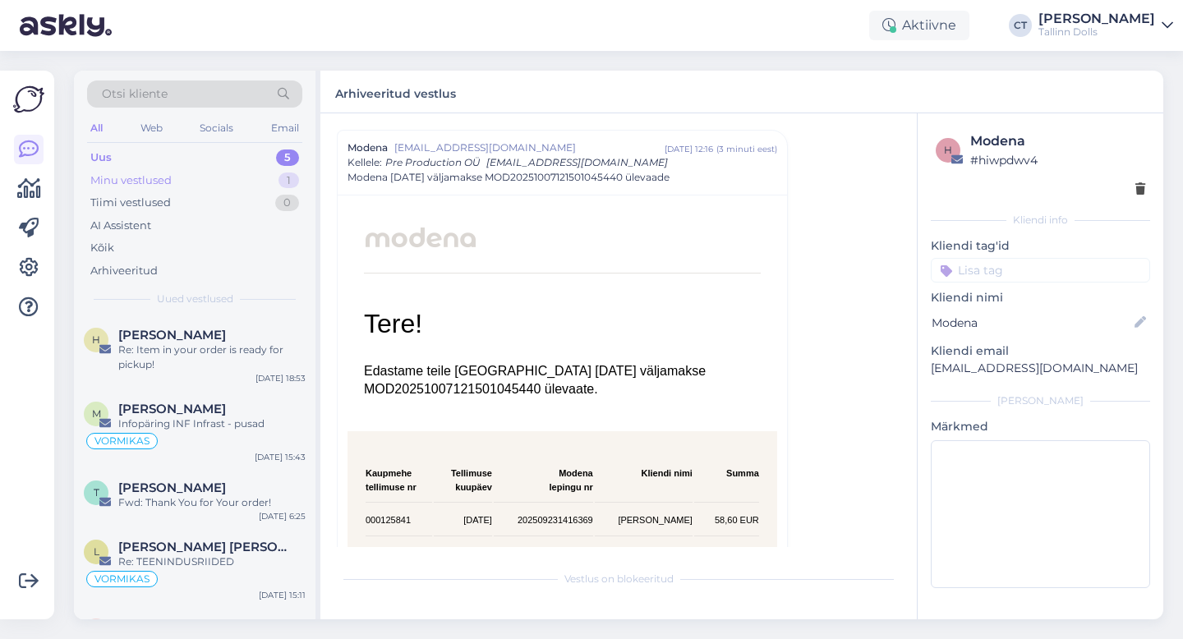
click at [172, 182] on div "Minu vestlused 1" at bounding box center [194, 180] width 215 height 23
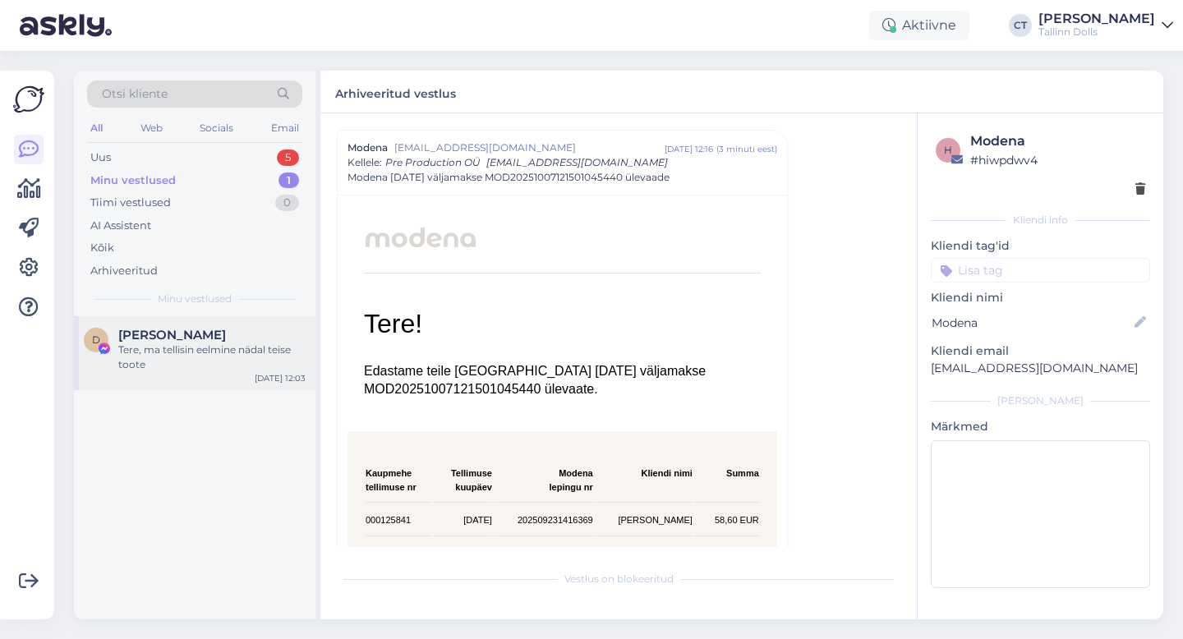
click at [190, 347] on div "Tere, ma tellisin eelmine nädal teise toote" at bounding box center [211, 357] width 187 height 30
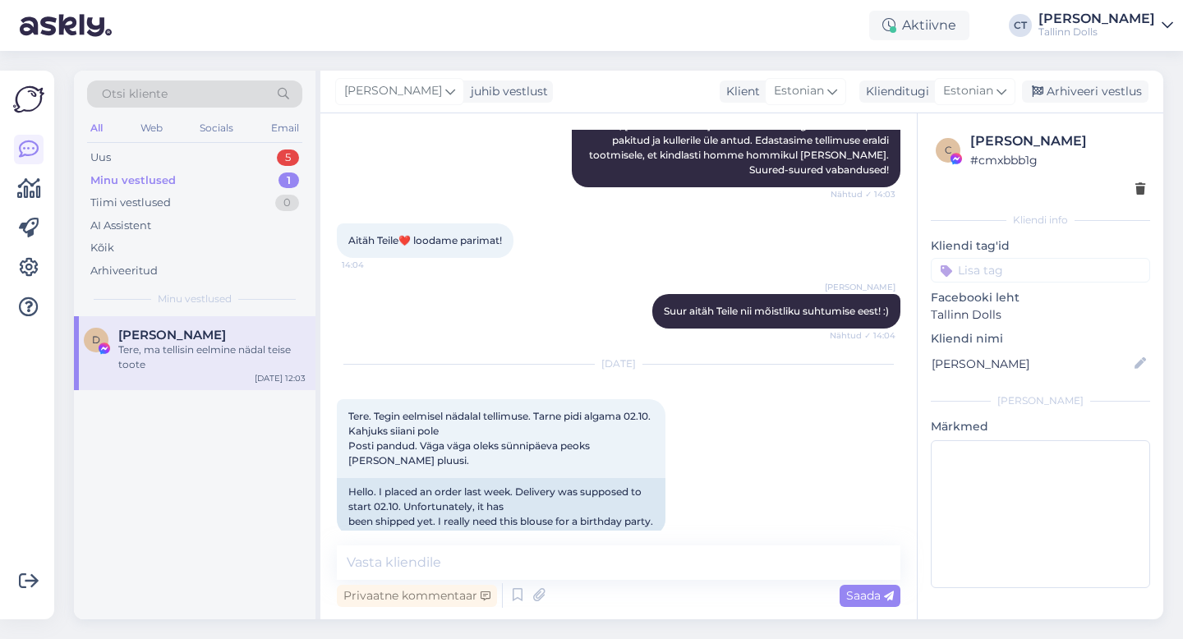
scroll to position [5577, 0]
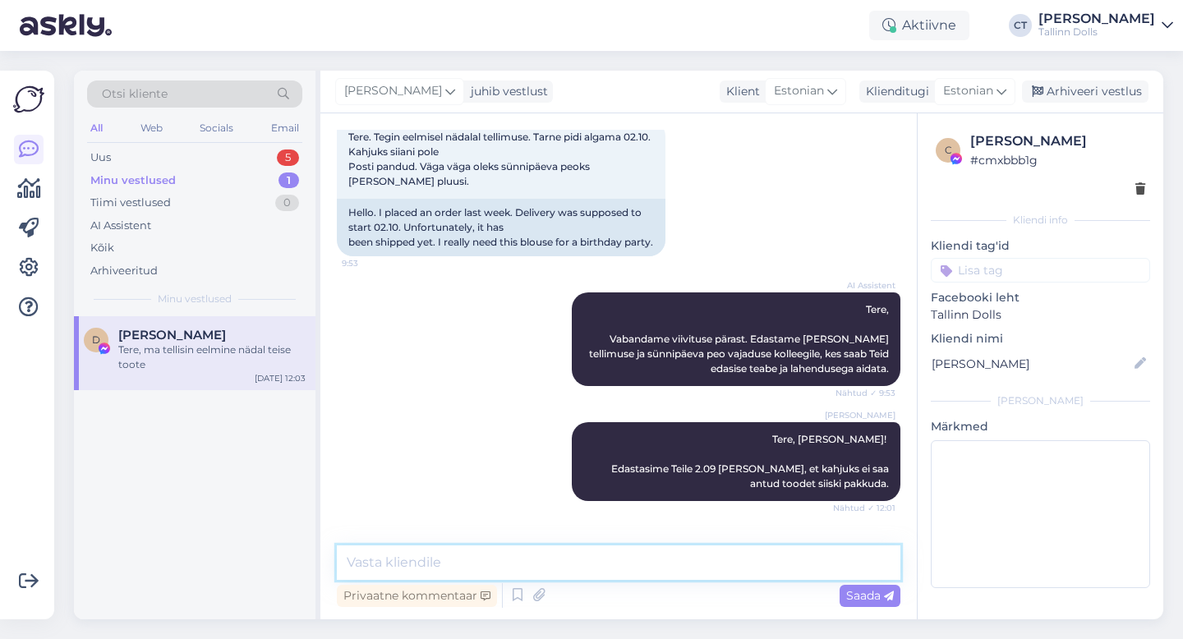
click at [506, 577] on textarea at bounding box center [618, 562] width 563 height 34
type textarea "Kas saaksite meile palun edastada tellimuse numbri?"
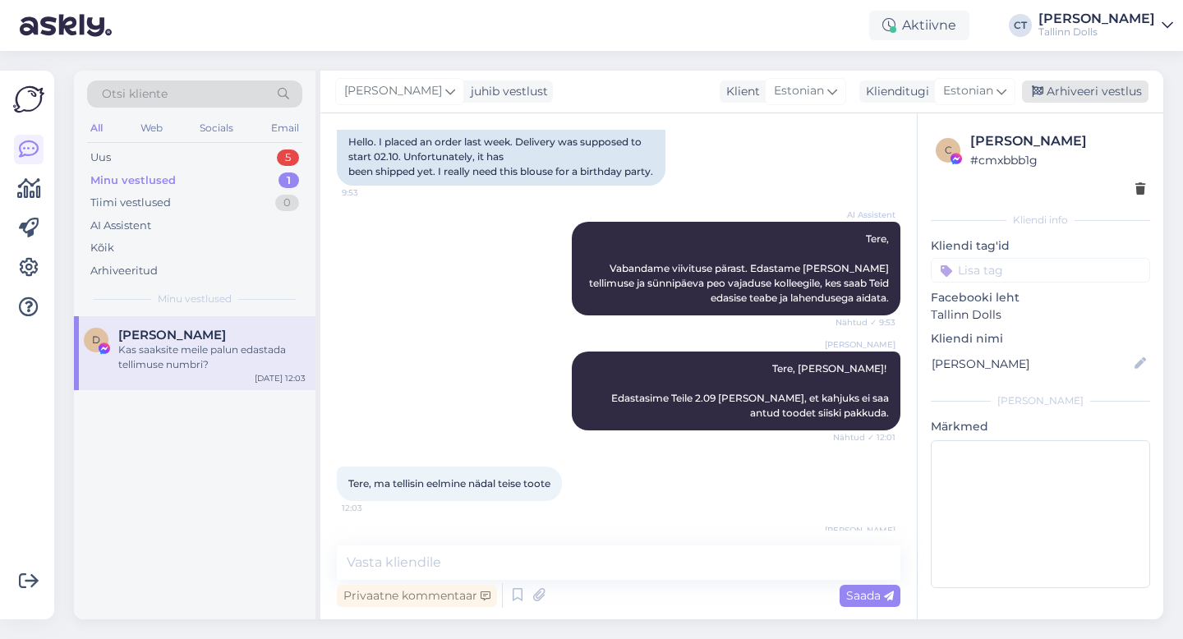
click at [1067, 92] on div "Arhiveeri vestlus" at bounding box center [1085, 91] width 126 height 22
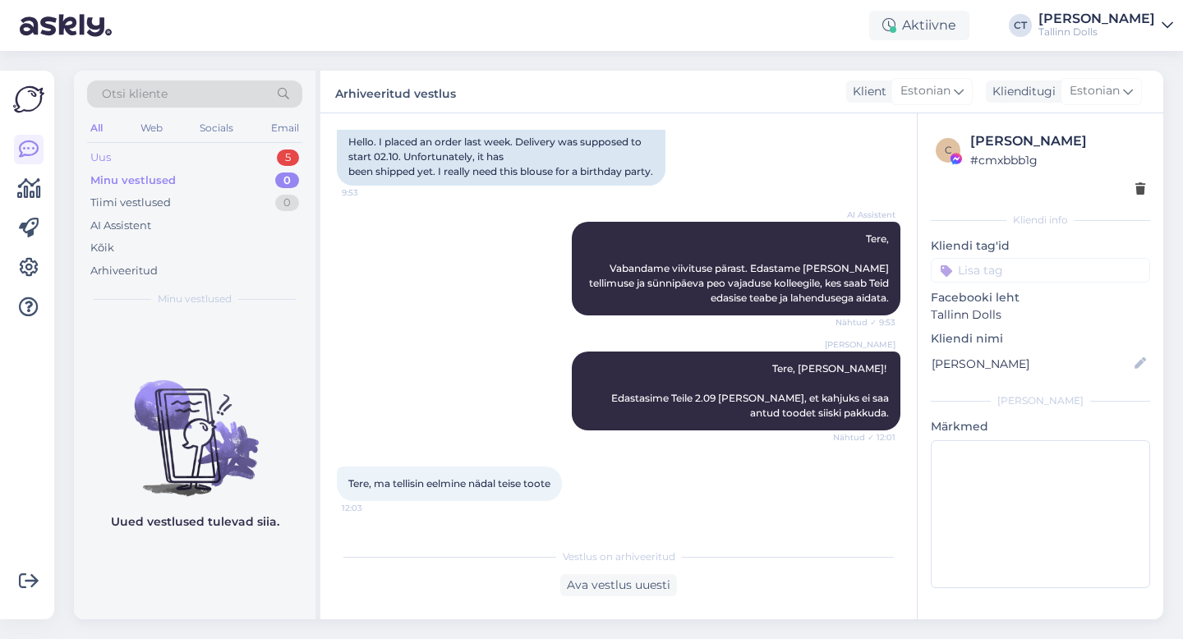
click at [182, 149] on div "Uus 5" at bounding box center [194, 157] width 215 height 23
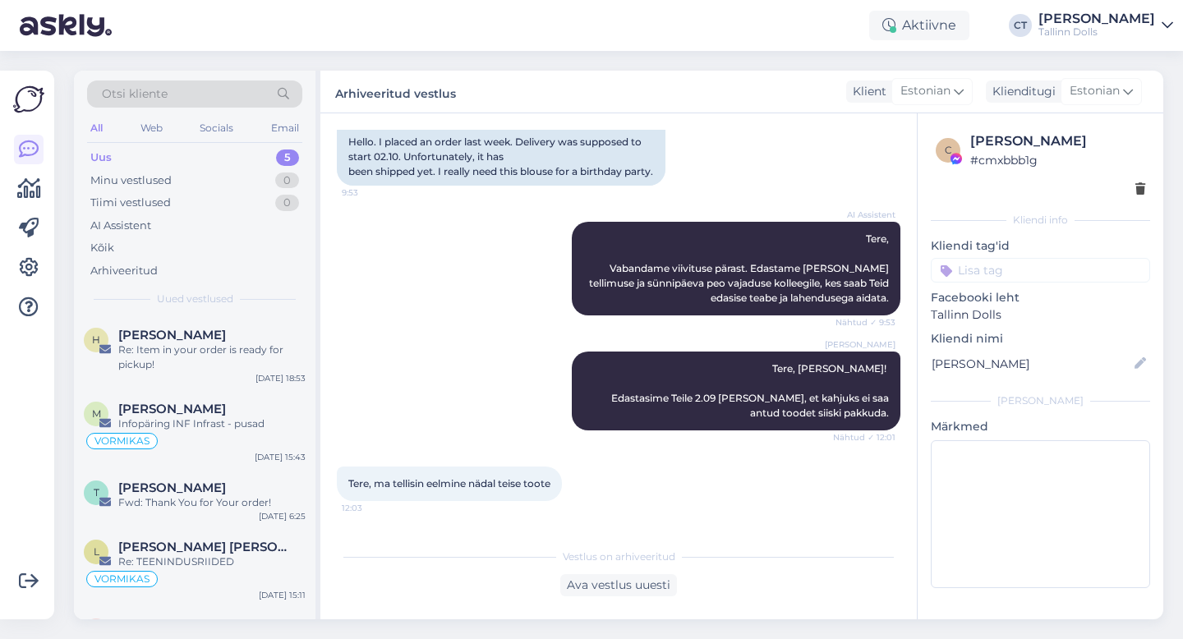
scroll to position [5612, 0]
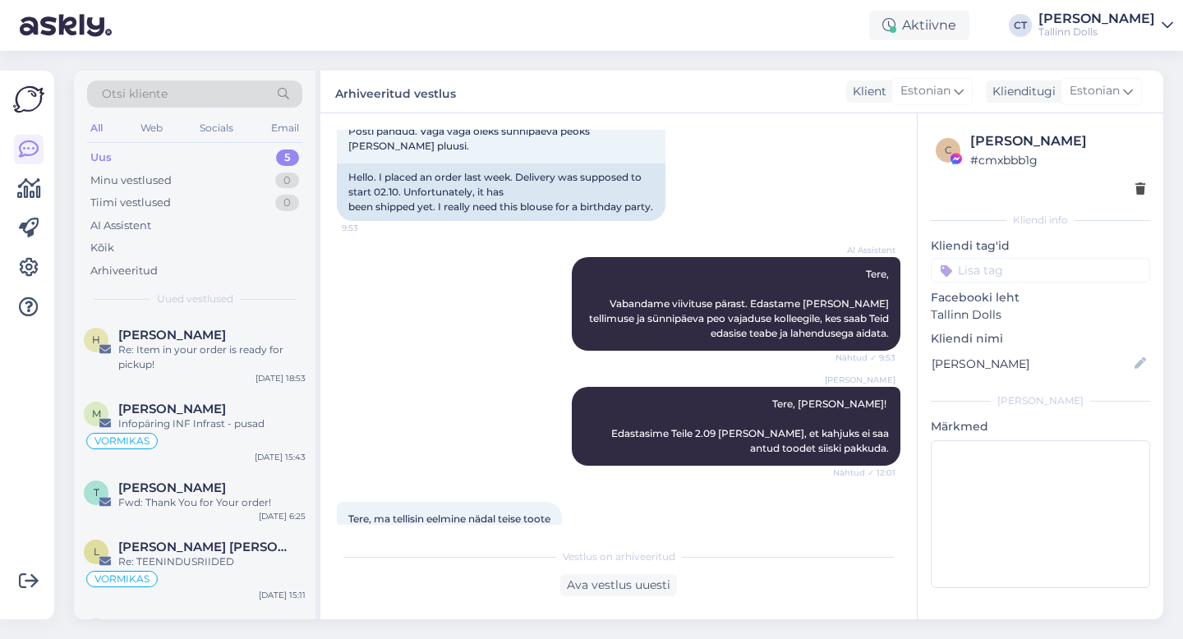
click at [251, 155] on div "Uus 5" at bounding box center [194, 157] width 215 height 23
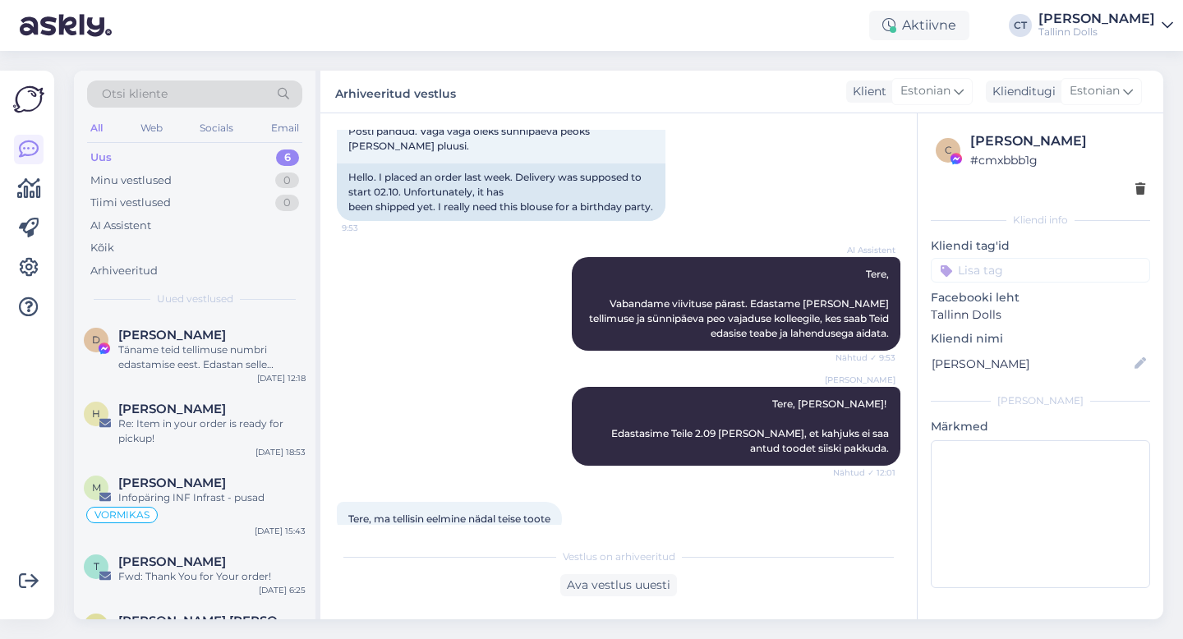
scroll to position [5852, 0]
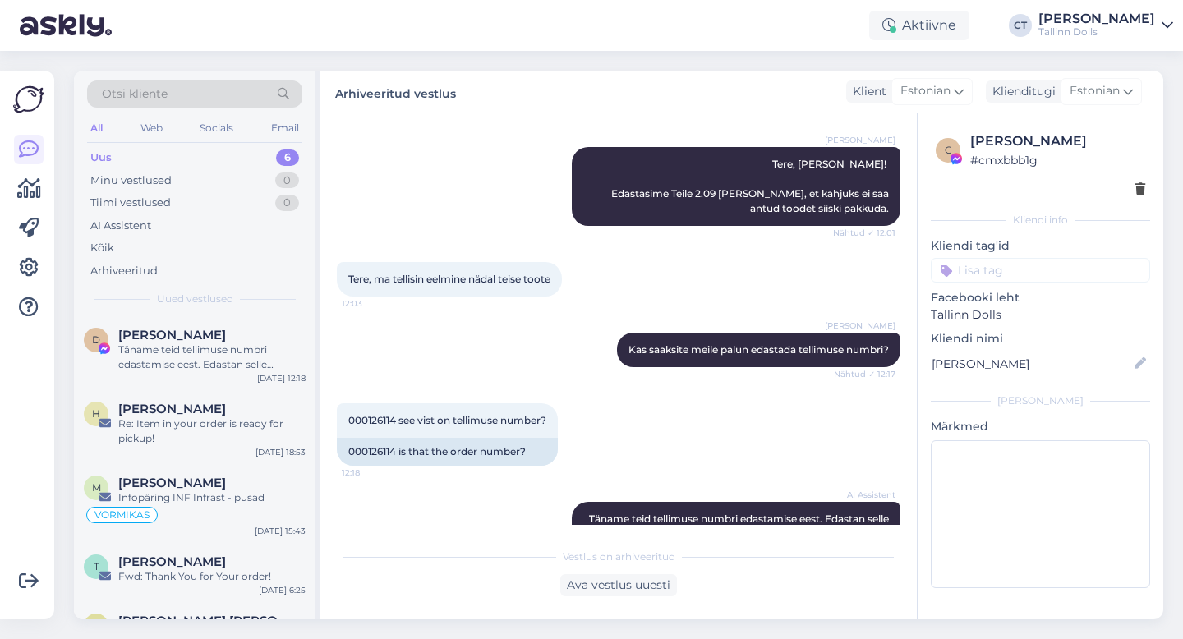
click at [152, 158] on div "Uus 6" at bounding box center [194, 157] width 215 height 23
click at [167, 330] on span "[PERSON_NAME]" at bounding box center [172, 335] width 108 height 15
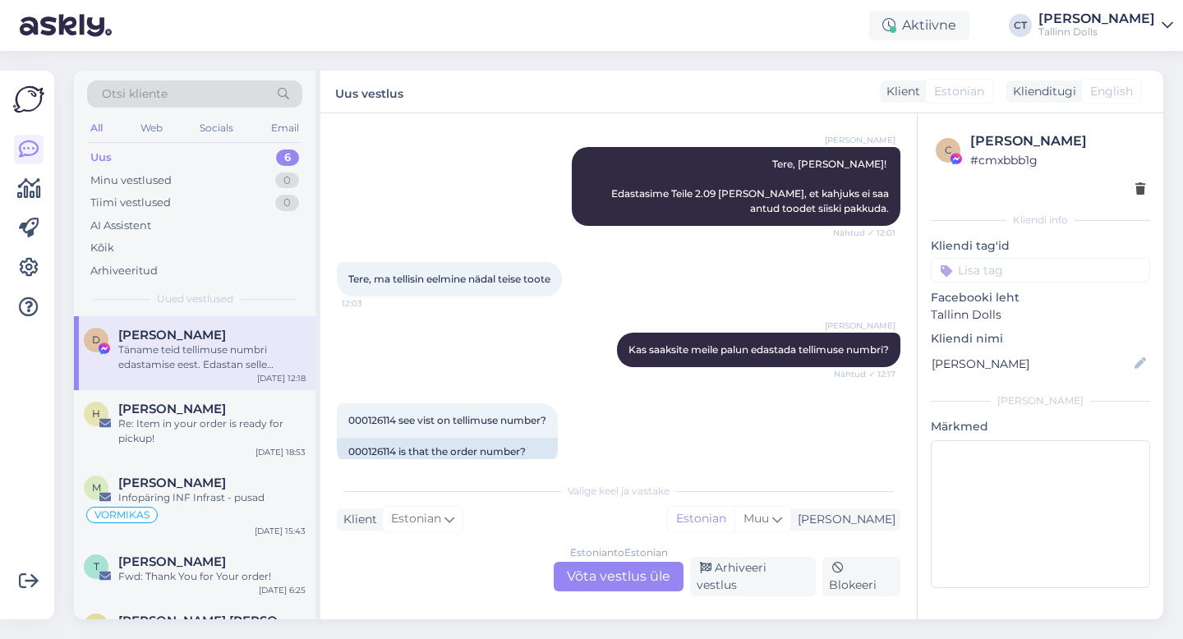
scroll to position [5908, 0]
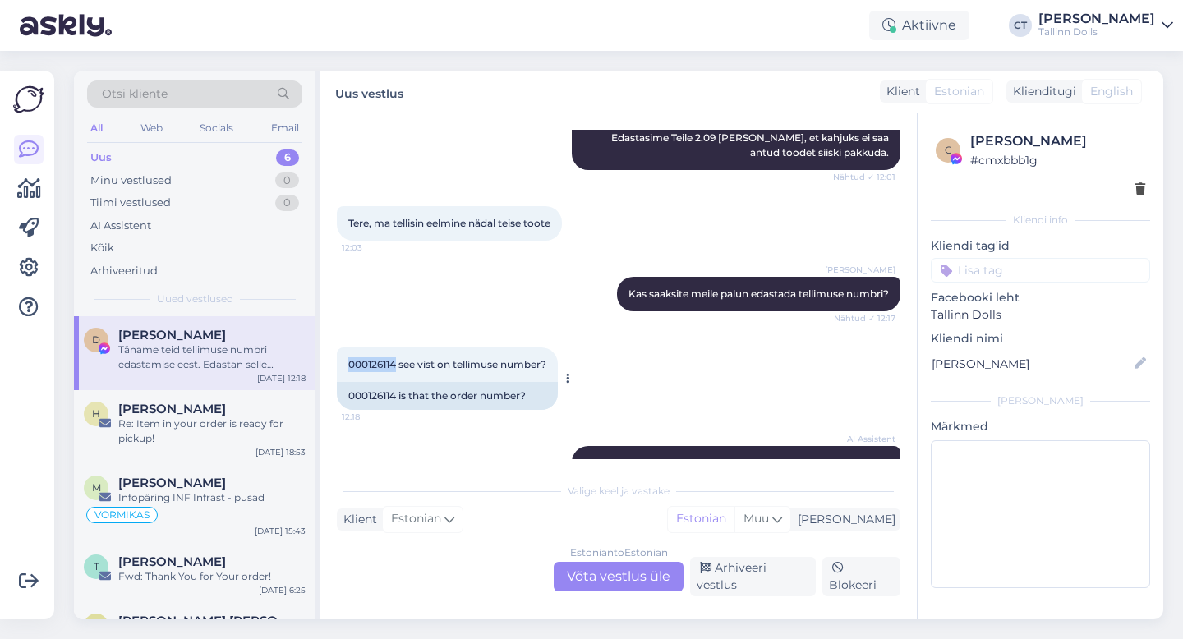
drag, startPoint x: 397, startPoint y: 305, endPoint x: 346, endPoint y: 305, distance: 50.9
click at [346, 347] on div "000126114 see vist on tellimuse number? 12:18" at bounding box center [447, 364] width 221 height 34
copy span "000126114"
click at [609, 591] on div "Estonian to Estonian Võta vestlus üle" at bounding box center [619, 577] width 130 height 30
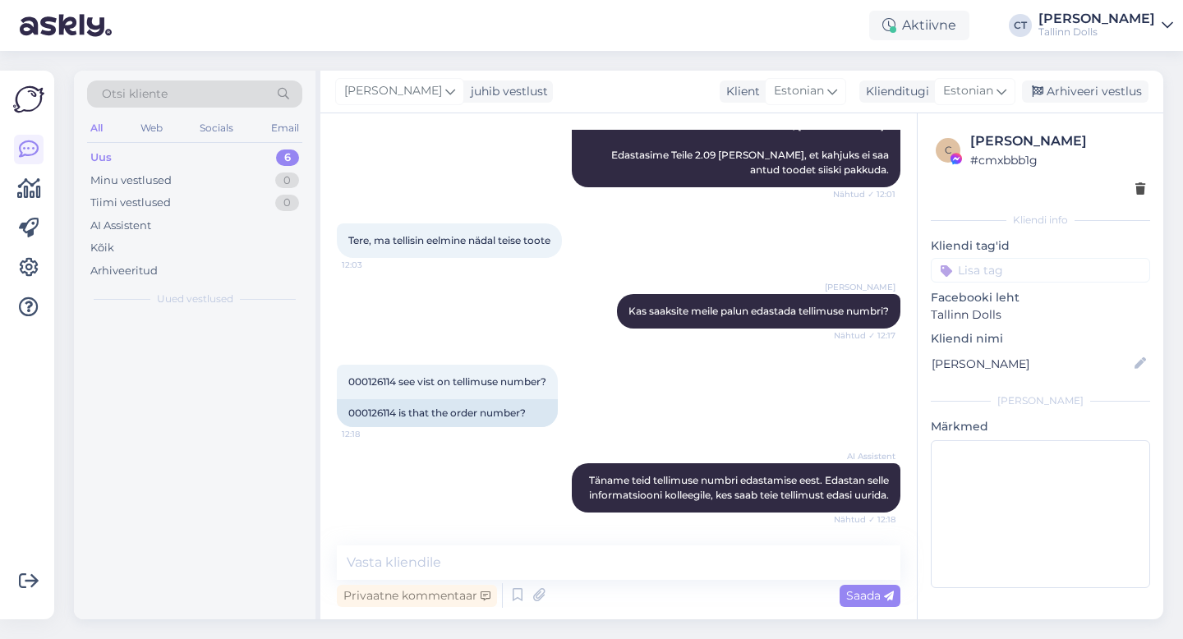
scroll to position [5846, 0]
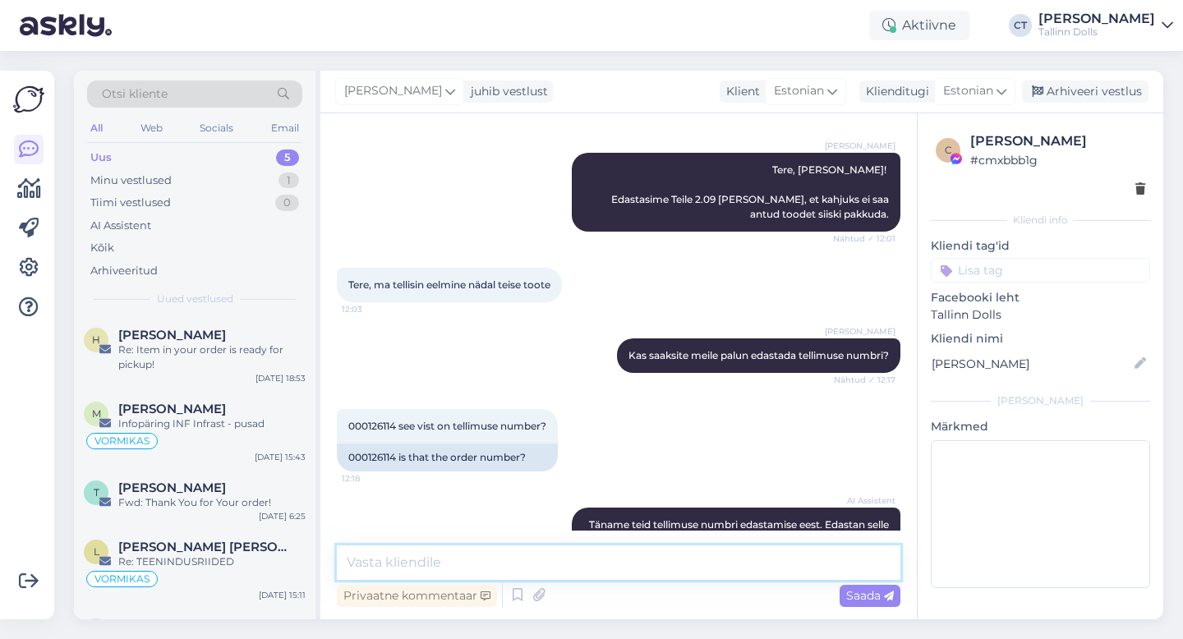
click at [609, 573] on textarea at bounding box center [618, 562] width 563 height 34
click at [550, 596] on div "Privaatne kommentaar Saada" at bounding box center [618, 595] width 563 height 31
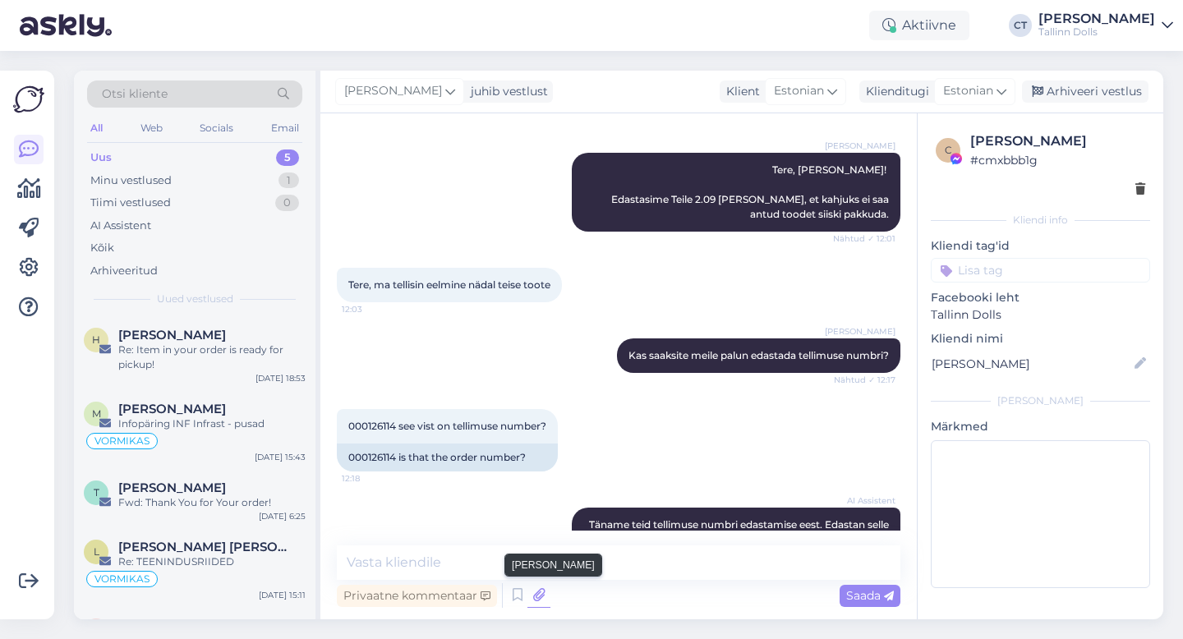
click at [538, 596] on icon at bounding box center [538, 595] width 23 height 25
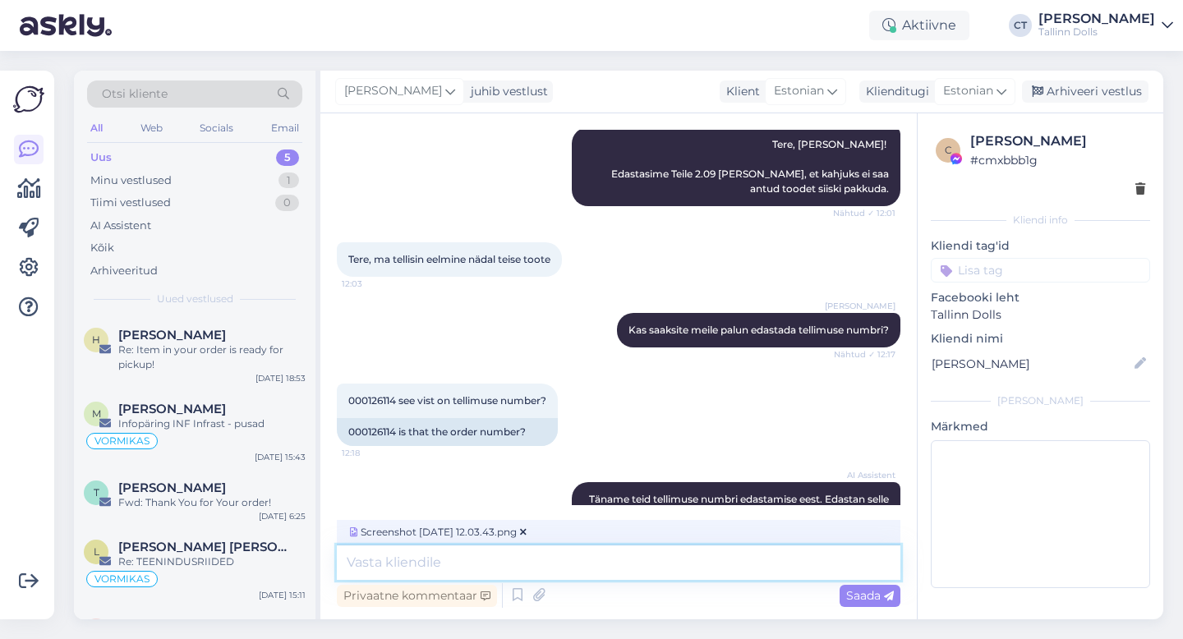
click at [715, 560] on textarea at bounding box center [618, 562] width 563 height 34
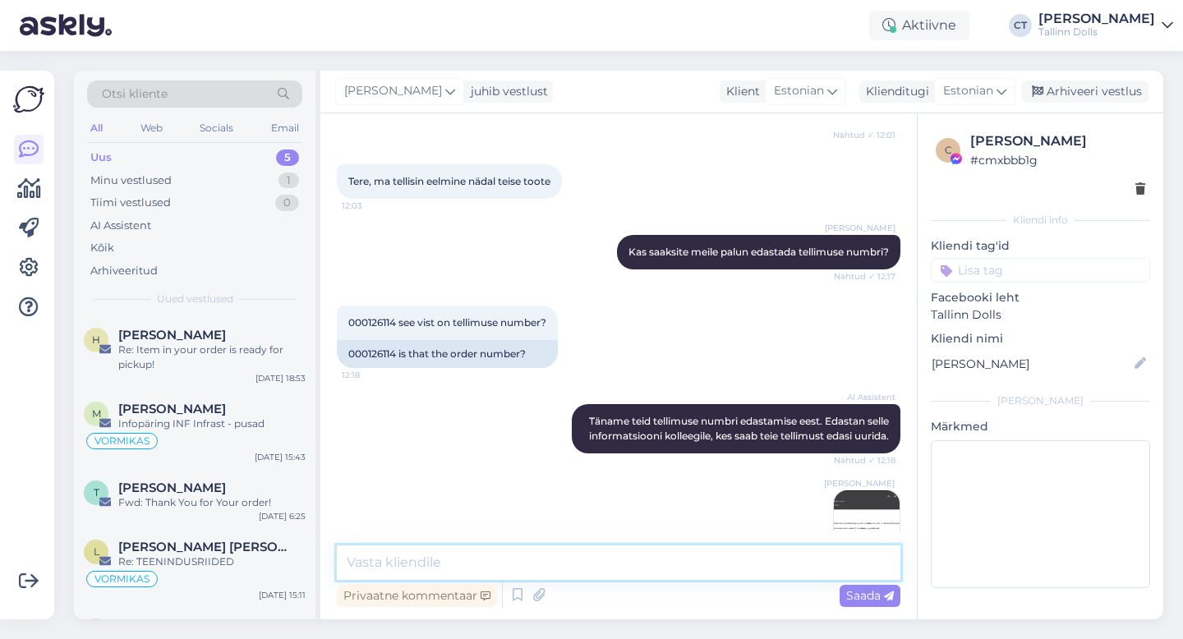
click at [715, 558] on textarea at bounding box center [618, 562] width 563 height 34
type textarea "Just, kahjuks seda rebasega pusa me pakkuda [PERSON_NAME]."
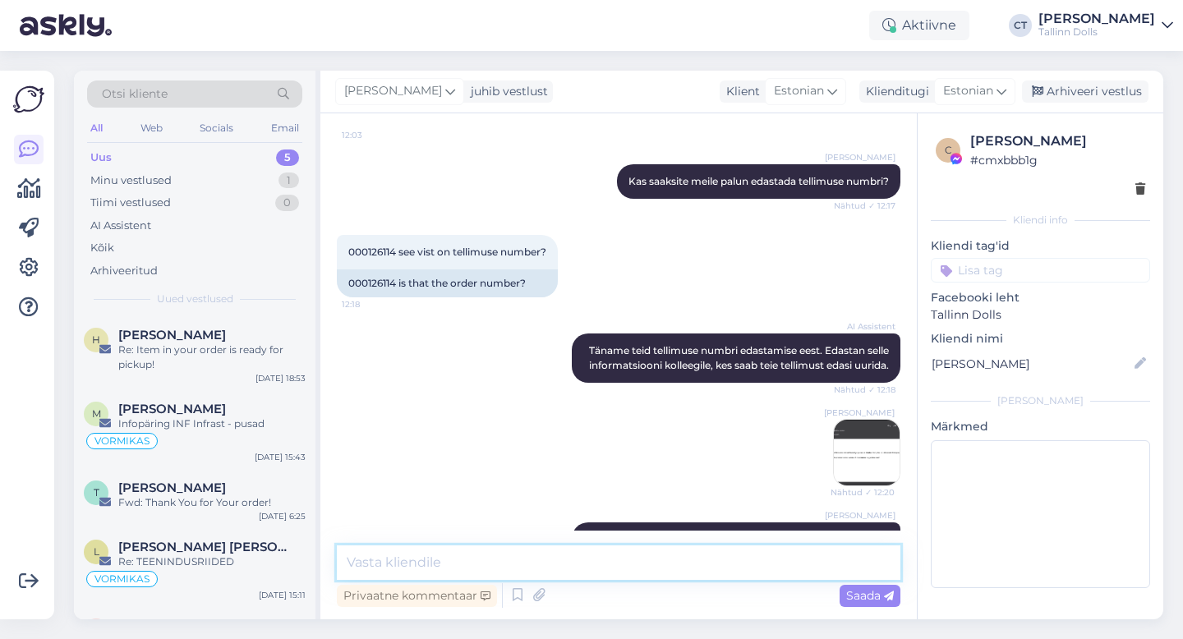
type textarea "k"
click at [191, 145] on div "Otsi kliente All Web Socials Email Uus 5 Minu vestlused 1 Tiimi vestlused 0 AI …" at bounding box center [194, 194] width 241 height 246
click at [191, 152] on div "Uus 5" at bounding box center [194, 157] width 215 height 23
click at [187, 178] on div "Minu vestlused 1" at bounding box center [194, 180] width 215 height 23
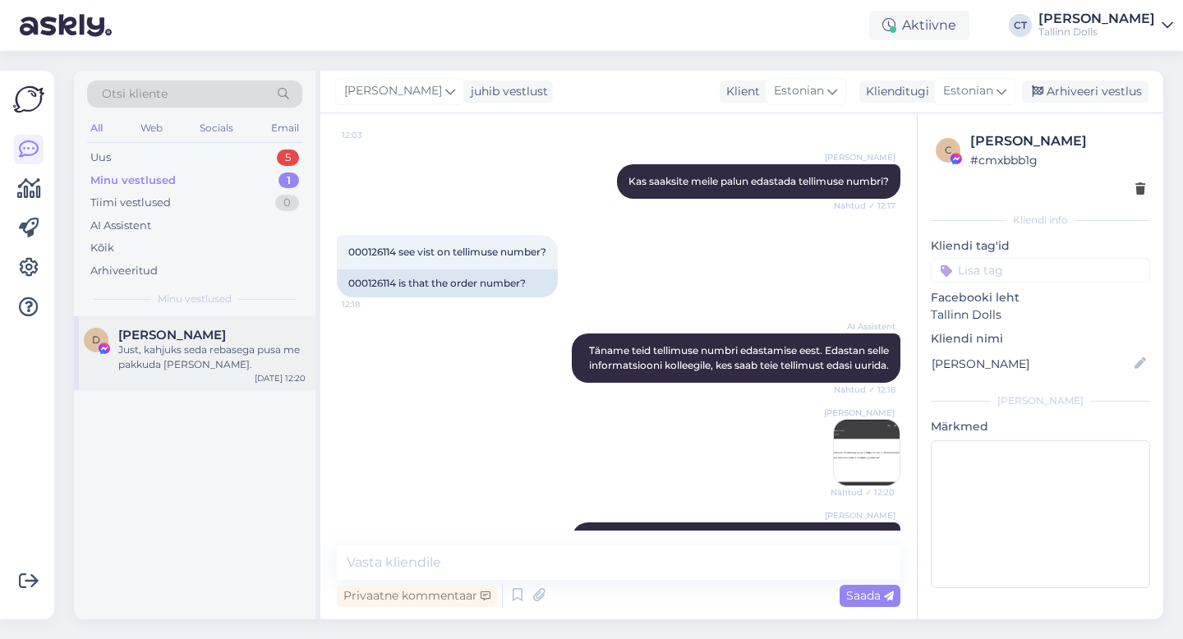
click at [196, 356] on div "Just, kahjuks seda rebasega pusa me pakkuda [PERSON_NAME]." at bounding box center [211, 357] width 187 height 30
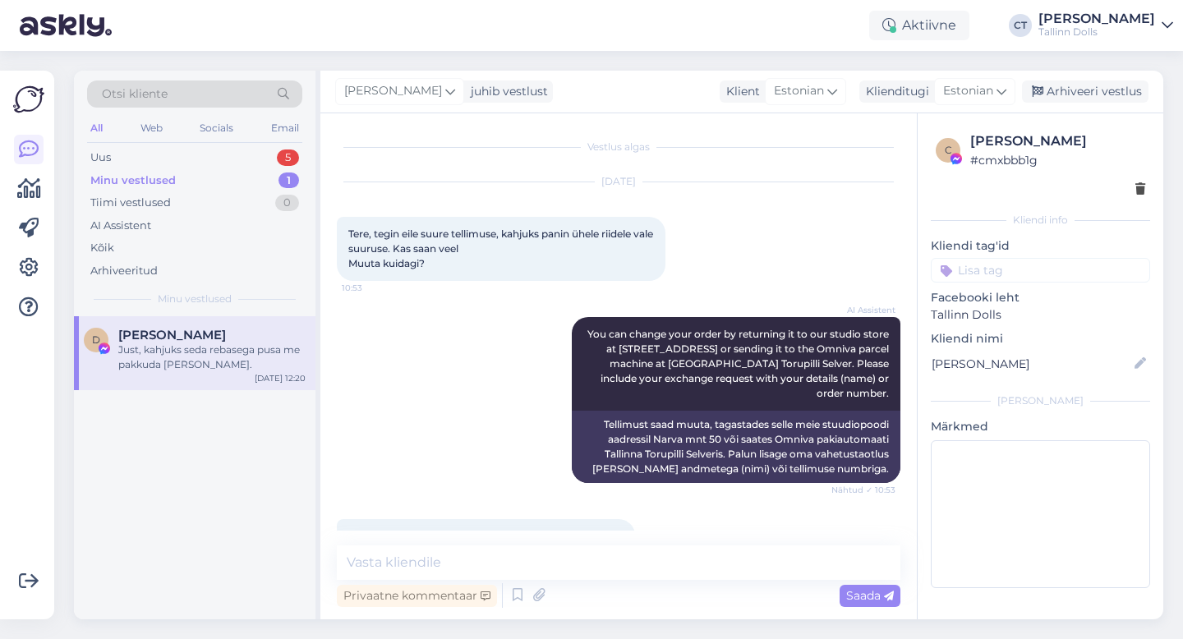
scroll to position [5917, 0]
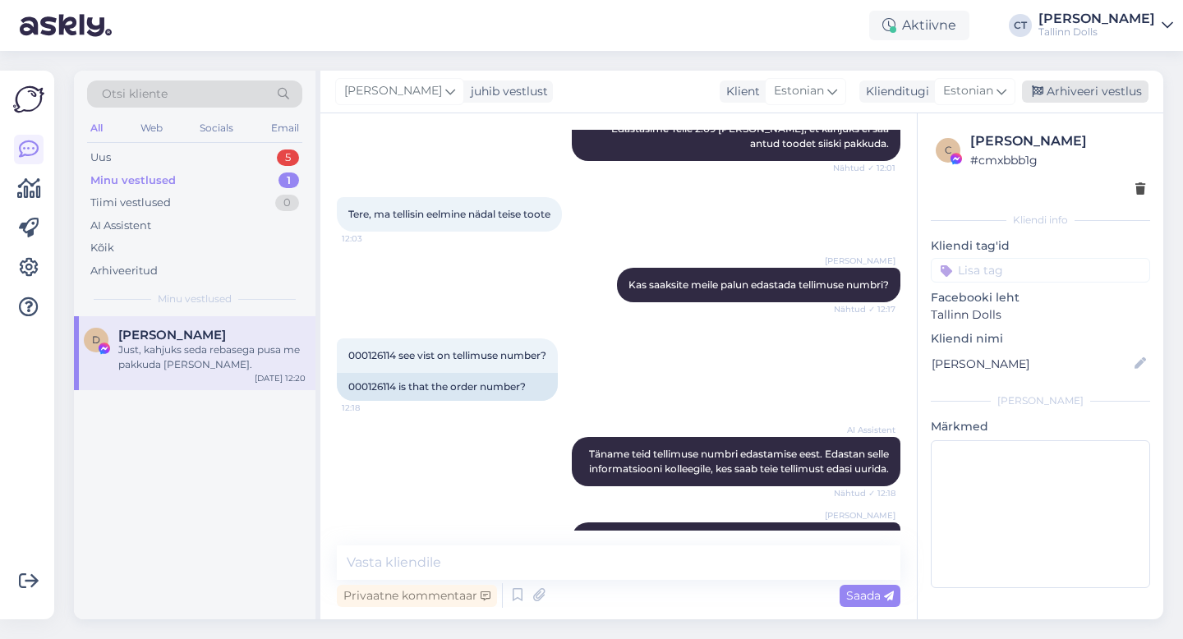
click at [1090, 90] on div "Arhiveeri vestlus" at bounding box center [1085, 91] width 126 height 22
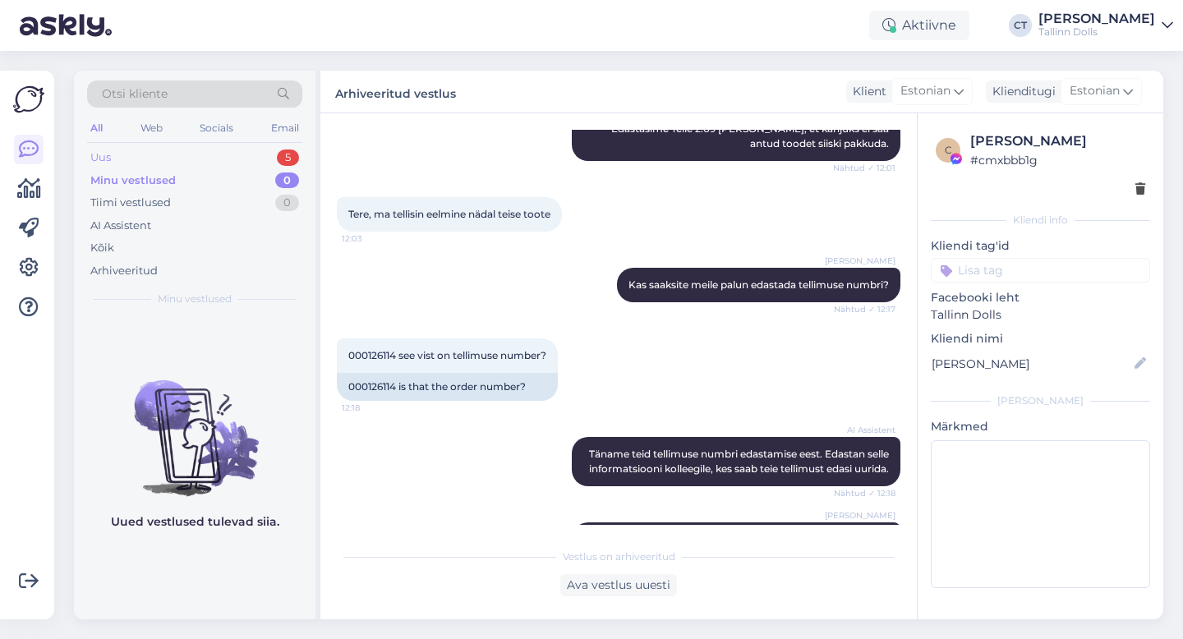
click at [205, 154] on div "Uus 5" at bounding box center [194, 157] width 215 height 23
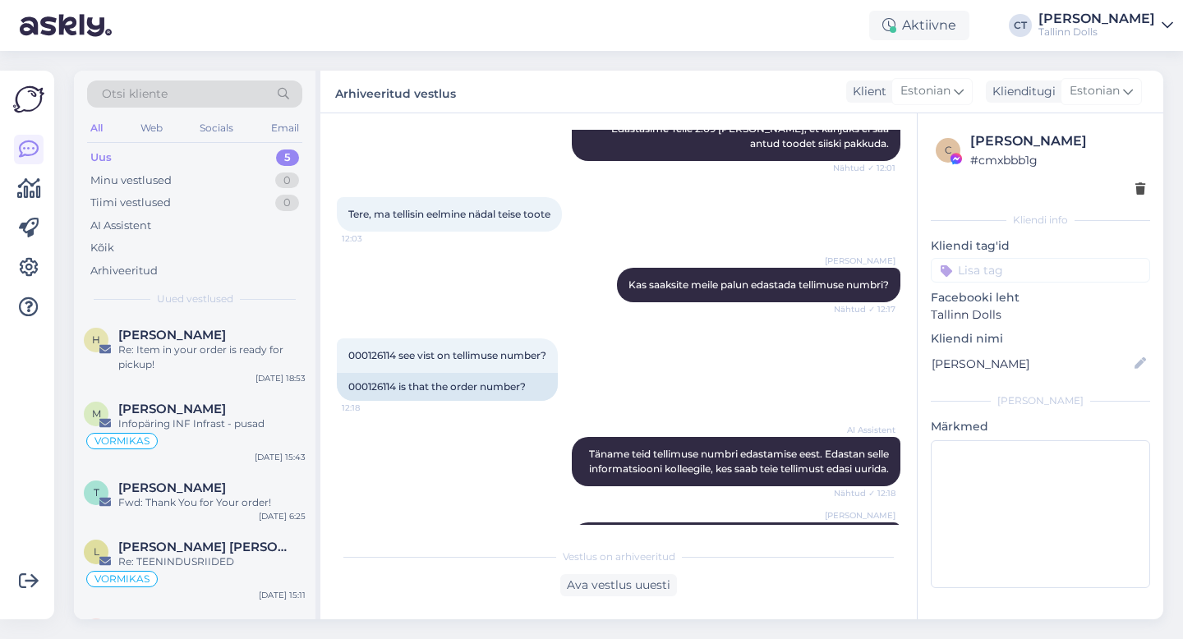
click at [174, 154] on div "Uus 5" at bounding box center [194, 157] width 215 height 23
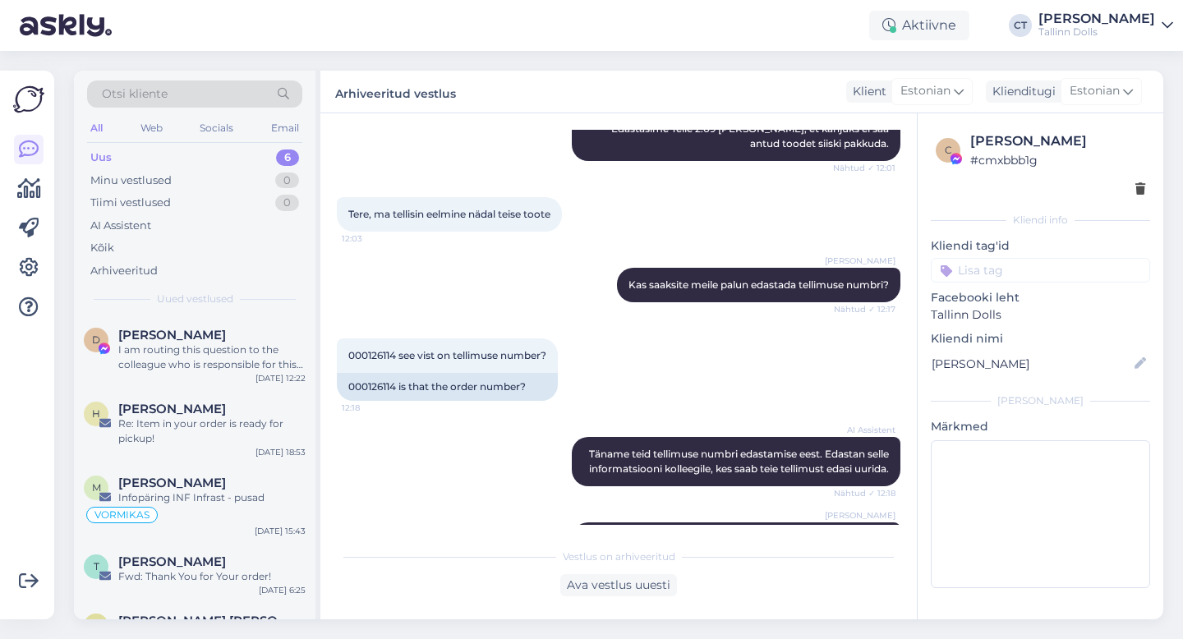
scroll to position [6208, 0]
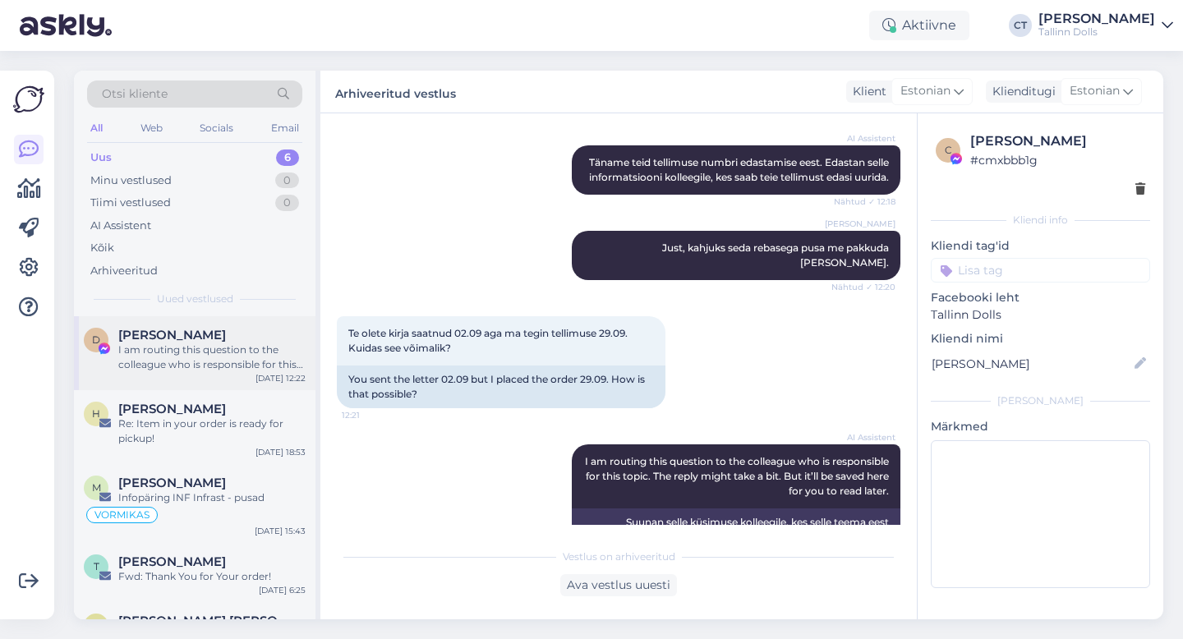
click at [202, 316] on div "D [PERSON_NAME] I am routing this question to the colleague who is responsible …" at bounding box center [194, 353] width 241 height 74
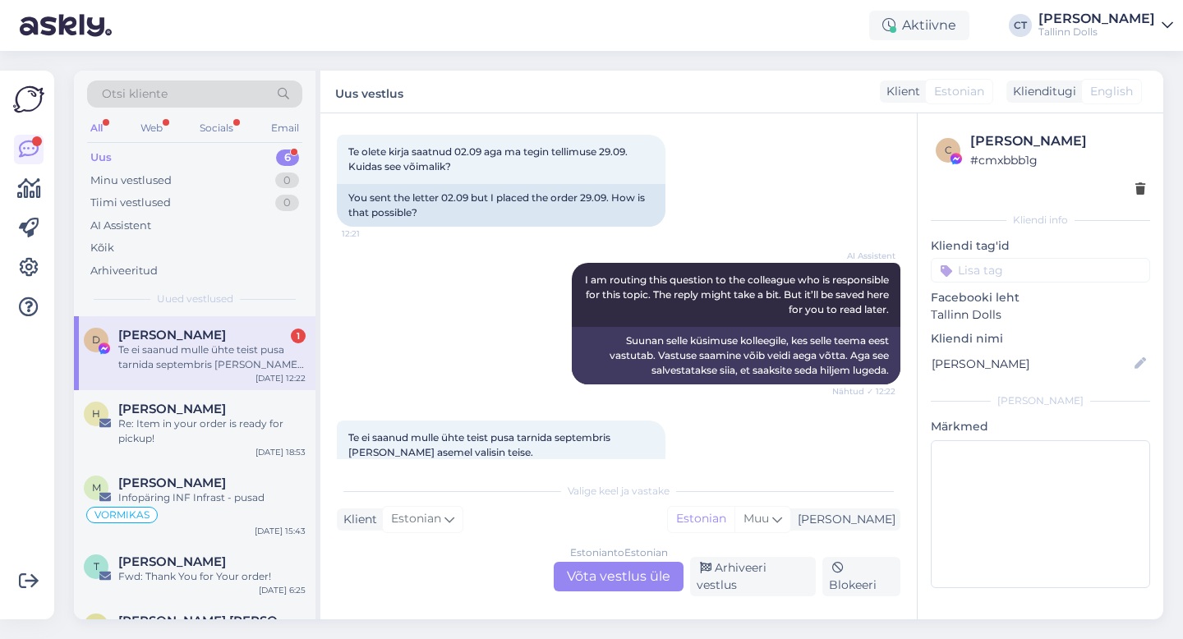
scroll to position [6392, 0]
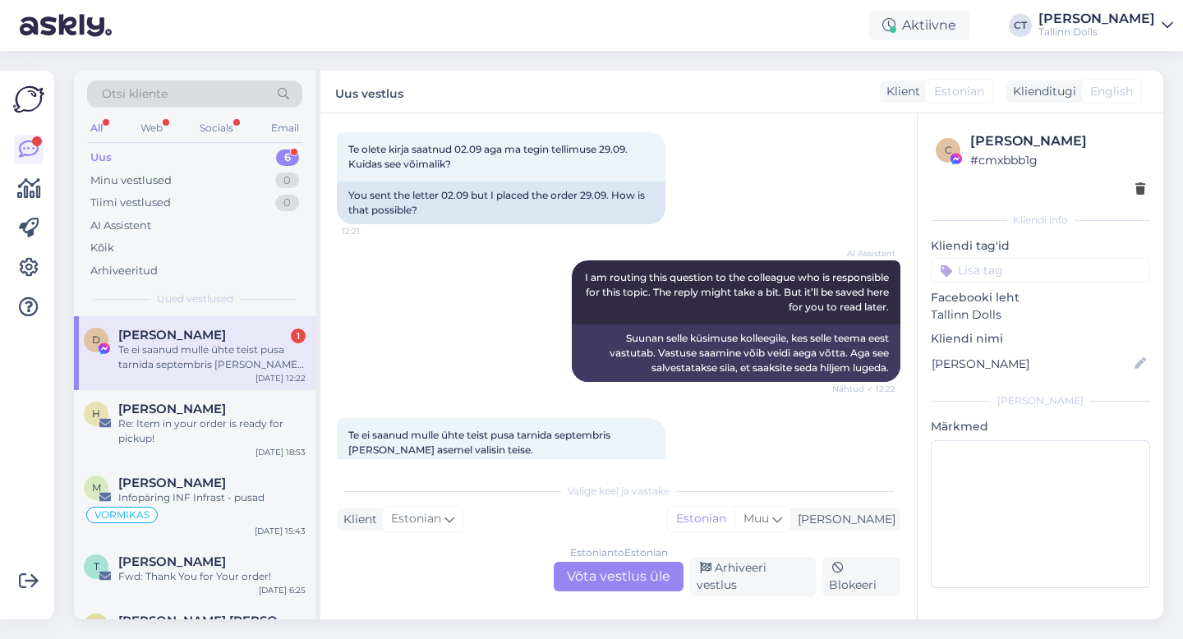
click at [151, 343] on div "Te ei saanud mulle ühte teist pusa tarnida septembris [PERSON_NAME] asemel vali…" at bounding box center [211, 357] width 187 height 30
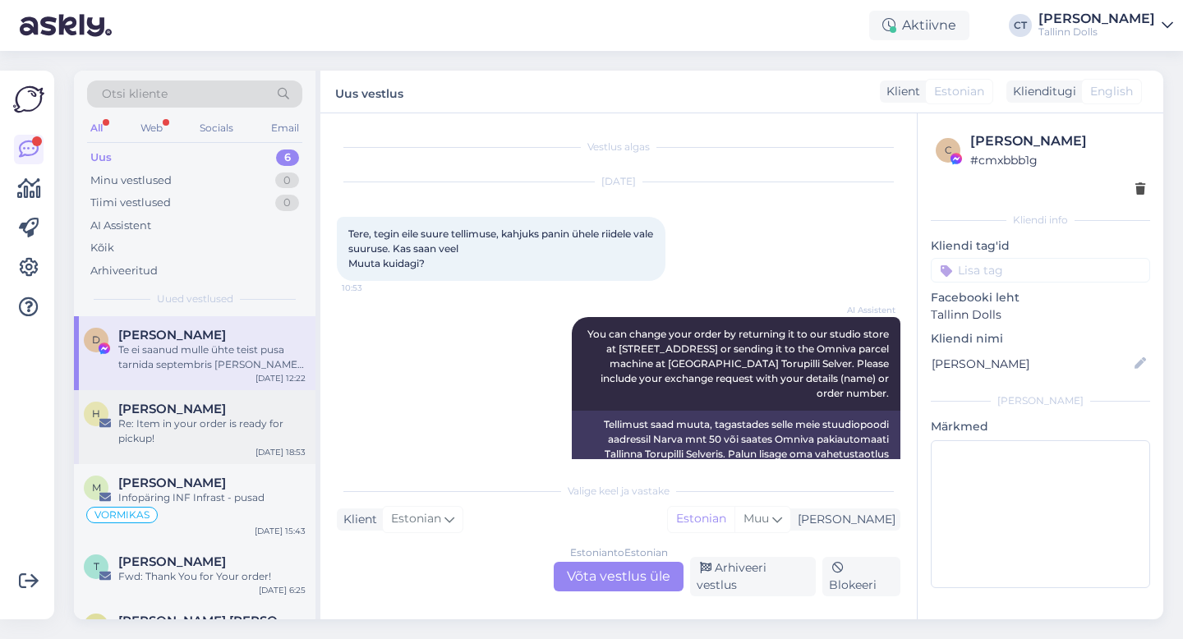
click at [166, 421] on div "Re: Item in your order is ready for pickup!" at bounding box center [211, 431] width 187 height 30
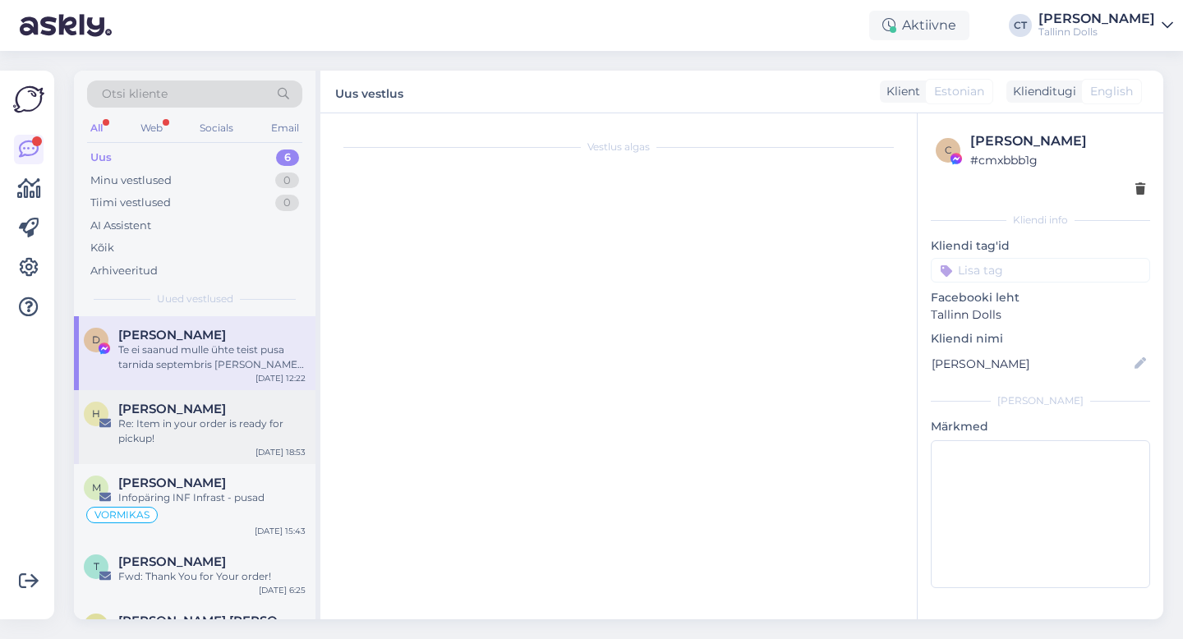
scroll to position [119, 0]
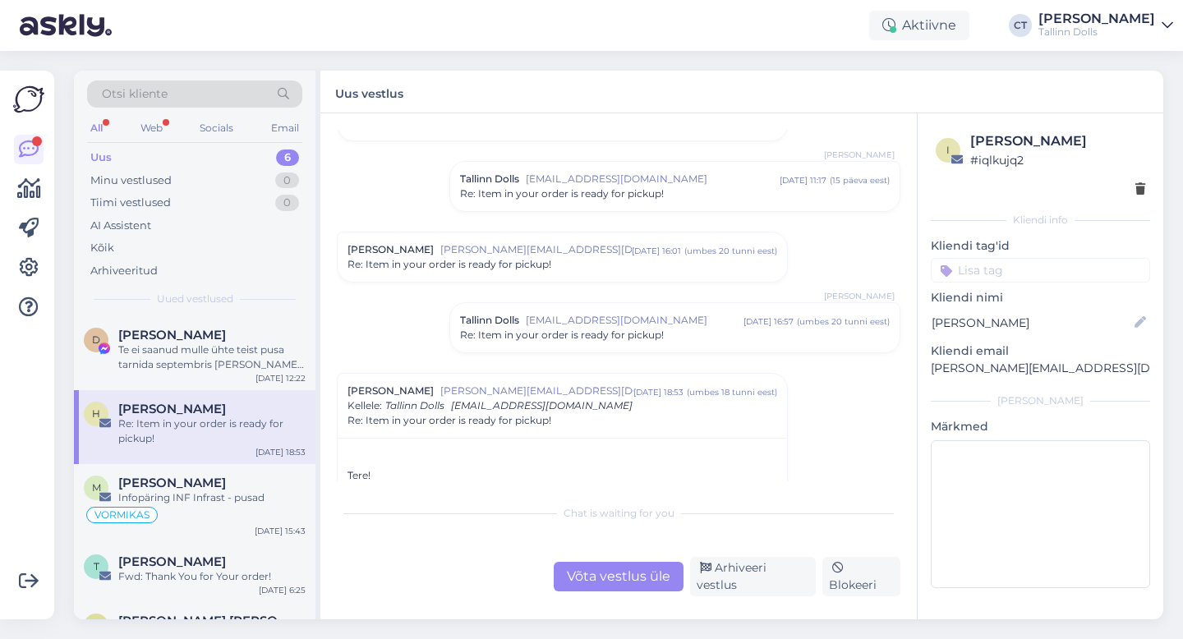
click at [236, 151] on div "Uus 6" at bounding box center [194, 157] width 215 height 23
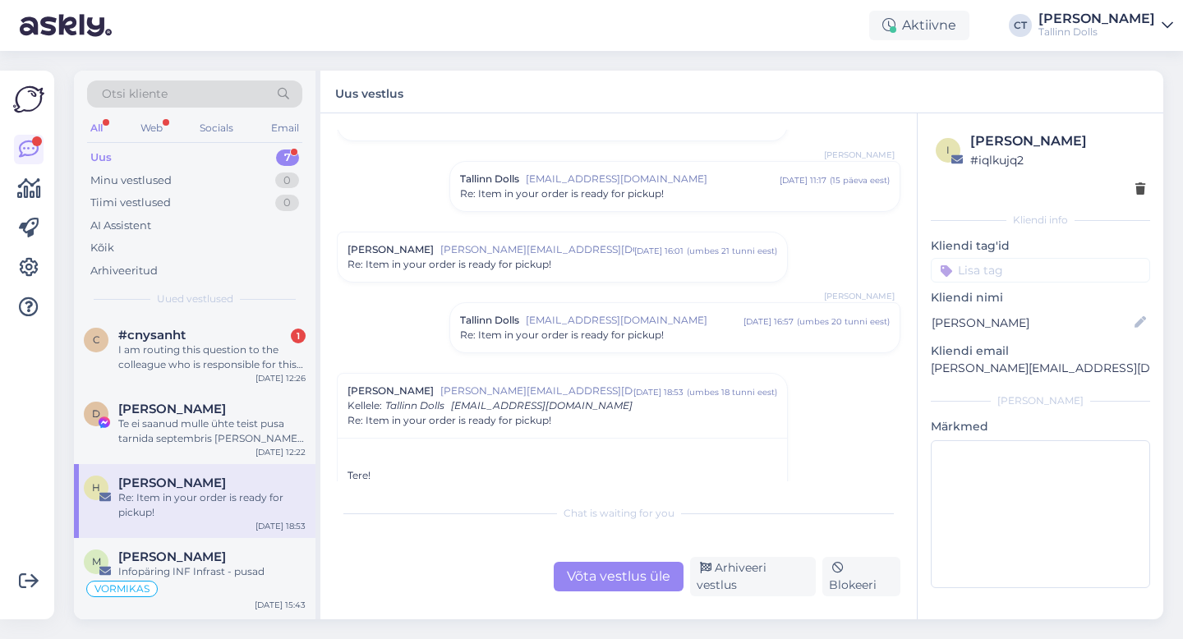
click at [195, 154] on div "Uus 7" at bounding box center [194, 157] width 215 height 23
click at [206, 342] on div "I am routing this question to the colleague who is responsible for this topic. …" at bounding box center [211, 357] width 187 height 30
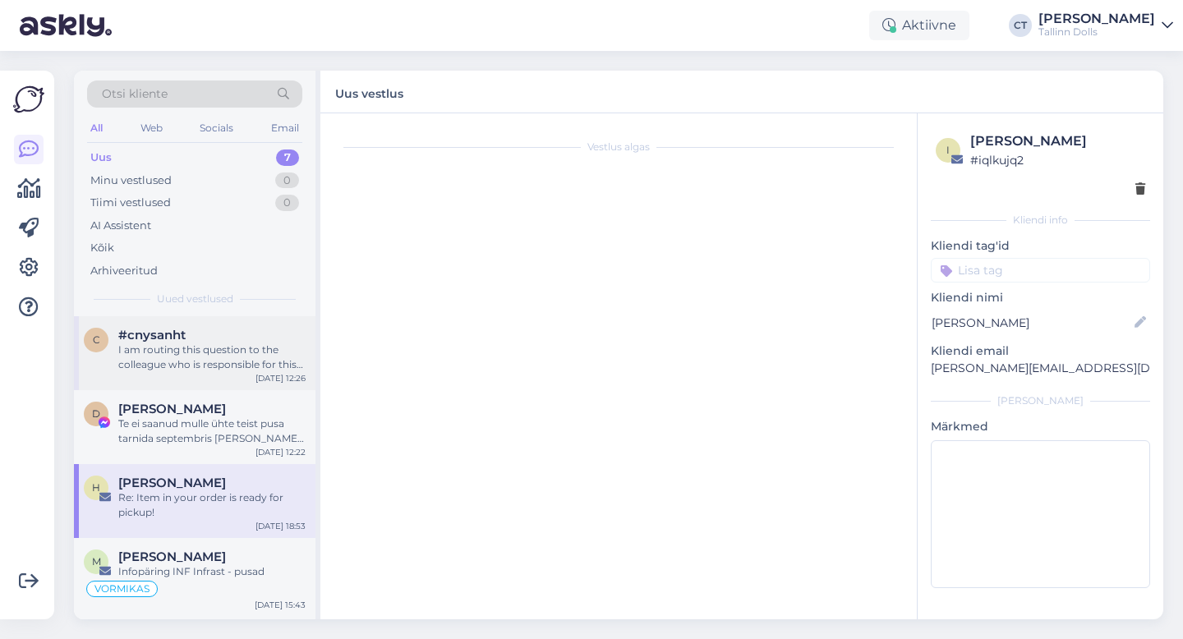
scroll to position [1896, 0]
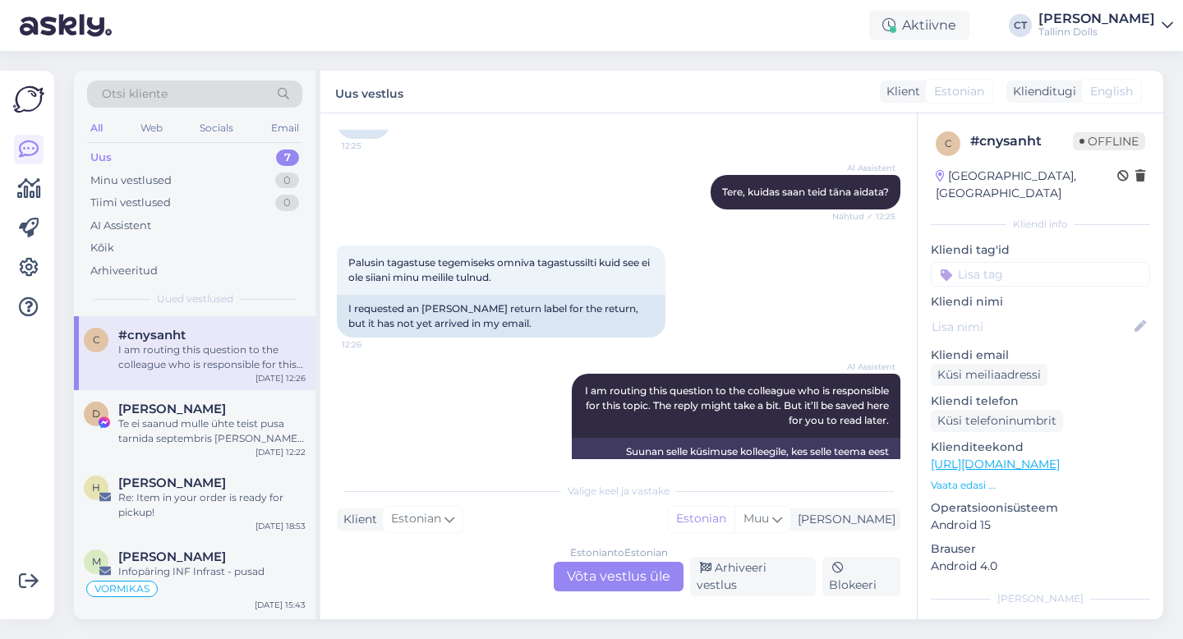
click at [632, 585] on div "Estonian to Estonian Võta vestlus üle" at bounding box center [619, 577] width 130 height 30
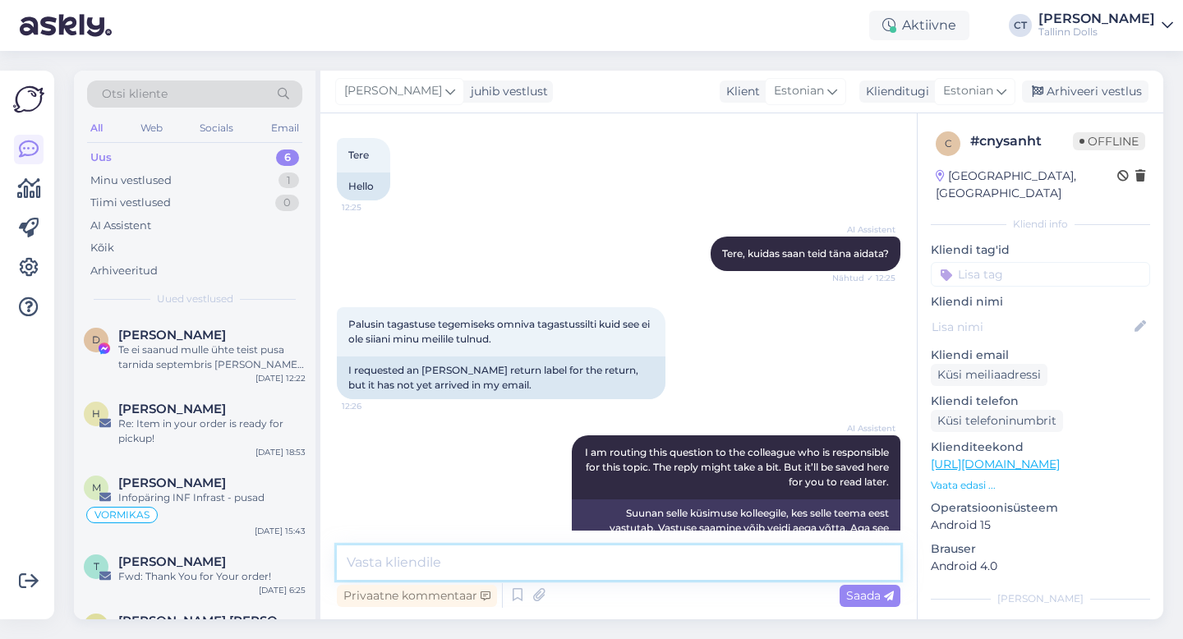
click at [636, 570] on textarea at bounding box center [618, 562] width 563 height 34
type textarea "Tere, omniva silt tuleb eraldi omniva [PERSON_NAME] :)"
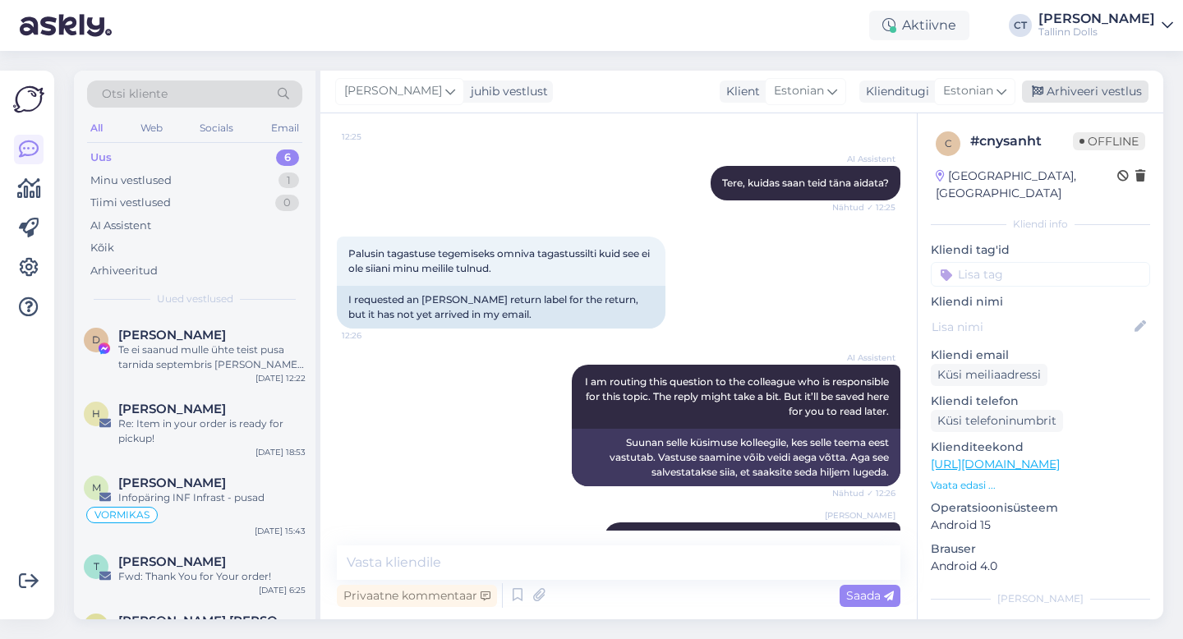
click at [1102, 95] on div "Arhiveeri vestlus" at bounding box center [1085, 91] width 126 height 22
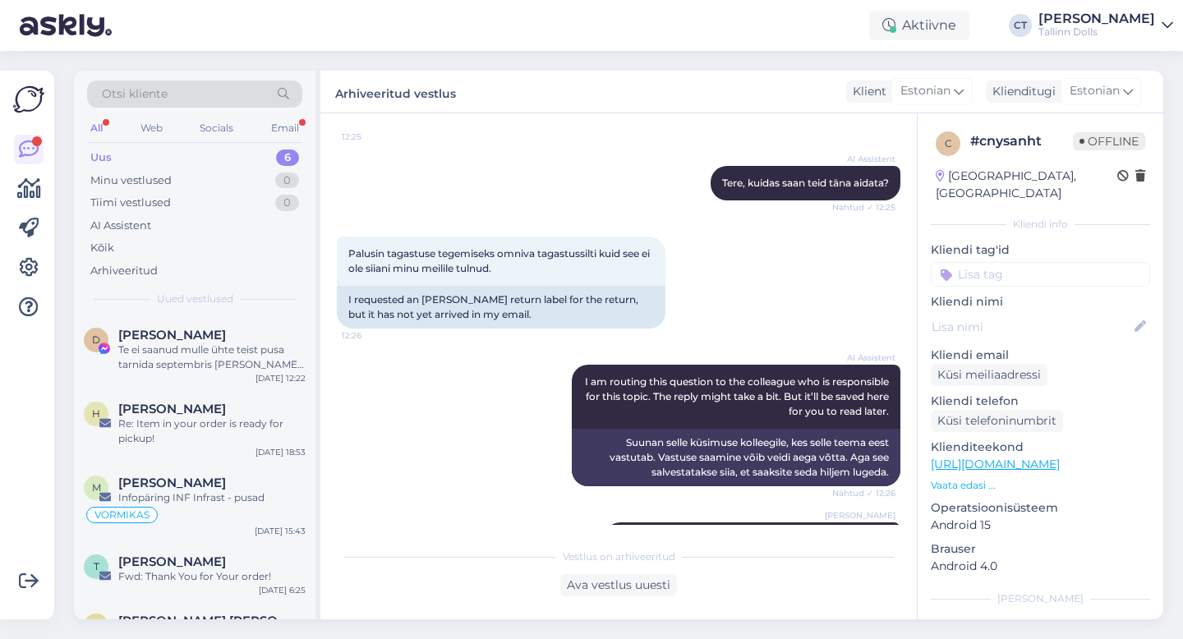
click at [108, 154] on div "Uus" at bounding box center [100, 157] width 21 height 16
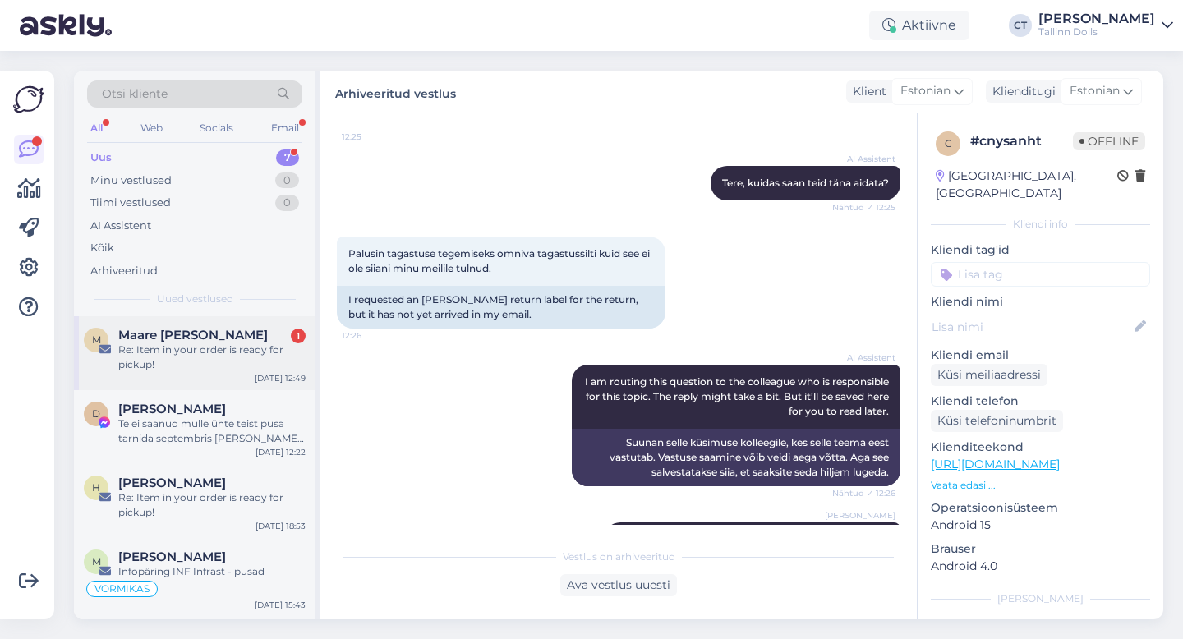
click at [186, 354] on div "Re: Item in your order is ready for pickup!" at bounding box center [211, 357] width 187 height 30
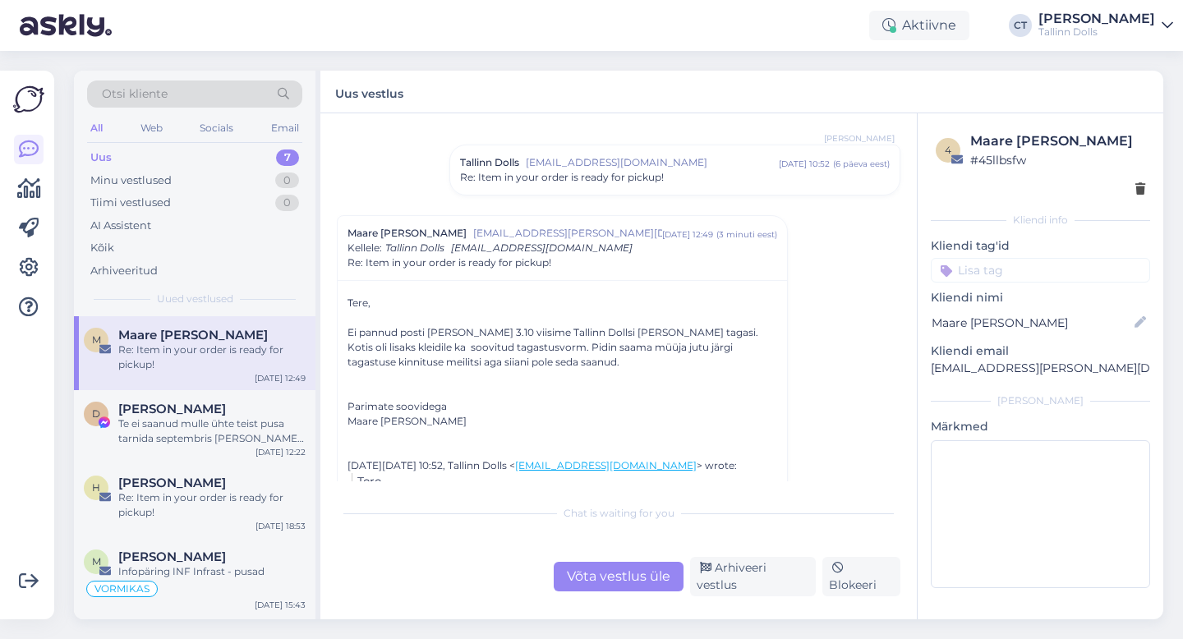
scroll to position [535, 0]
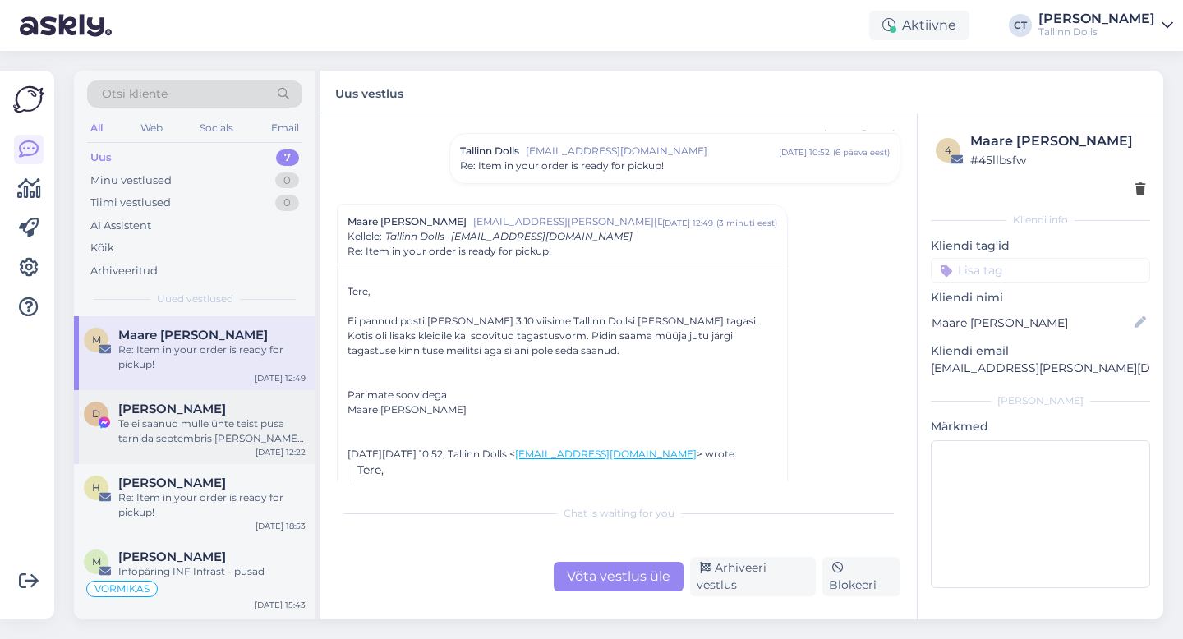
click at [181, 422] on div "Te ei saanud mulle ühte teist pusa tarnida septembris [PERSON_NAME] asemel vali…" at bounding box center [211, 431] width 187 height 30
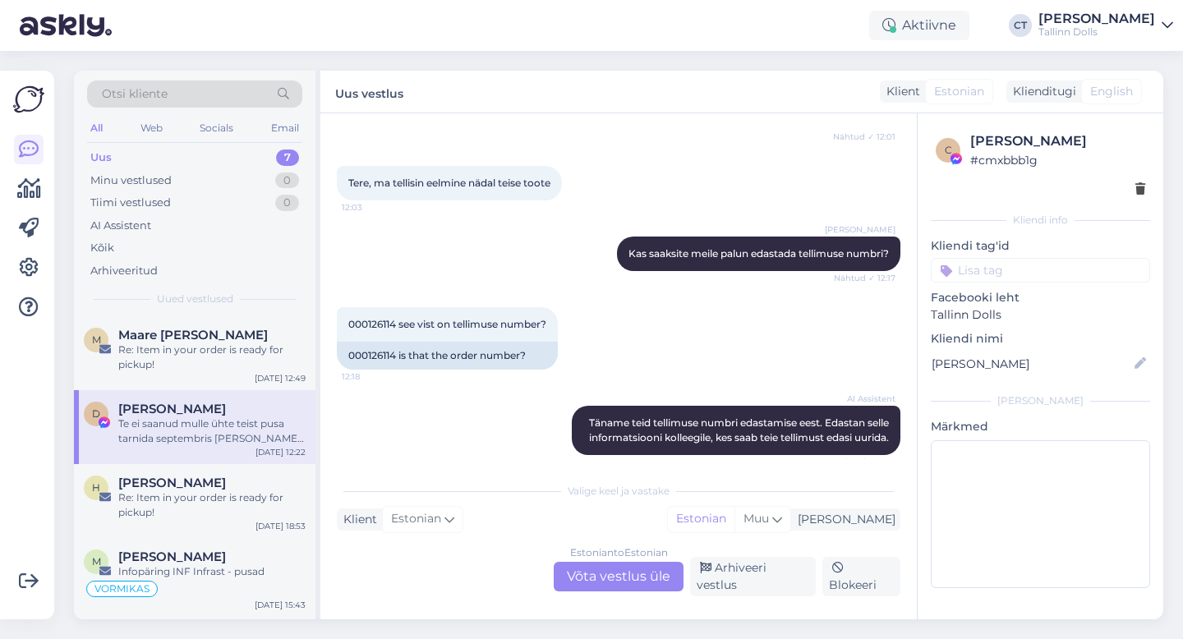
scroll to position [5958, 0]
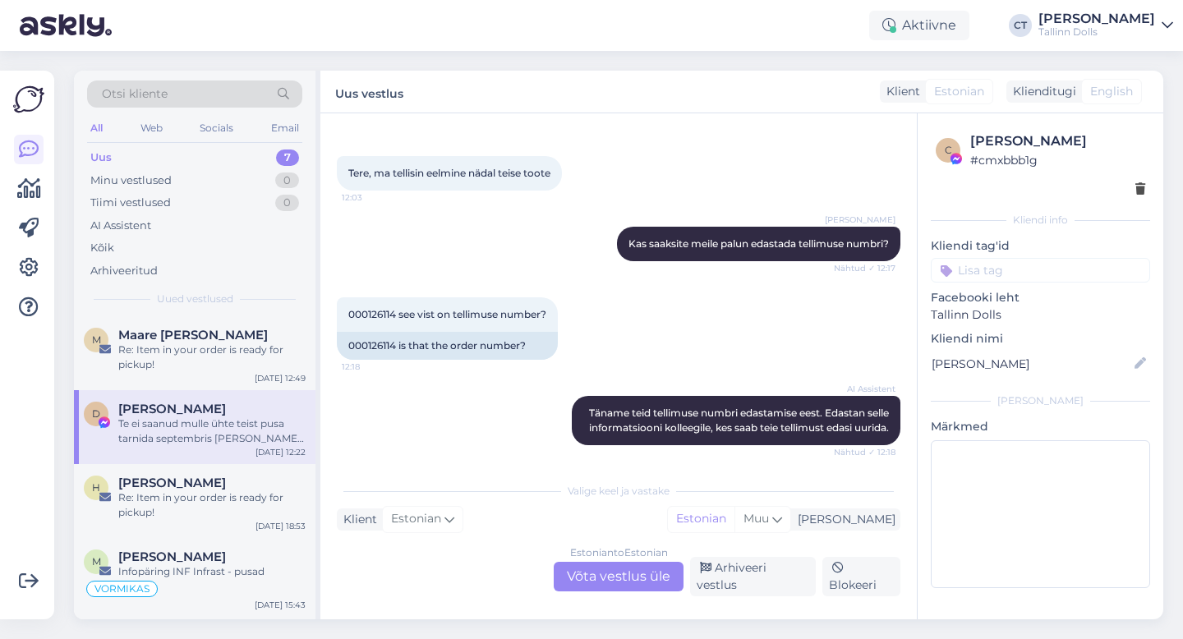
click at [604, 579] on div "Estonian to Estonian Võta vestlus üle" at bounding box center [619, 577] width 130 height 30
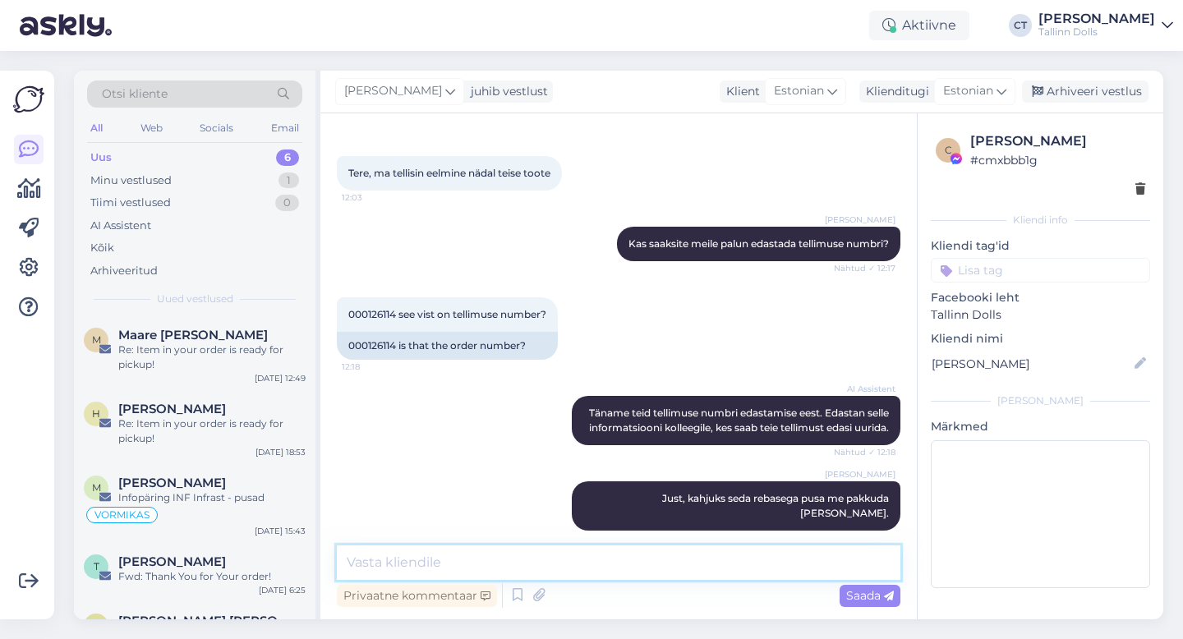
click at [604, 560] on textarea at bounding box center [618, 562] width 563 height 34
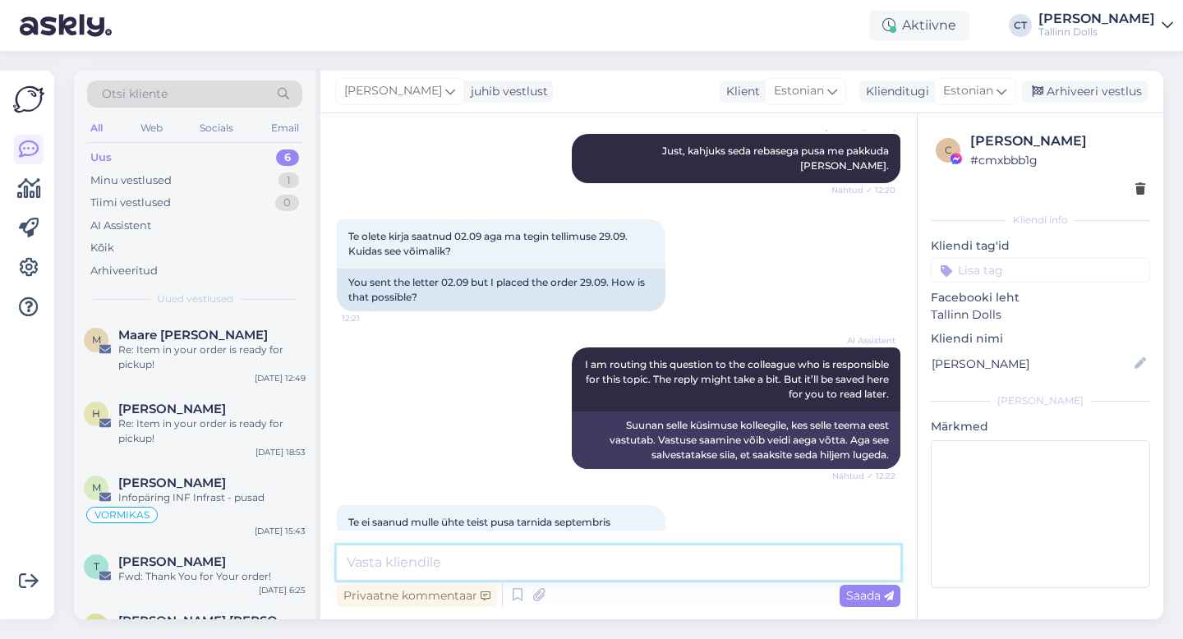
scroll to position [6331, 0]
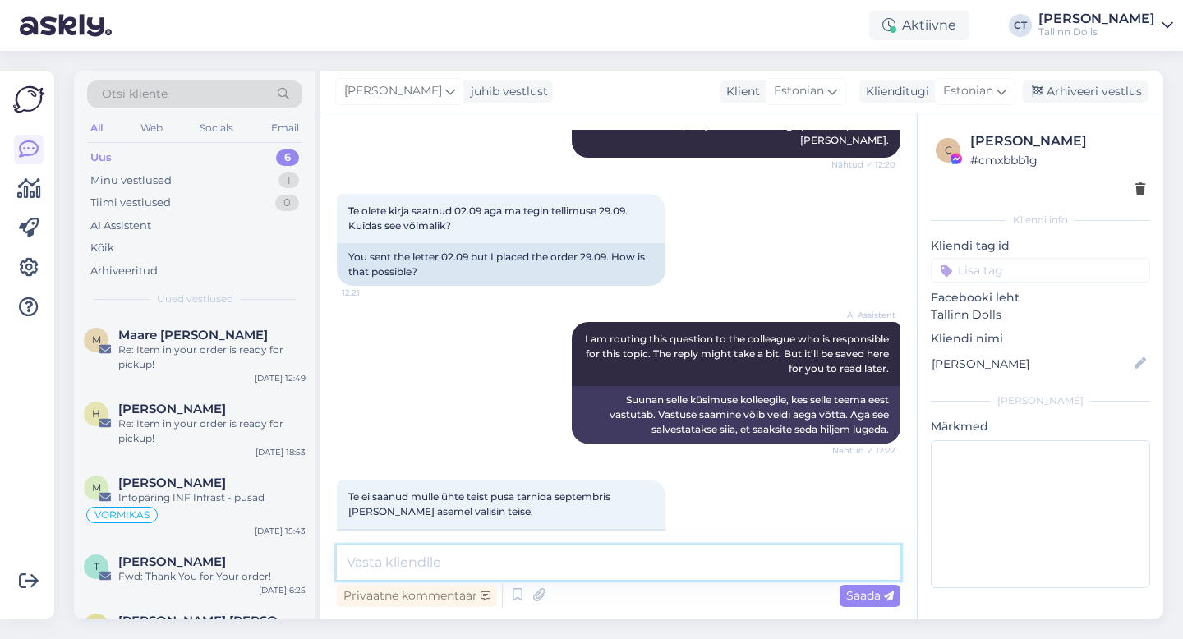
click at [499, 565] on textarea at bounding box center [618, 562] width 563 height 34
click at [492, 542] on div "Vestlus algas [DATE] Tere, tegin eile suure tellimuse, kahjuks panin ühele riid…" at bounding box center [618, 366] width 596 height 506
click at [492, 553] on textarea at bounding box center [618, 562] width 563 height 34
type textarea "T"
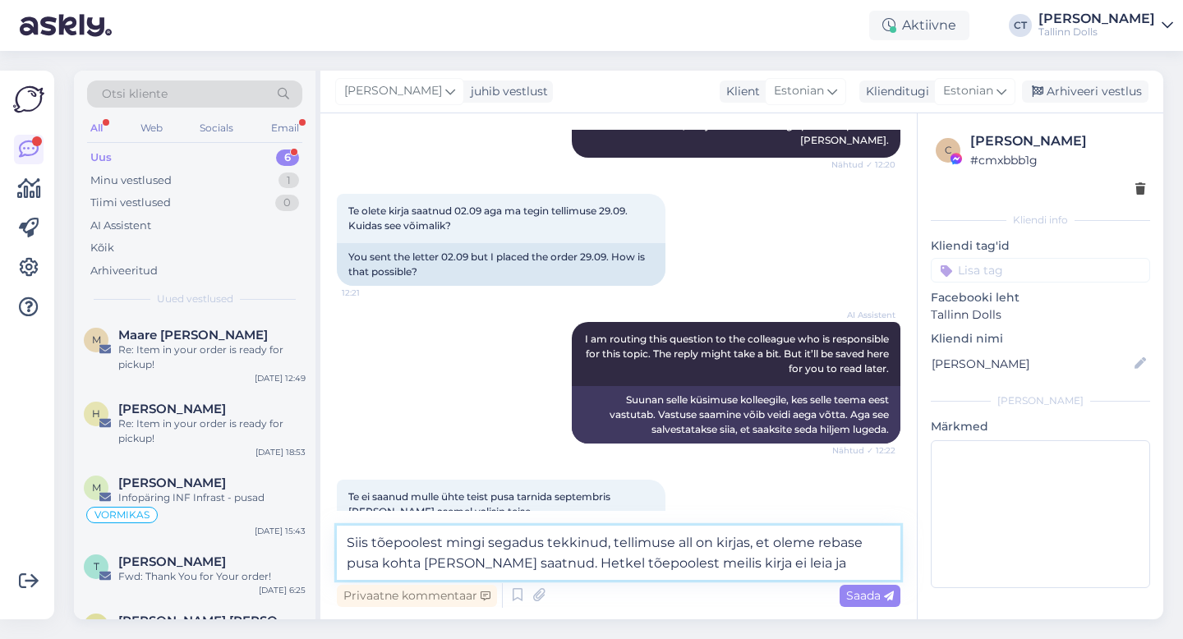
click at [806, 565] on textarea "Siis tõepoolest mingi segadus tekkinud, tellimuse all on kirjas, et oleme rebas…" at bounding box center [618, 553] width 563 height 54
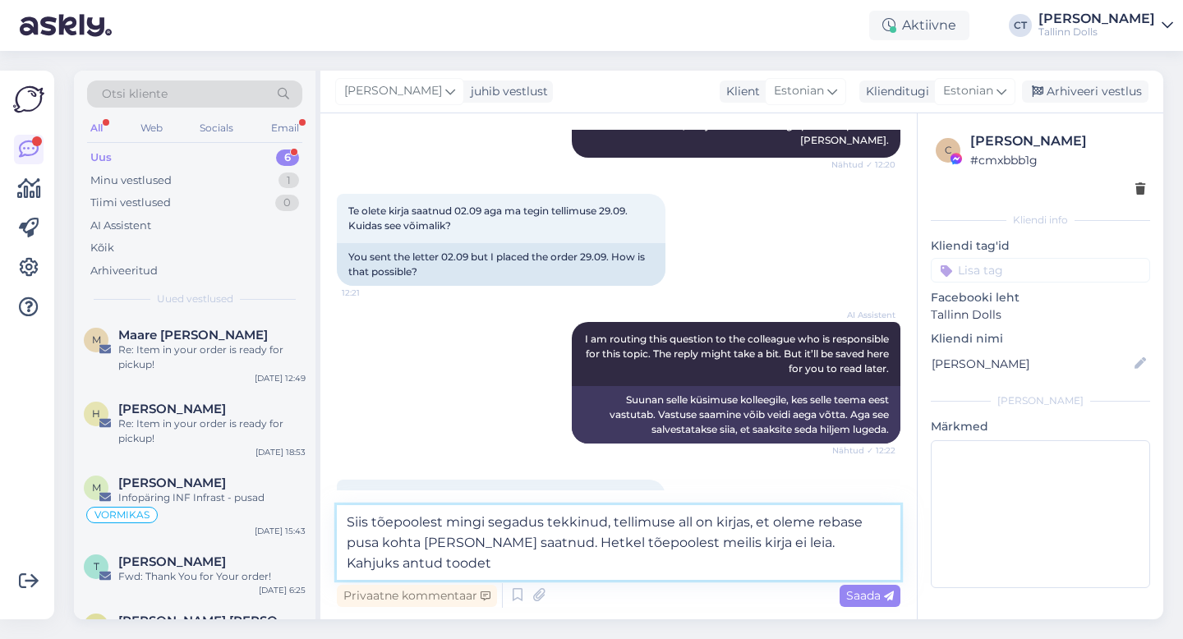
click at [695, 544] on textarea "Siis tõepoolest mingi segadus tekkinud, tellimuse all on kirjas, et oleme rebas…" at bounding box center [618, 542] width 563 height 75
click at [665, 563] on textarea "Siis tõepoolest mingi segadus tekkinud, tellimuse all on kirjas, et oleme rebas…" at bounding box center [618, 542] width 563 height 75
type textarea "Siis tõepoolest mingi segadus tekkinud, tellimuse all on kirjas, et oleme rebas…"
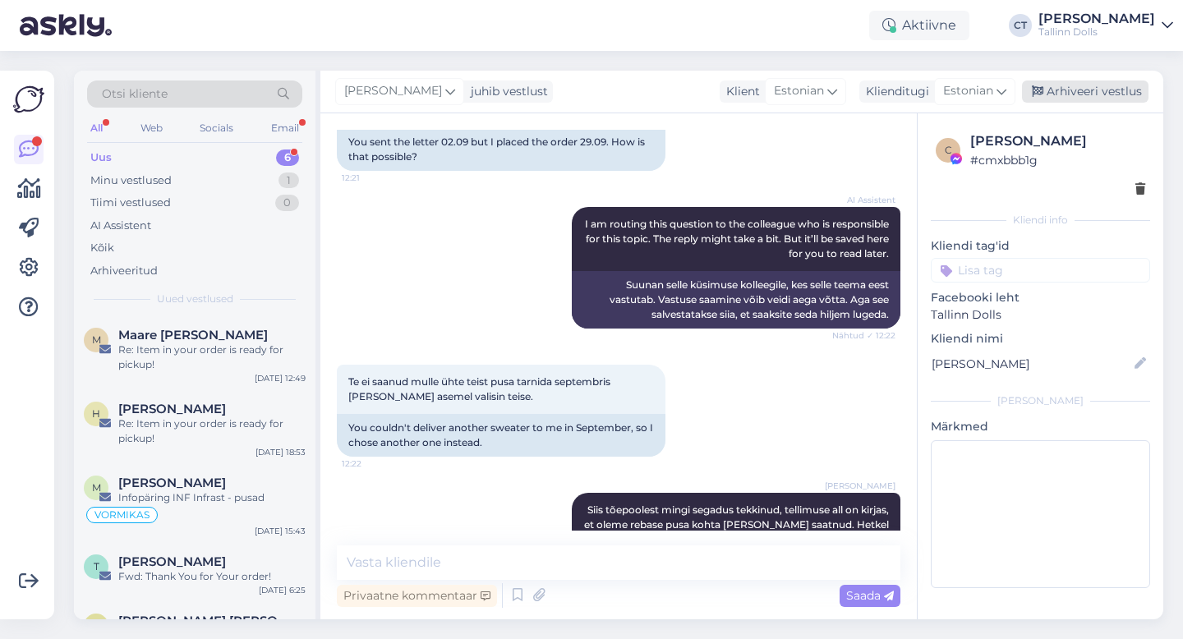
click at [1121, 90] on div "Arhiveeri vestlus" at bounding box center [1085, 91] width 126 height 22
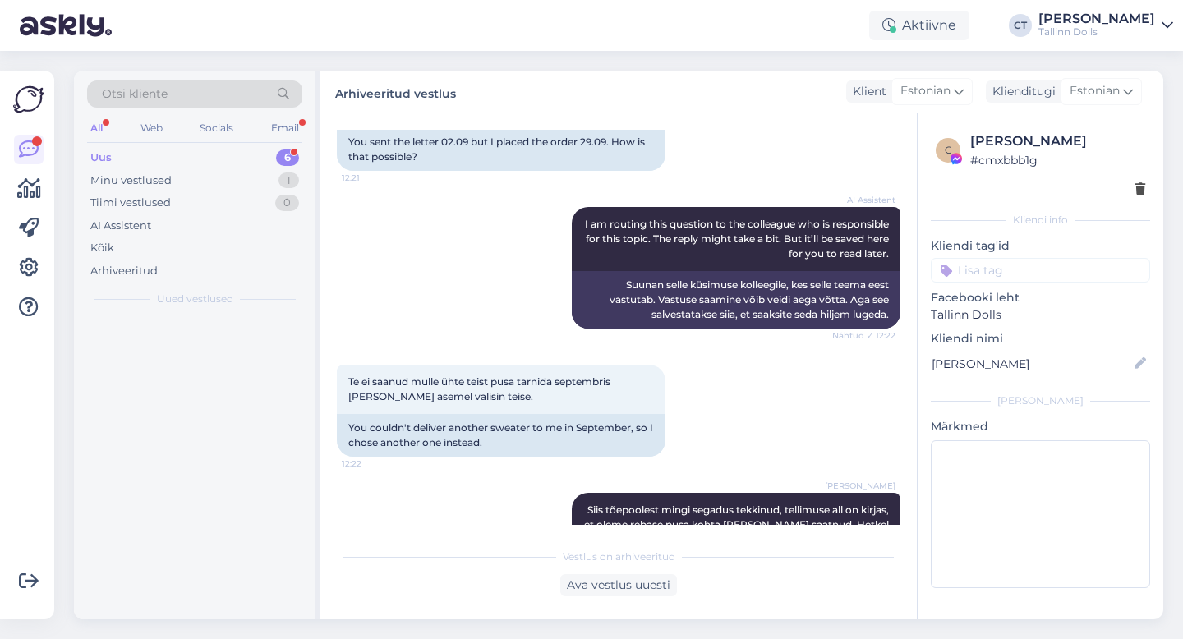
scroll to position [6451, 0]
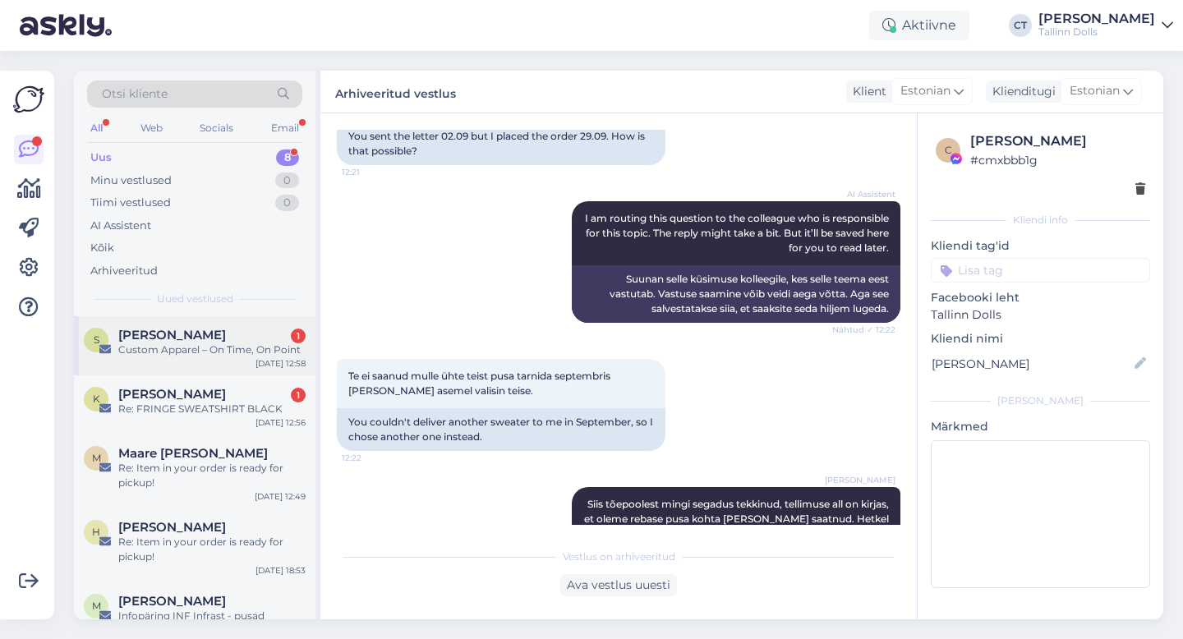
click at [222, 333] on div "[PERSON_NAME] 1" at bounding box center [211, 335] width 187 height 15
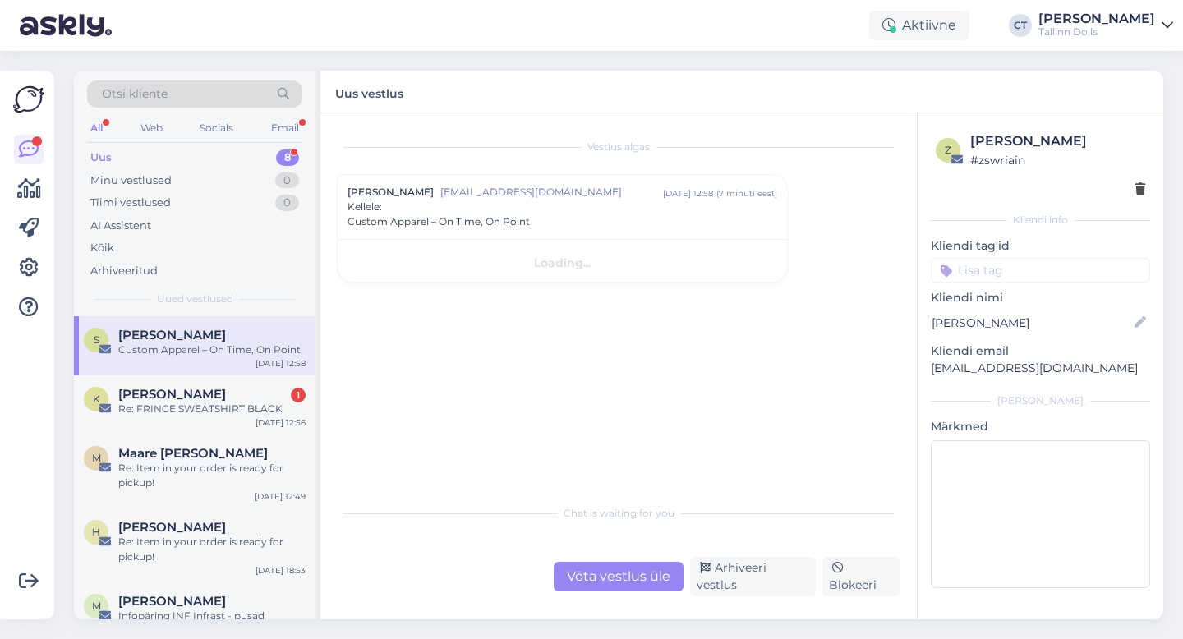
scroll to position [0, 0]
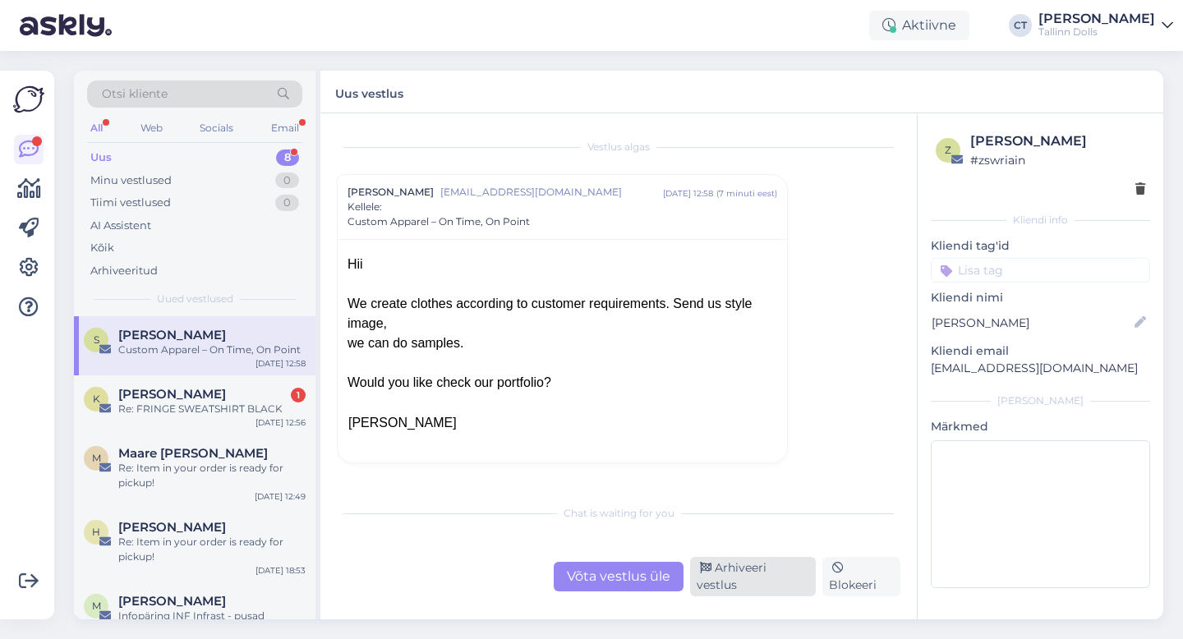
click at [740, 589] on div "Arhiveeri vestlus" at bounding box center [753, 576] width 126 height 39
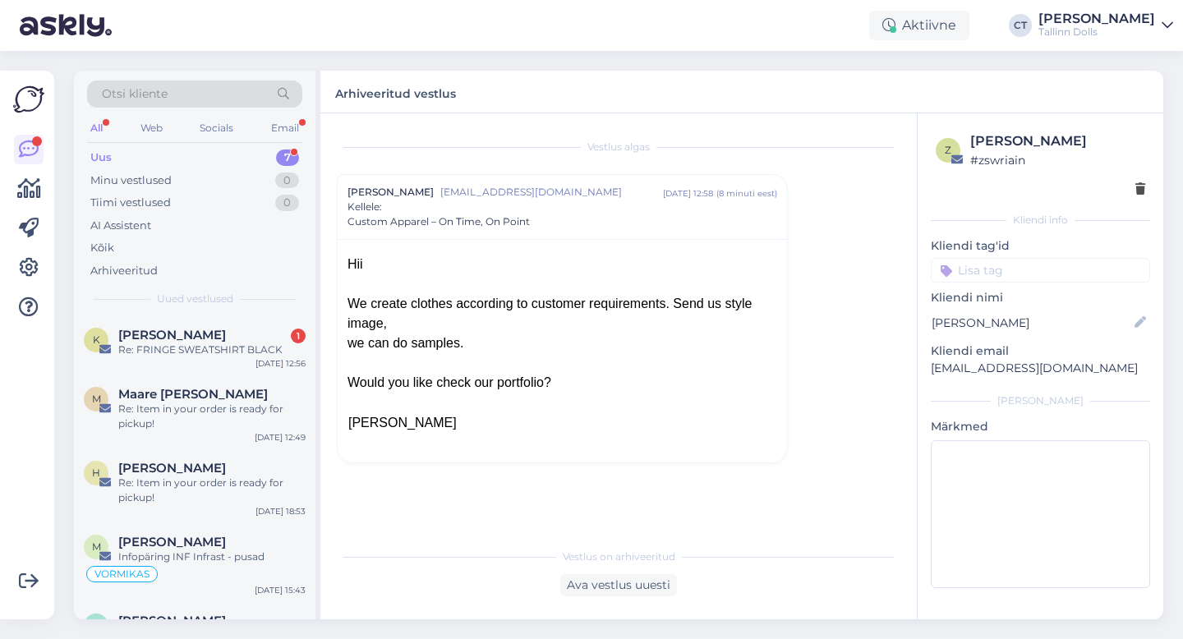
click at [231, 336] on div "[PERSON_NAME] 1" at bounding box center [211, 335] width 187 height 15
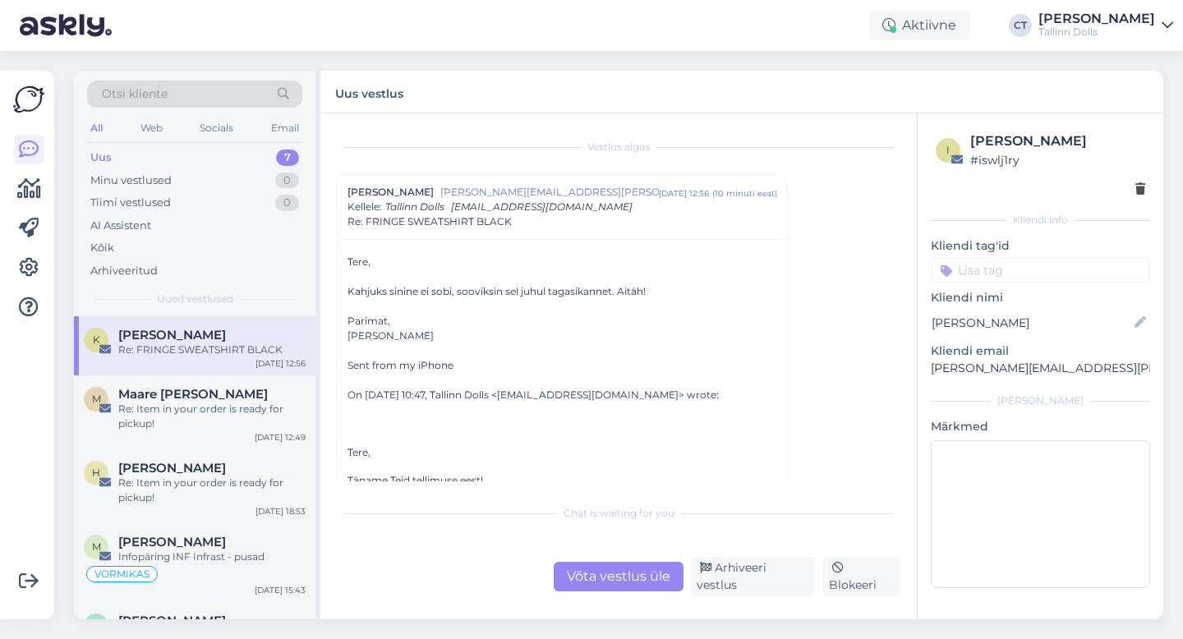
scroll to position [12, 0]
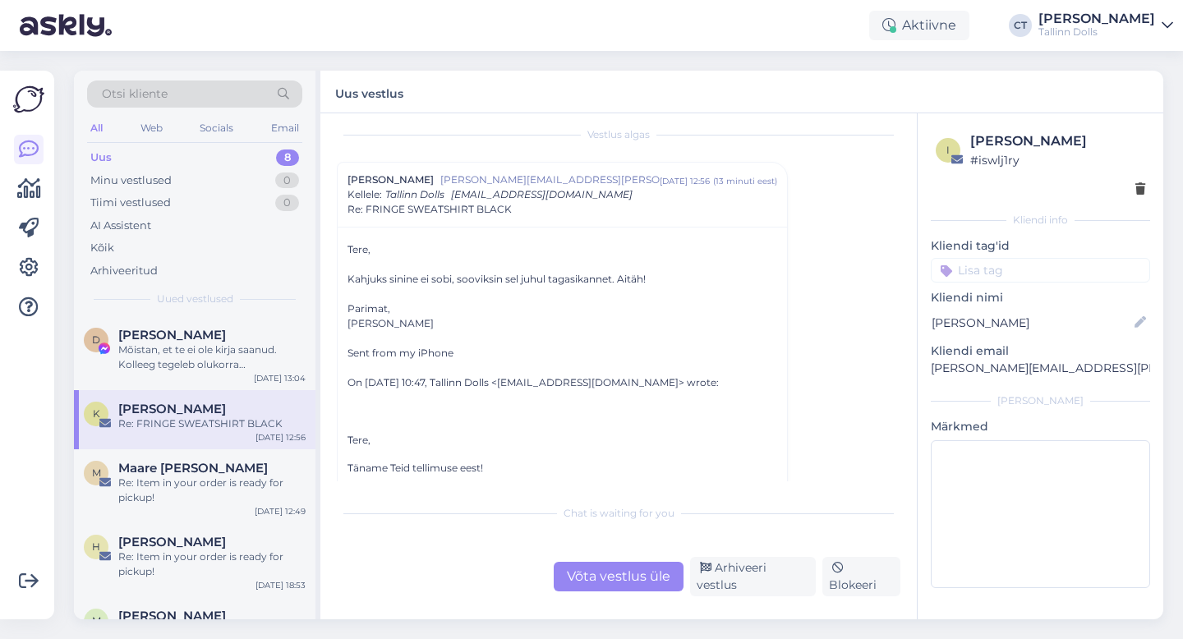
click at [589, 574] on div "Võta vestlus üle" at bounding box center [619, 577] width 130 height 30
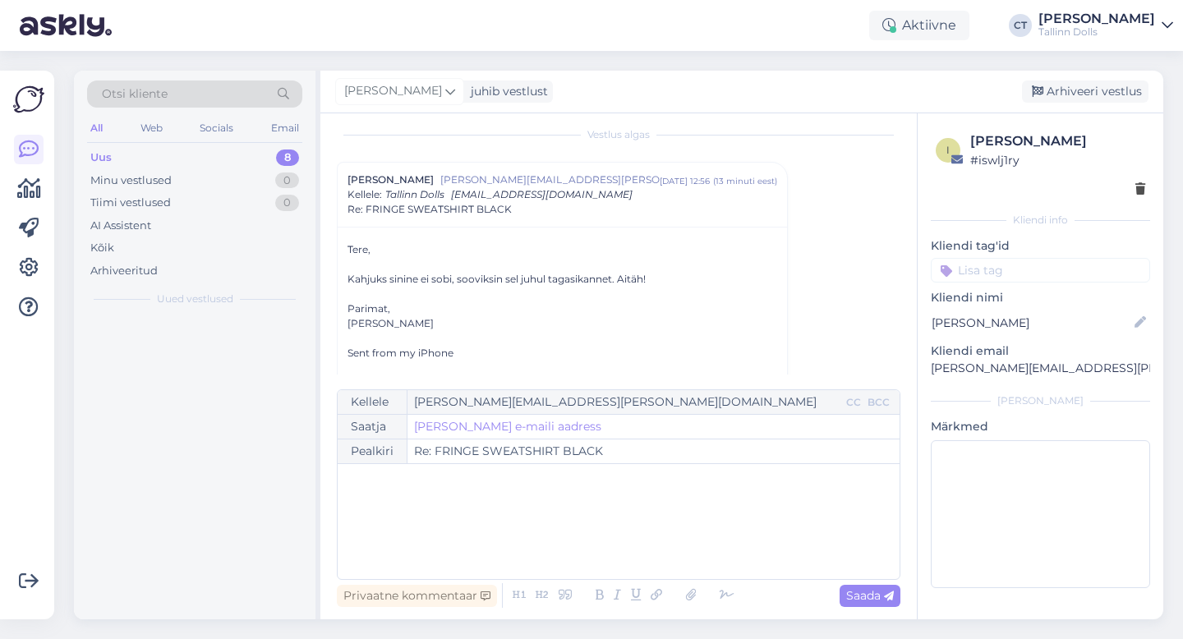
scroll to position [44, 0]
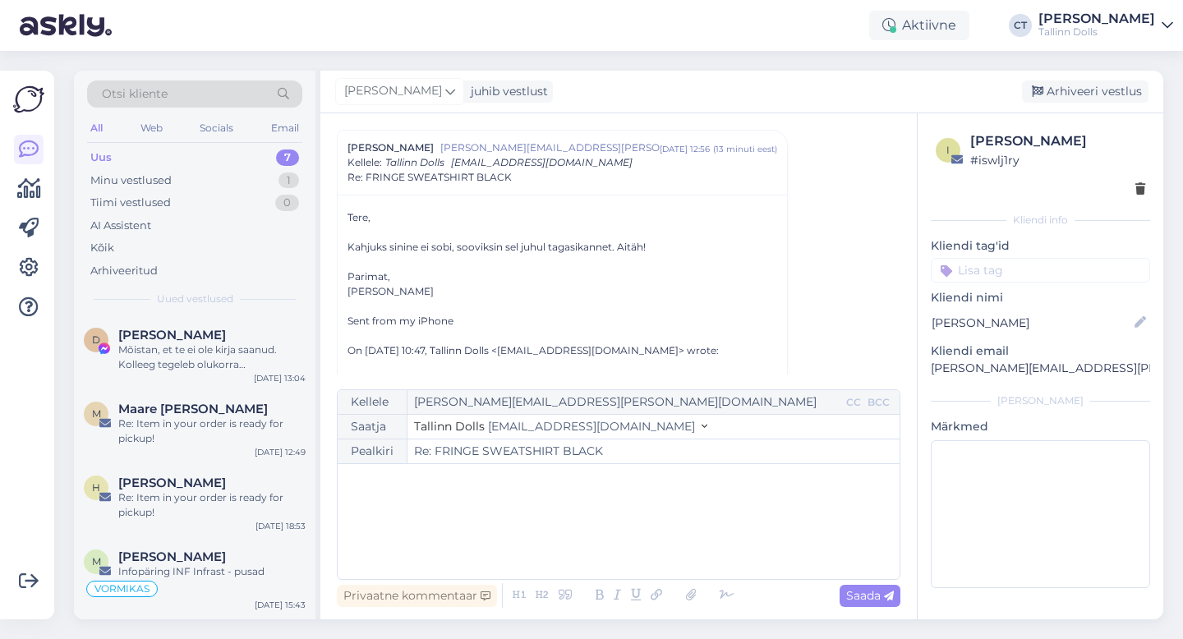
click at [589, 549] on div "﻿" at bounding box center [618, 521] width 545 height 99
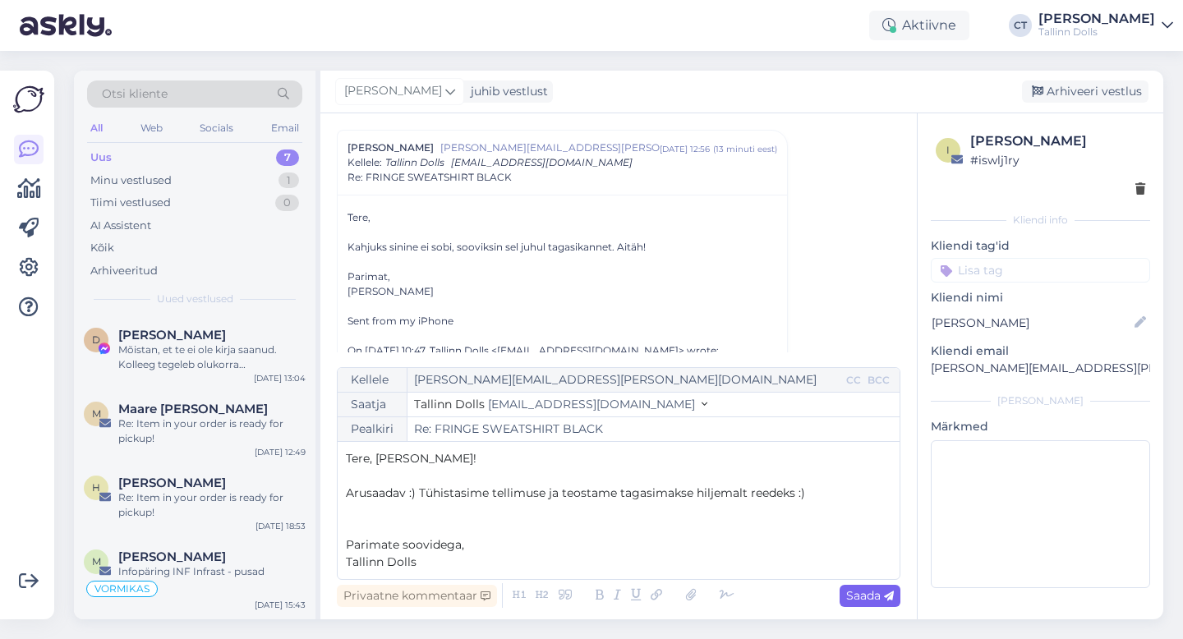
click at [892, 600] on icon at bounding box center [889, 596] width 10 height 10
type input "Re: Re: FRINGE SWEATSHIRT BLACK"
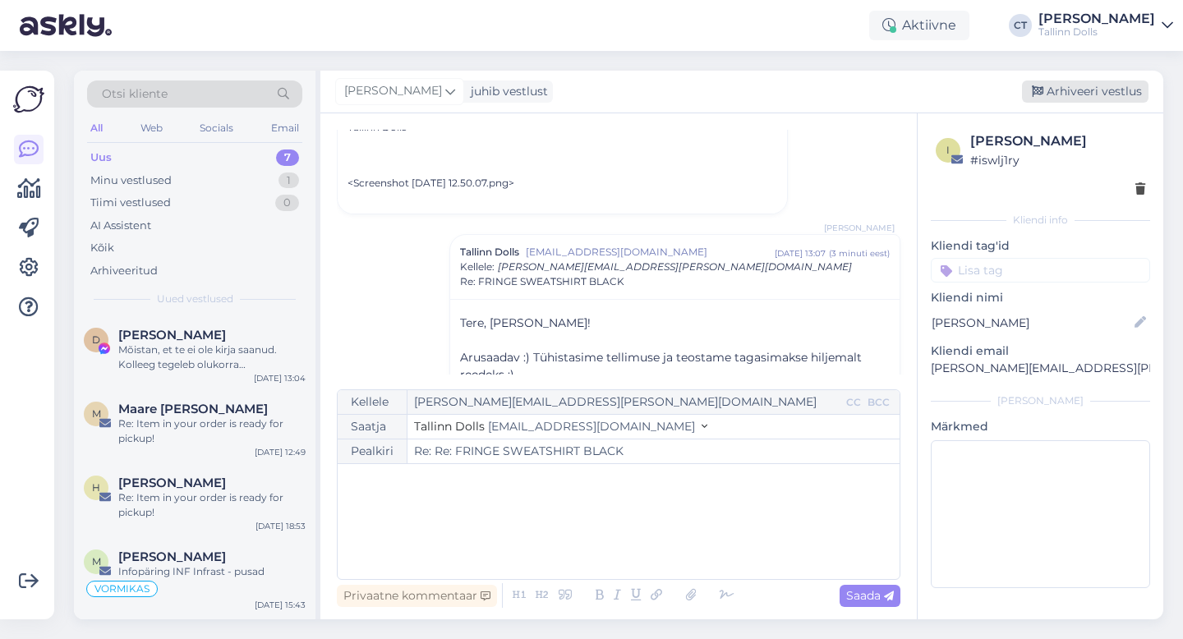
click at [1073, 85] on div "Arhiveeri vestlus" at bounding box center [1085, 91] width 126 height 22
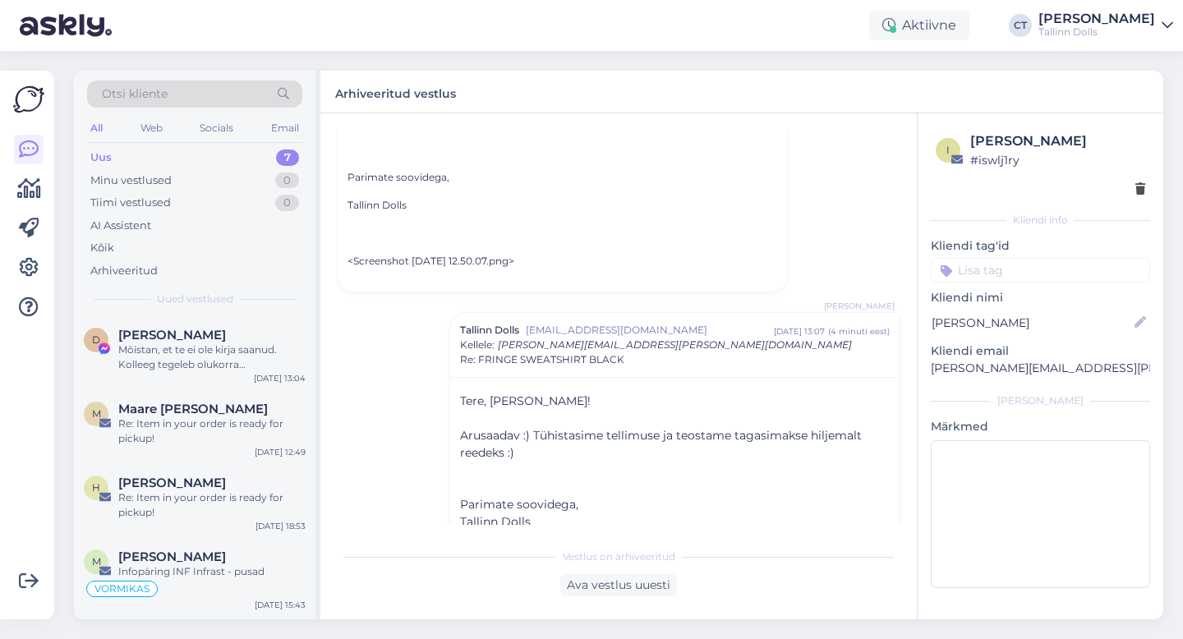
scroll to position [484, 0]
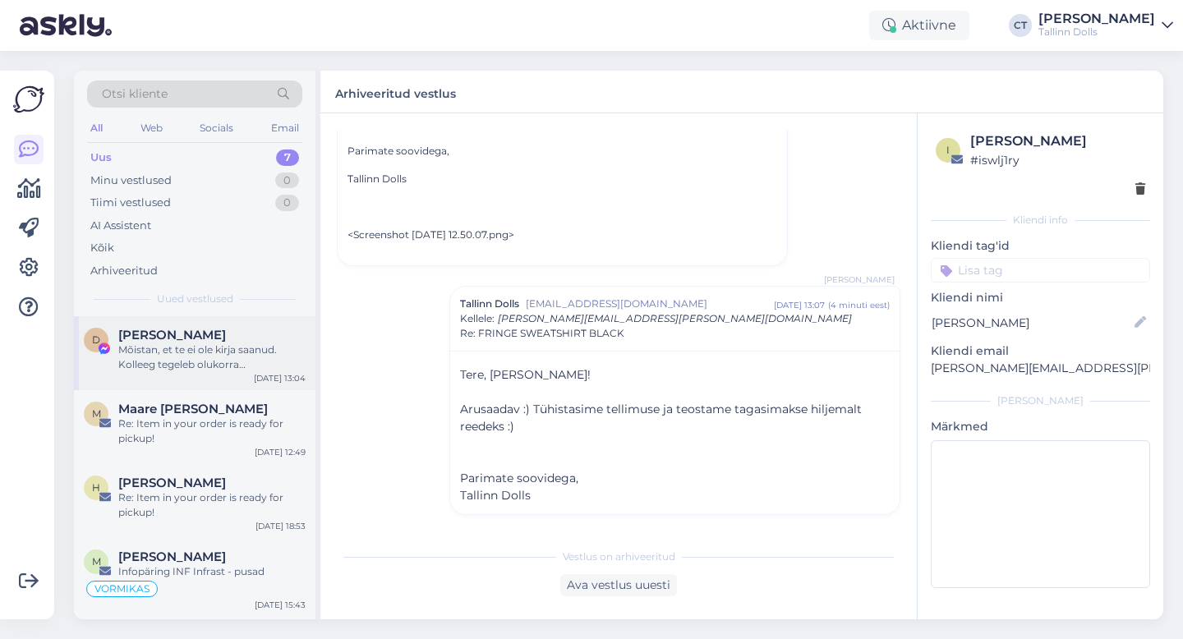
click at [240, 353] on div "Mõistan, et te ei ole kirja saanud. Kolleeg tegeleb olukorra selgitamisega." at bounding box center [211, 357] width 187 height 30
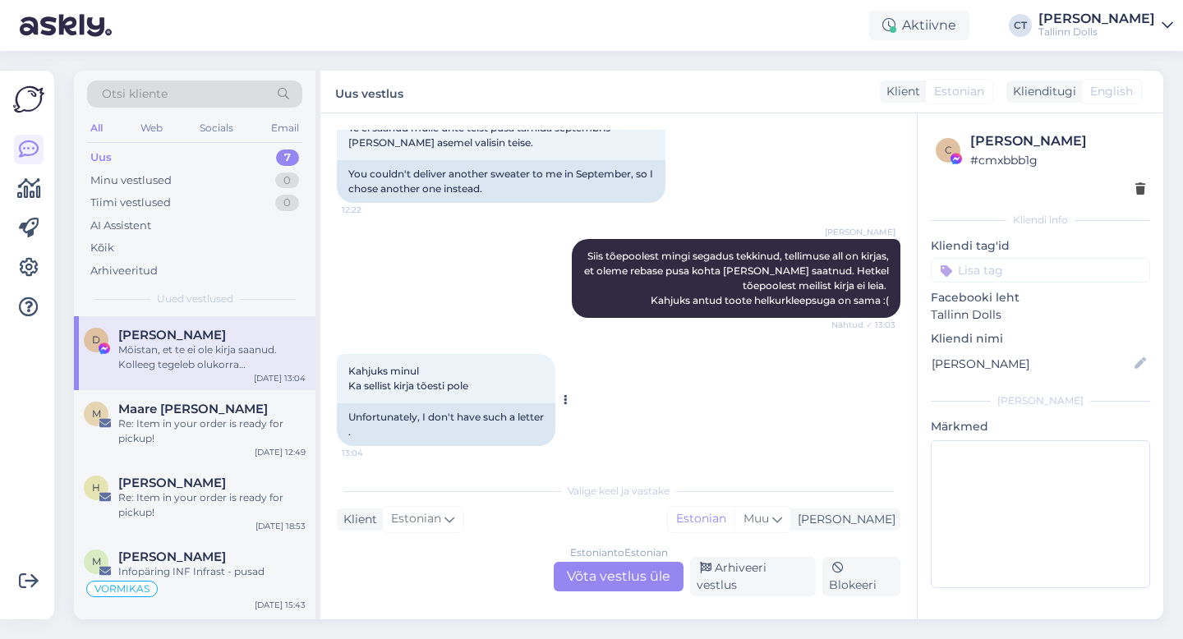
scroll to position [6721, 0]
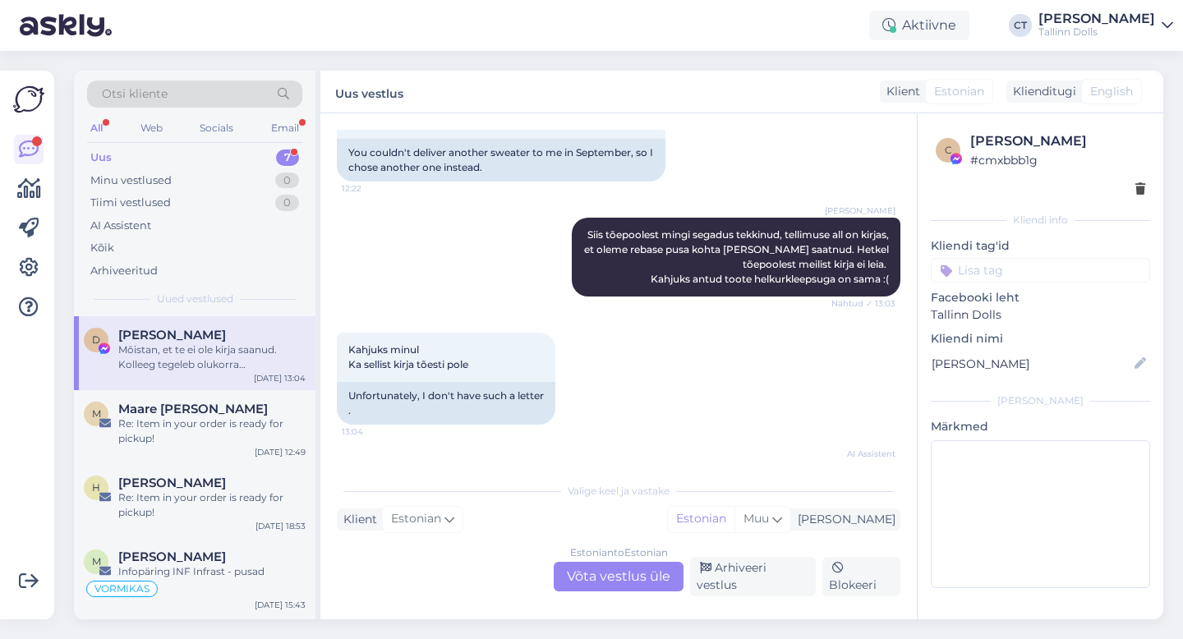
click at [149, 158] on div "Uus 7" at bounding box center [194, 157] width 215 height 23
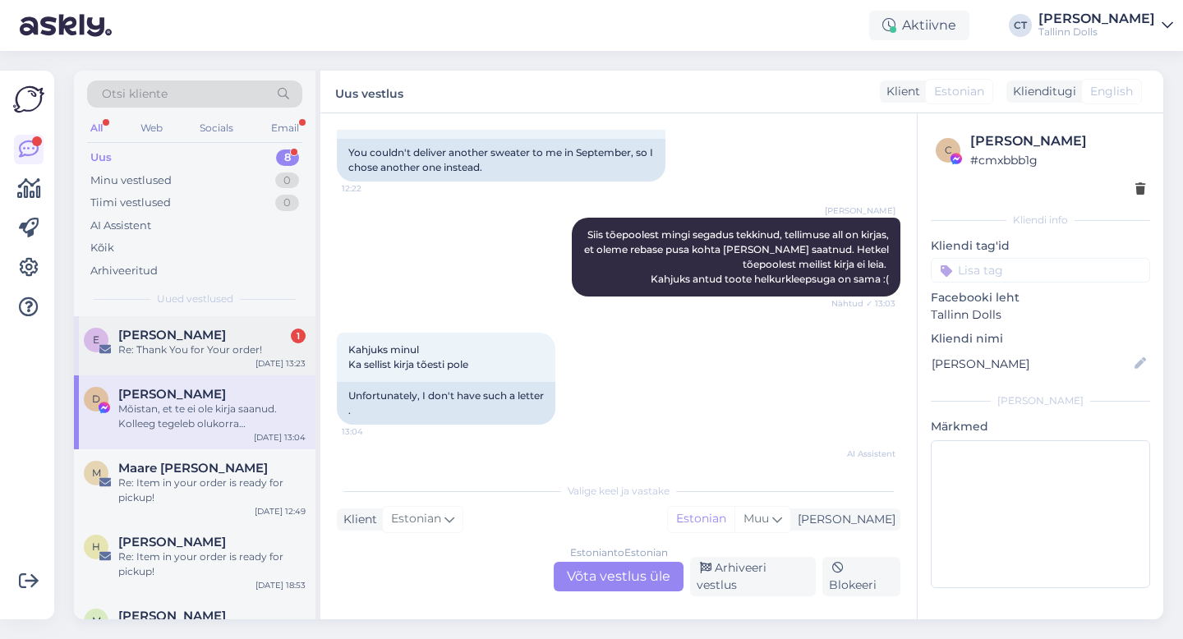
click at [172, 347] on div "Re: Thank You for Your order!" at bounding box center [211, 349] width 187 height 15
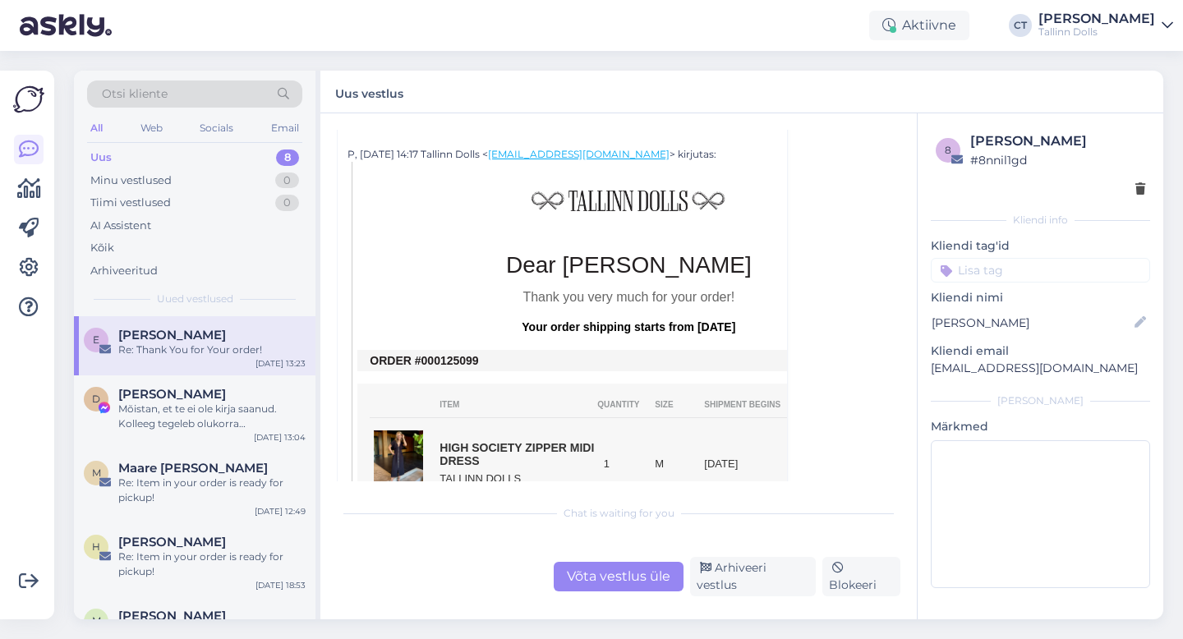
scroll to position [342, 0]
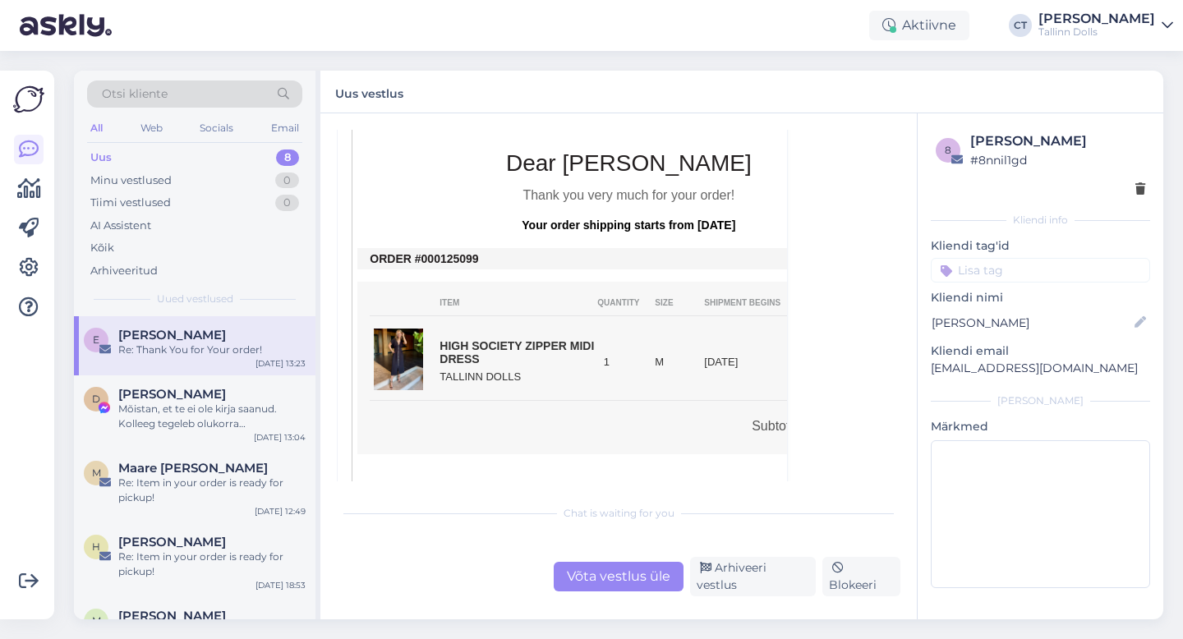
drag, startPoint x: 487, startPoint y: 259, endPoint x: 430, endPoint y: 258, distance: 57.5
click at [430, 258] on td "ORDER #000125099" at bounding box center [628, 258] width 517 height 13
copy td "00125099"
click at [588, 589] on div "Võta vestlus üle" at bounding box center [619, 577] width 130 height 30
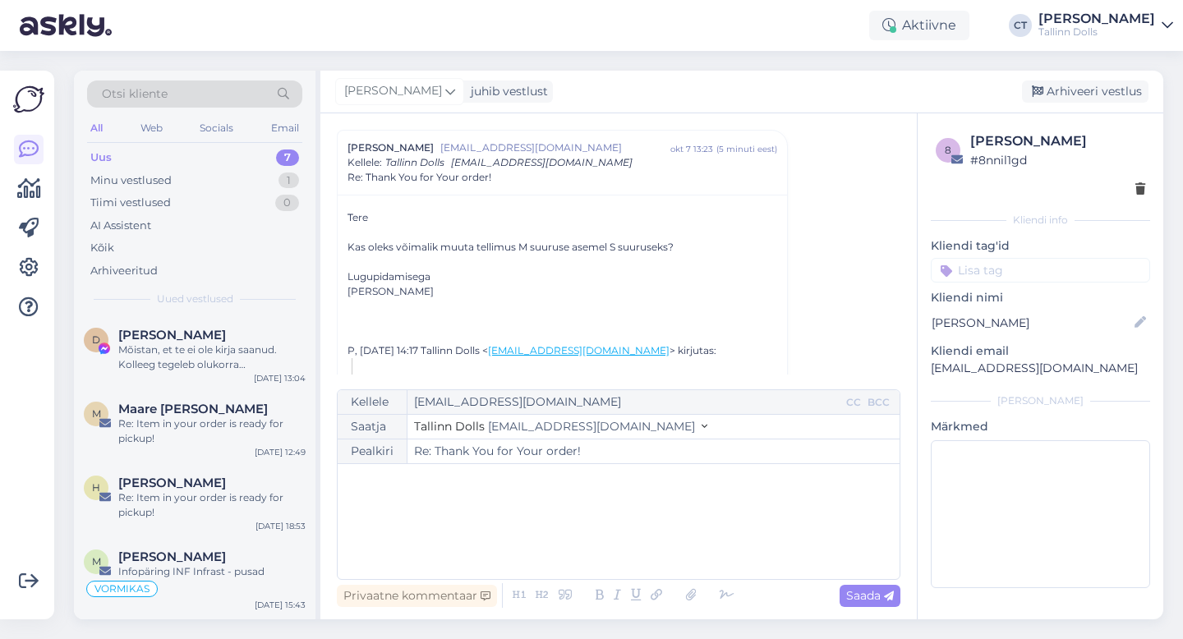
click at [594, 539] on div "﻿" at bounding box center [618, 521] width 545 height 99
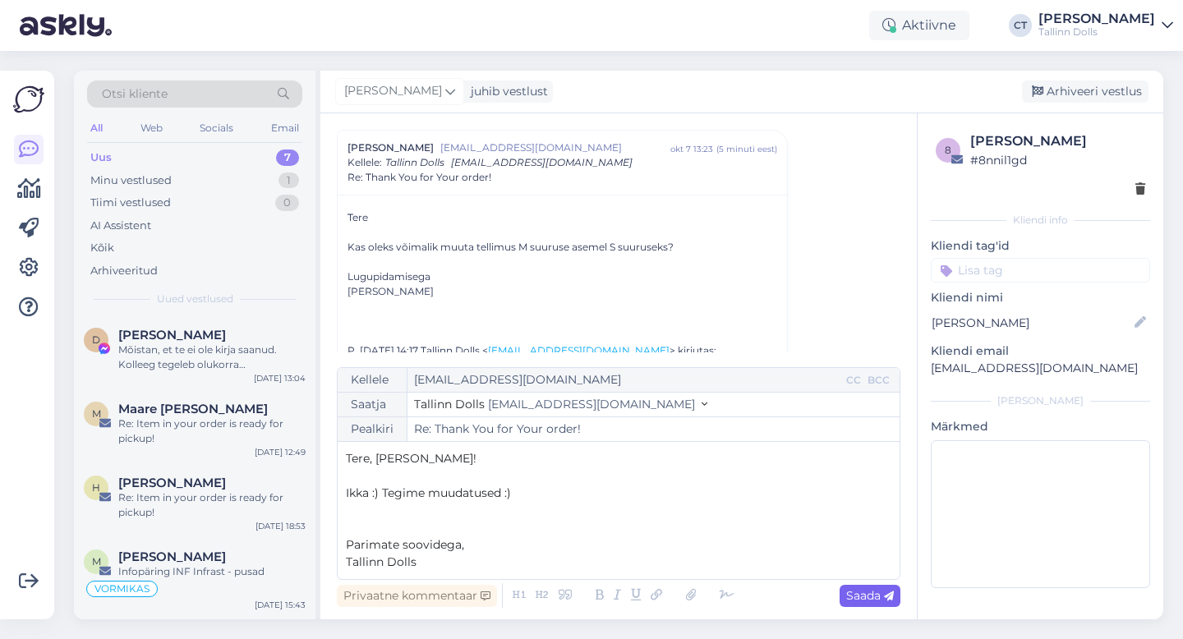
click at [855, 598] on span "Saada" at bounding box center [870, 595] width 48 height 15
type input "Re: Re: Thank You for Your order!"
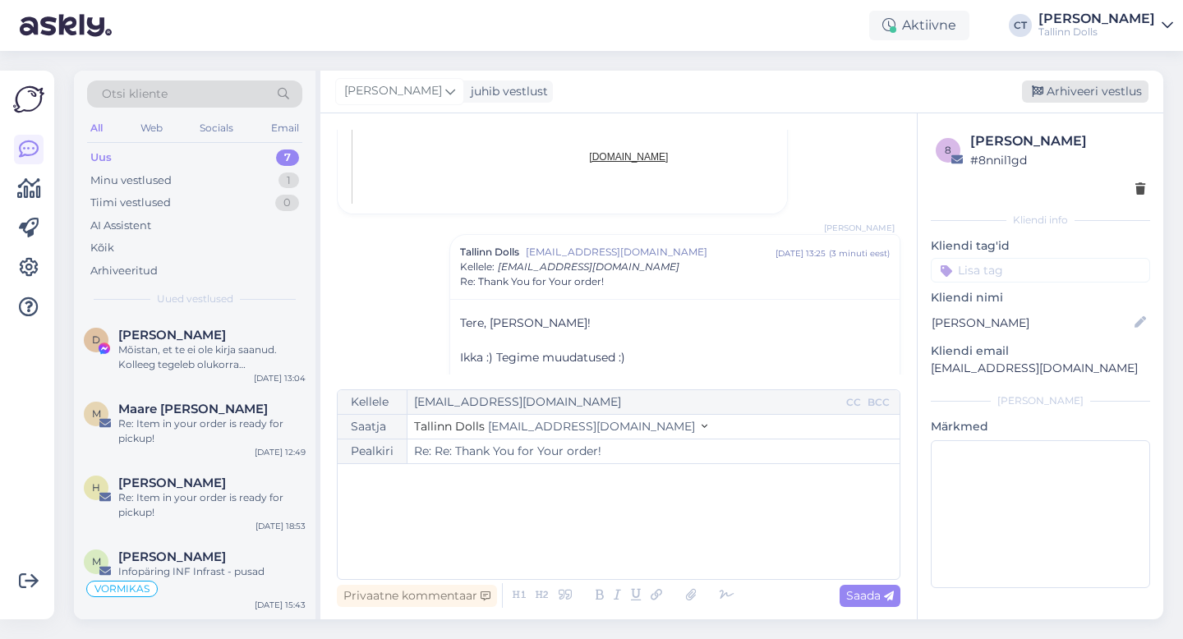
click at [1081, 87] on div "Arhiveeri vestlus" at bounding box center [1085, 91] width 126 height 22
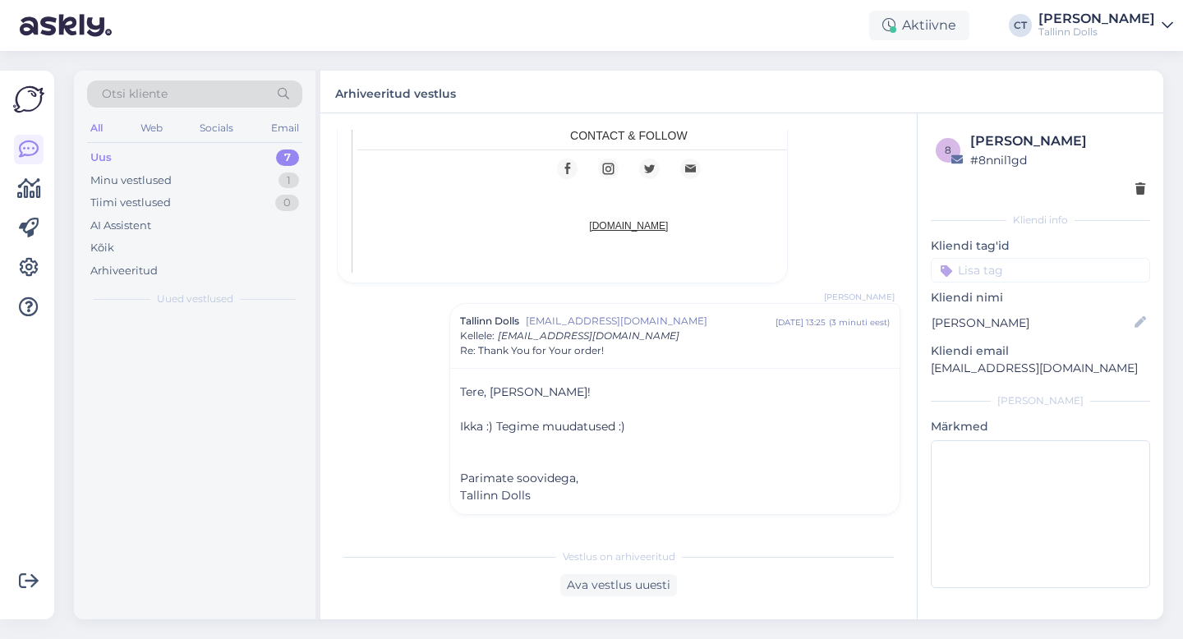
scroll to position [910, 0]
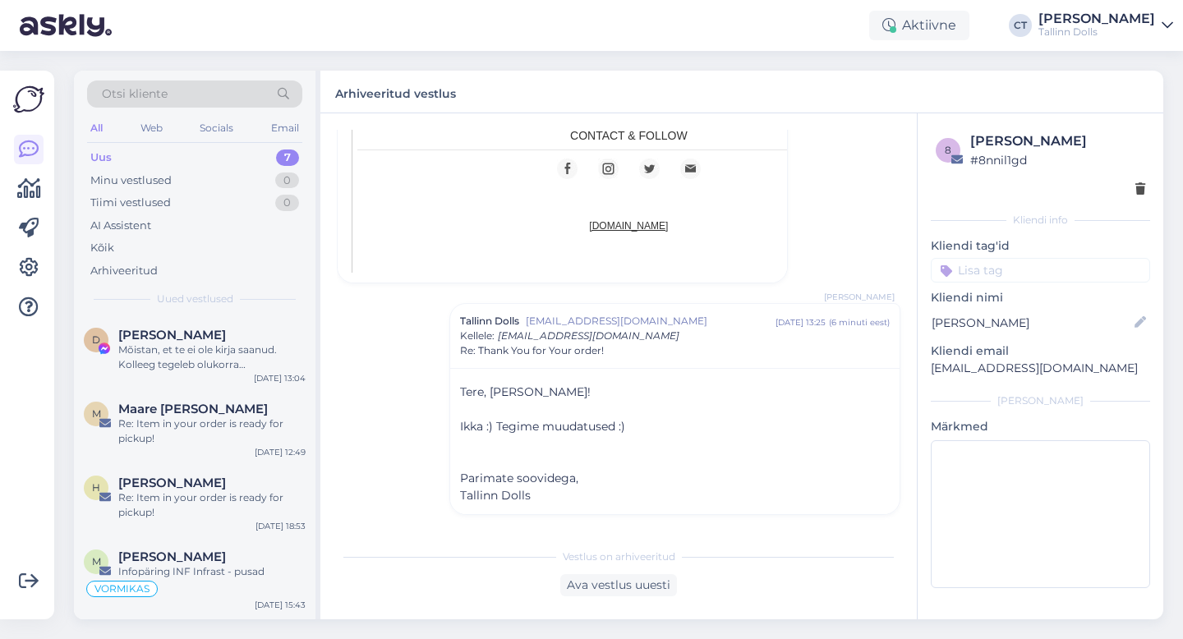
click at [179, 151] on div "Uus 7" at bounding box center [194, 157] width 215 height 23
click at [100, 154] on div "Uus" at bounding box center [100, 157] width 21 height 16
click at [125, 154] on div "Uus 7" at bounding box center [194, 157] width 215 height 23
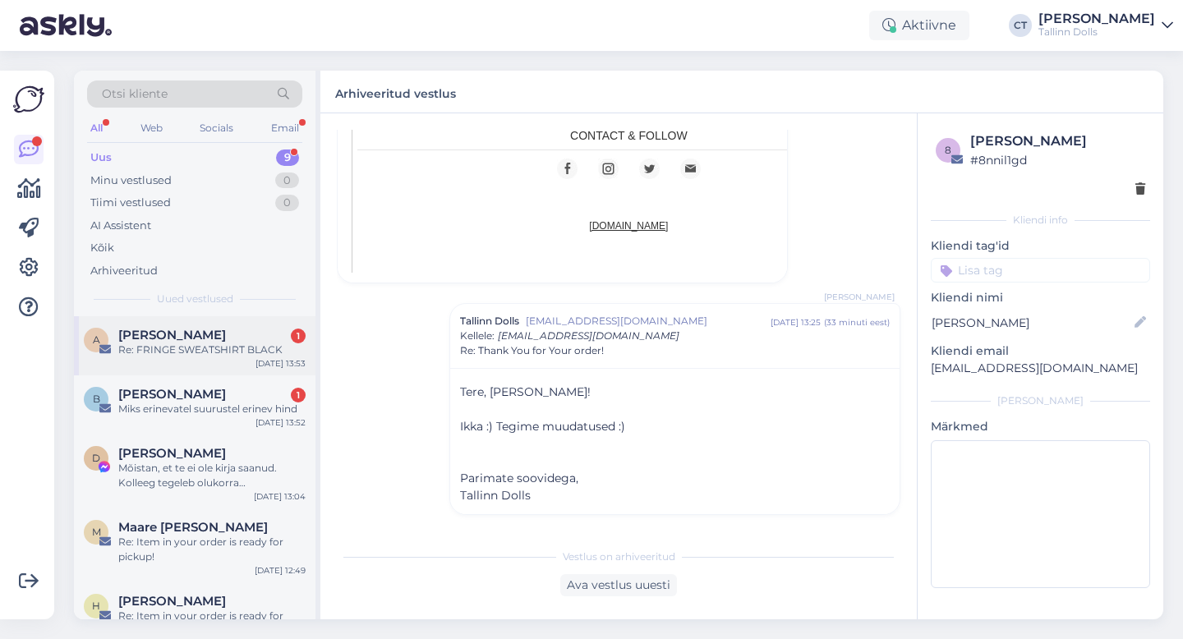
click at [163, 345] on div "Re: FRINGE SWEATSHIRT BLACK" at bounding box center [211, 349] width 187 height 15
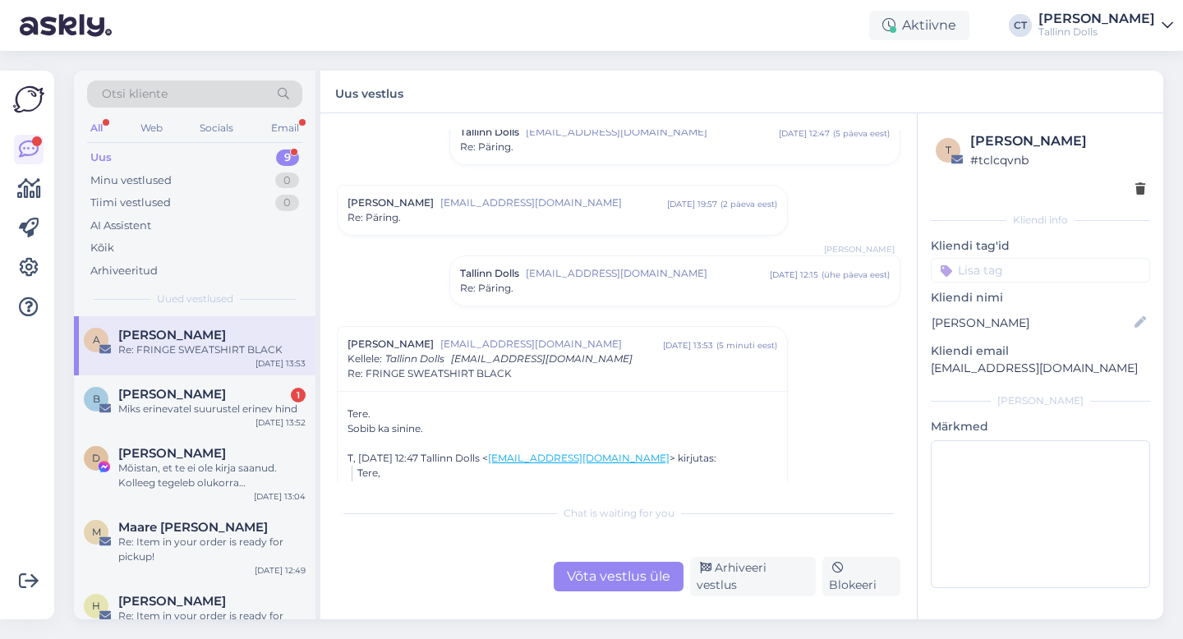
scroll to position [149, 0]
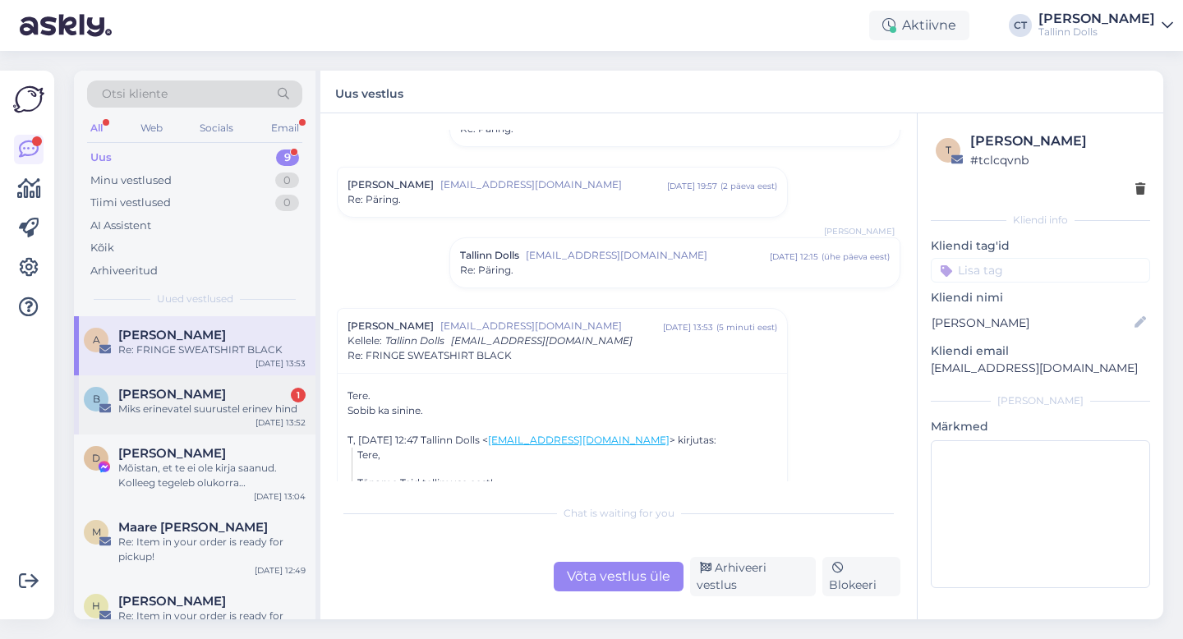
click at [270, 412] on div "Miks erinevatel suurustel erinev hind" at bounding box center [211, 409] width 187 height 15
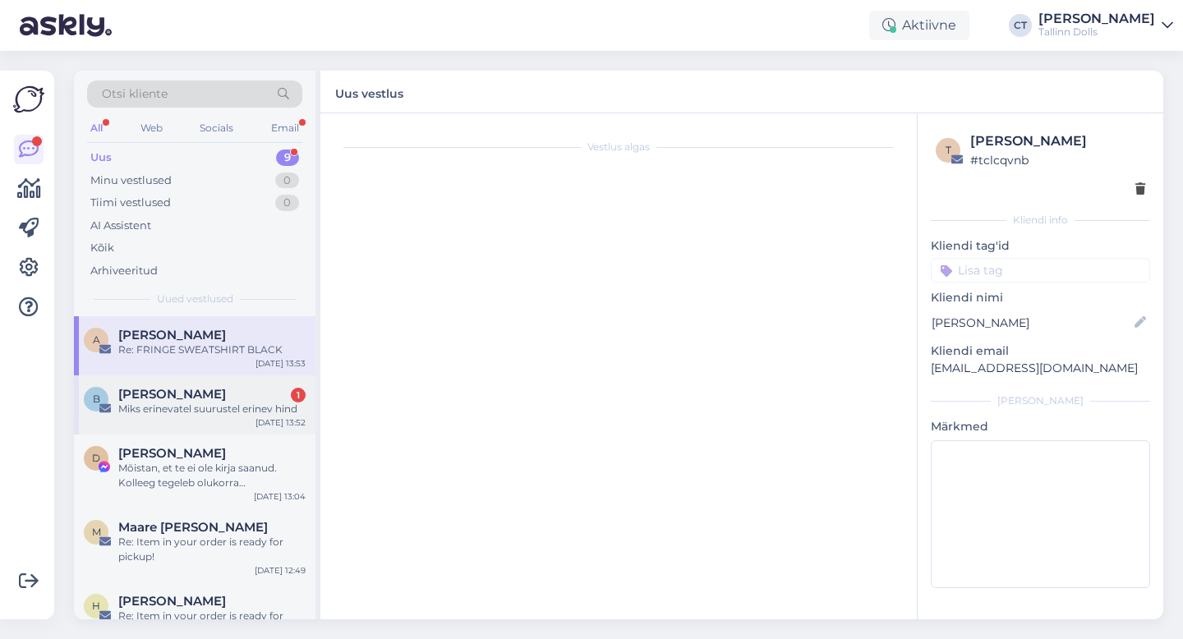
scroll to position [0, 0]
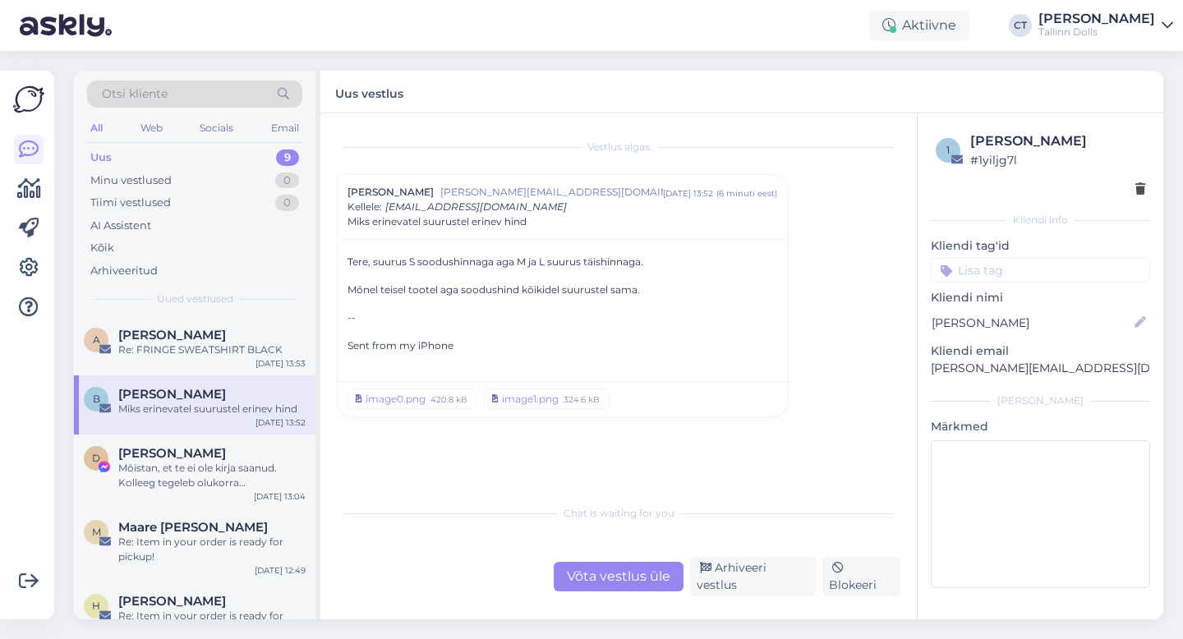
click at [626, 570] on div "Võta vestlus üle" at bounding box center [619, 577] width 130 height 30
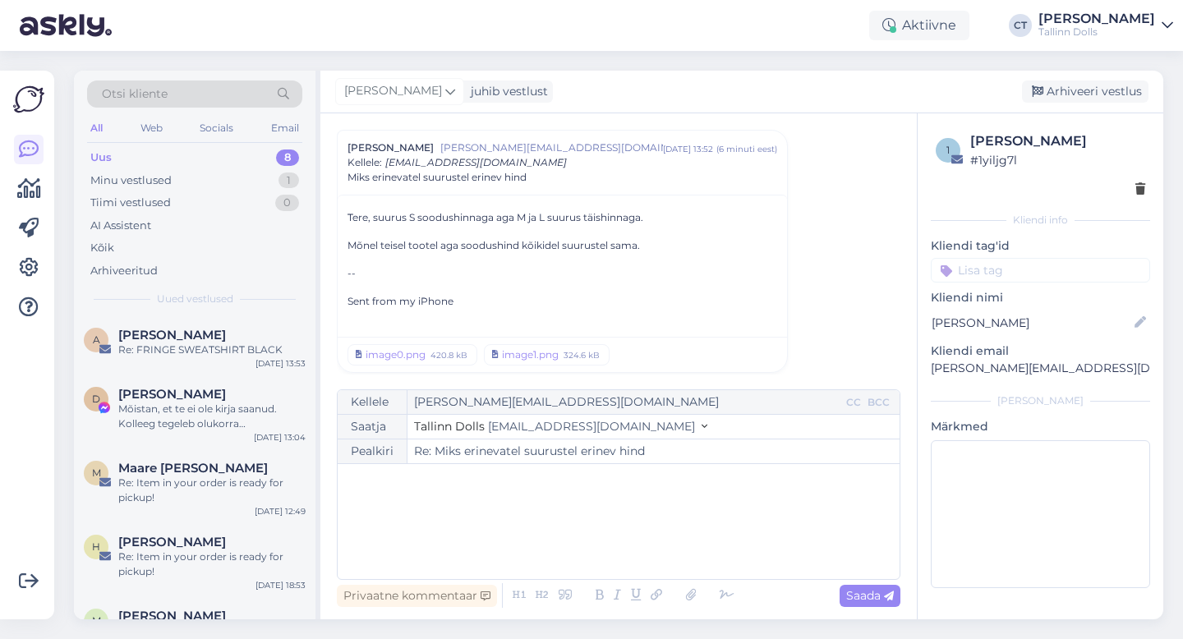
click at [618, 545] on div "﻿" at bounding box center [618, 521] width 545 height 99
click at [394, 352] on div "image0.png" at bounding box center [395, 354] width 60 height 15
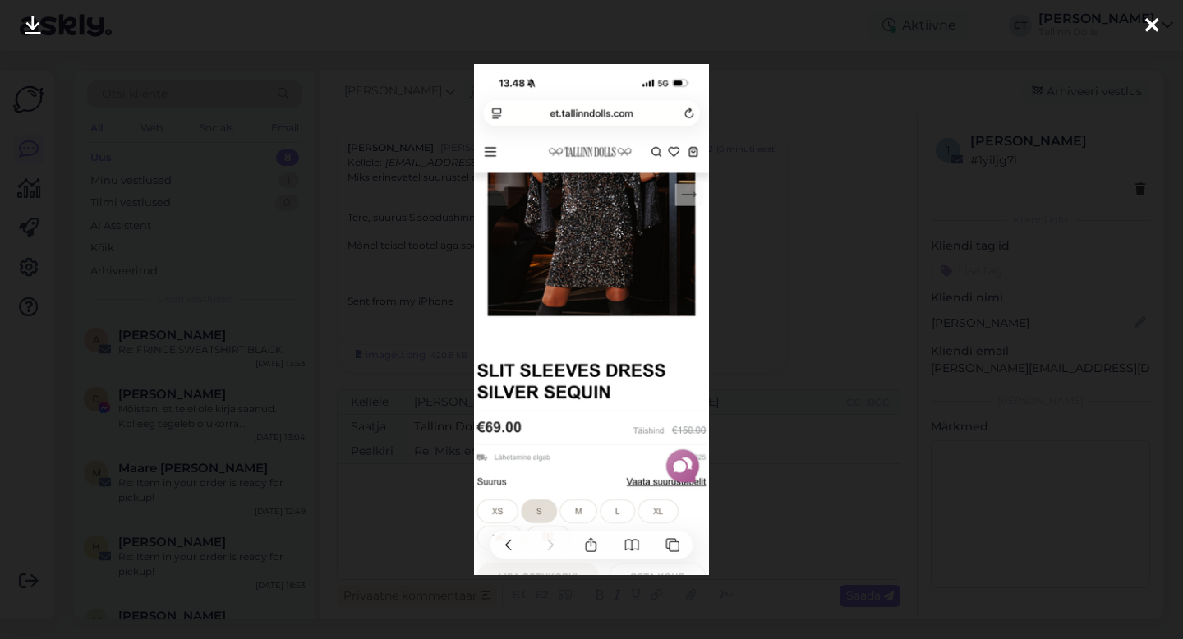
click at [1151, 27] on icon at bounding box center [1151, 26] width 13 height 21
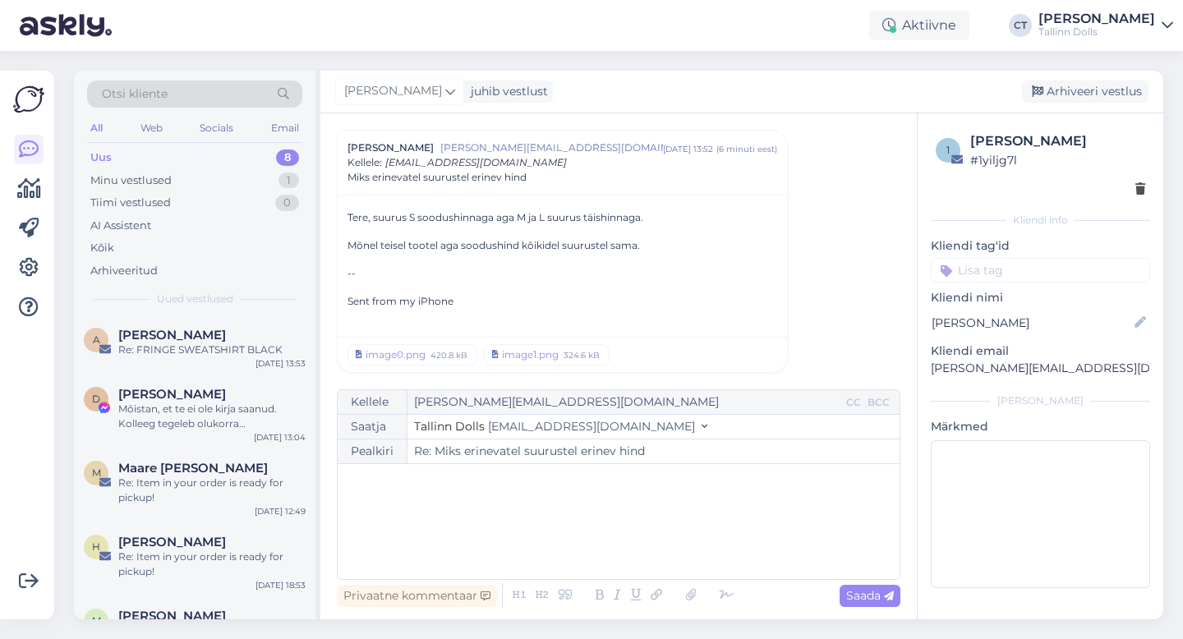
click at [603, 507] on div "﻿" at bounding box center [618, 521] width 545 height 99
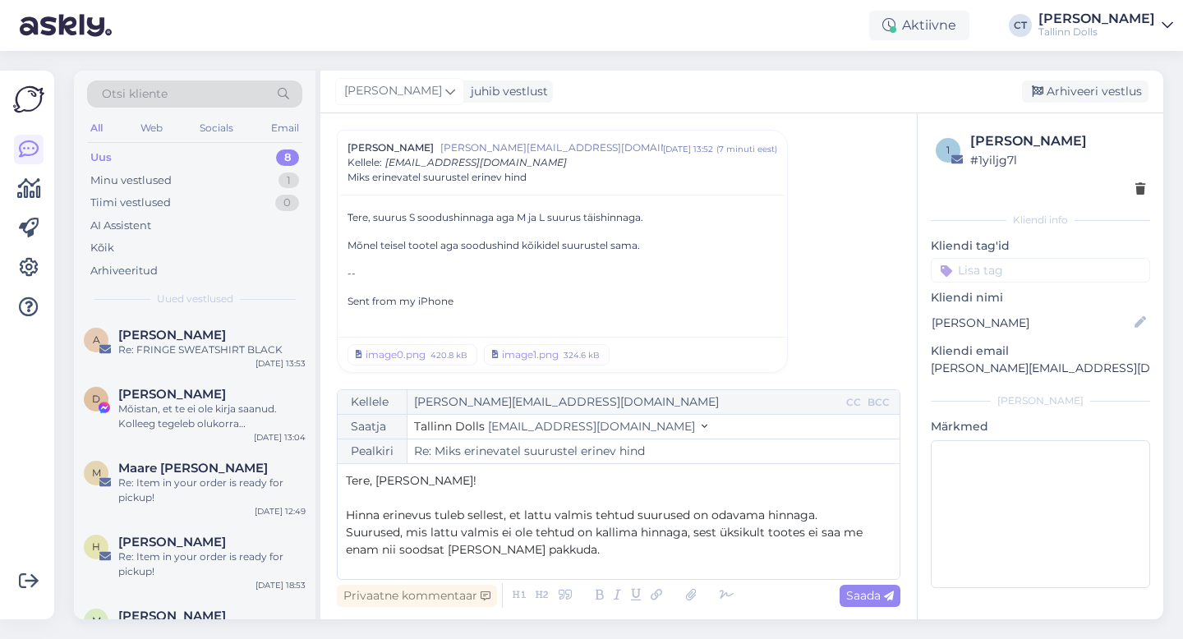
click at [591, 531] on span "Suurused, mis lattu valmis ei ole tehtud on kallima hinnaga, sest üksikult toot…" at bounding box center [606, 541] width 520 height 32
click at [849, 533] on span "Suurused, mis lattu valmis ei ole tehtud on vaja õmmelda ehk tulevad kallima hi…" at bounding box center [610, 541] width 529 height 32
click at [887, 542] on p "Suurused, mis lattu valmis ei ole tehtud on vaja õmmelda ehk tulevad kallima hi…" at bounding box center [618, 541] width 545 height 34
click at [884, 540] on p "Suurused, mis lattu valmis ei ole tehtud on vaja õmmelda ehk tulevad kallima hi…" at bounding box center [618, 541] width 545 height 34
click at [843, 533] on span "Suurused, mis lattu valmis ei ole tehtud on vaja õmmelda ehk tulevad kallima hi…" at bounding box center [595, 532] width 499 height 15
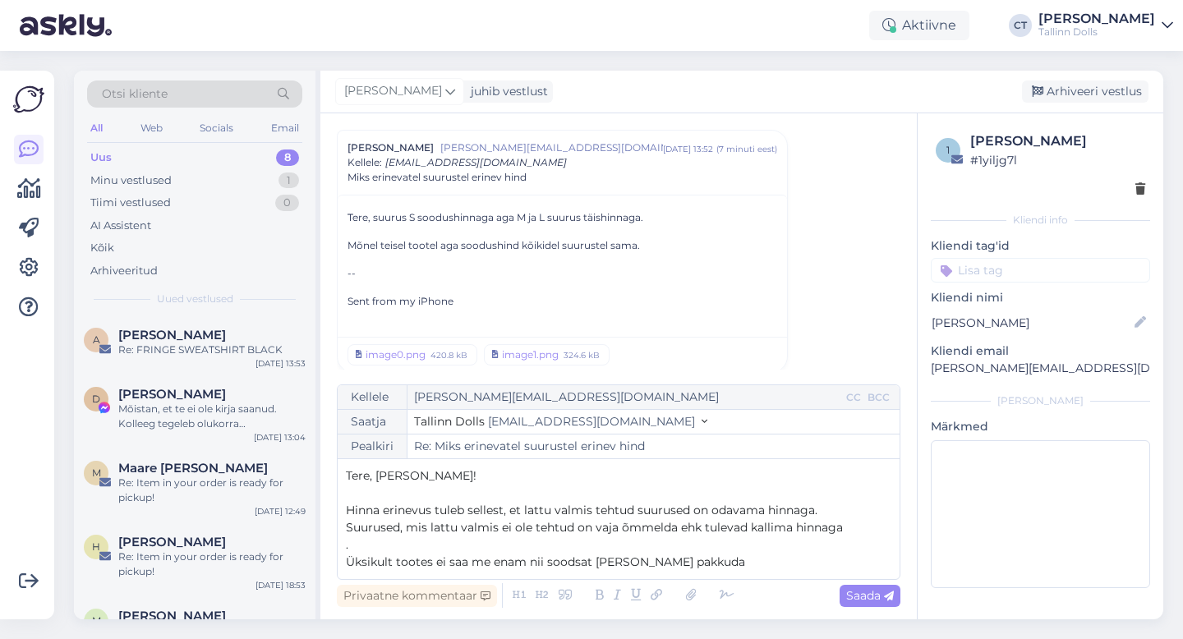
click at [704, 561] on p "Üksikult tootes ei saa me enam nii soodsat [PERSON_NAME] pakkuda" at bounding box center [618, 562] width 545 height 17
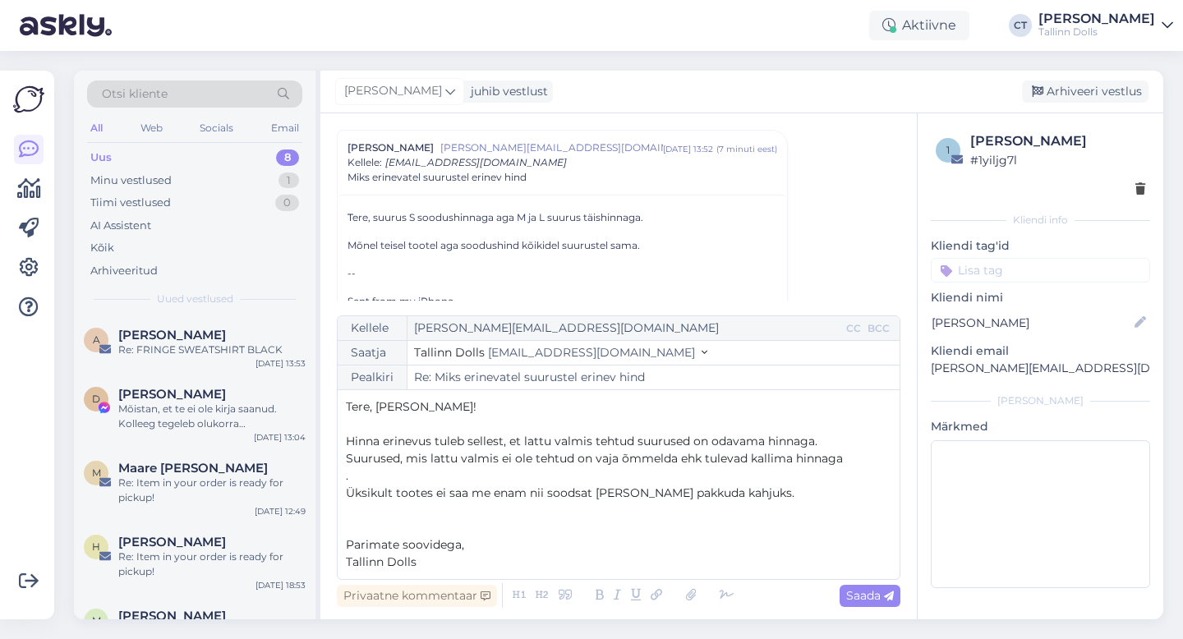
click at [407, 473] on p "." at bounding box center [618, 475] width 545 height 17
click at [860, 601] on span "Saada" at bounding box center [870, 595] width 48 height 15
type input "Re: Re: Miks erinevatel suurustel erinev hind"
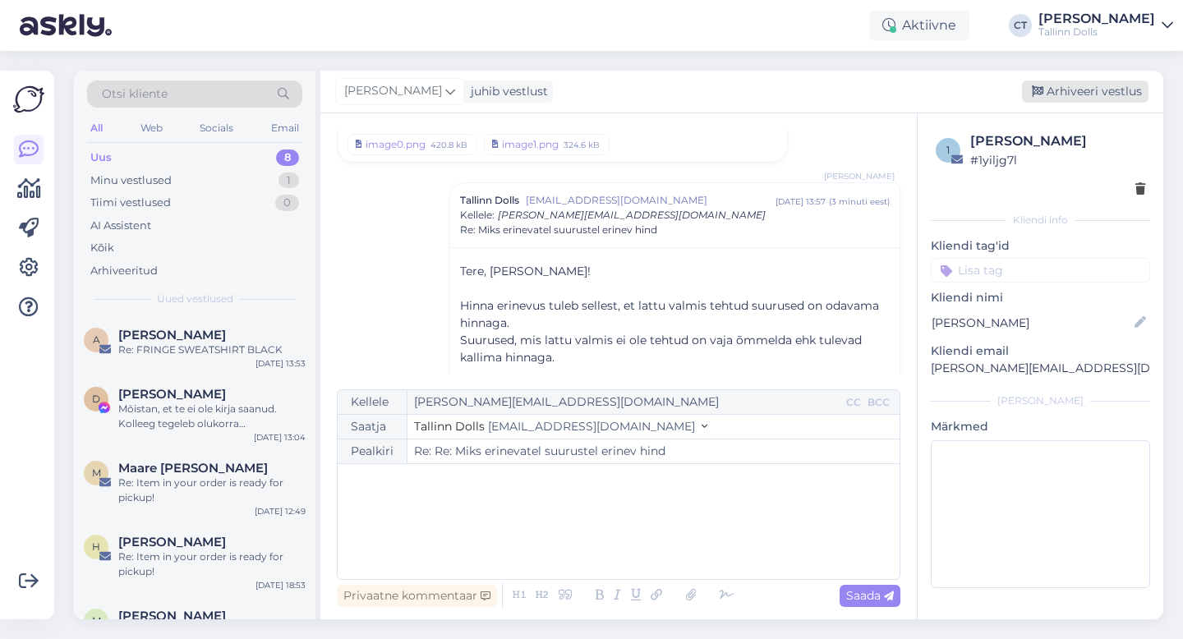
click at [1078, 88] on div "Arhiveeri vestlus" at bounding box center [1085, 91] width 126 height 22
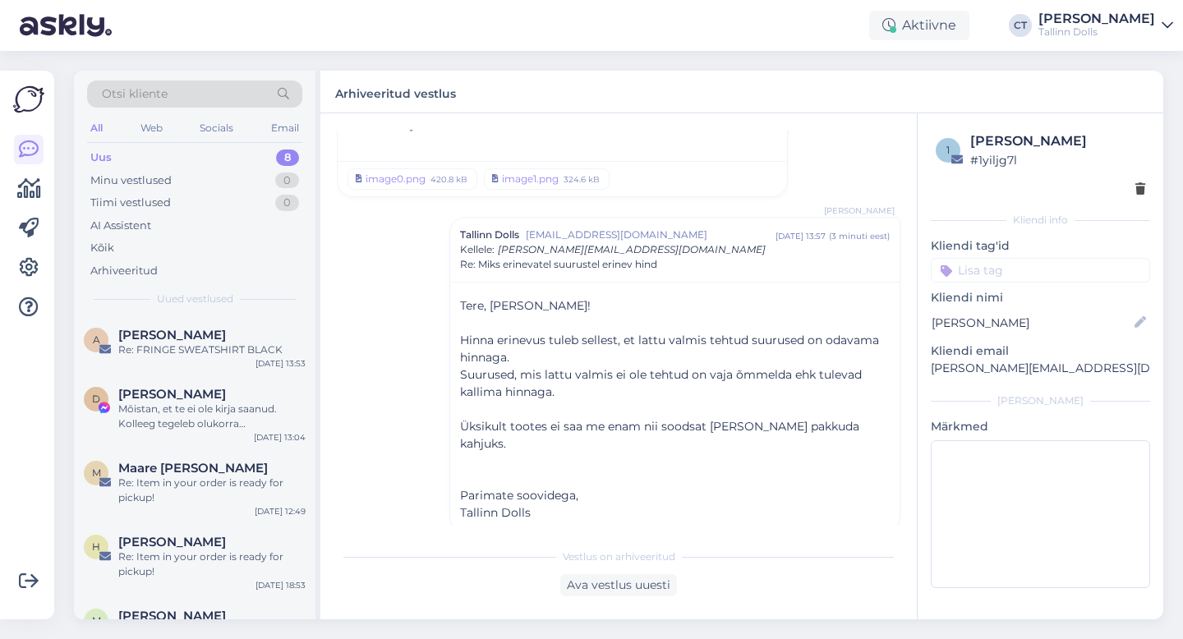
click at [210, 152] on div "Uus 8" at bounding box center [194, 157] width 215 height 23
click at [253, 353] on div "Re: FRINGE SWEATSHIRT BLACK" at bounding box center [211, 349] width 187 height 15
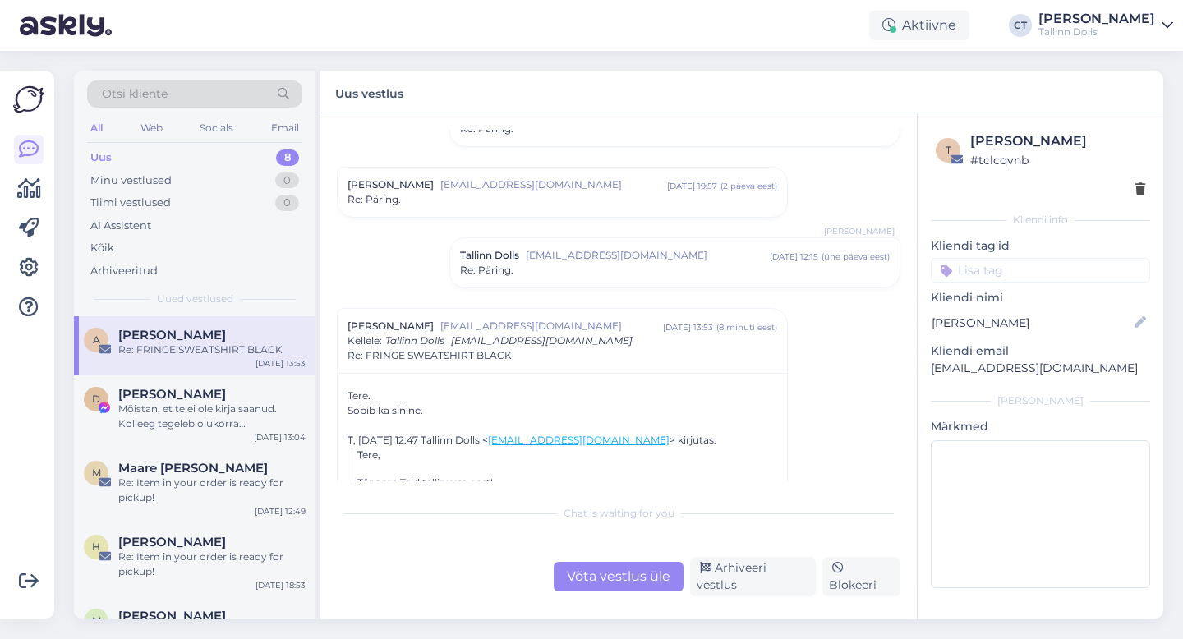
click at [618, 577] on div "Võta vestlus üle" at bounding box center [619, 577] width 130 height 30
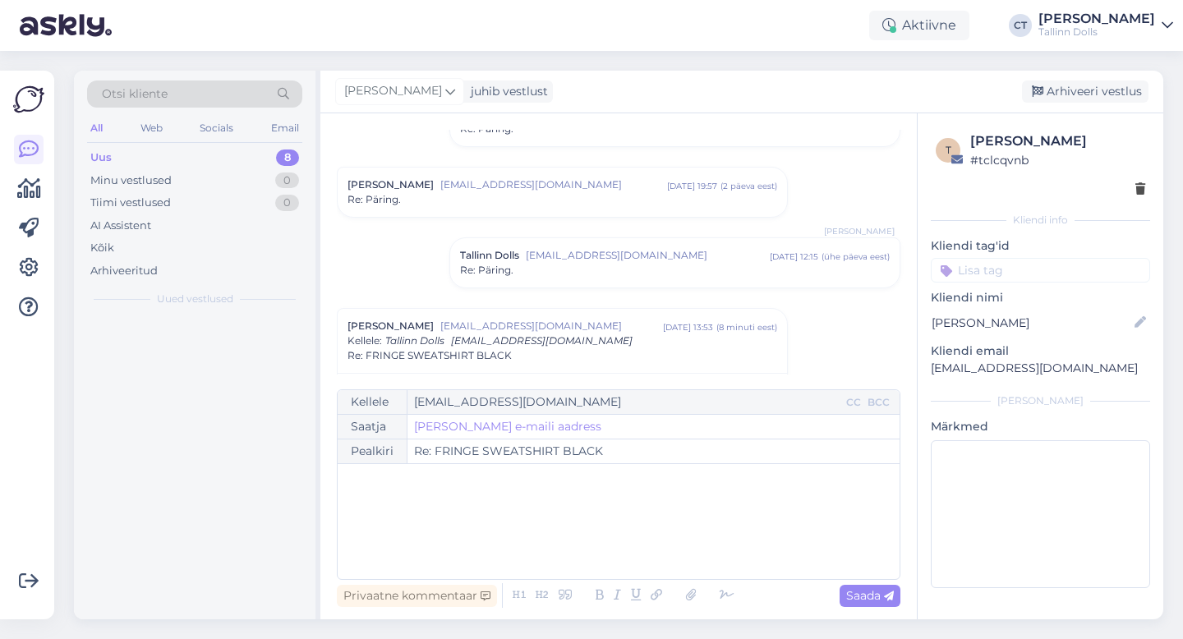
scroll to position [327, 0]
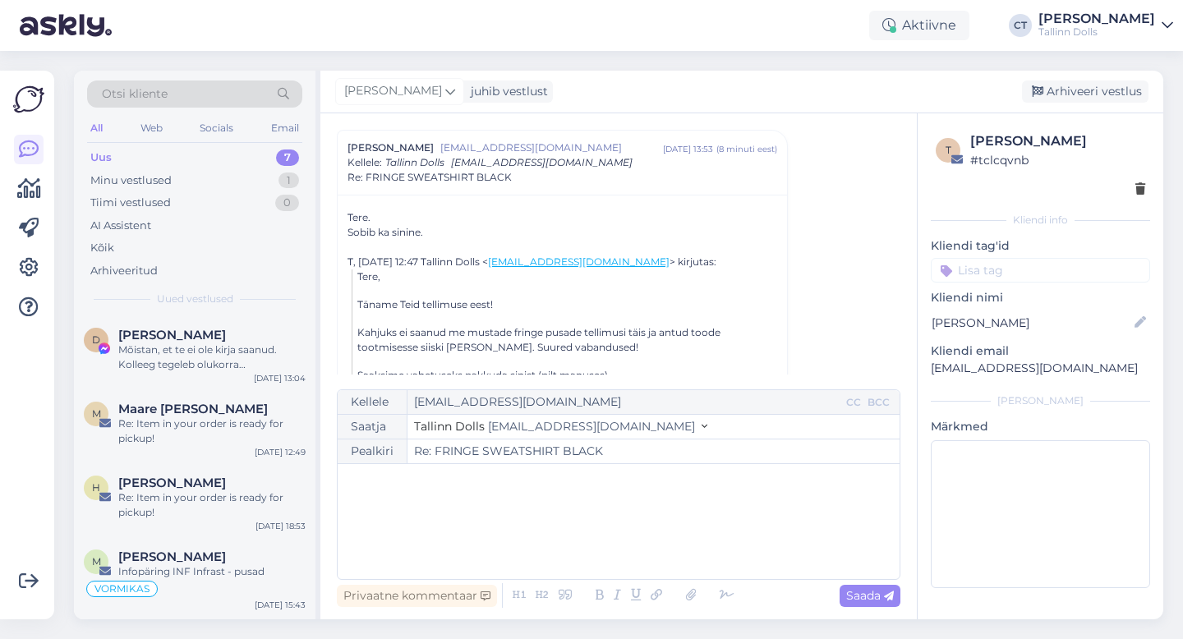
click at [617, 549] on div "﻿" at bounding box center [618, 521] width 545 height 99
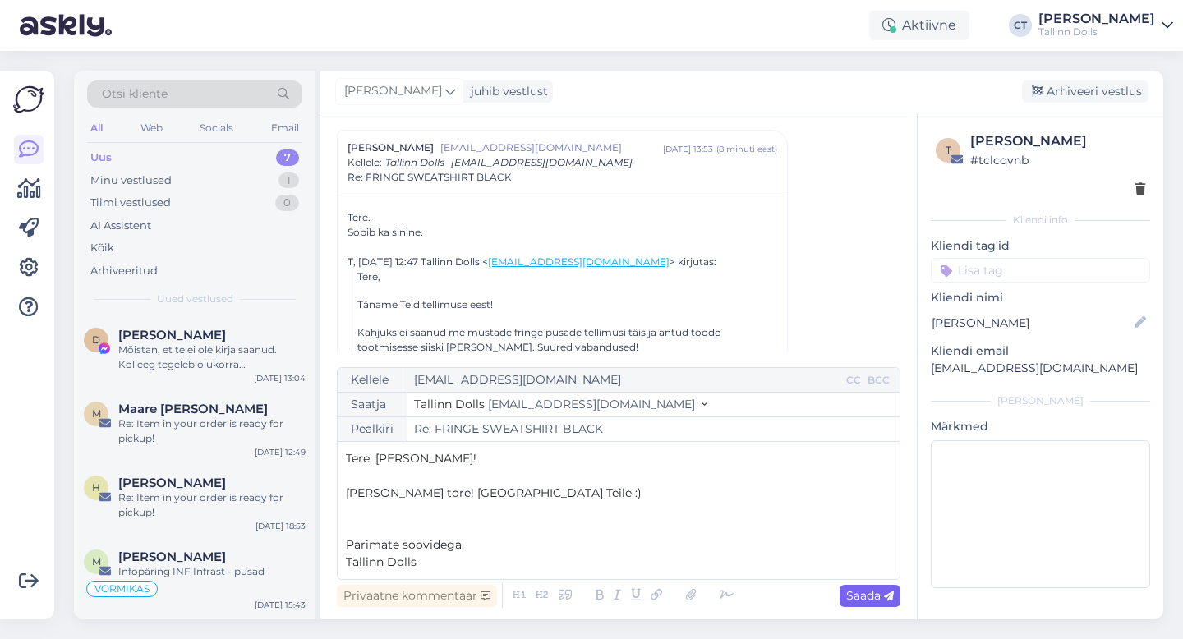
click at [872, 600] on span "Saada" at bounding box center [870, 595] width 48 height 15
type input "Re: Re: FRINGE SWEATSHIRT BLACK"
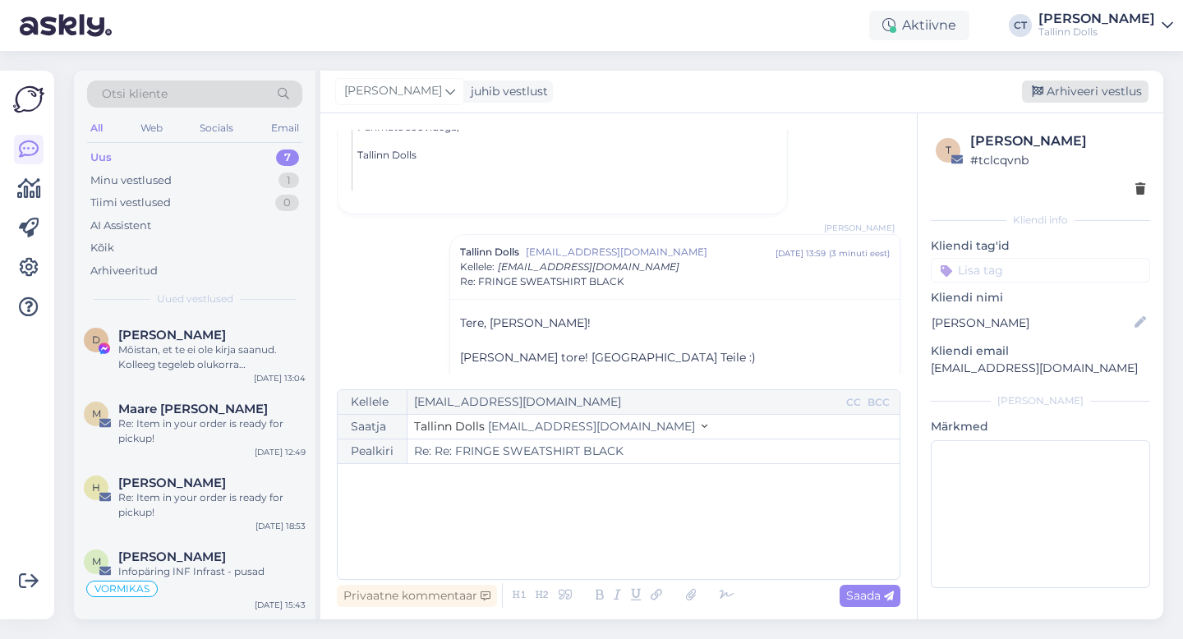
click at [1080, 84] on div "Arhiveeri vestlus" at bounding box center [1085, 91] width 126 height 22
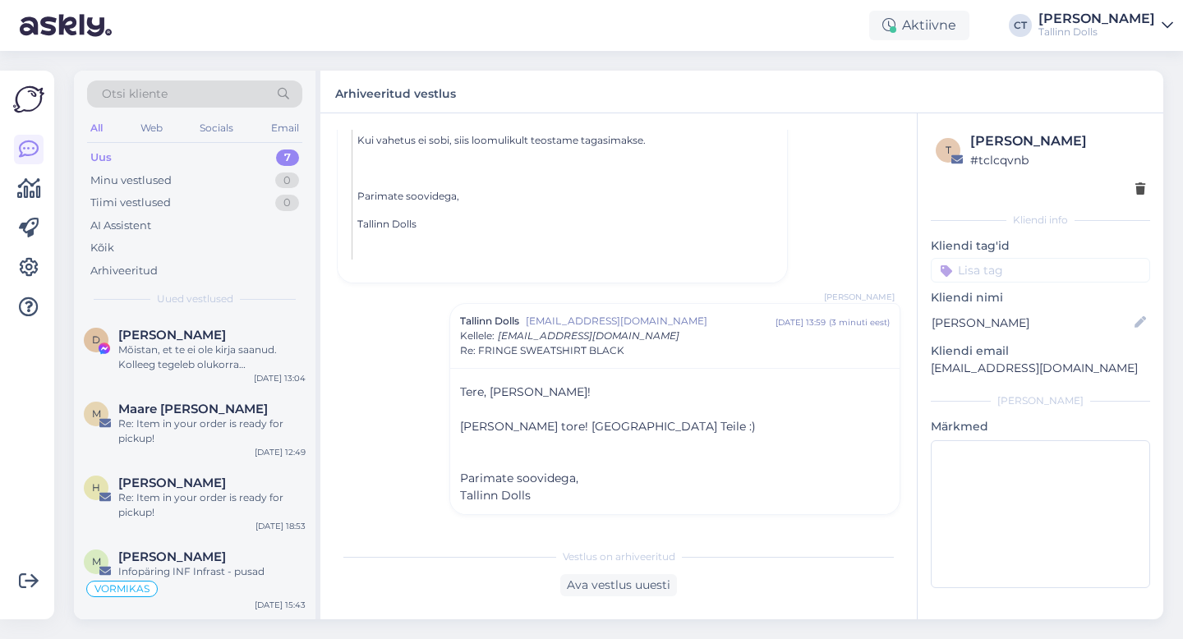
scroll to position [590, 0]
click at [213, 371] on div "Mõistan, et te ei ole kirja saanud. Kolleeg tegeleb olukorra selgitamisega." at bounding box center [211, 357] width 187 height 30
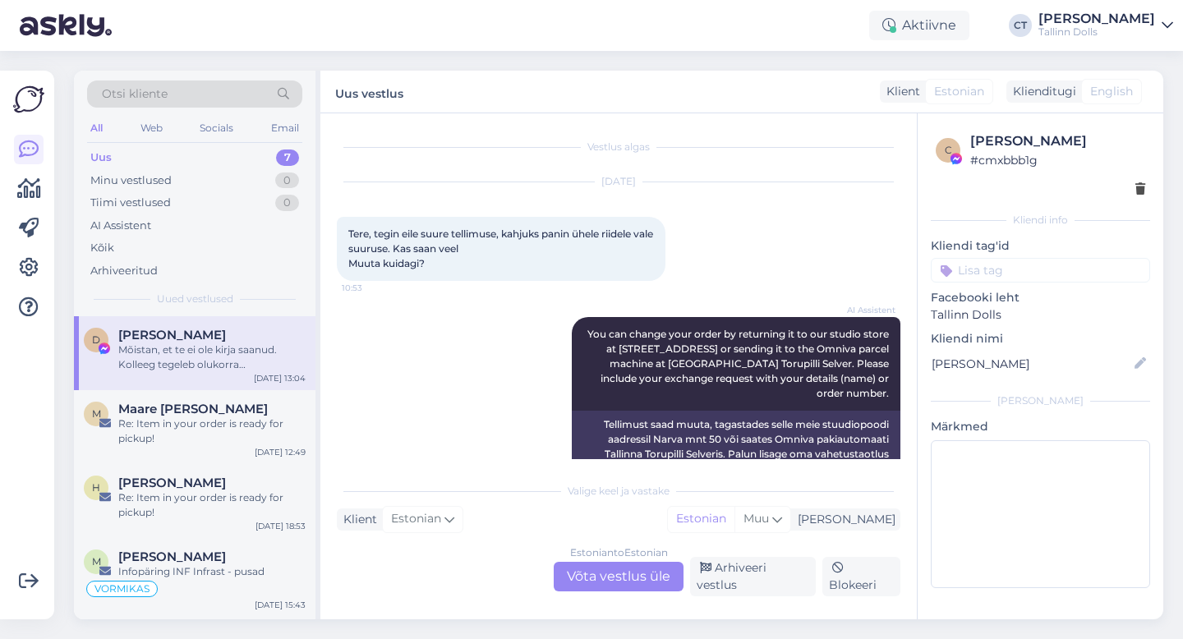
scroll to position [6721, 0]
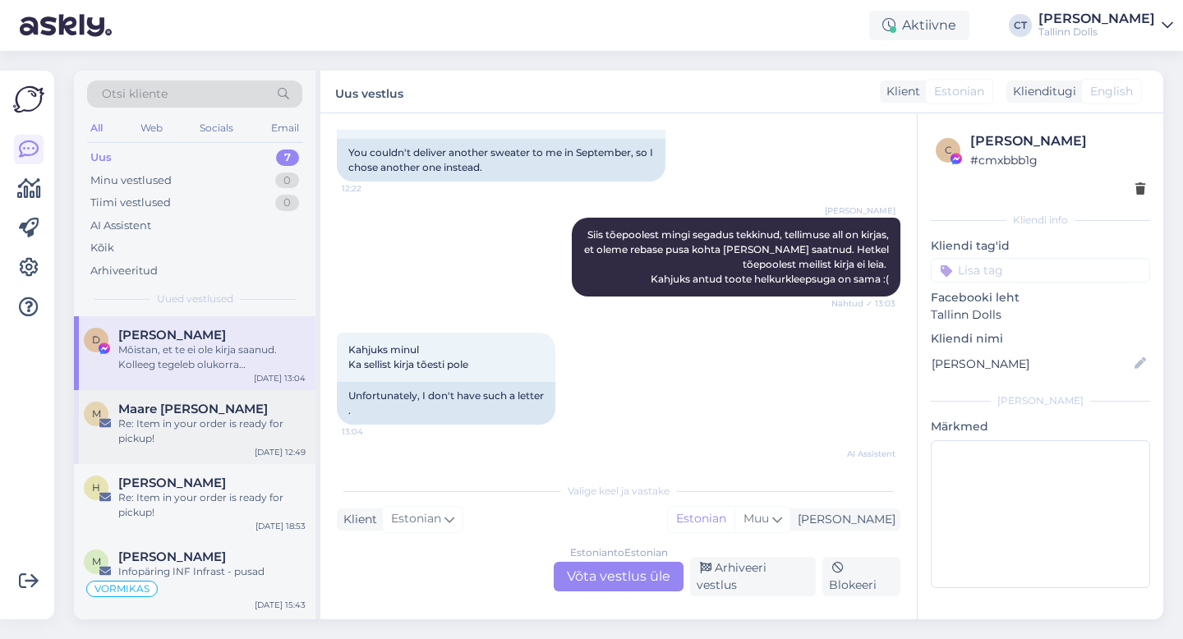
click at [191, 424] on div "Re: Item in your order is ready for pickup!" at bounding box center [211, 431] width 187 height 30
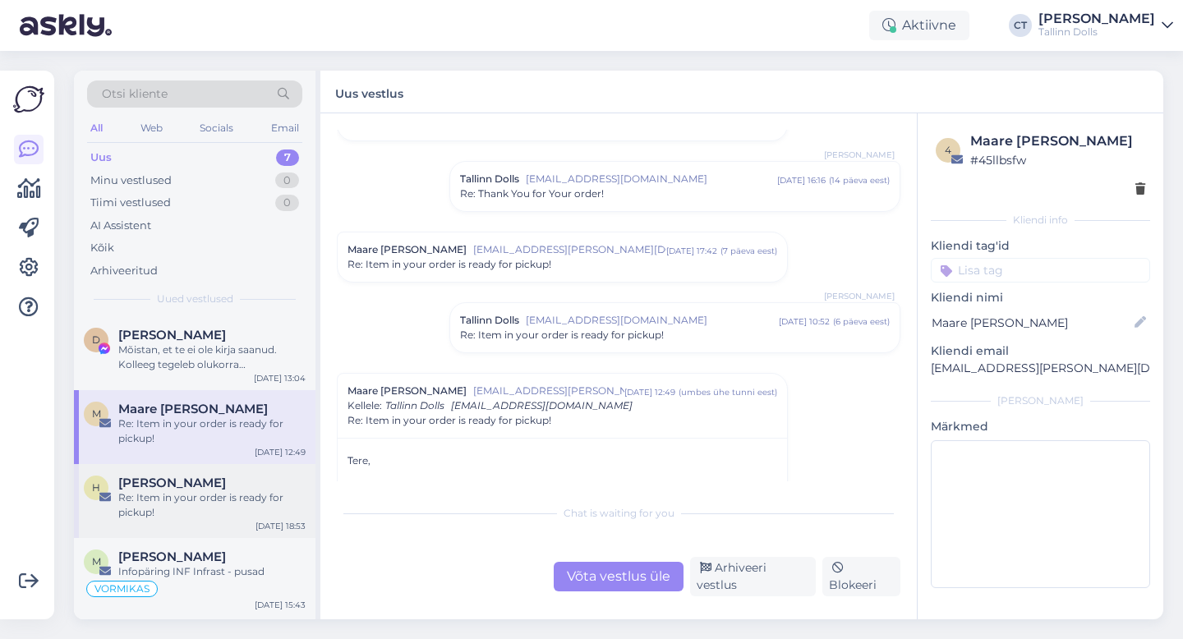
click at [193, 512] on div "Re: Item in your order is ready for pickup!" at bounding box center [211, 505] width 187 height 30
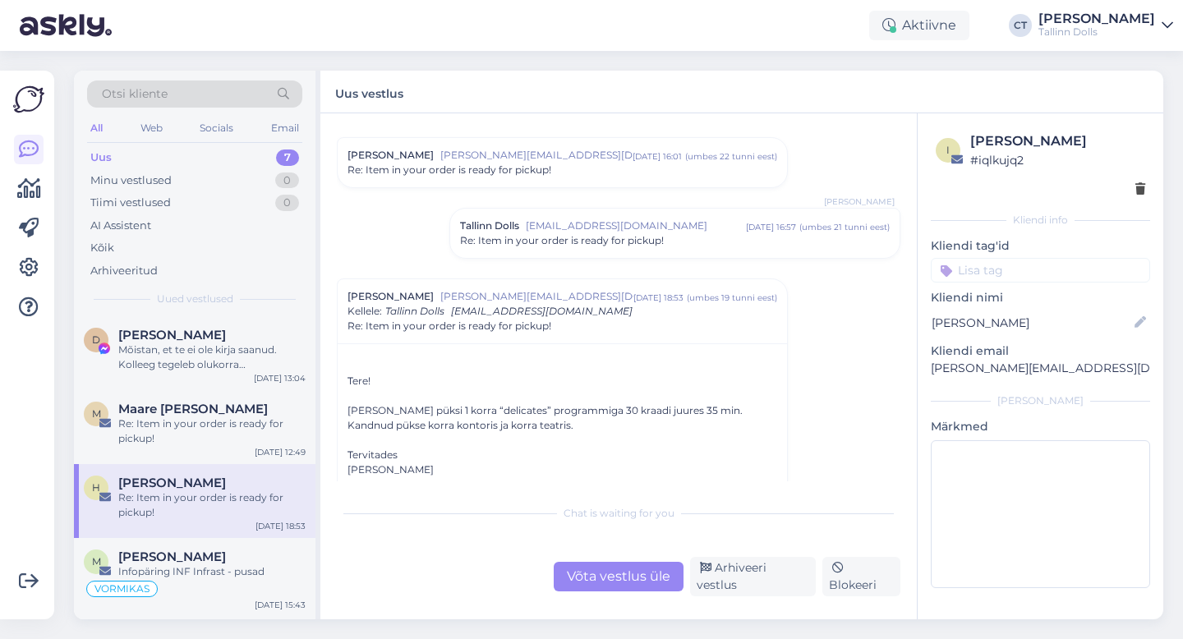
click at [611, 583] on div "Võta vestlus üle" at bounding box center [619, 577] width 130 height 30
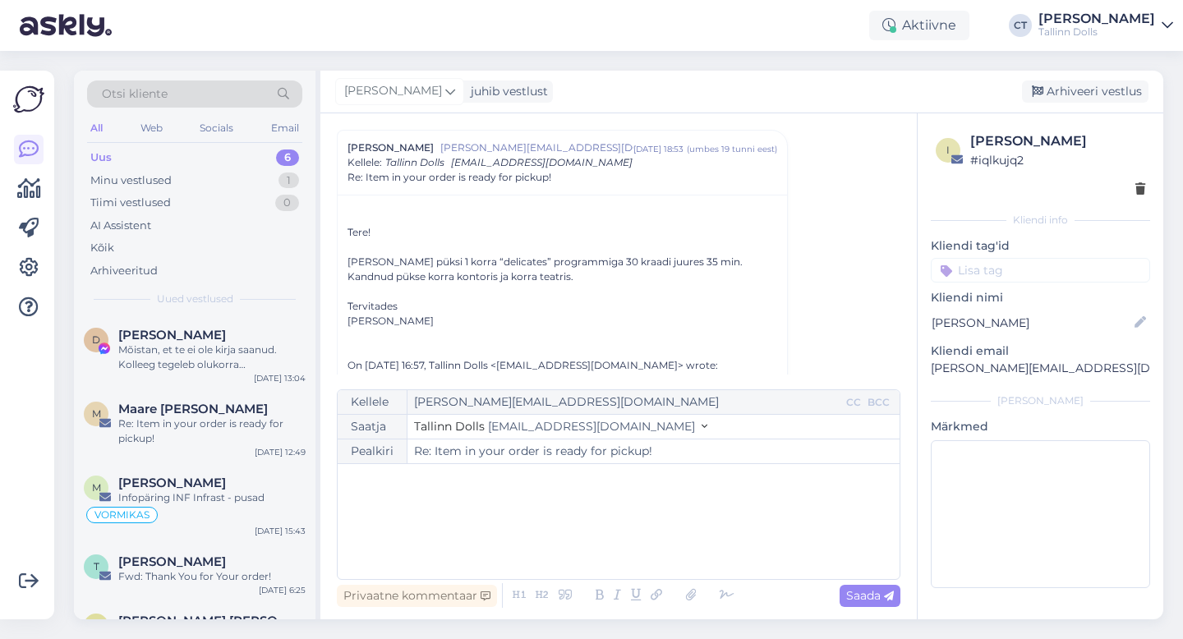
click at [620, 527] on div "﻿" at bounding box center [618, 521] width 545 height 99
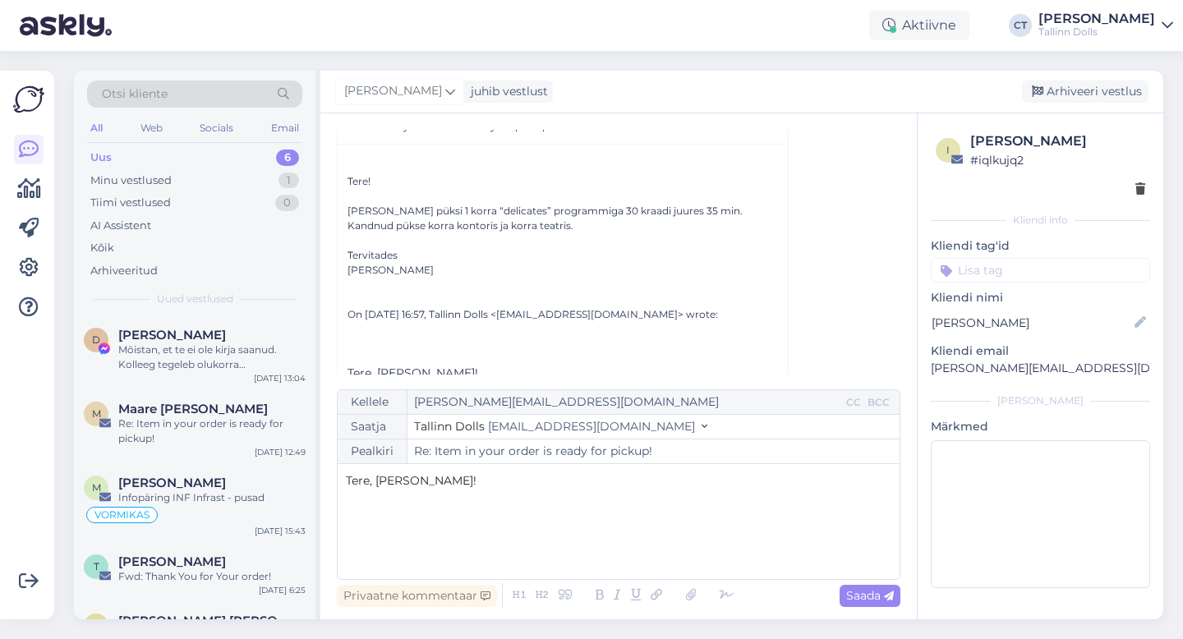
scroll to position [430, 0]
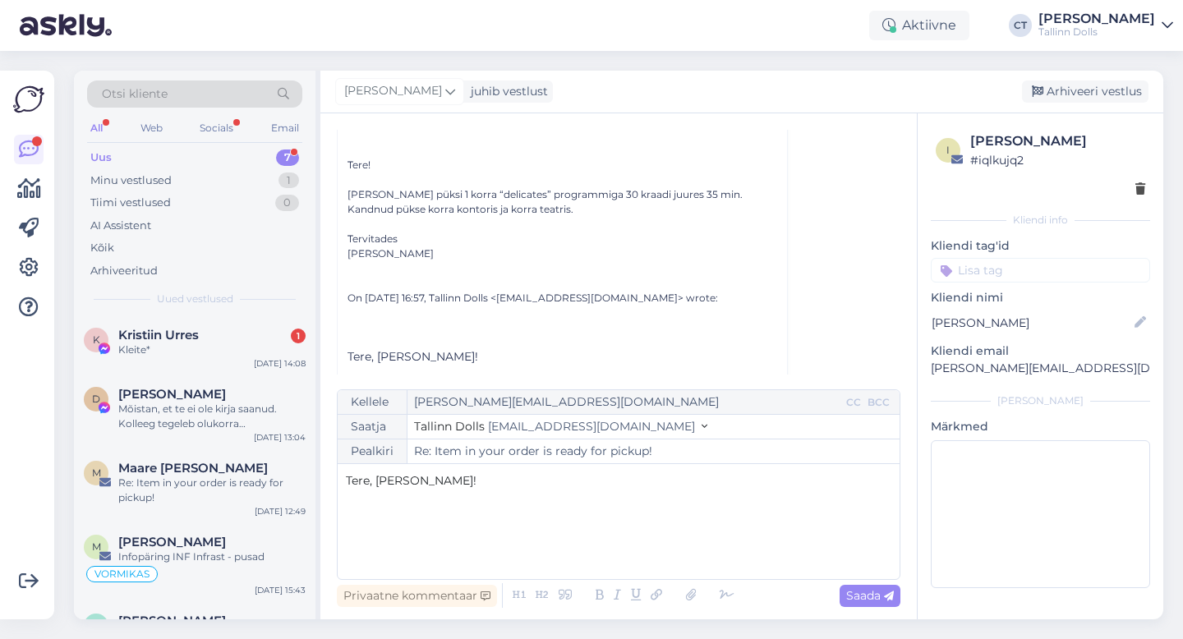
click at [149, 158] on div "Uus 7" at bounding box center [194, 157] width 215 height 23
click at [427, 502] on p "﻿" at bounding box center [618, 498] width 545 height 17
click at [184, 344] on div "Kleite*" at bounding box center [211, 349] width 187 height 15
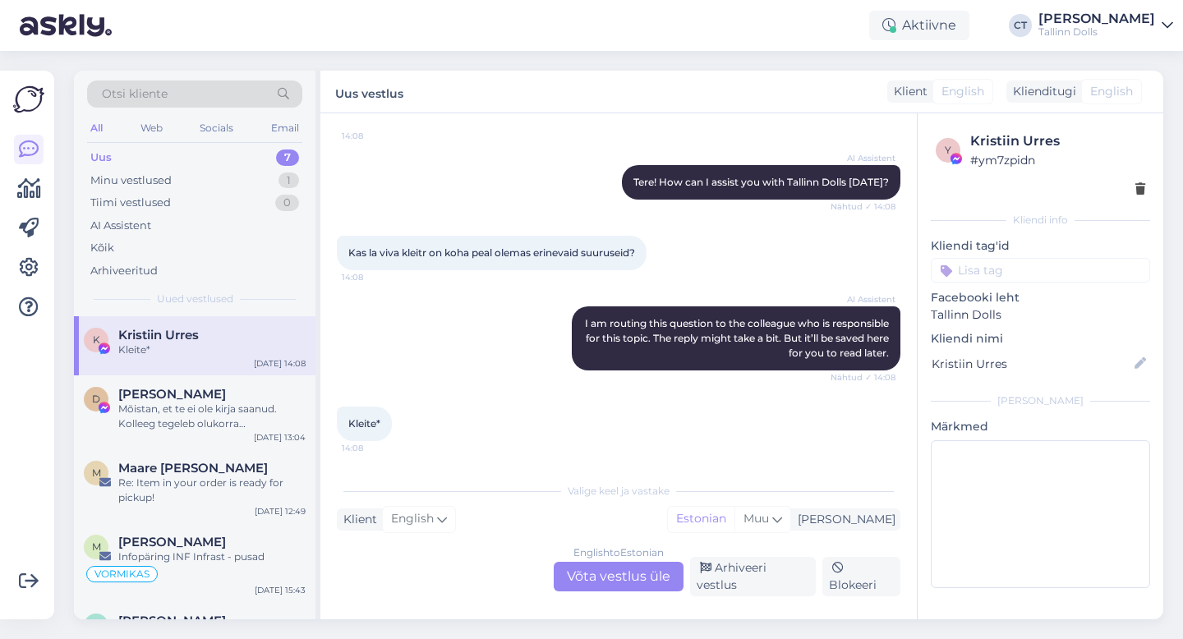
scroll to position [113, 0]
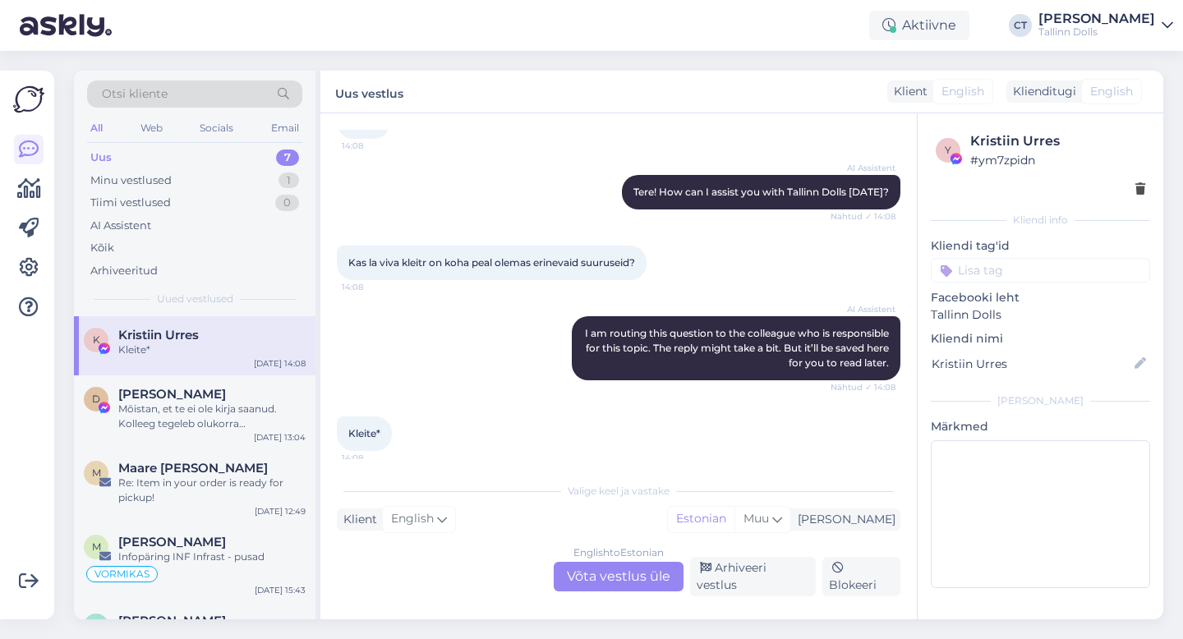
click at [611, 595] on div "Vestlus algas [DATE] Tere! 14:08 AI Assistent Tere! How can I assist you with T…" at bounding box center [618, 366] width 596 height 506
click at [613, 572] on div "English to Estonian Võta vestlus üle" at bounding box center [619, 577] width 130 height 30
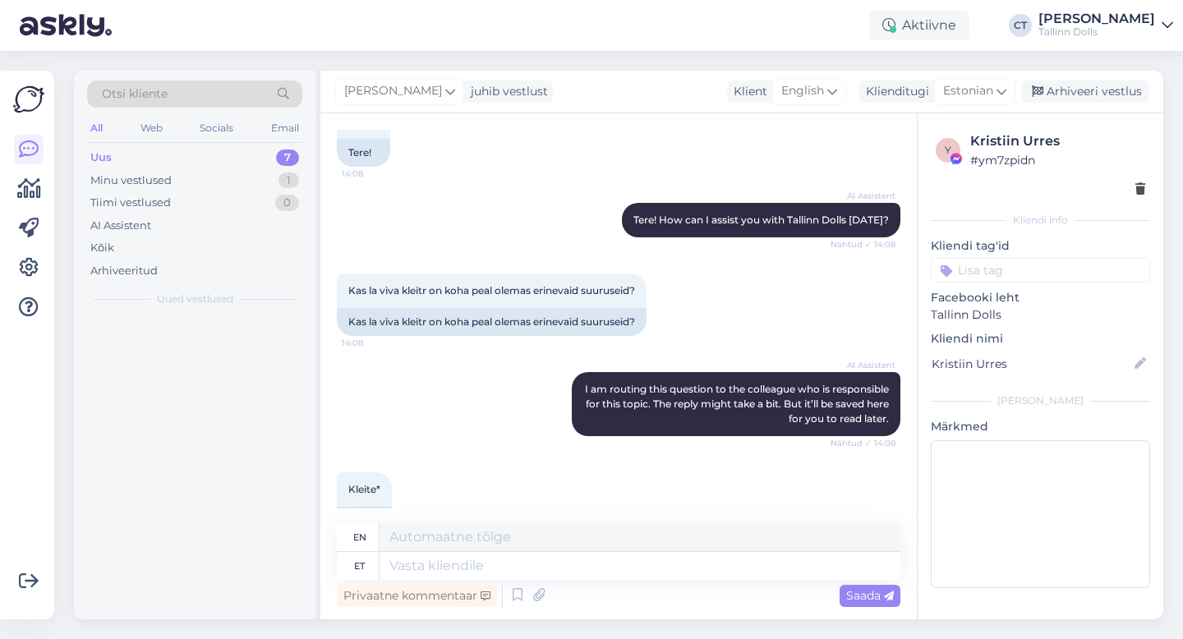
scroll to position [140, 0]
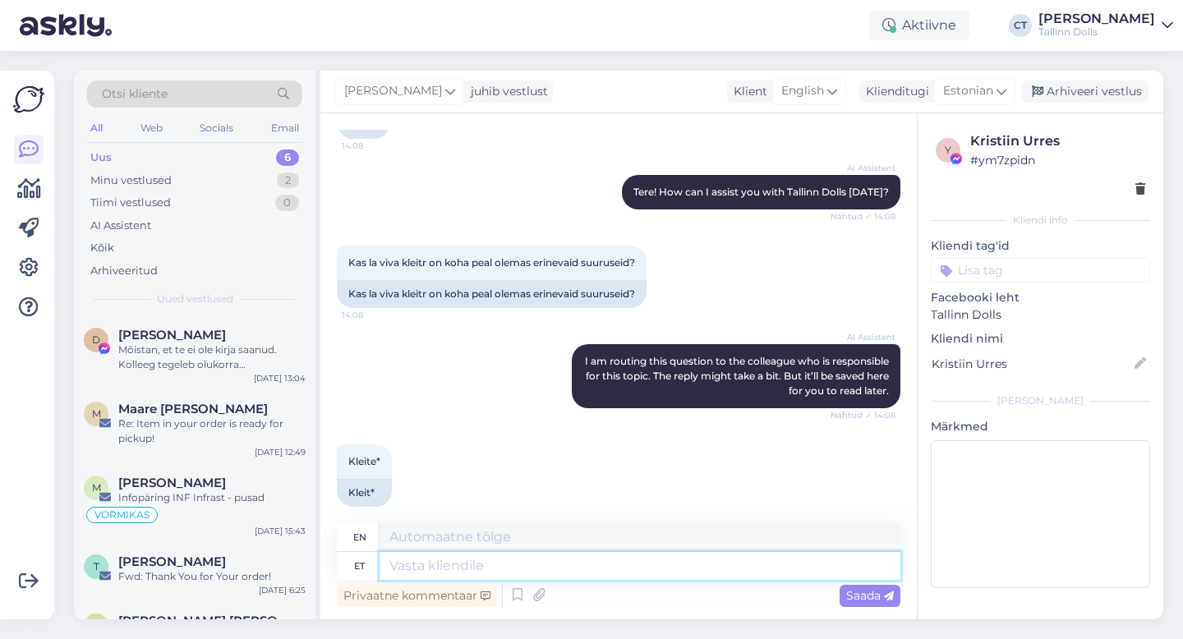
click at [613, 577] on textarea at bounding box center [639, 566] width 521 height 28
type textarea "Tere, o"
type textarea "Hello,"
type textarea "Tere, on o"
type textarea "Hello, it is"
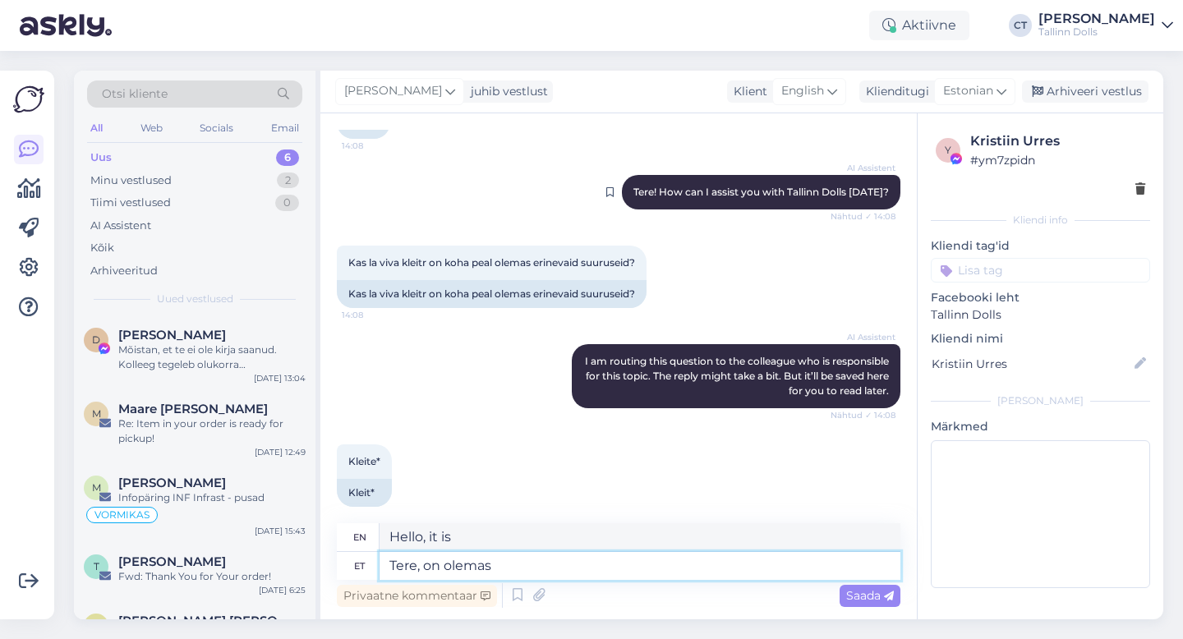
type textarea "Tere, on olemas :"
type textarea "Hello, there is"
type textarea "Tere, on olemas :)"
type textarea "Hi, it exists :)"
type textarea "Tere, on olemas :)"
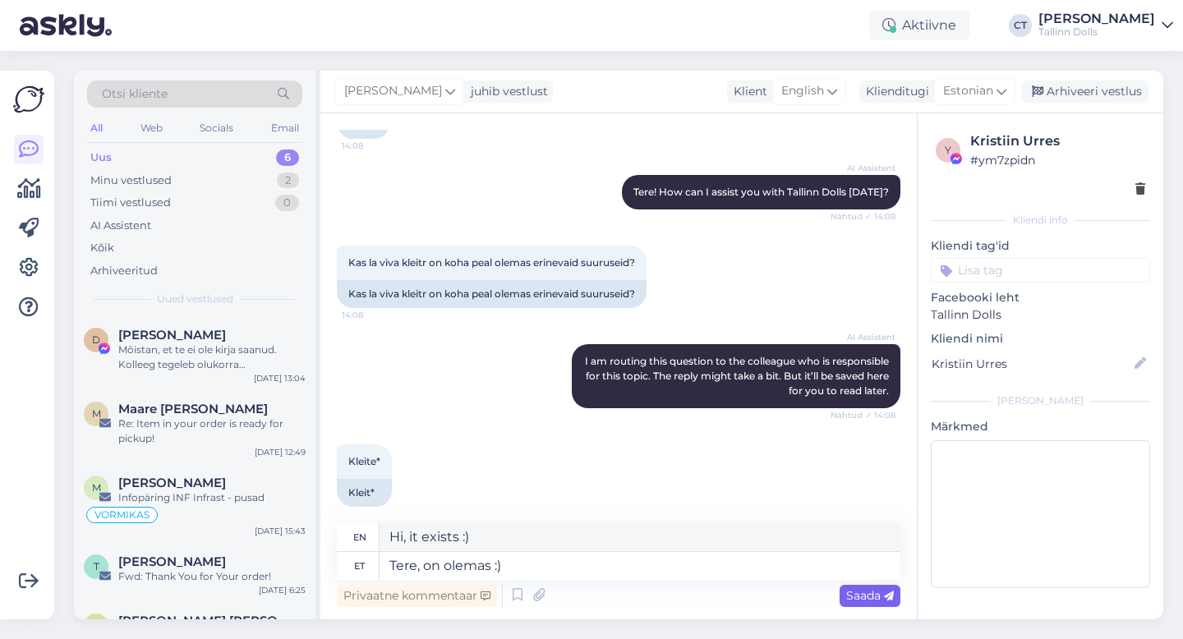
click at [885, 597] on icon at bounding box center [889, 596] width 10 height 10
click at [1108, 94] on div "Arhiveeri vestlus" at bounding box center [1085, 91] width 126 height 22
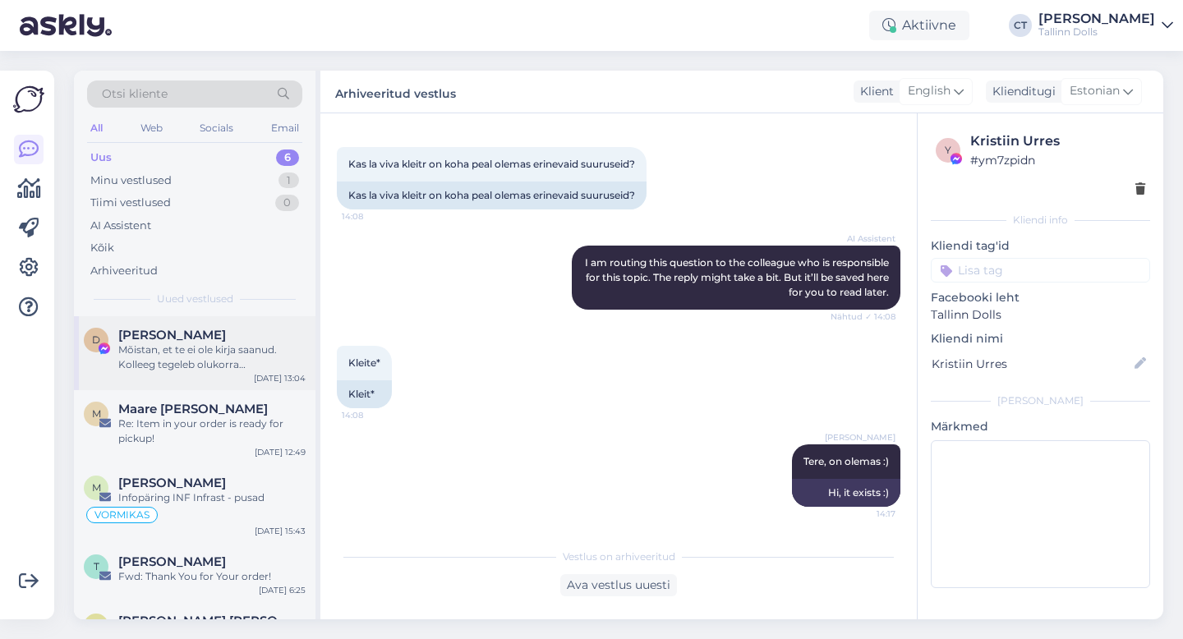
click at [219, 388] on div "D [PERSON_NAME] Mõistan, et te ei ole kirja saanud. Kolleeg tegeleb olukorra se…" at bounding box center [194, 353] width 241 height 74
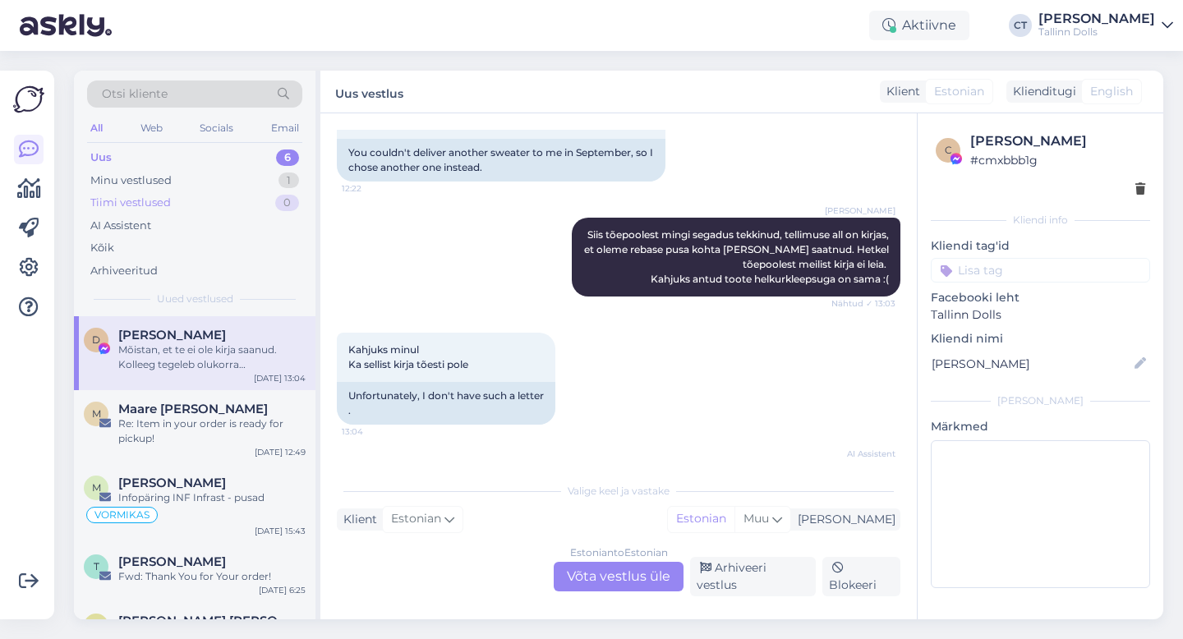
click at [182, 191] on div "Tiimi vestlused 0" at bounding box center [194, 202] width 215 height 23
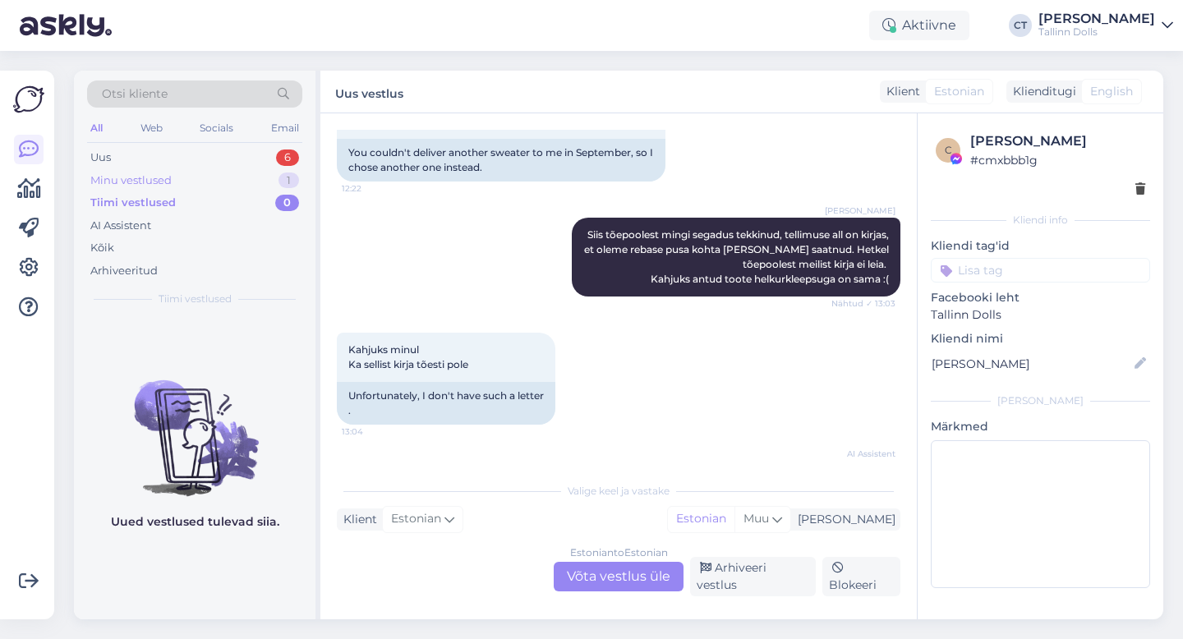
click at [192, 189] on div "Minu vestlused 1" at bounding box center [194, 180] width 215 height 23
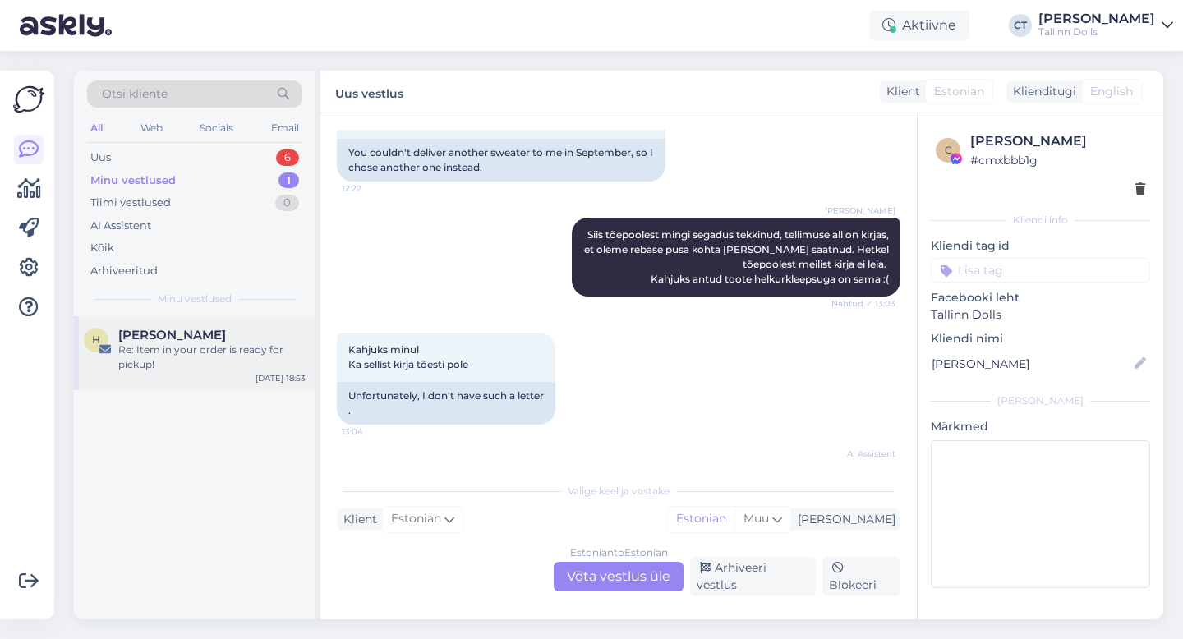
click at [195, 352] on div "Re: Item in your order is ready for pickup!" at bounding box center [211, 357] width 187 height 30
